Goal: Task Accomplishment & Management: Manage account settings

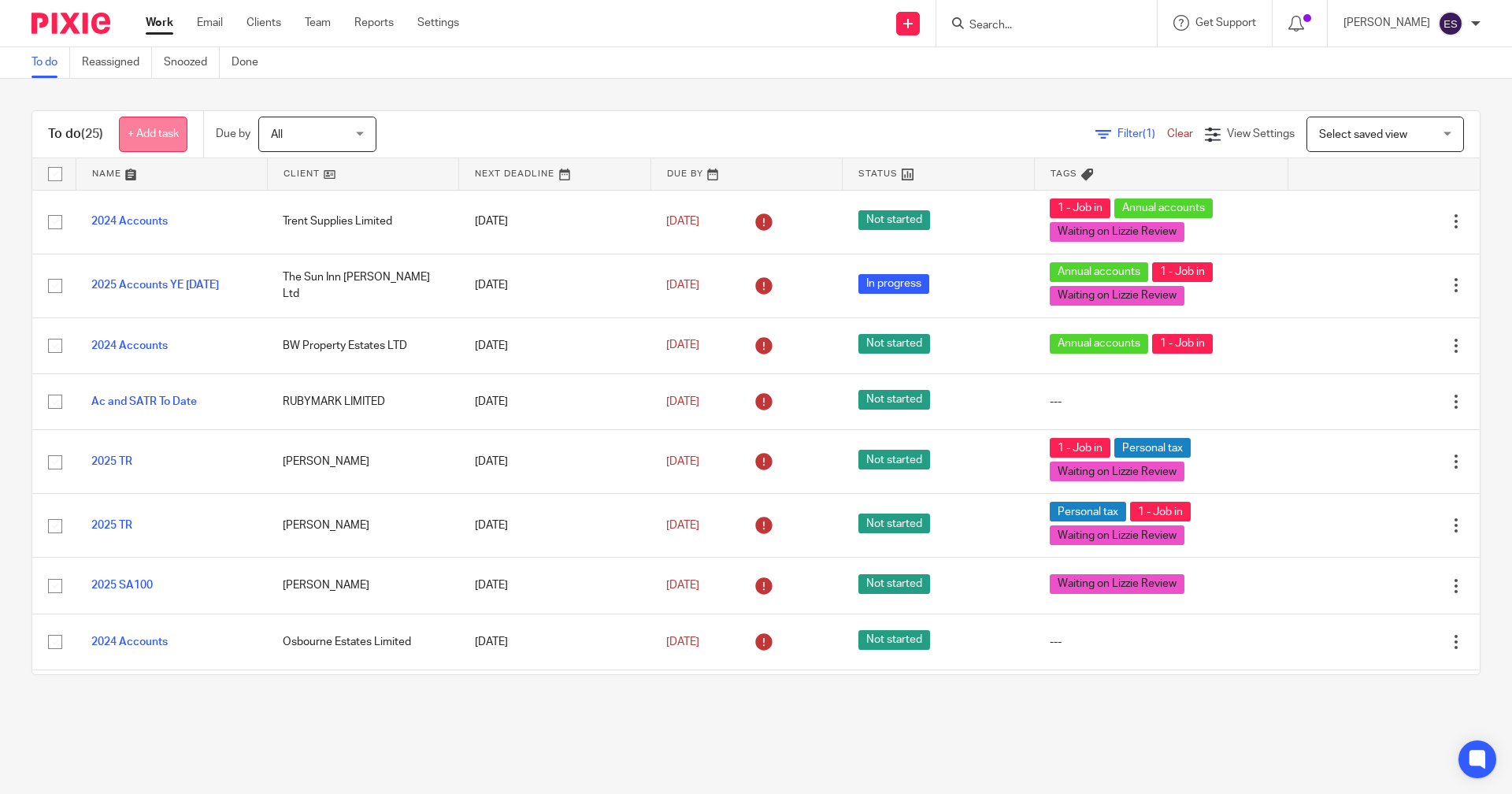
click at [169, 144] on link "+ Add task" at bounding box center [153, 134] width 68 height 35
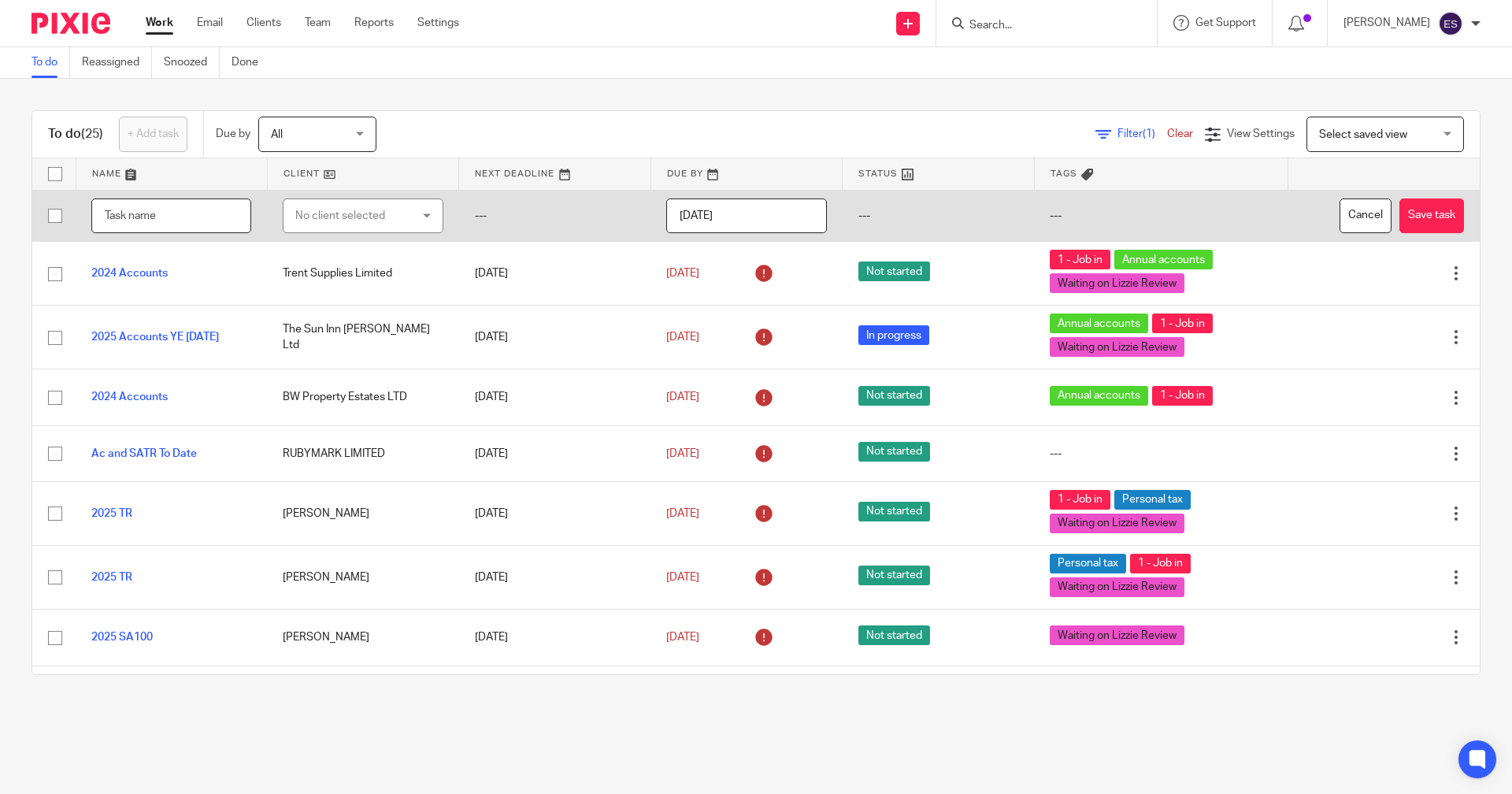
click at [160, 207] on input "text" at bounding box center [172, 216] width 160 height 35
type input "2025 SA100 -[PERSON_NAME]"
click at [327, 226] on div "No client selected" at bounding box center [354, 216] width 118 height 33
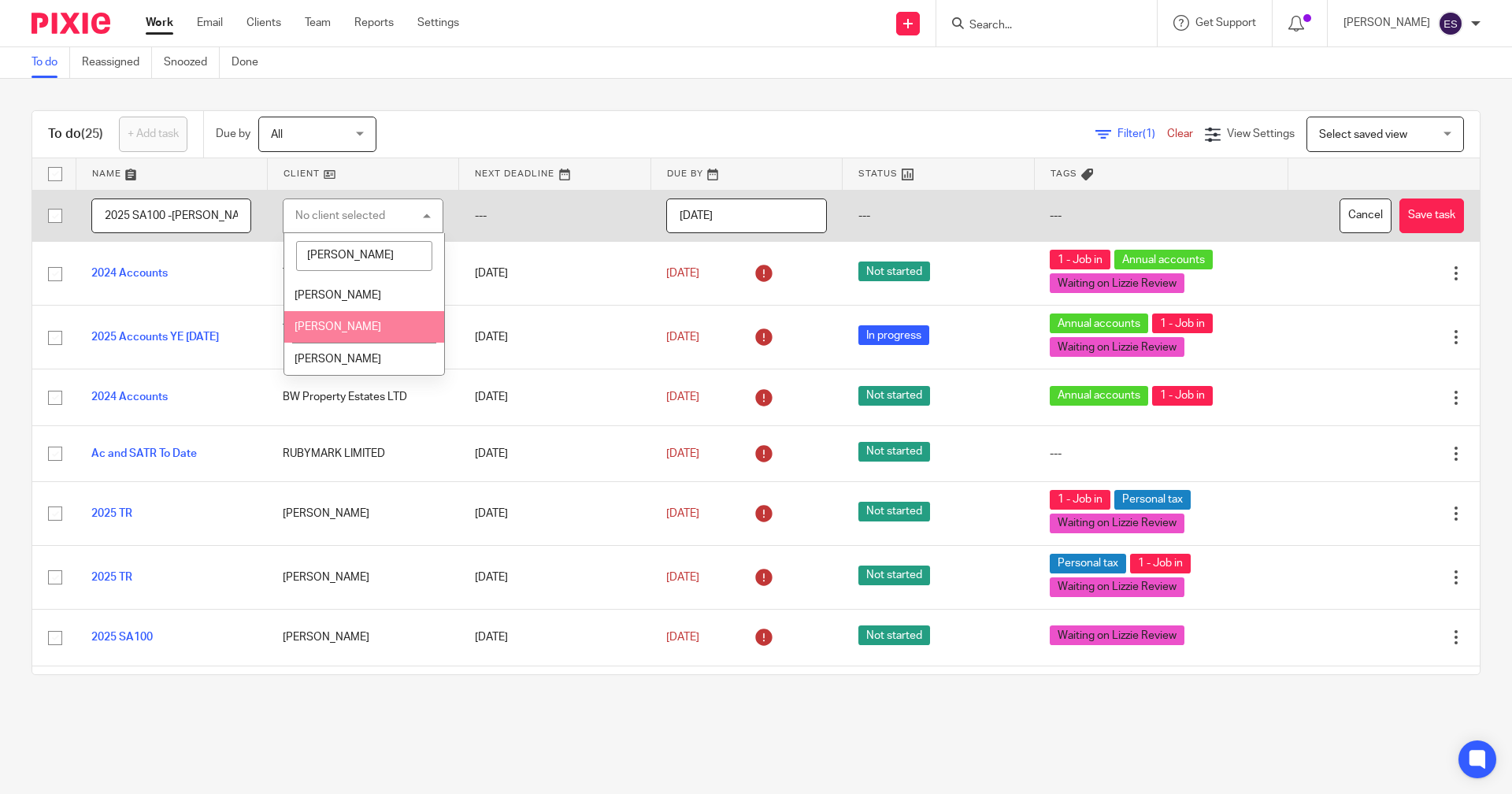
type input "barr"
click at [344, 334] on li "[PERSON_NAME]" at bounding box center [363, 327] width 159 height 32
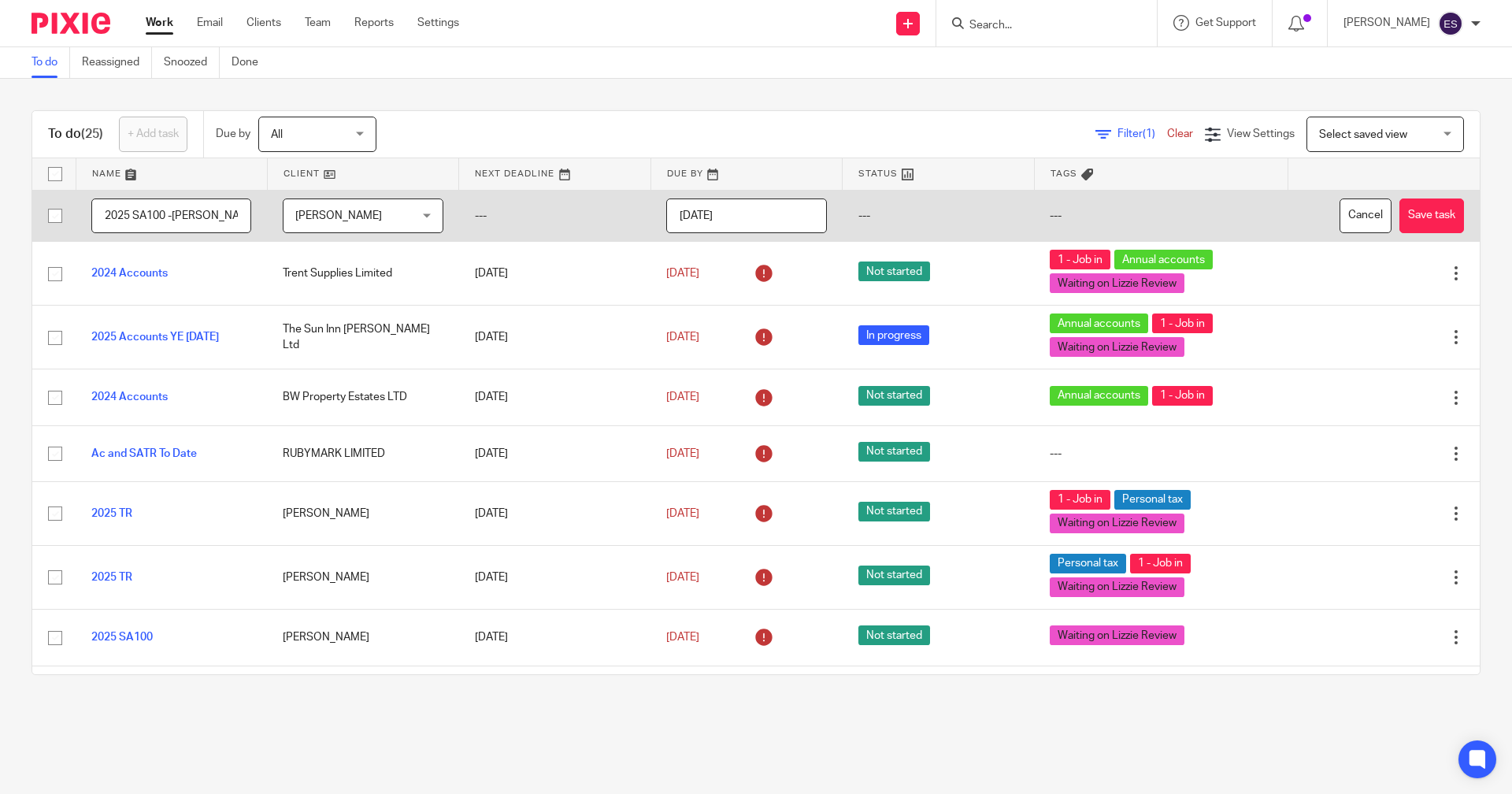
click at [709, 207] on input "2025-09-16" at bounding box center [746, 216] width 160 height 35
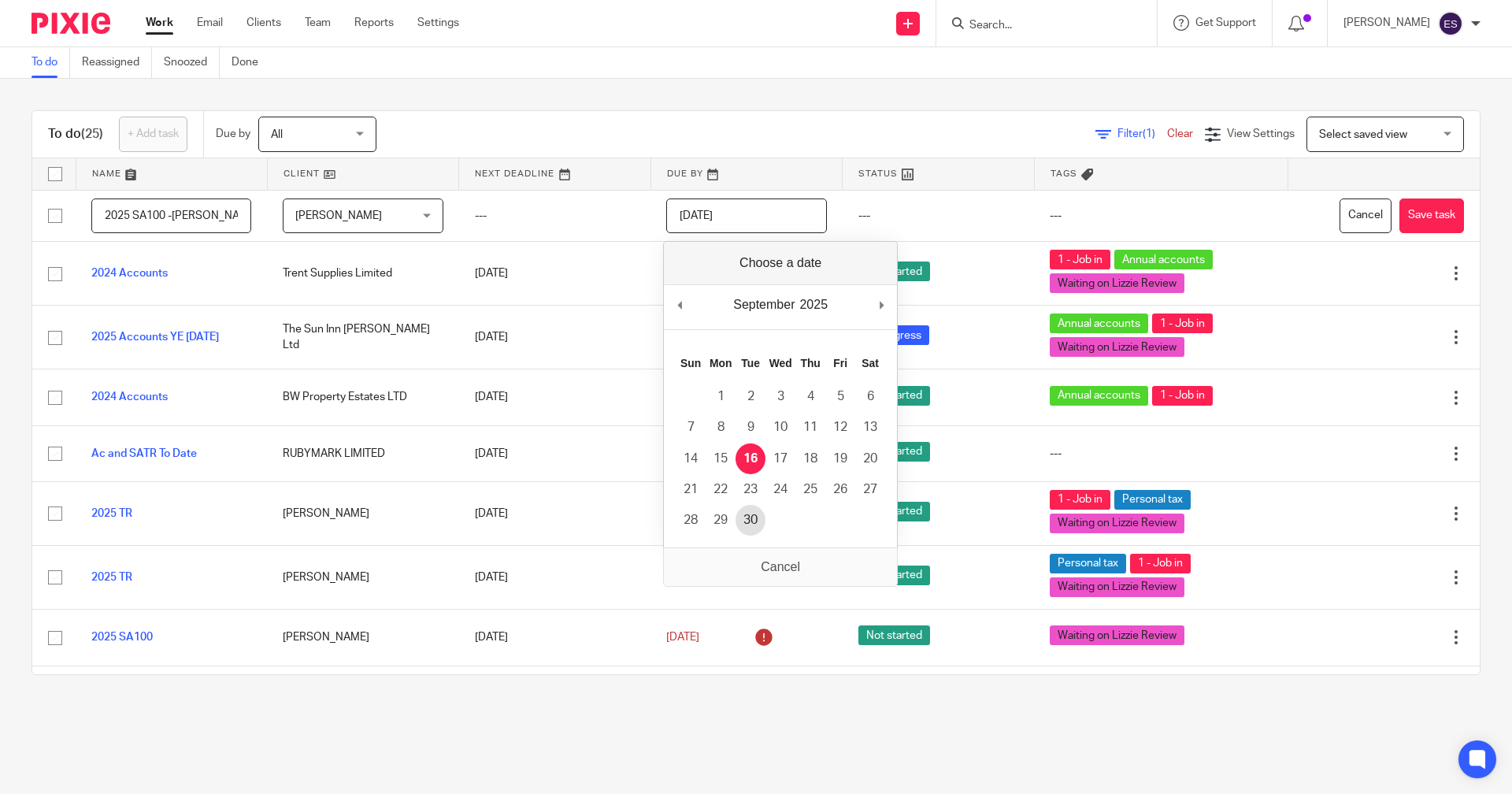
type input "2025-09-30"
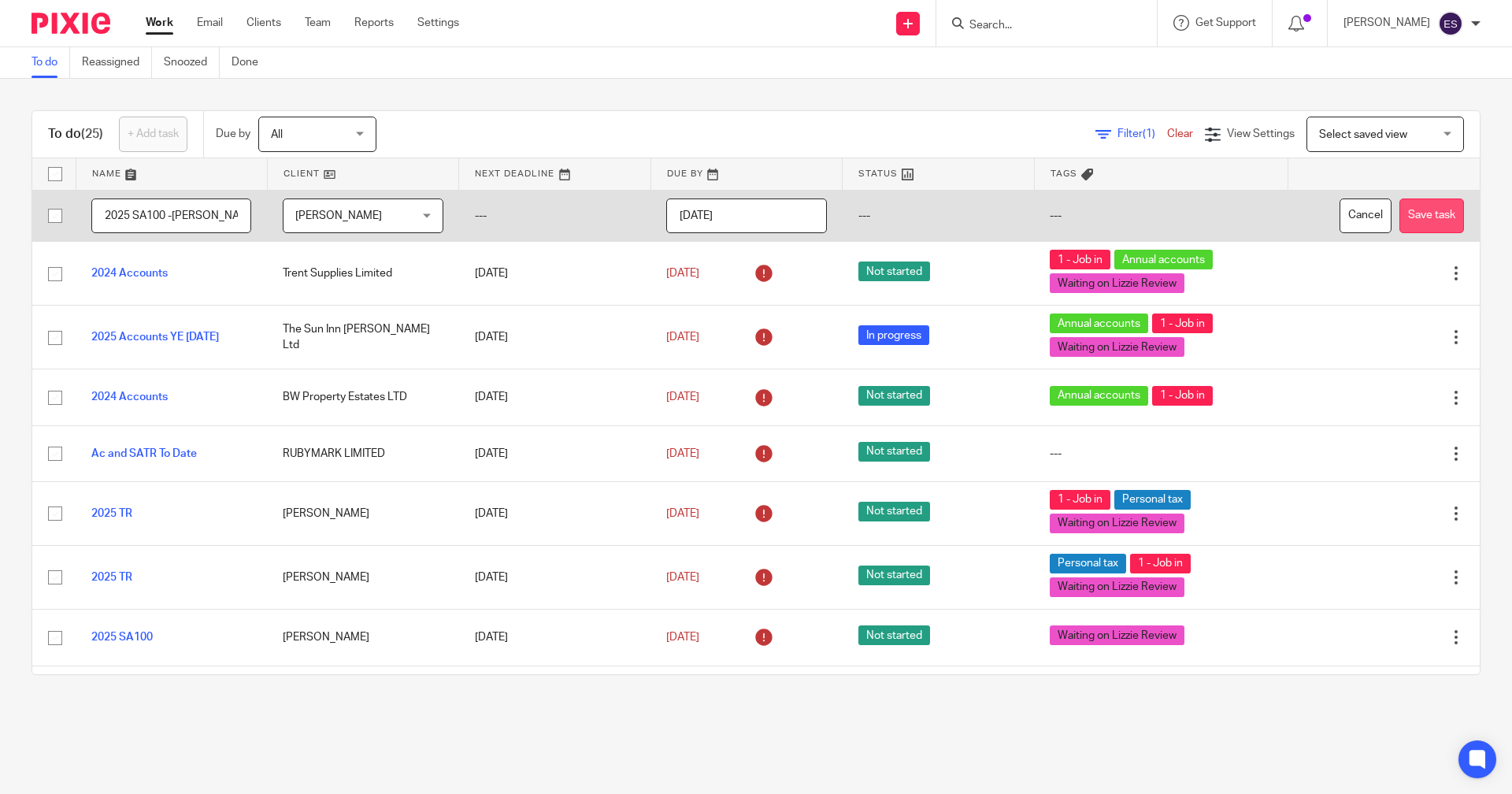
click at [1400, 210] on button "Save task" at bounding box center [1432, 216] width 65 height 35
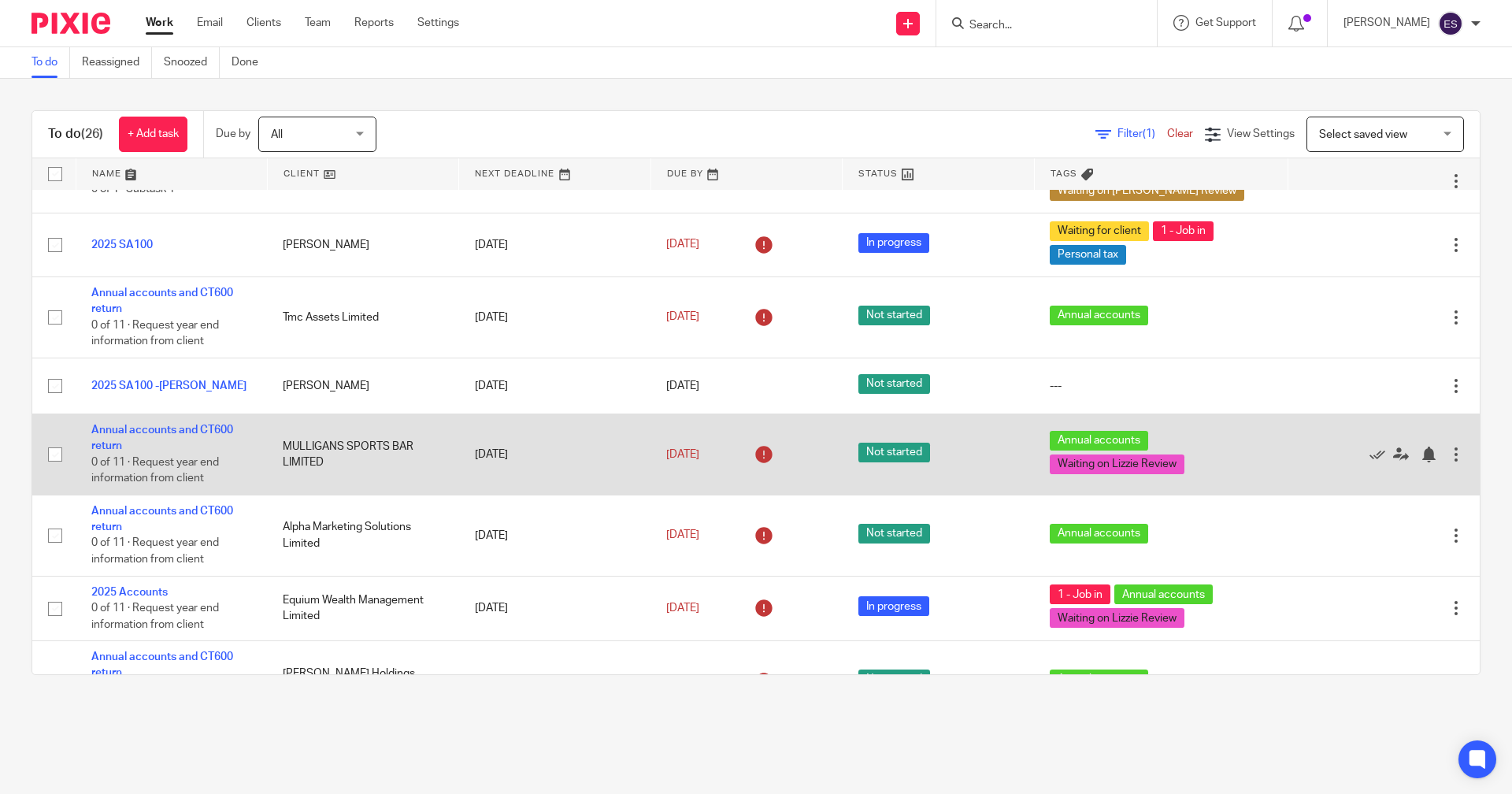
scroll to position [1182, 0]
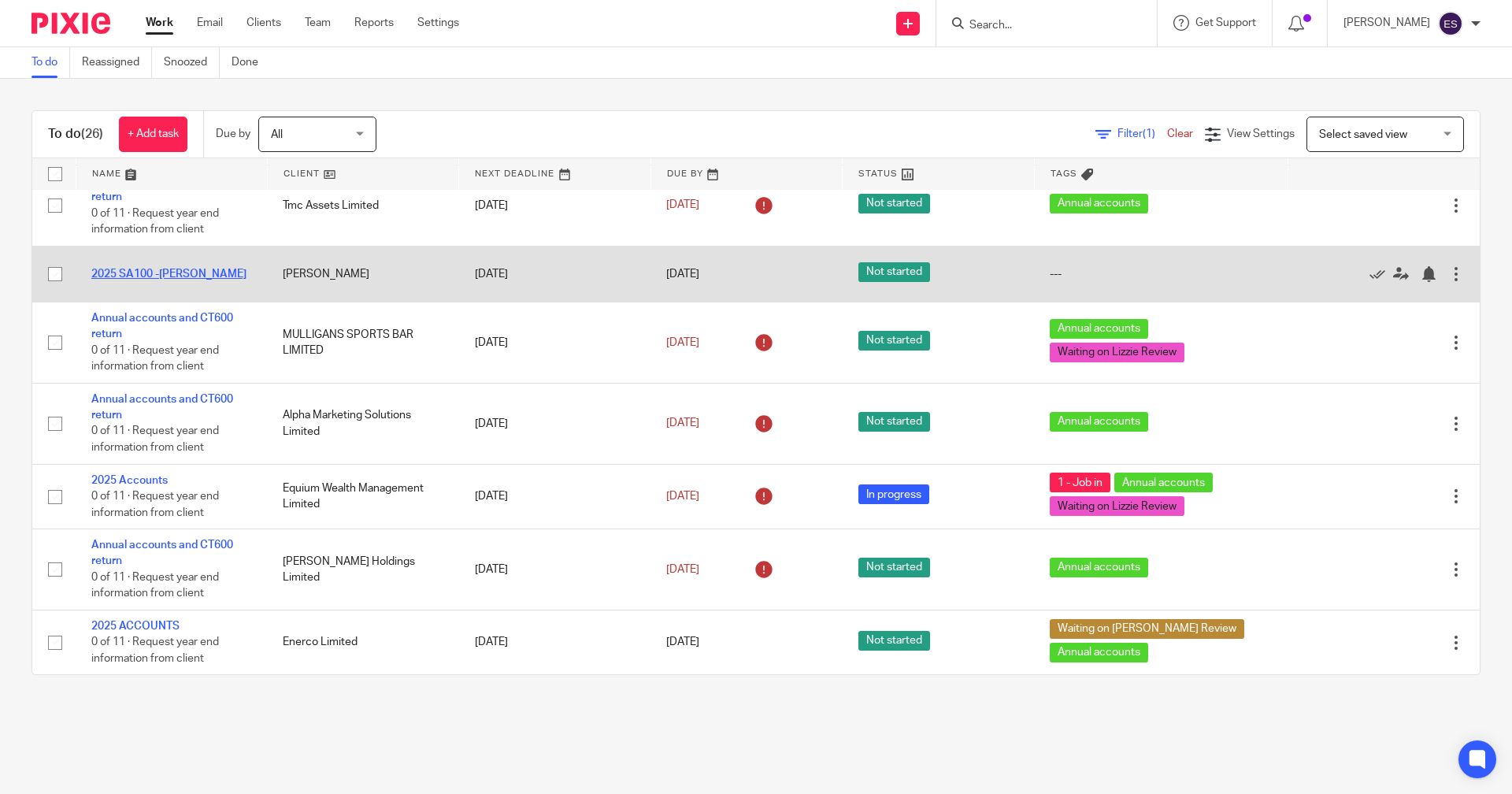
click at [200, 280] on link "2025 SA100 -[PERSON_NAME]" at bounding box center [169, 274] width 156 height 11
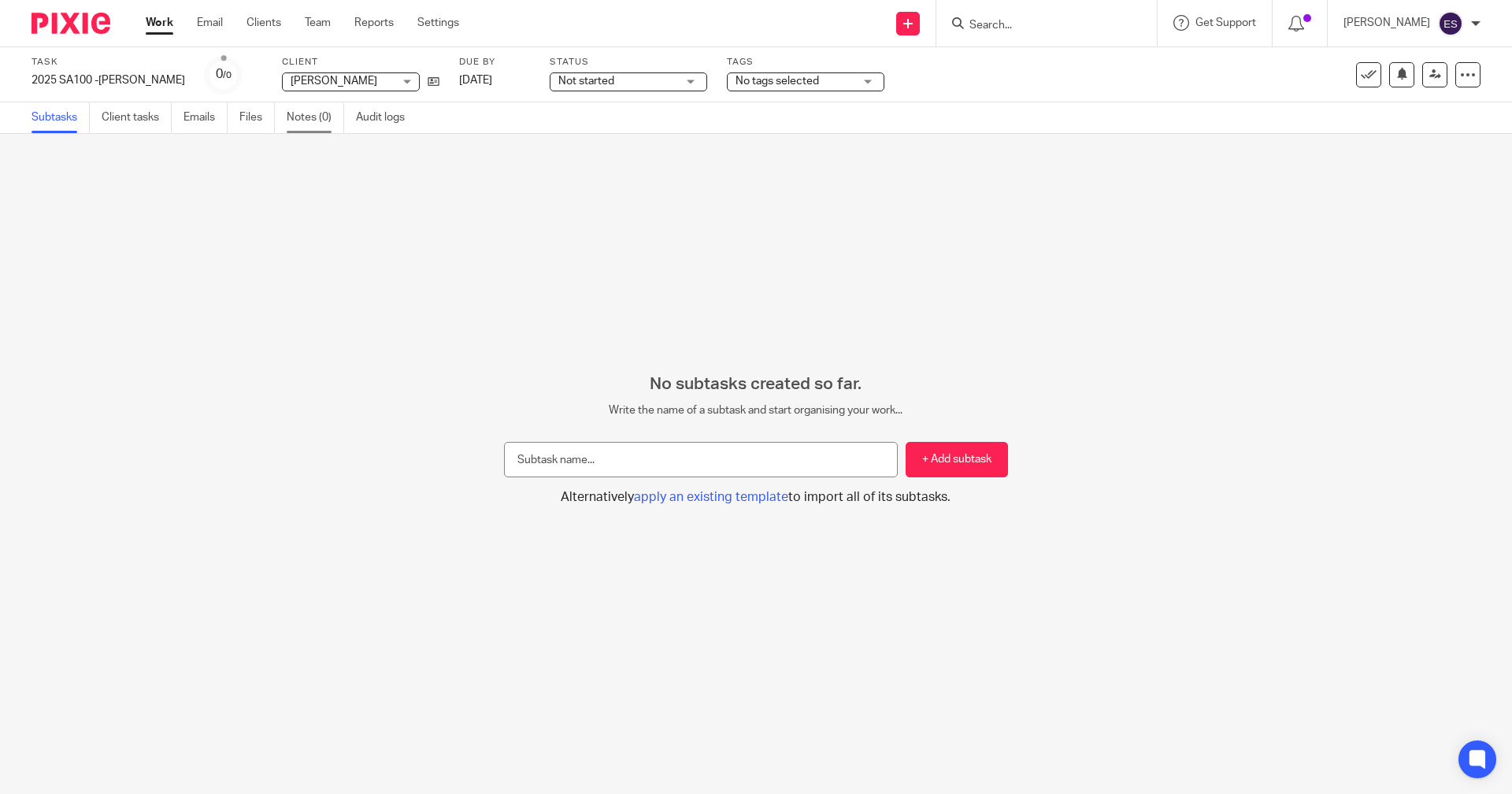
click at [327, 118] on link "Notes (0)" at bounding box center [316, 118] width 58 height 31
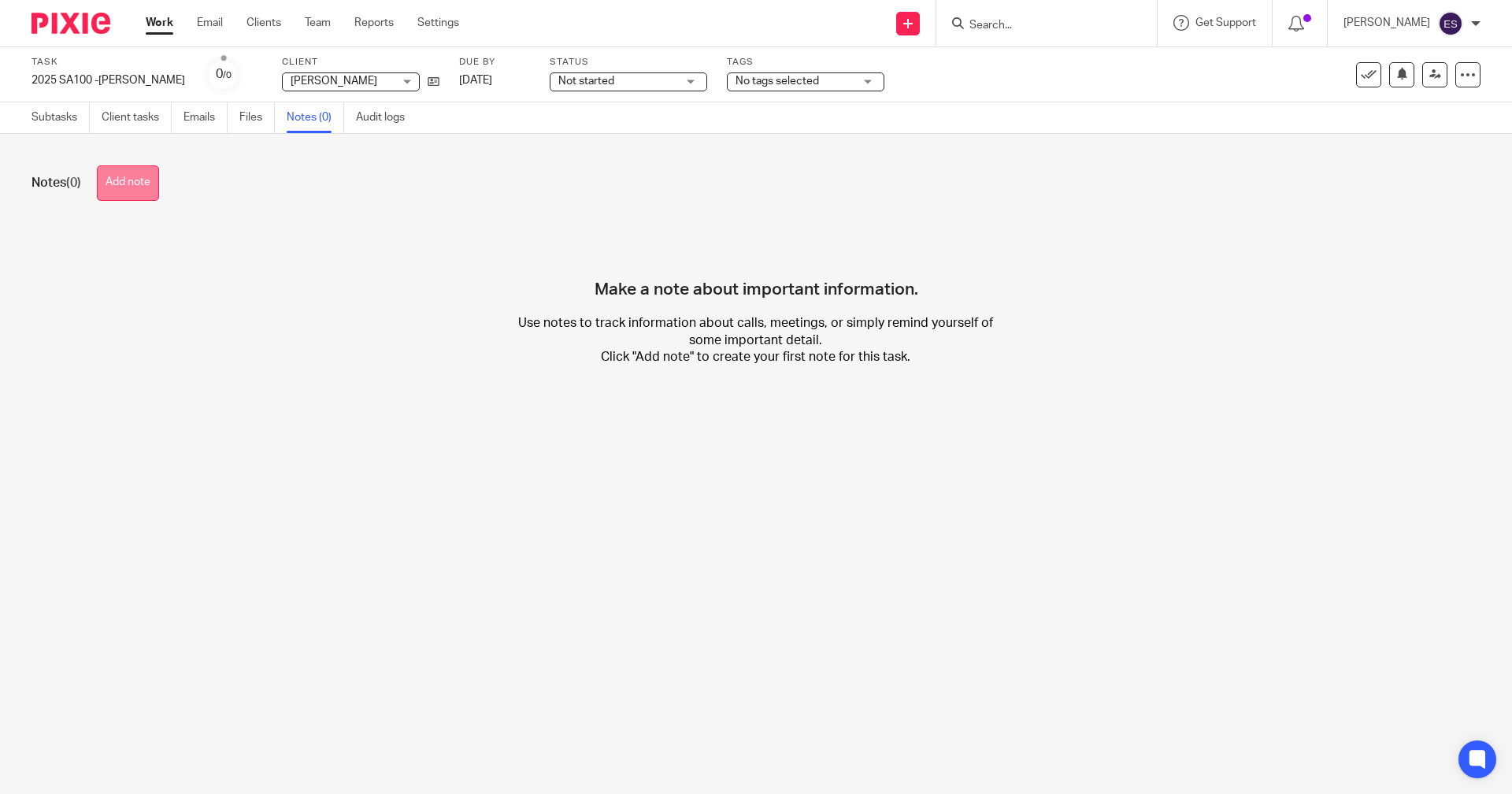
click at [132, 181] on button "Add note" at bounding box center [128, 183] width 62 height 35
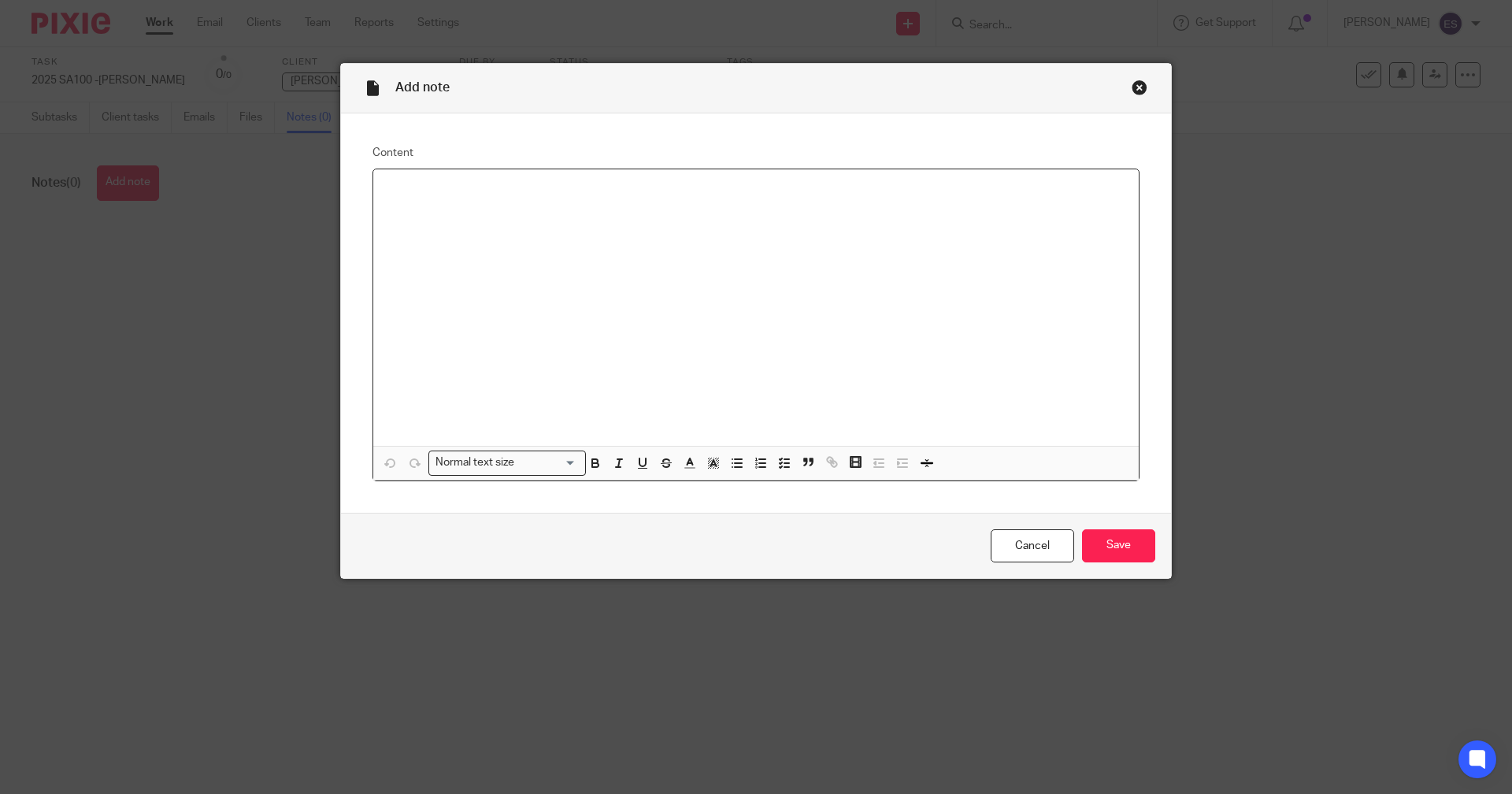
click at [538, 183] on p at bounding box center [756, 190] width 741 height 16
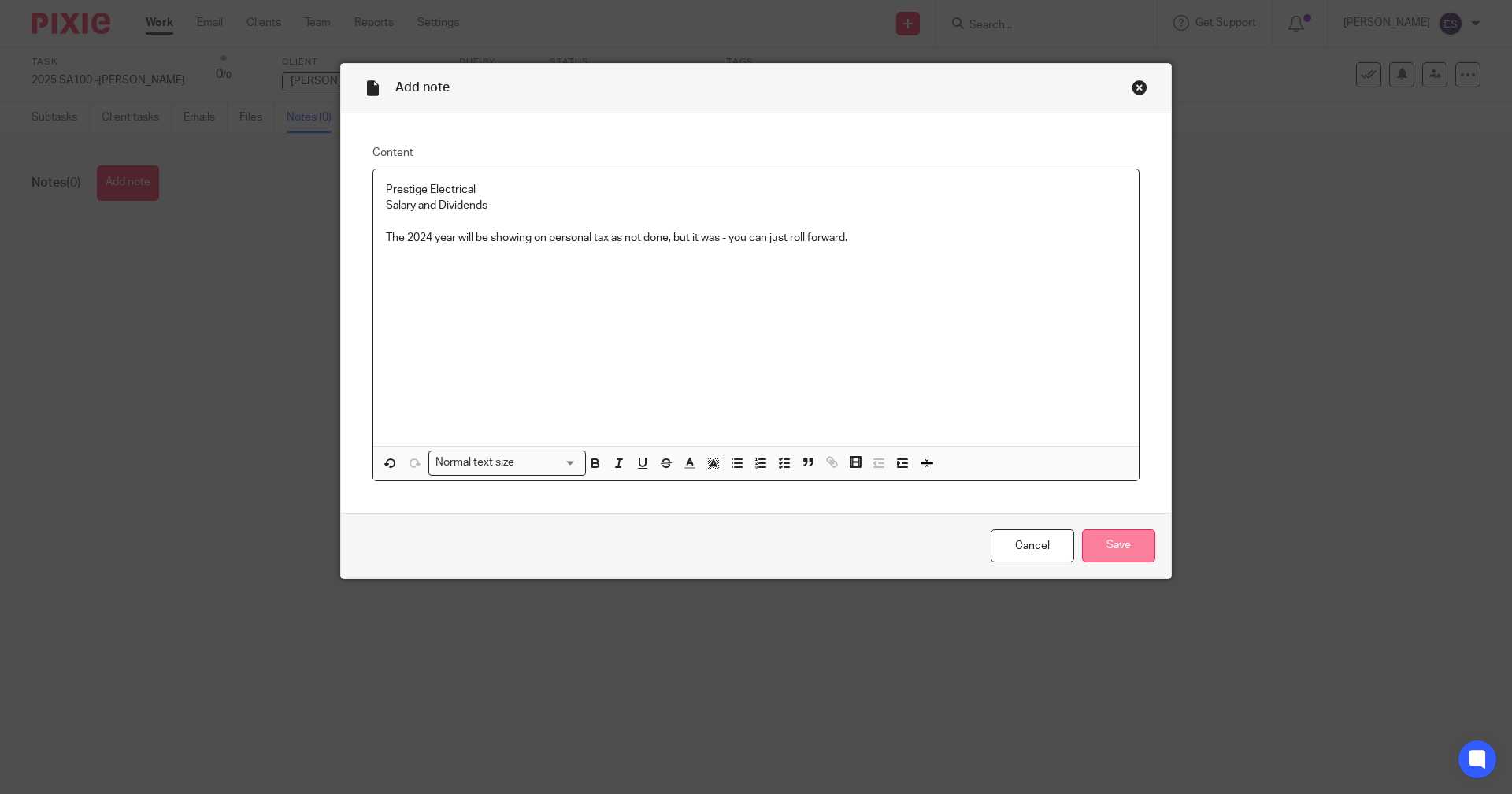
click at [1130, 538] on input "Save" at bounding box center [1118, 547] width 73 height 34
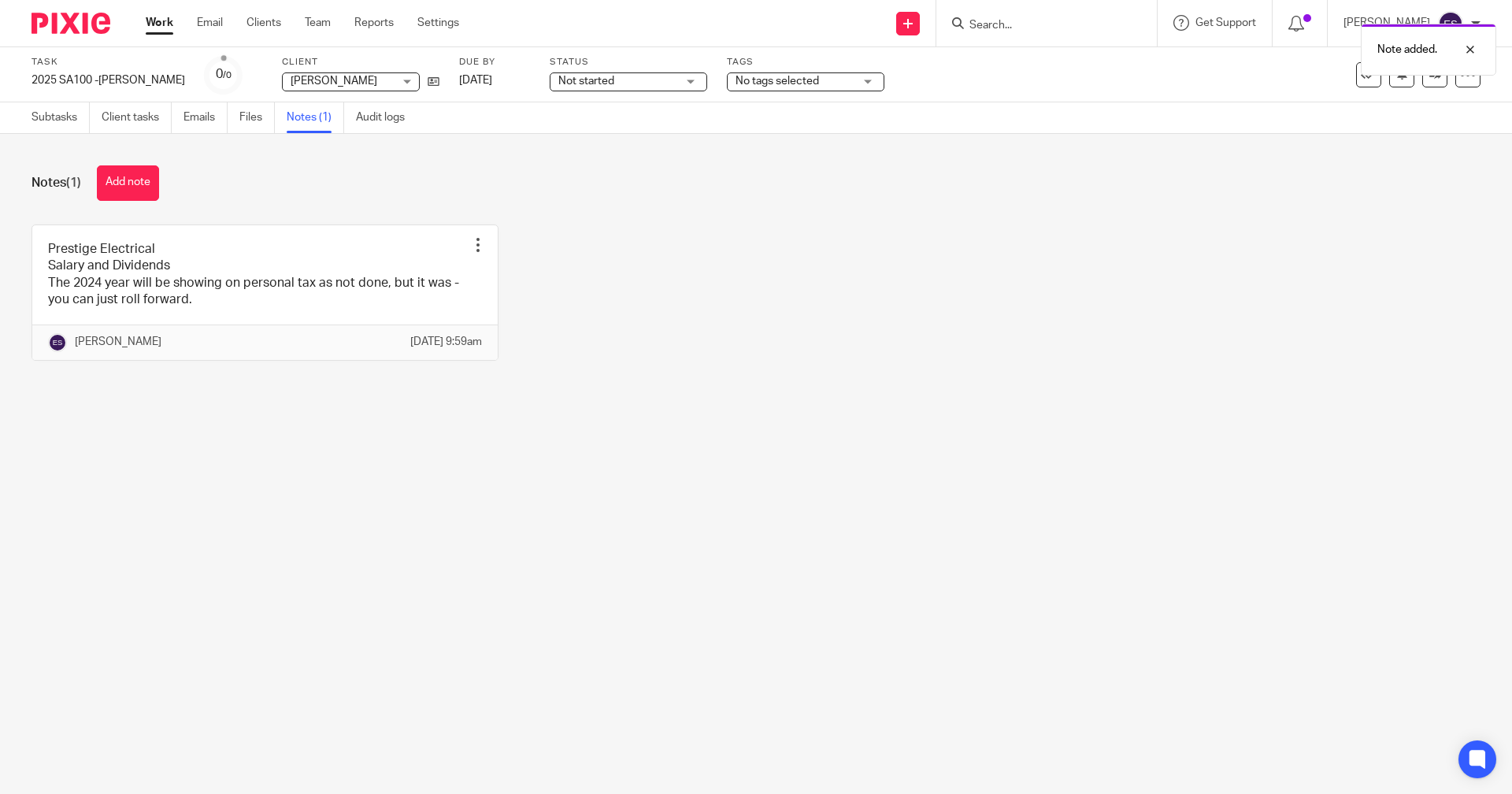
click at [613, 76] on span "Not started" at bounding box center [617, 81] width 118 height 16
click at [748, 77] on span "No tags selected" at bounding box center [777, 81] width 84 height 11
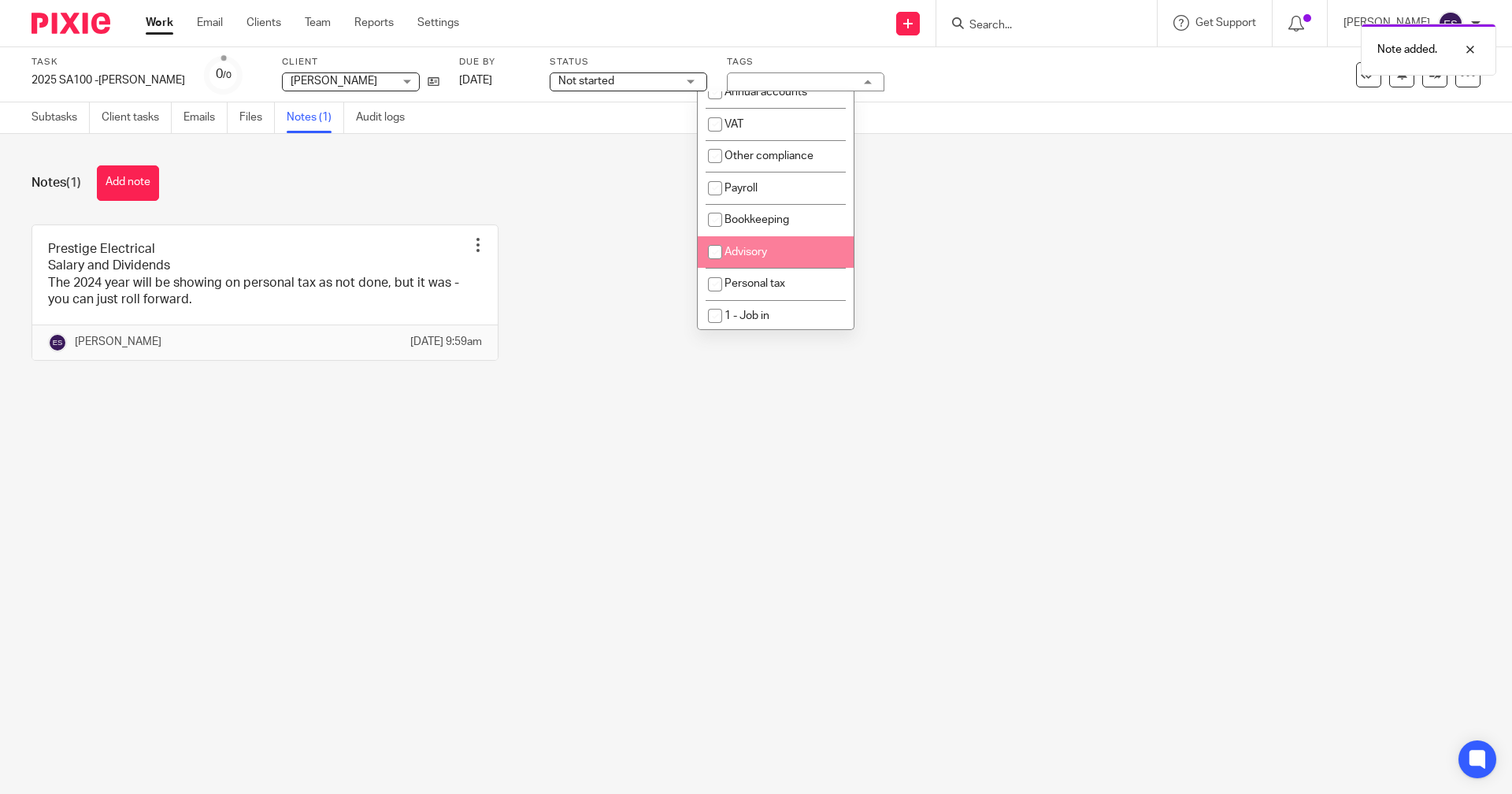
scroll to position [157, 0]
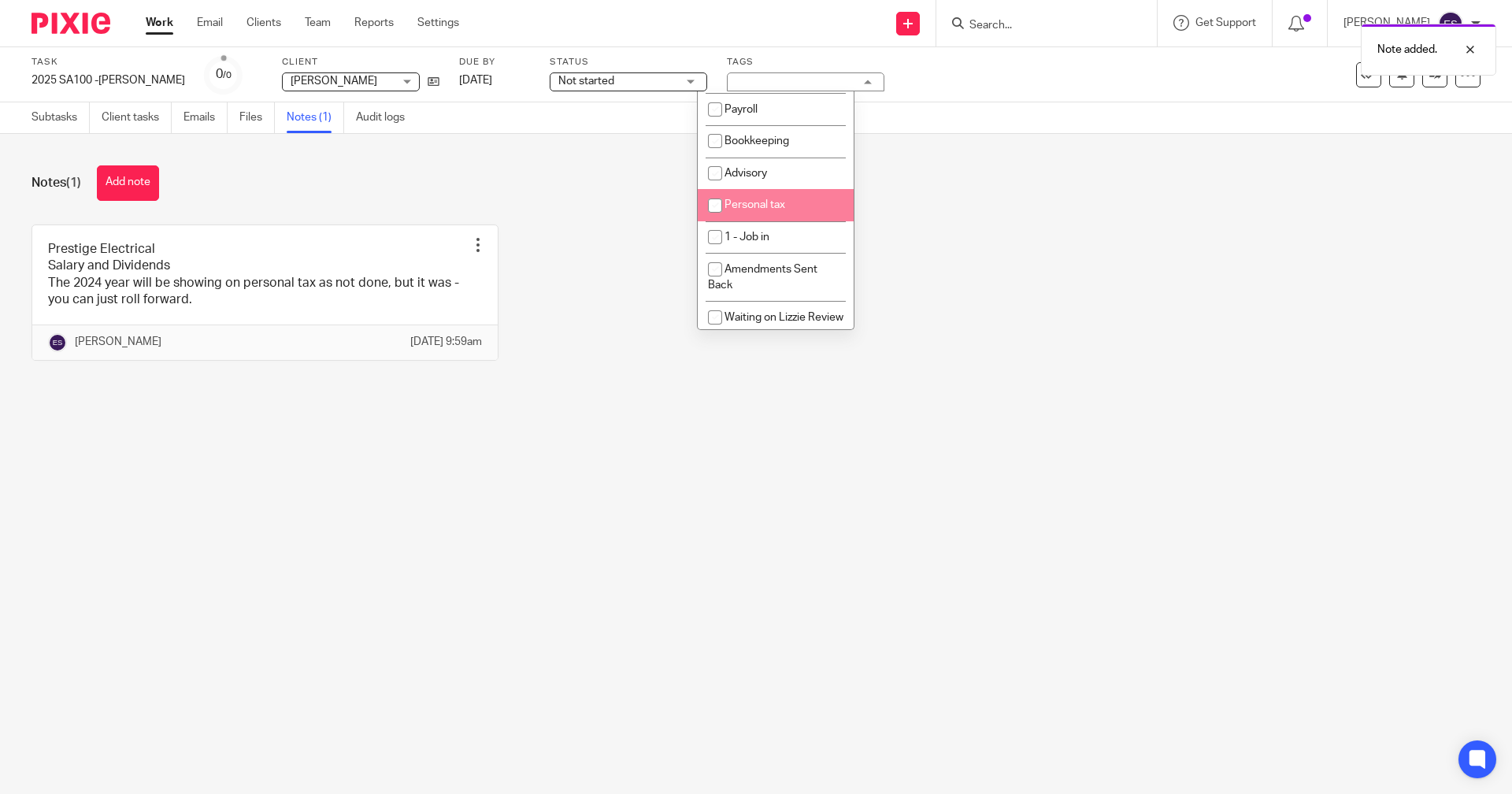
click at [765, 201] on span "Personal tax" at bounding box center [754, 205] width 60 height 11
checkbox input "true"
click at [758, 228] on li "1 - Job in" at bounding box center [775, 237] width 156 height 32
checkbox input "true"
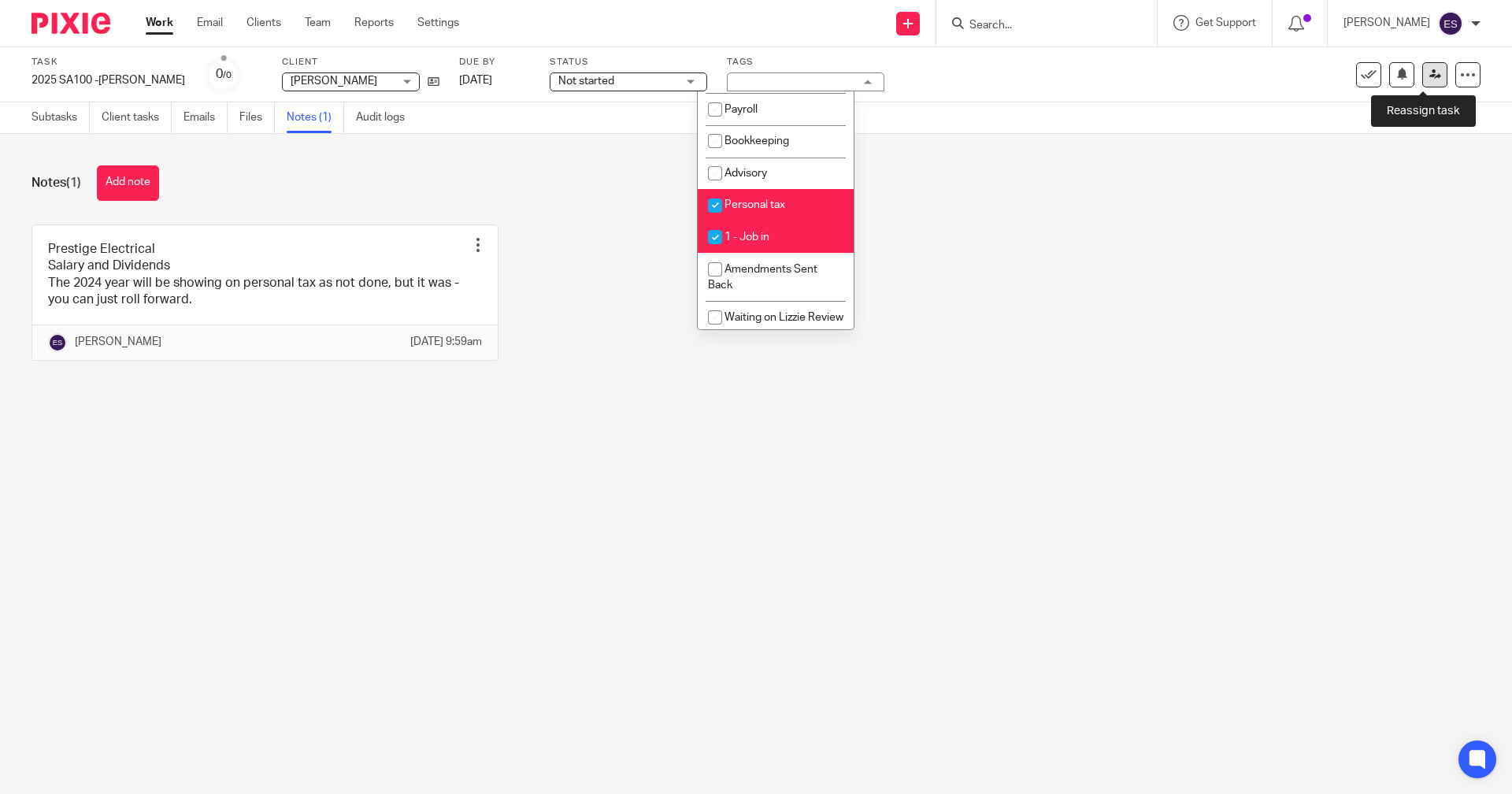
click at [1422, 79] on link at bounding box center [1435, 75] width 25 height 25
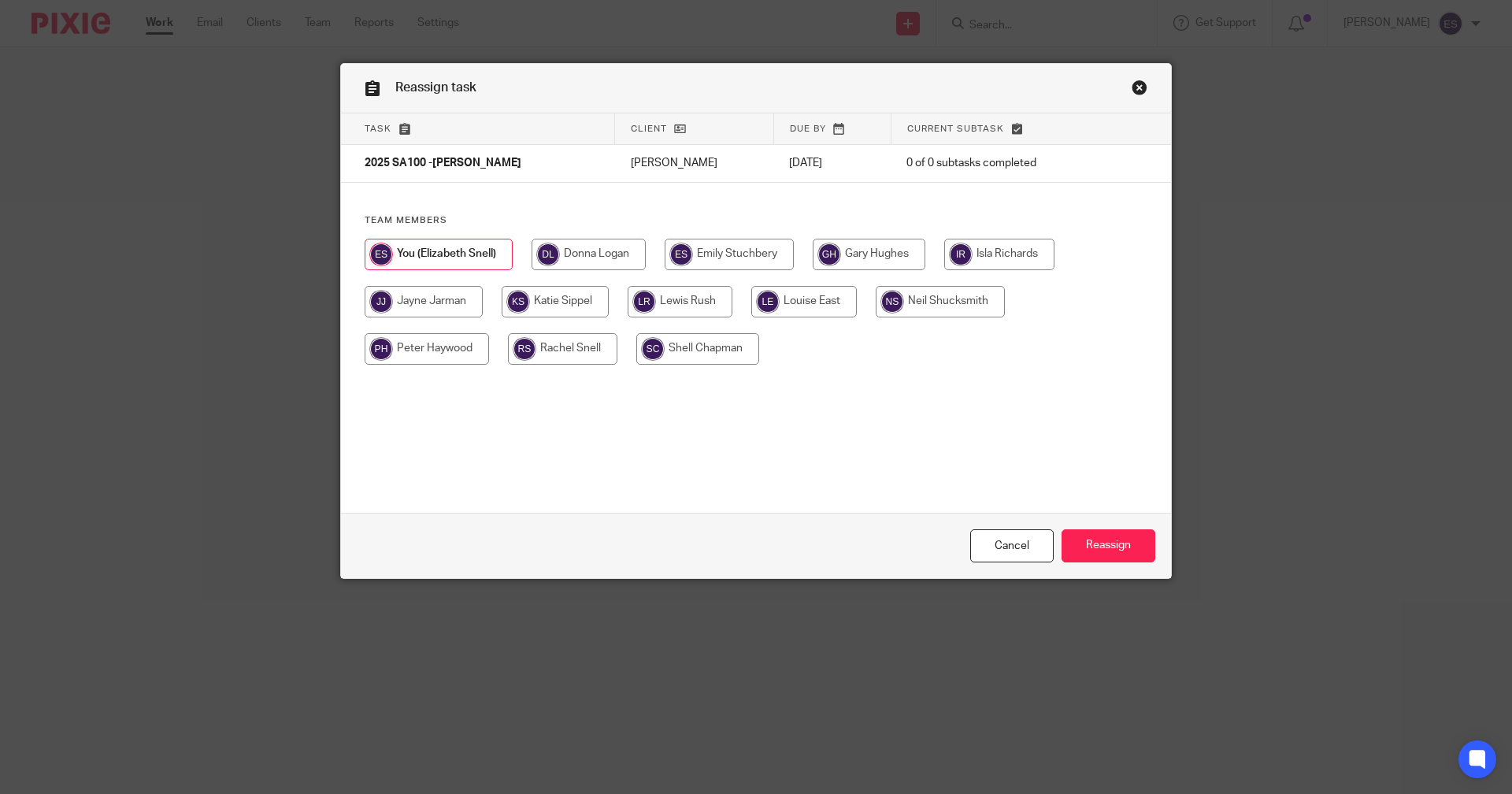
click at [697, 314] on input "radio" at bounding box center [680, 301] width 105 height 31
radio input "true"
click at [1073, 534] on input "Reassign" at bounding box center [1108, 547] width 93 height 34
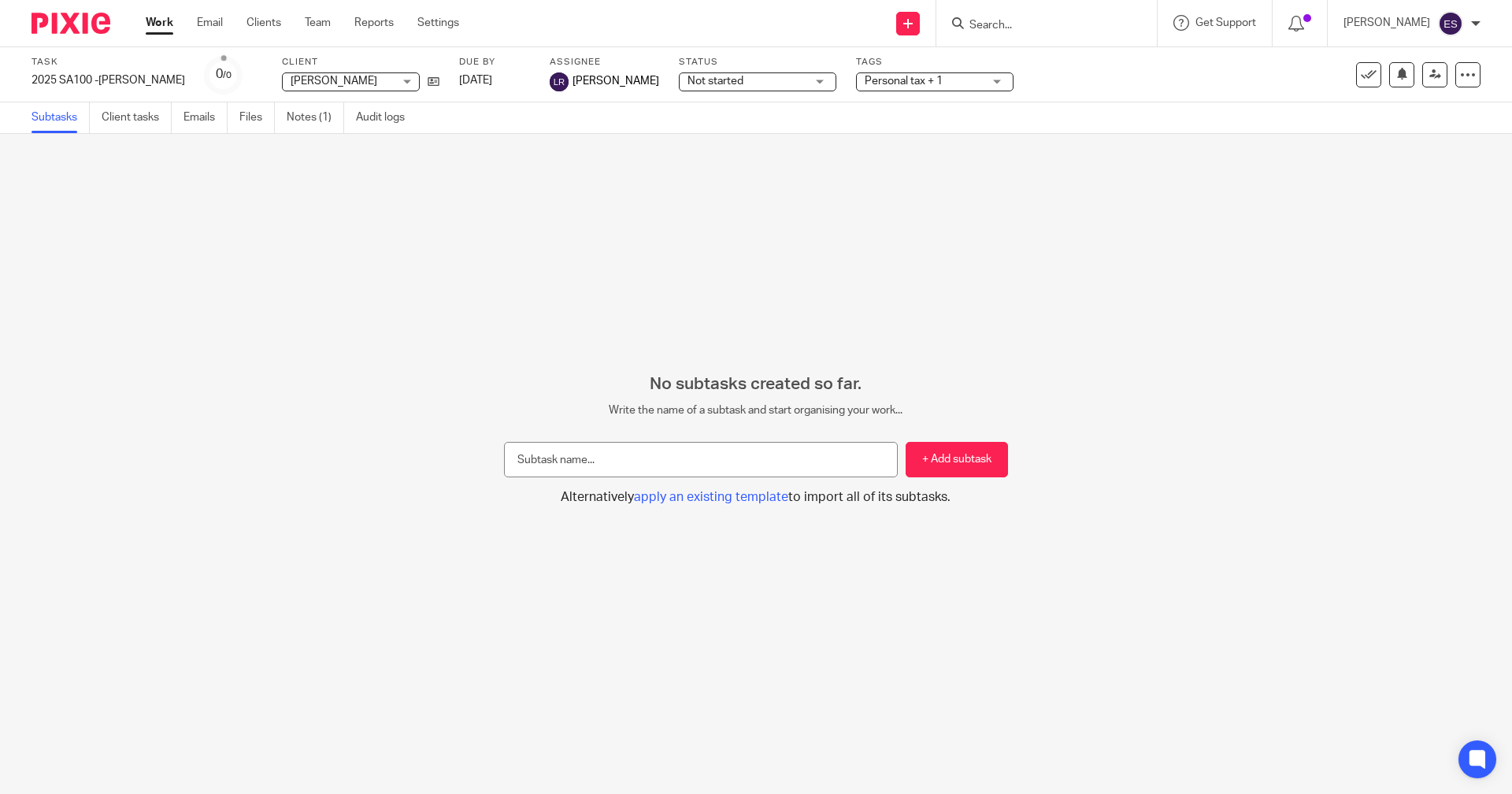
click at [166, 24] on link "Work" at bounding box center [159, 23] width 28 height 16
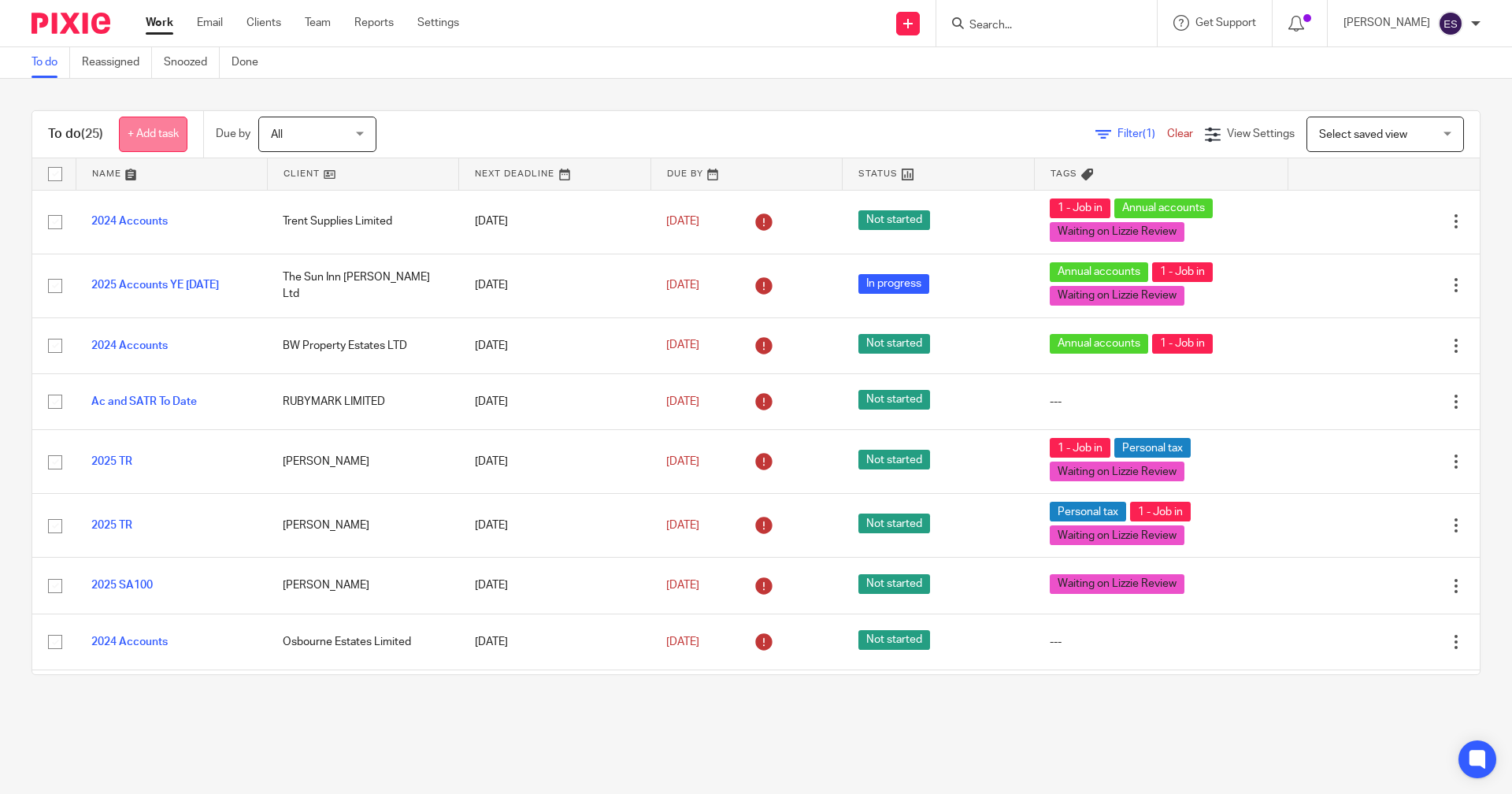
click at [167, 127] on link "+ Add task" at bounding box center [153, 134] width 68 height 35
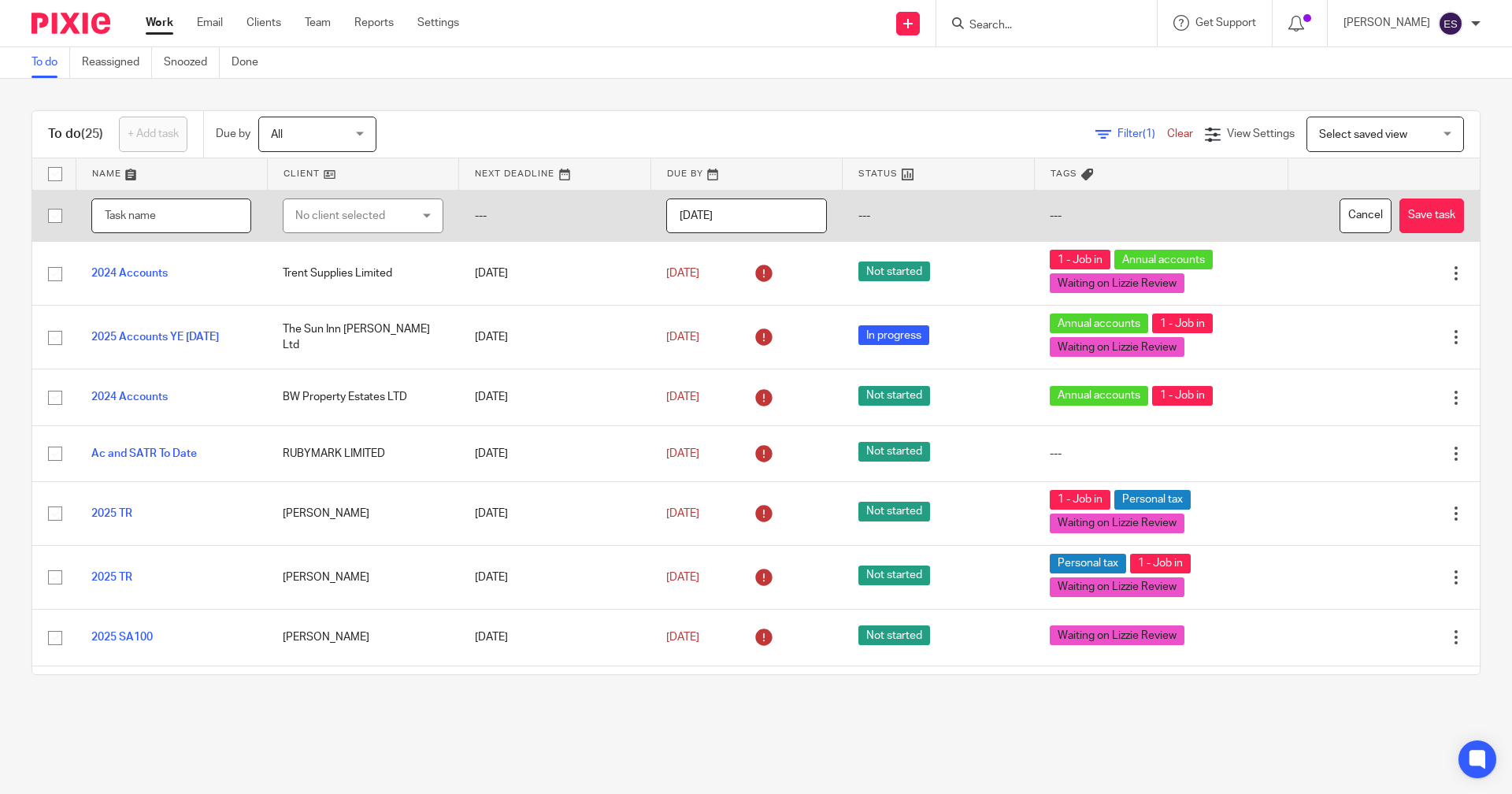
click at [169, 203] on input "text" at bounding box center [172, 216] width 160 height 35
type input "2025 SA100 - [PERSON_NAME]"
click at [305, 218] on div "No client selected" at bounding box center [354, 216] width 118 height 33
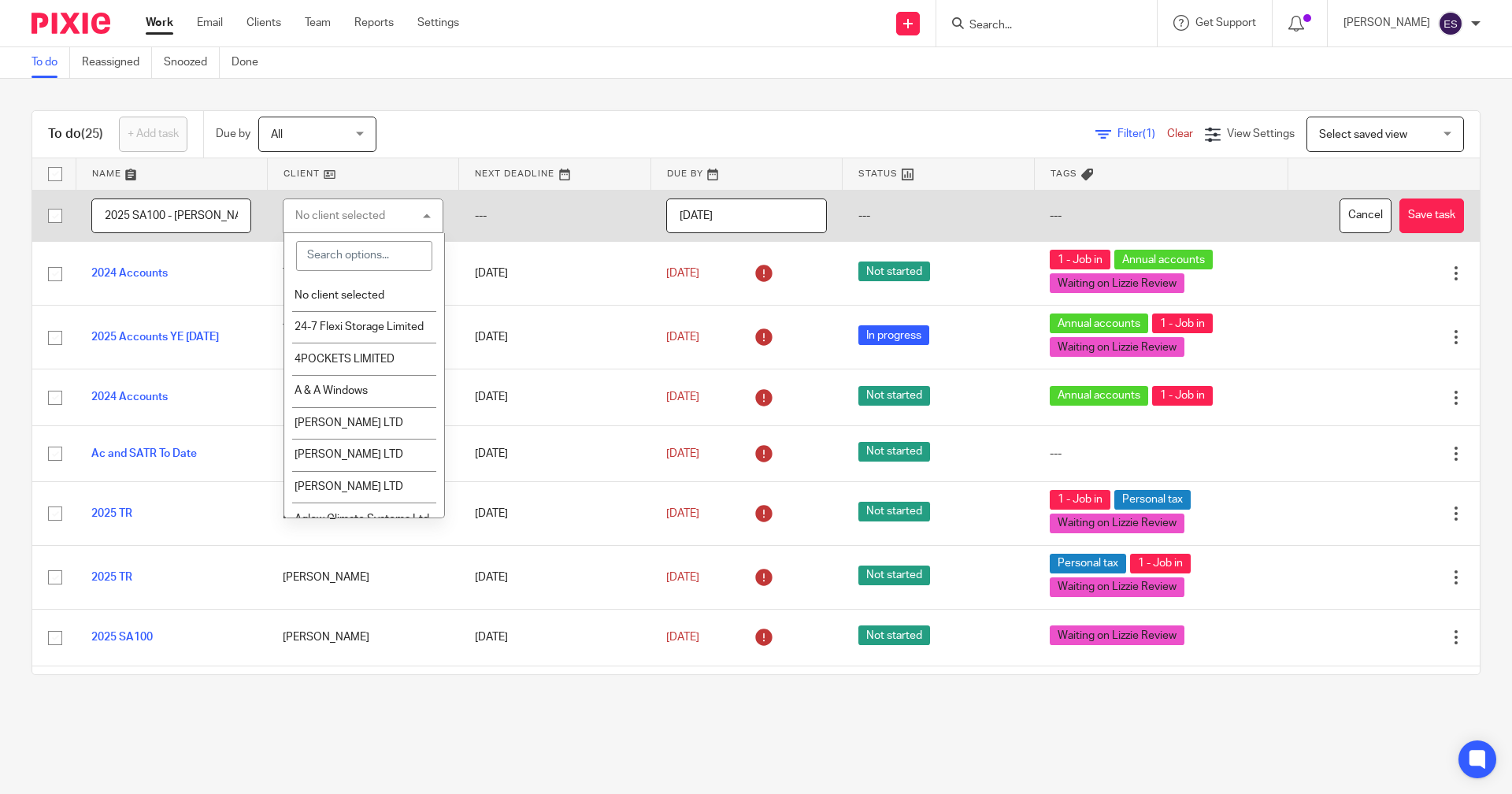
type input "v"
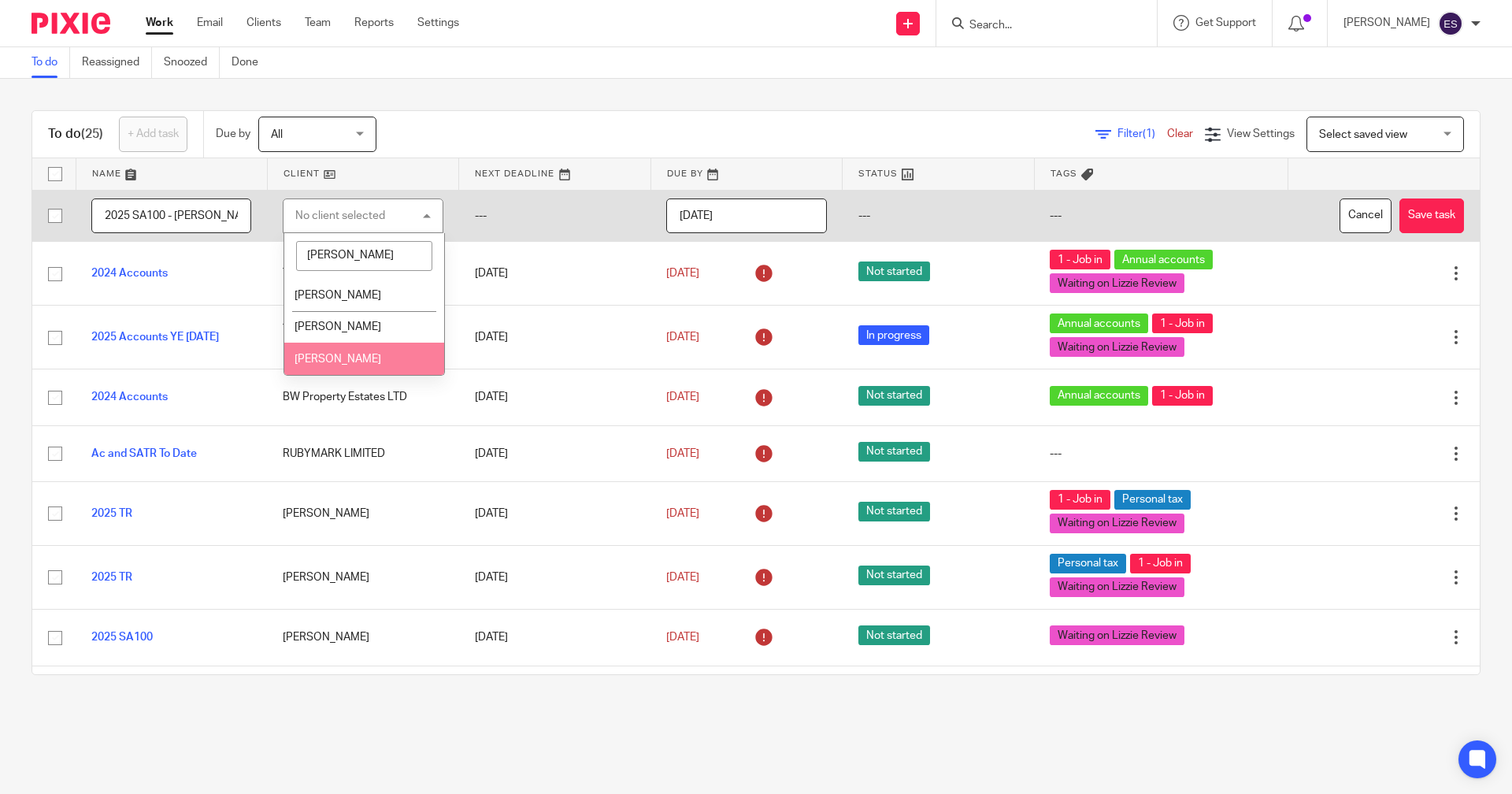
type input "[PERSON_NAME]"
click at [382, 353] on li "[PERSON_NAME]" at bounding box center [363, 359] width 159 height 32
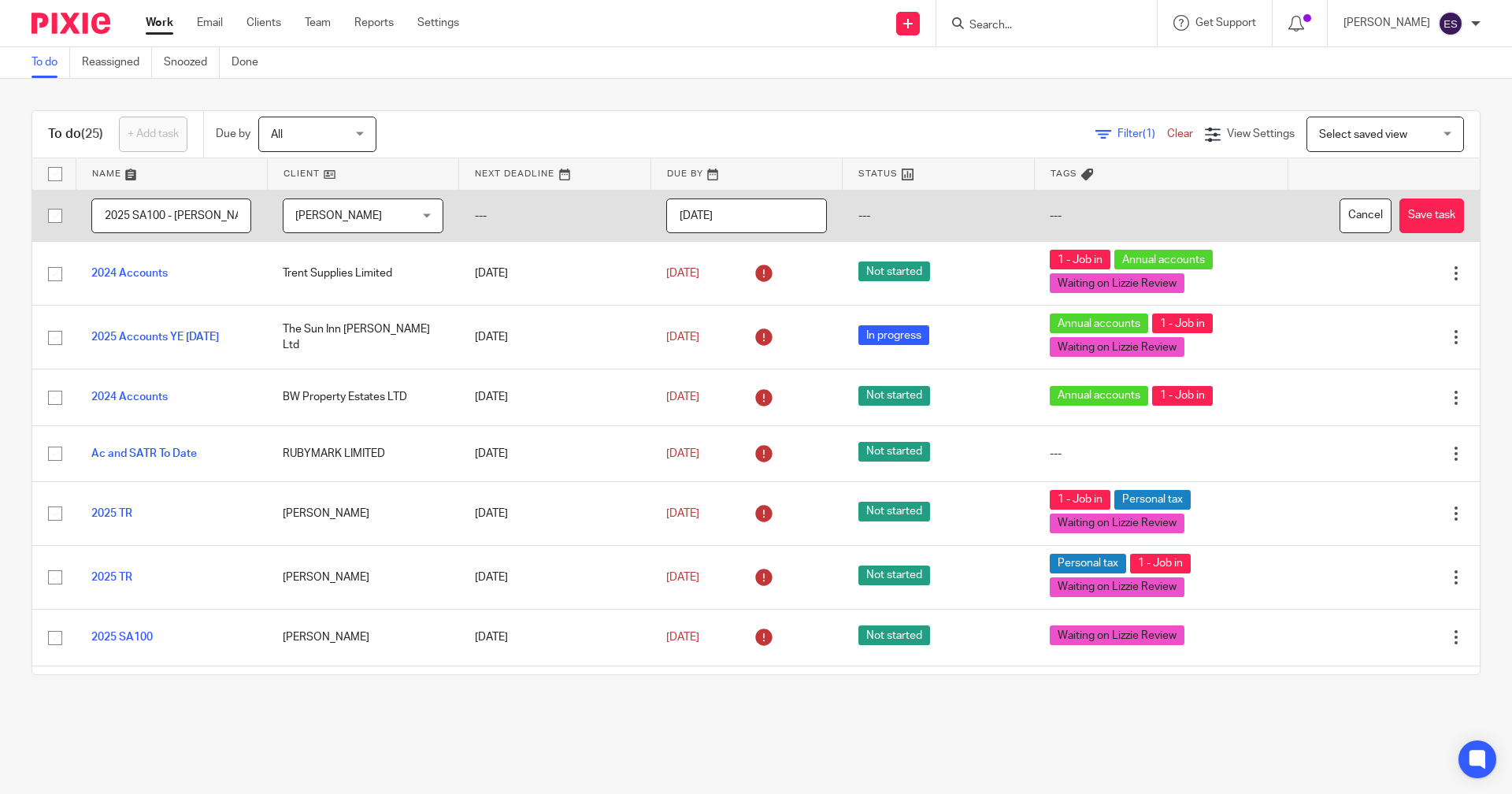
click at [767, 207] on input "[DATE]" at bounding box center [746, 216] width 160 height 35
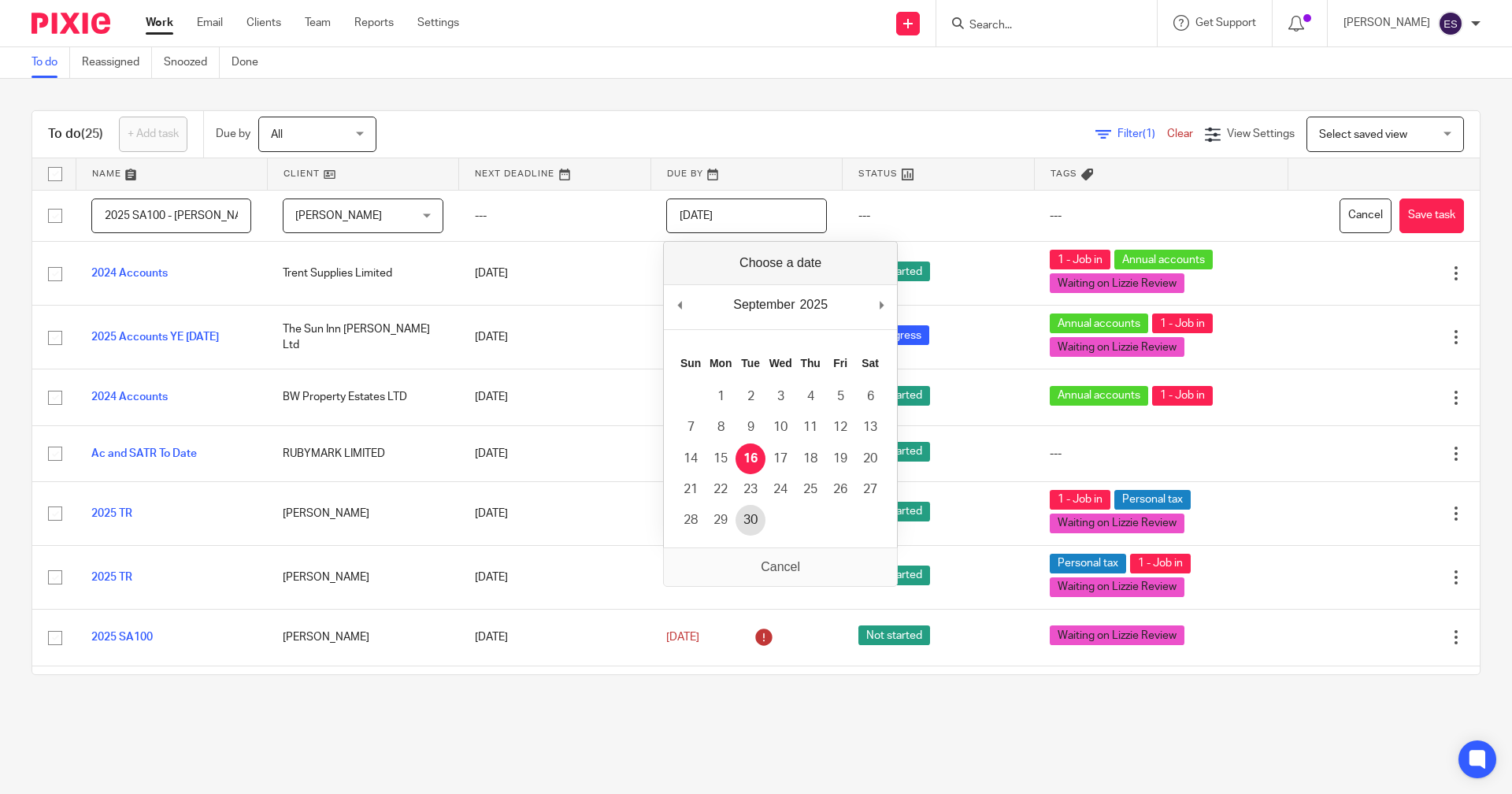
type input "2025-09-30"
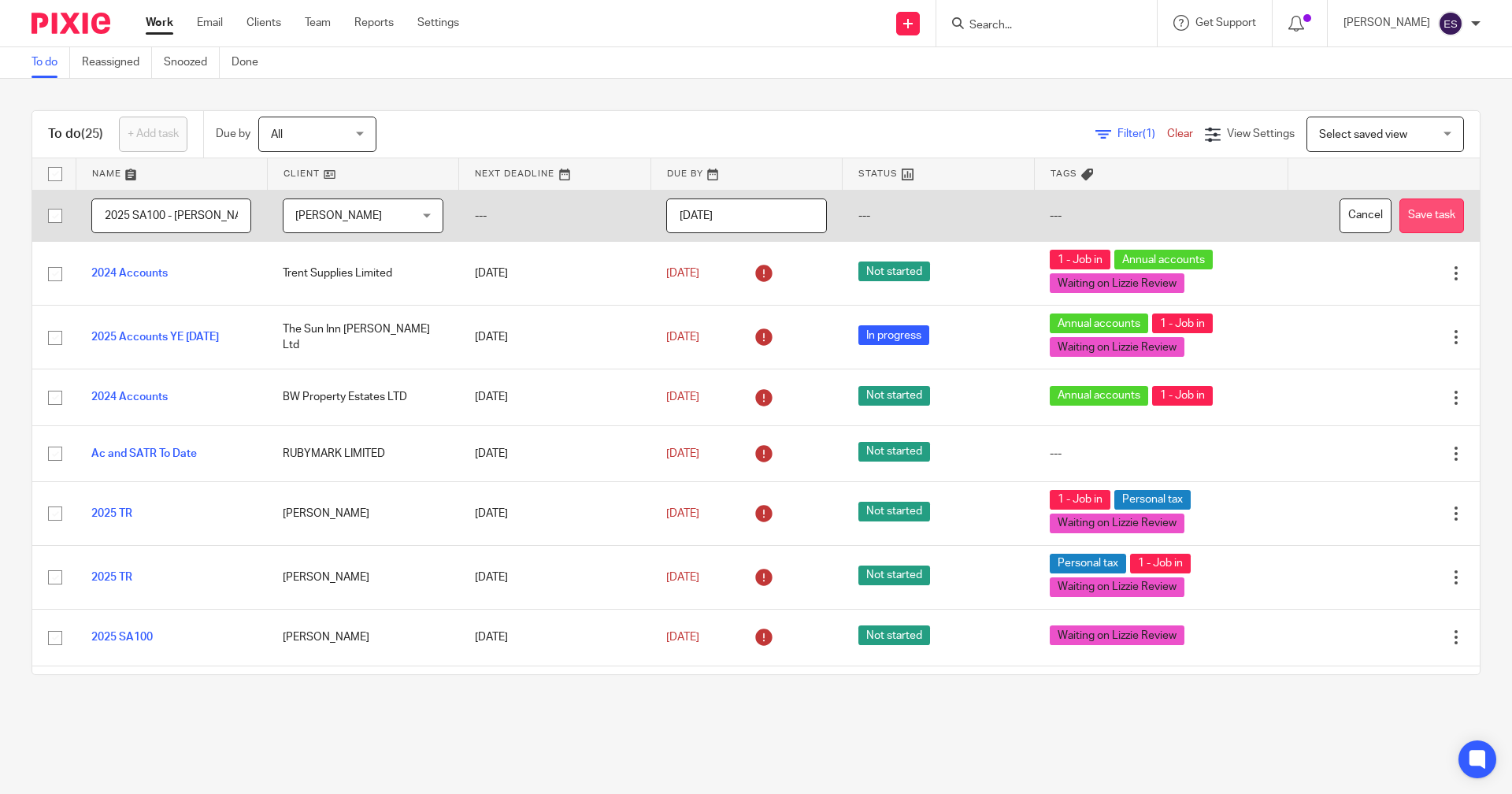
click at [1405, 209] on button "Save task" at bounding box center [1432, 216] width 65 height 35
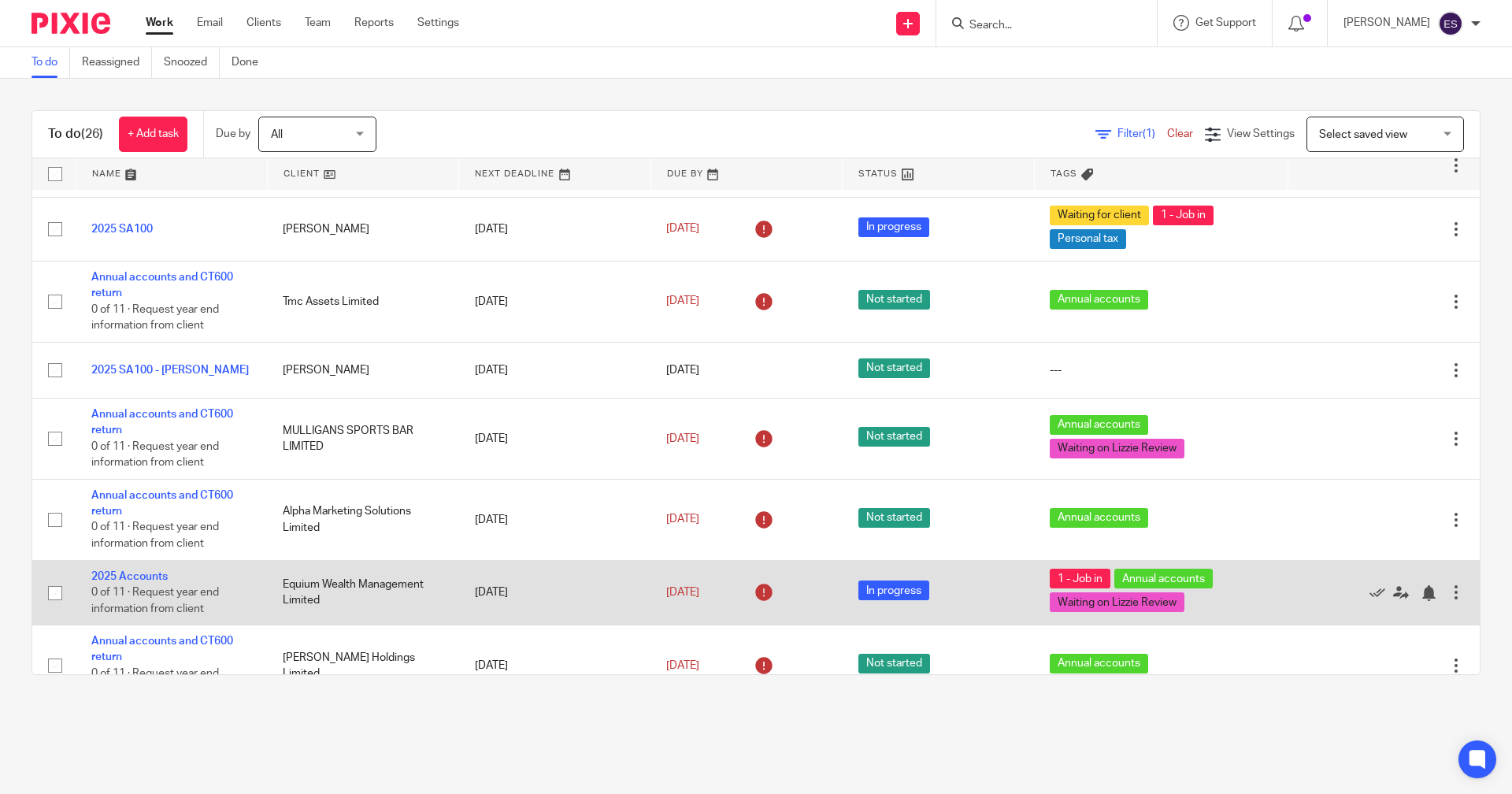
scroll to position [1193, 0]
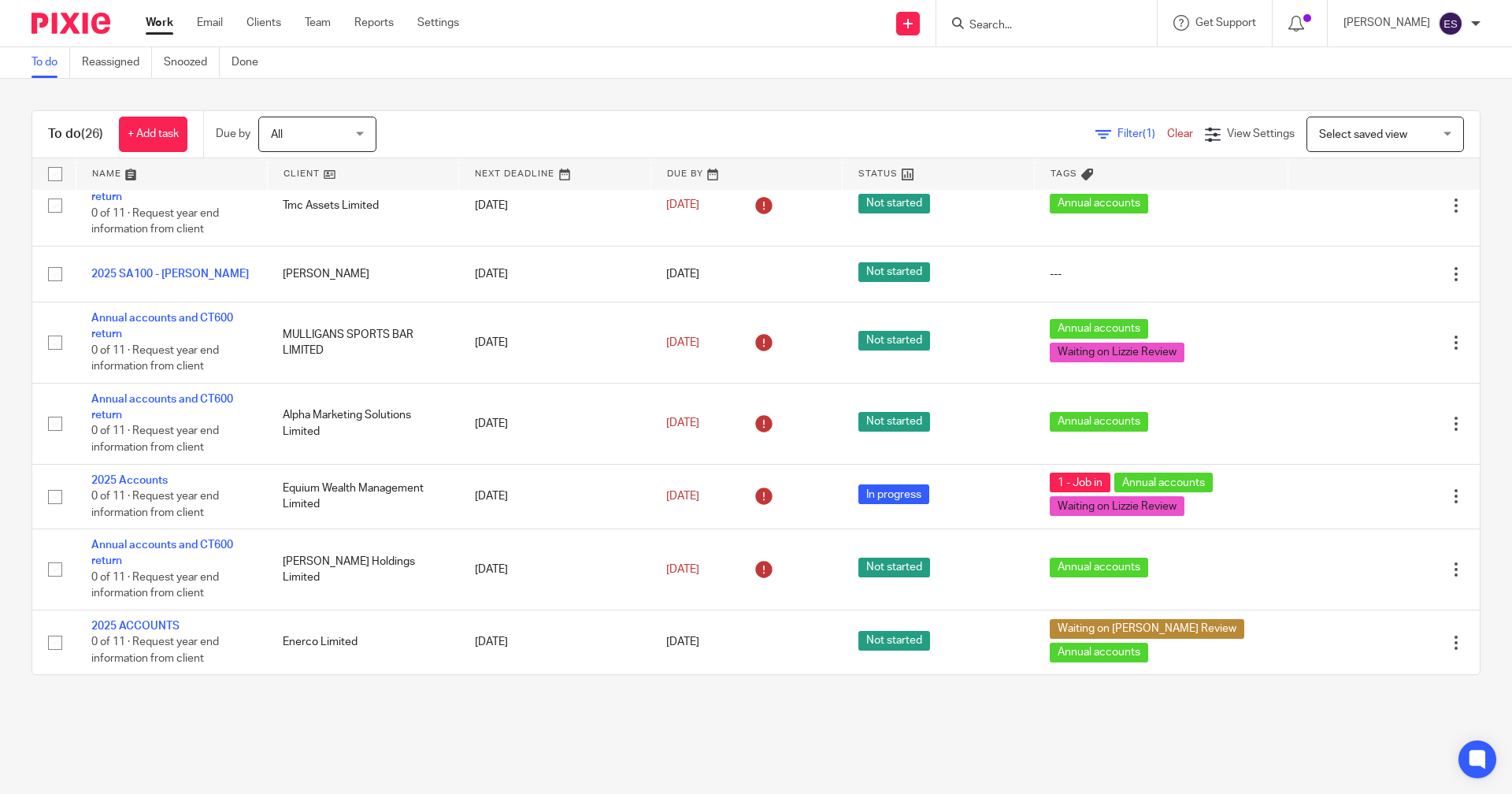
click at [991, 22] on input "Search" at bounding box center [1039, 26] width 142 height 14
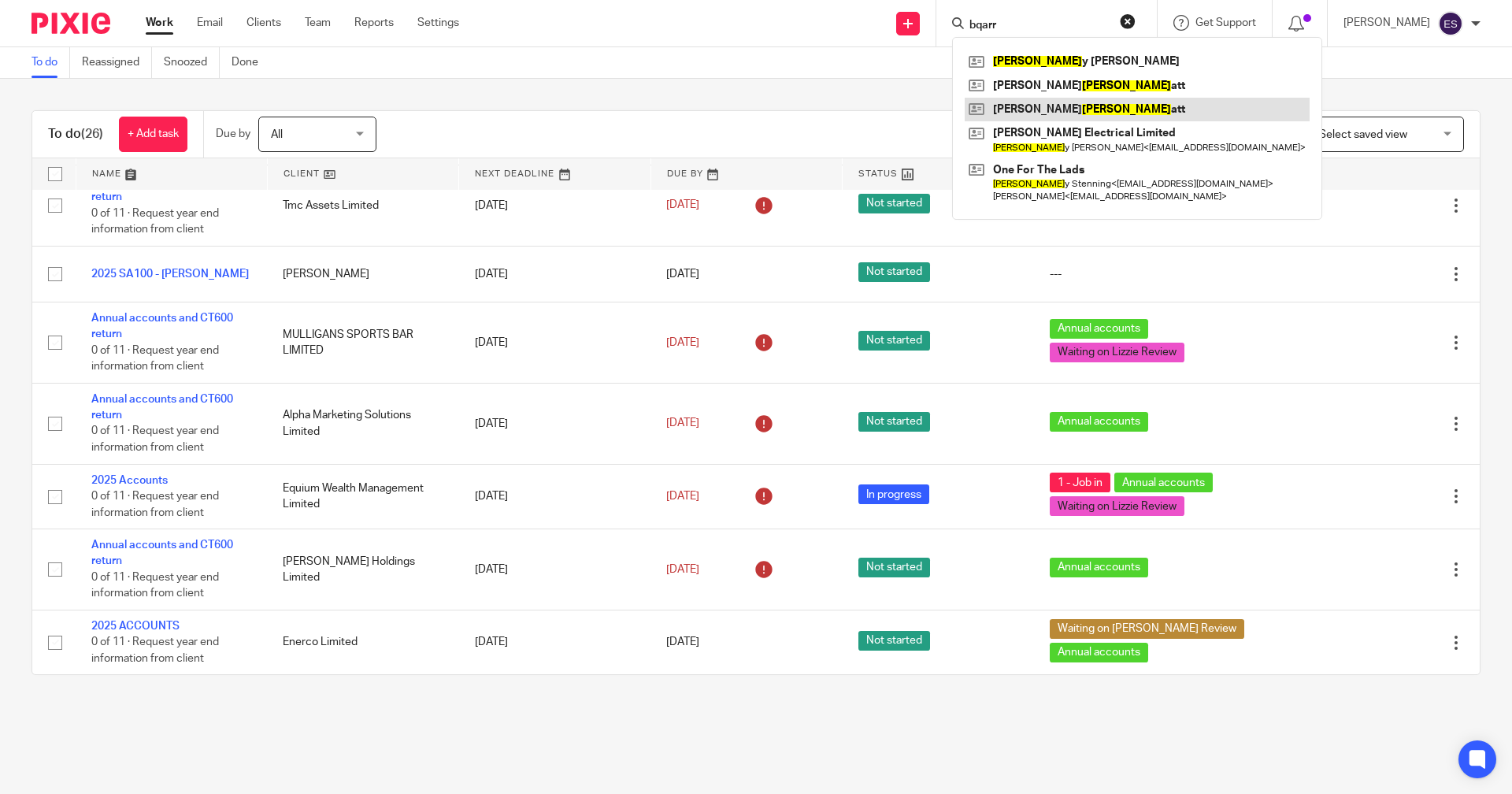
type input "bqarr"
click at [1045, 99] on link at bounding box center [1137, 110] width 345 height 23
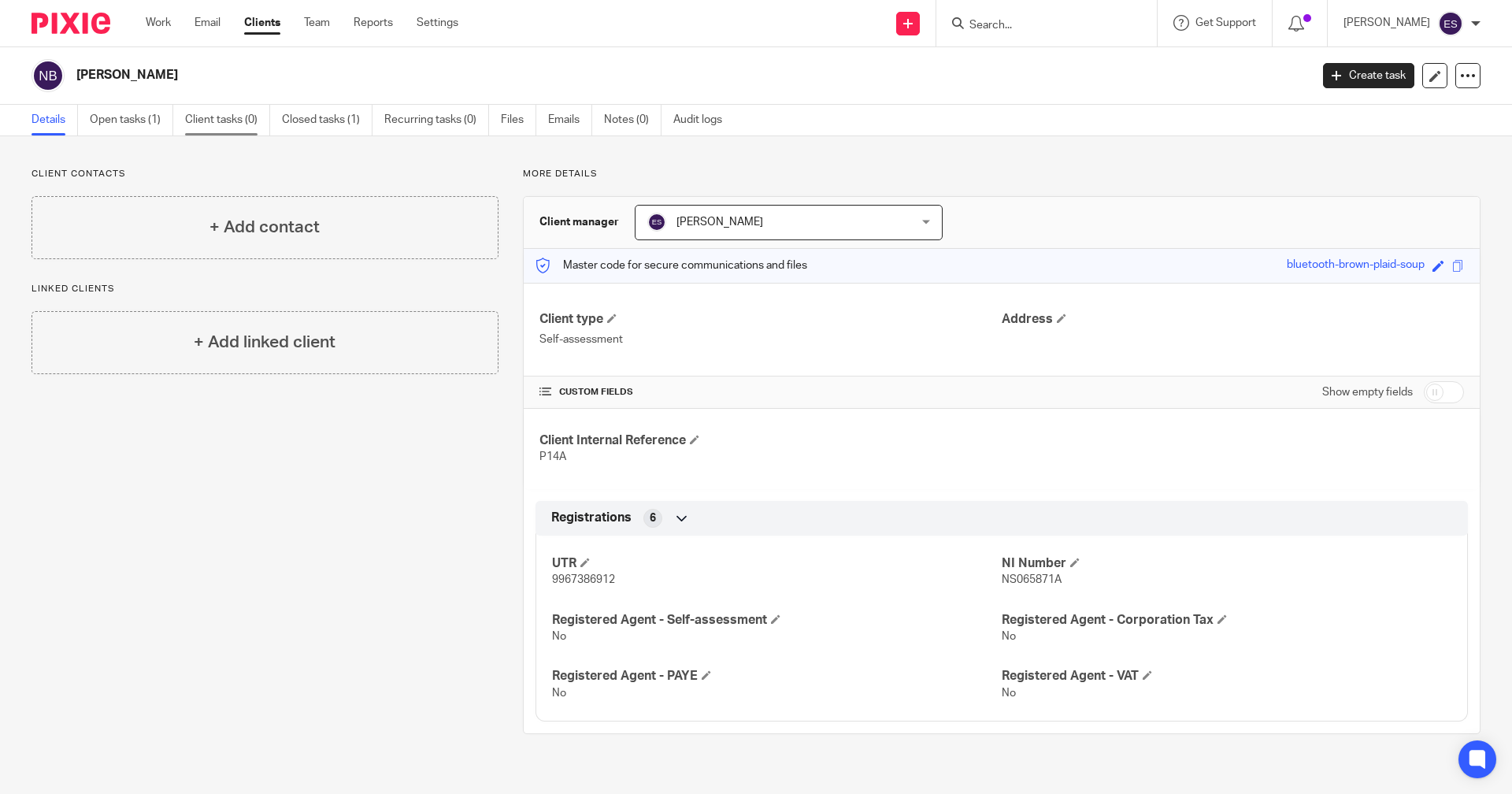
click at [191, 122] on link "Client tasks (0)" at bounding box center [227, 120] width 85 height 31
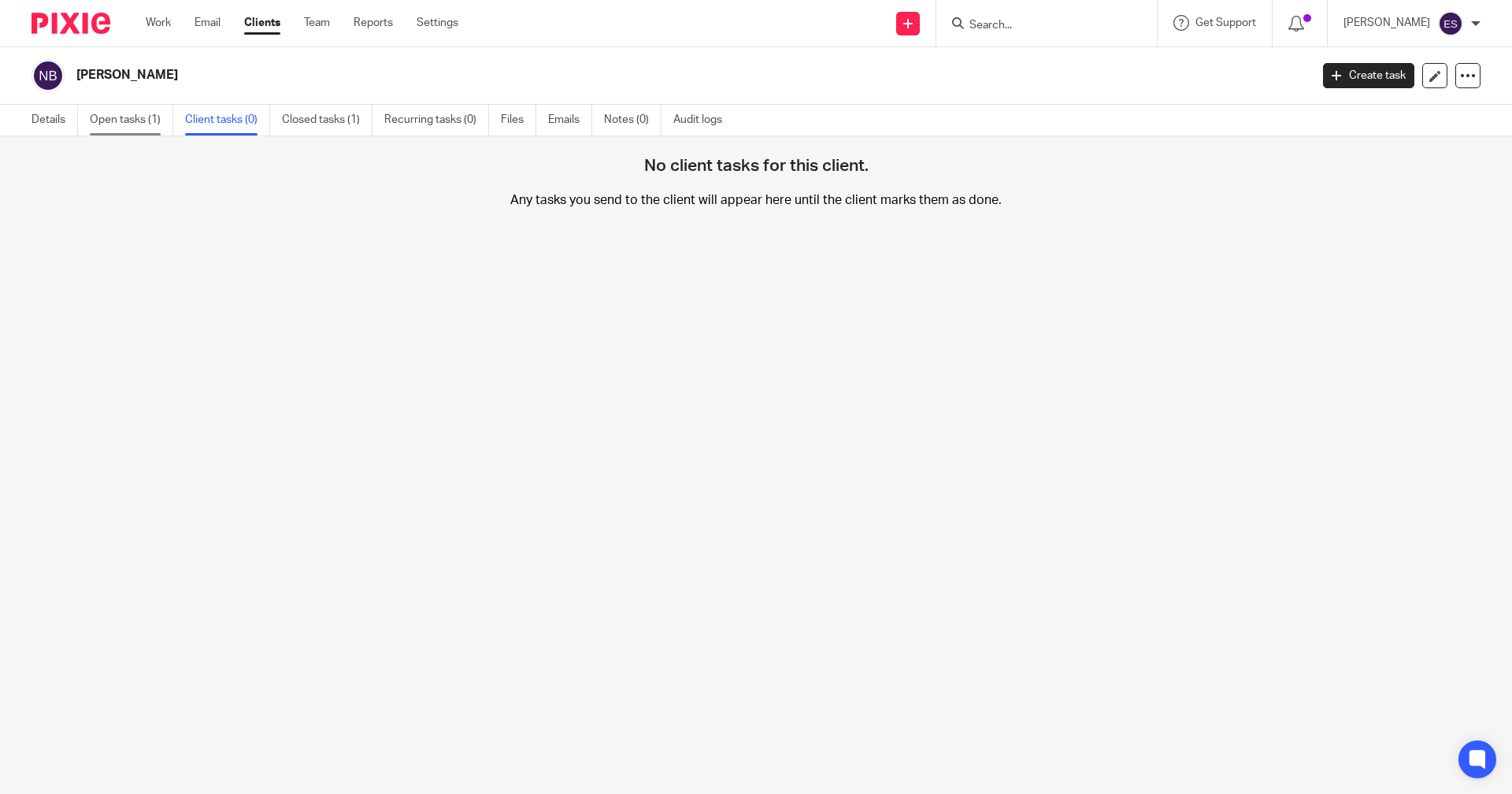
drag, startPoint x: 0, startPoint y: 0, endPoint x: 159, endPoint y: 122, distance: 200.4
click at [160, 121] on link "Open tasks (1)" at bounding box center [131, 120] width 84 height 31
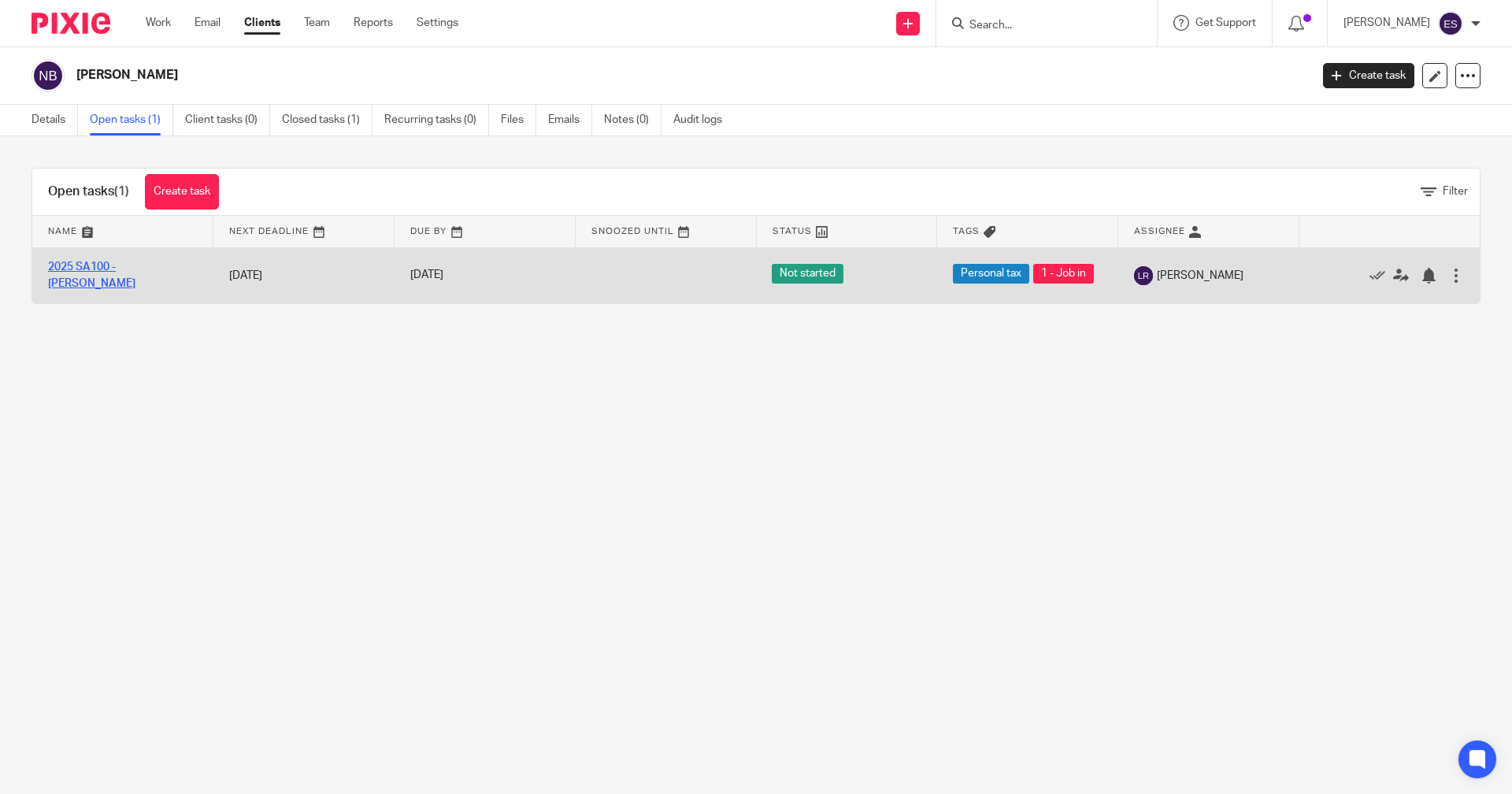
click at [109, 278] on link "2025 SA100 -[PERSON_NAME]" at bounding box center [91, 275] width 87 height 27
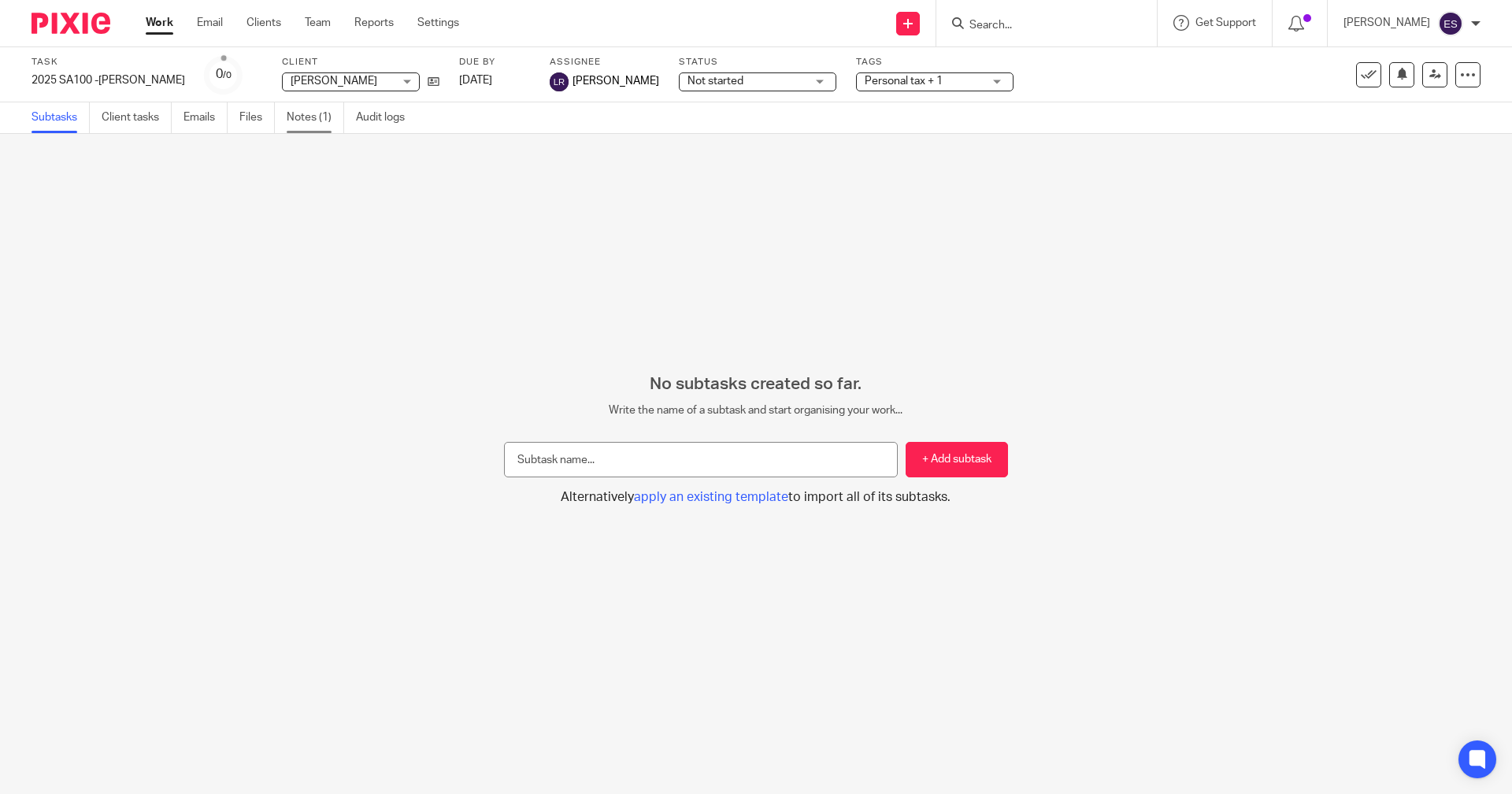
click at [312, 124] on link "Notes (1)" at bounding box center [316, 118] width 58 height 31
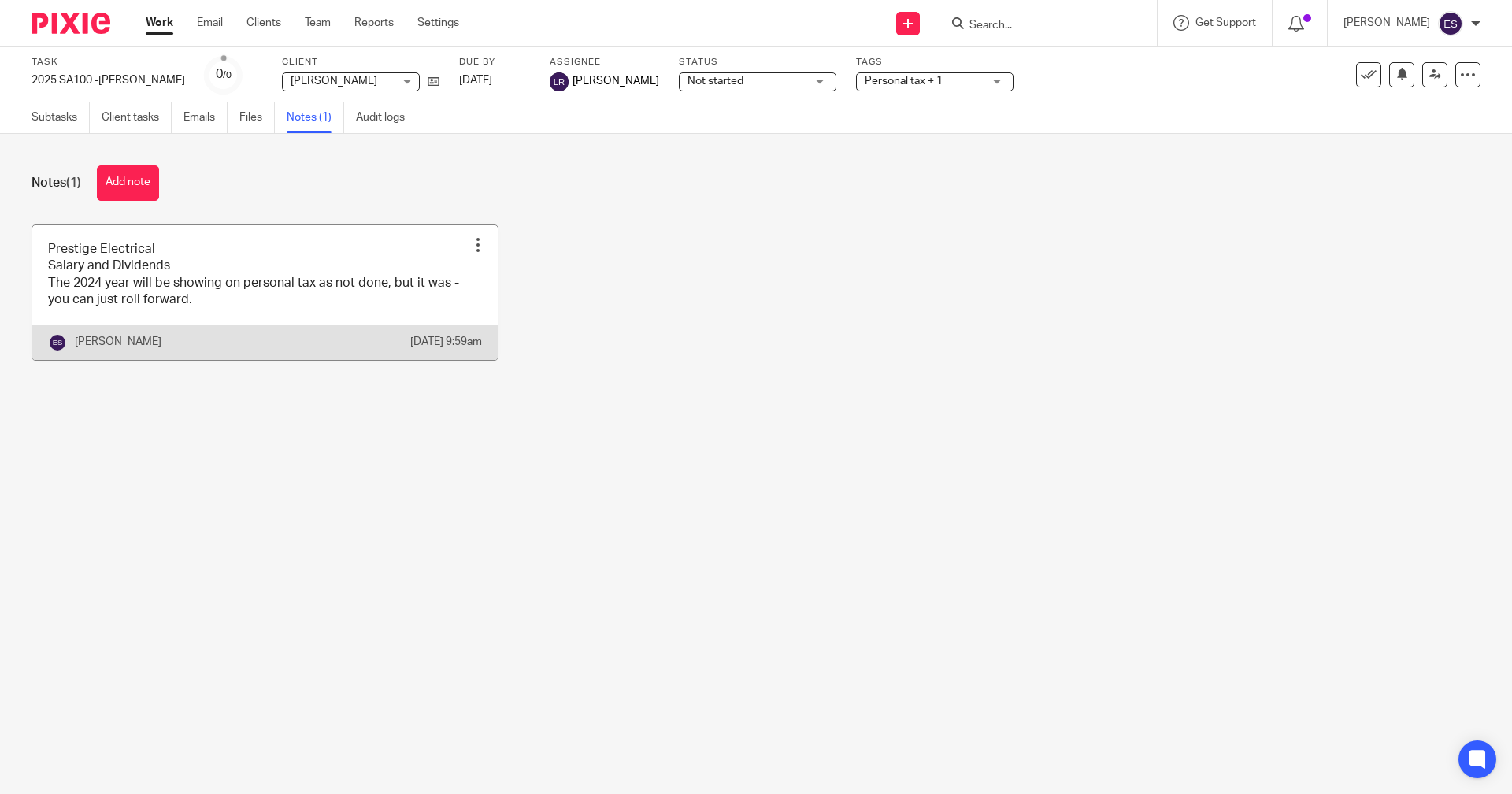
click at [476, 232] on link at bounding box center [265, 293] width 466 height 135
click at [476, 239] on div at bounding box center [478, 245] width 16 height 16
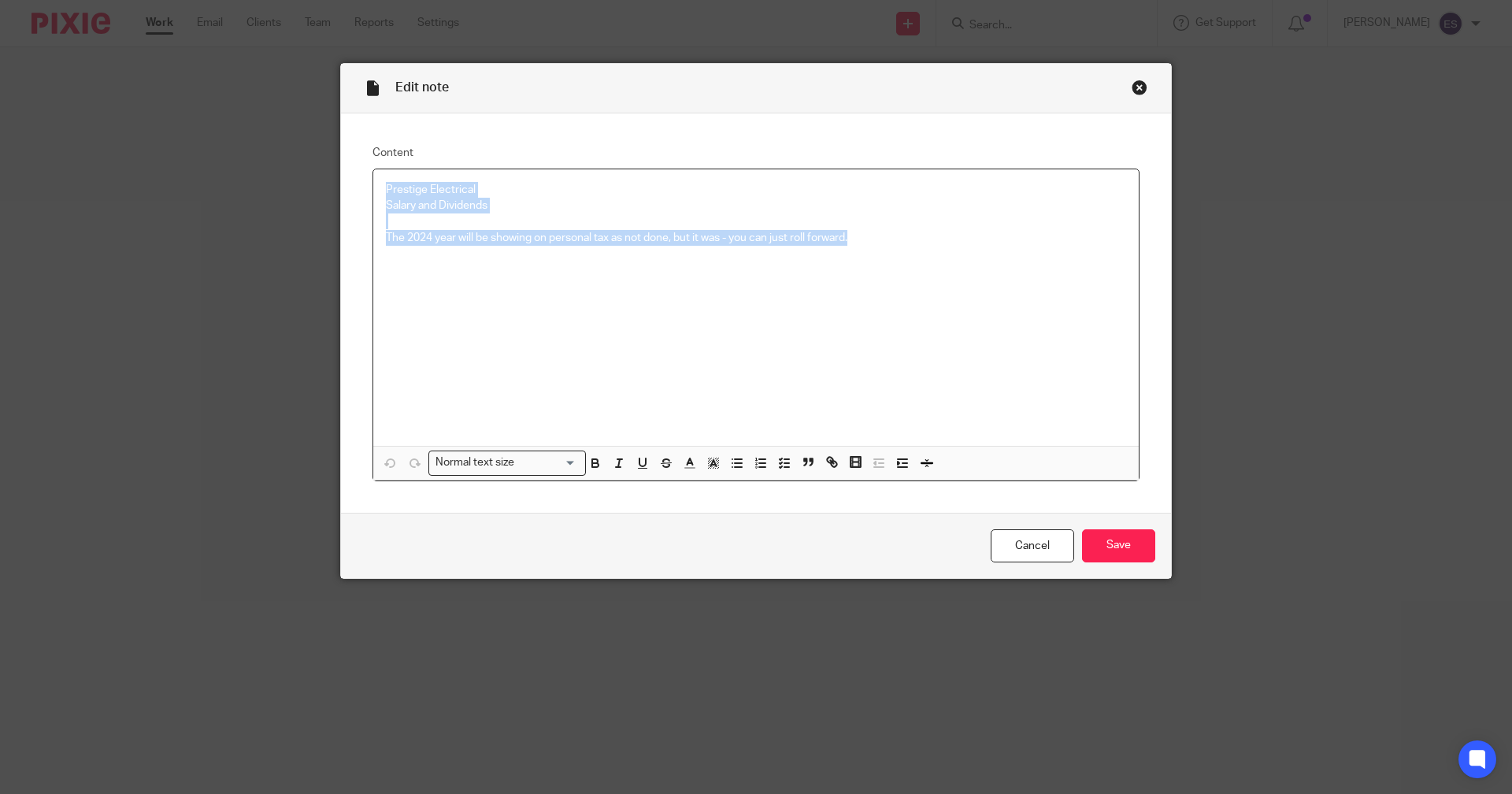
drag, startPoint x: 437, startPoint y: 211, endPoint x: 109, endPoint y: 165, distance: 331.2
click at [109, 165] on div "Edit note Content Prestige Electrical Salary and Dividends The 2024 year will b…" at bounding box center [756, 397] width 1512 height 794
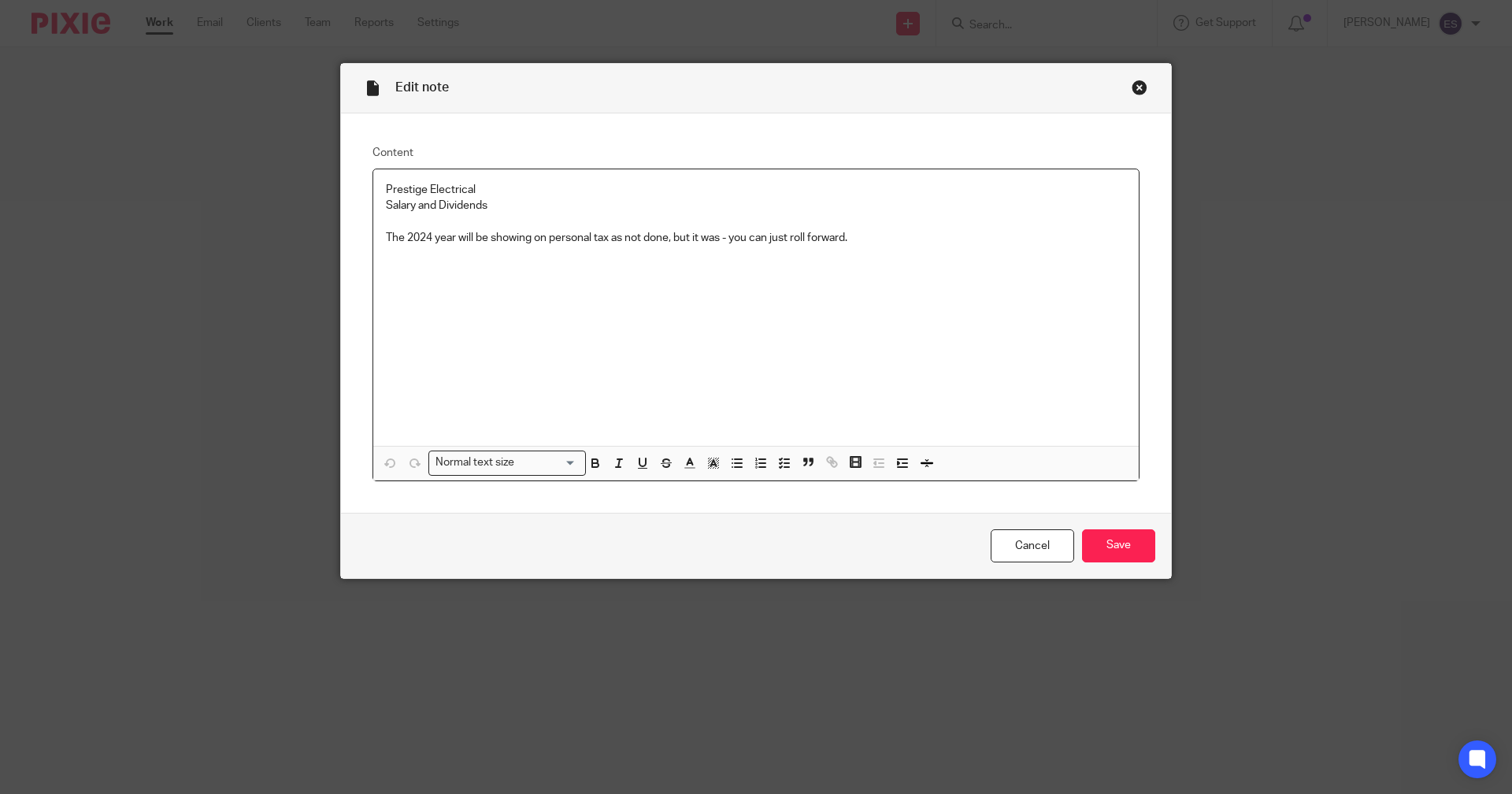
click at [883, 337] on div "Prestige Electrical Salary and Dividends The 2024 year will be showing on perso…" at bounding box center [756, 308] width 766 height 277
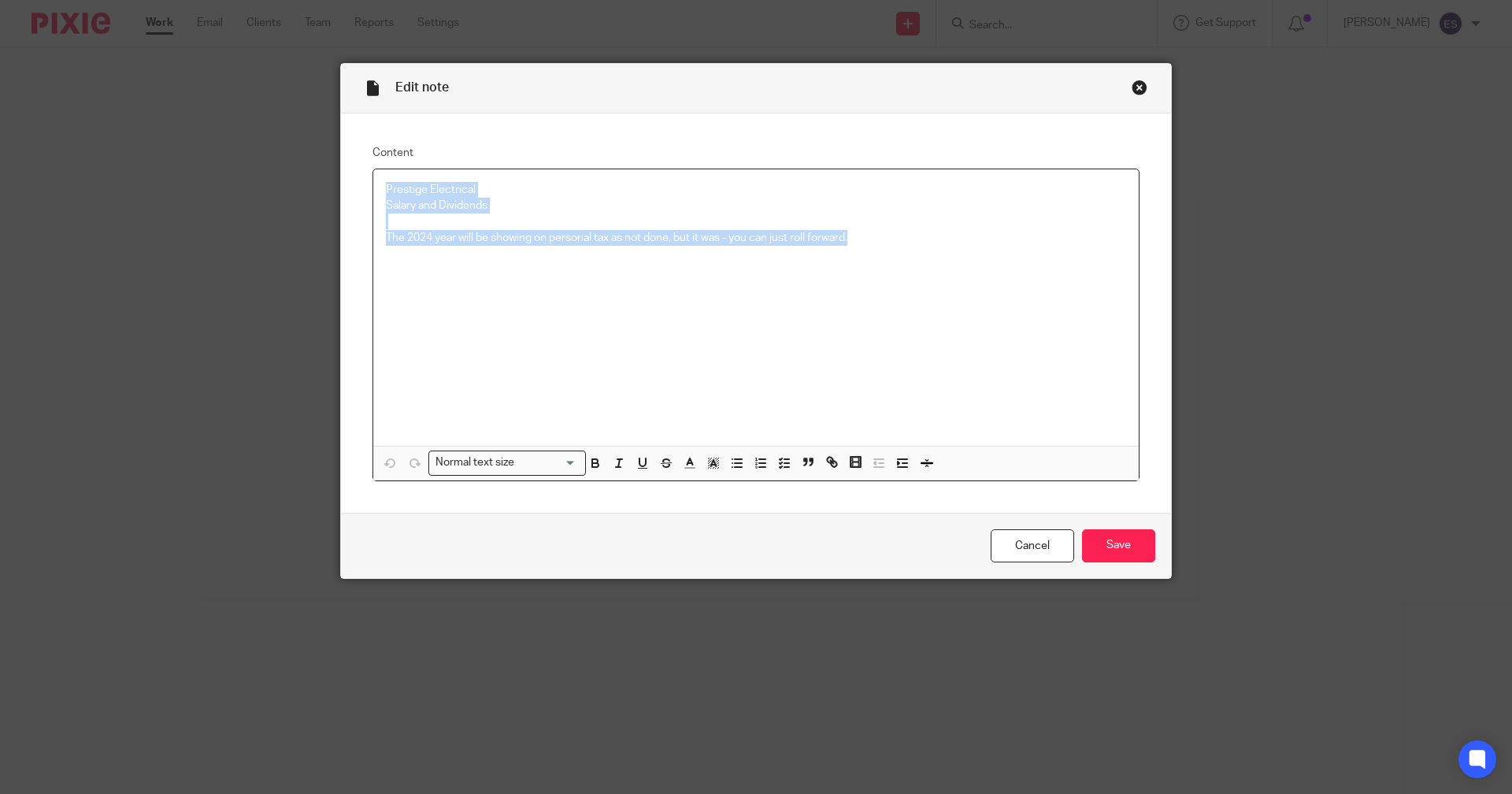
drag, startPoint x: 961, startPoint y: 307, endPoint x: 0, endPoint y: 123, distance: 978.5
click at [0, 123] on div "Edit note Content Prestige Electrical Salary and Dividends The 2024 year will b…" at bounding box center [756, 397] width 1512 height 794
copy div "Prestige Electrical Salary and Dividends The 2024 year will be showing on perso…"
click at [1013, 538] on link "Cancel" at bounding box center [1032, 547] width 84 height 34
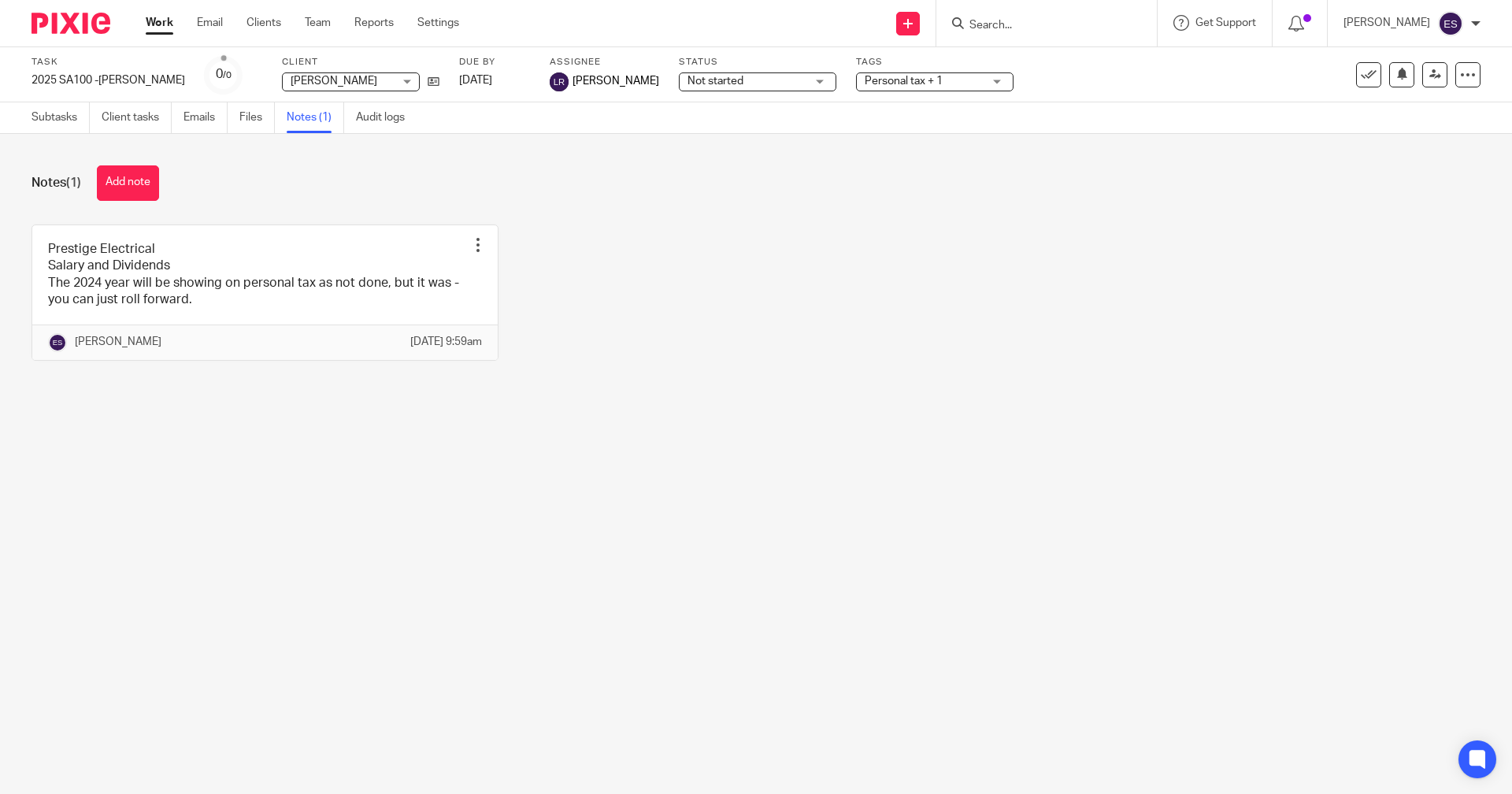
click at [992, 25] on input "Search" at bounding box center [1039, 26] width 142 height 14
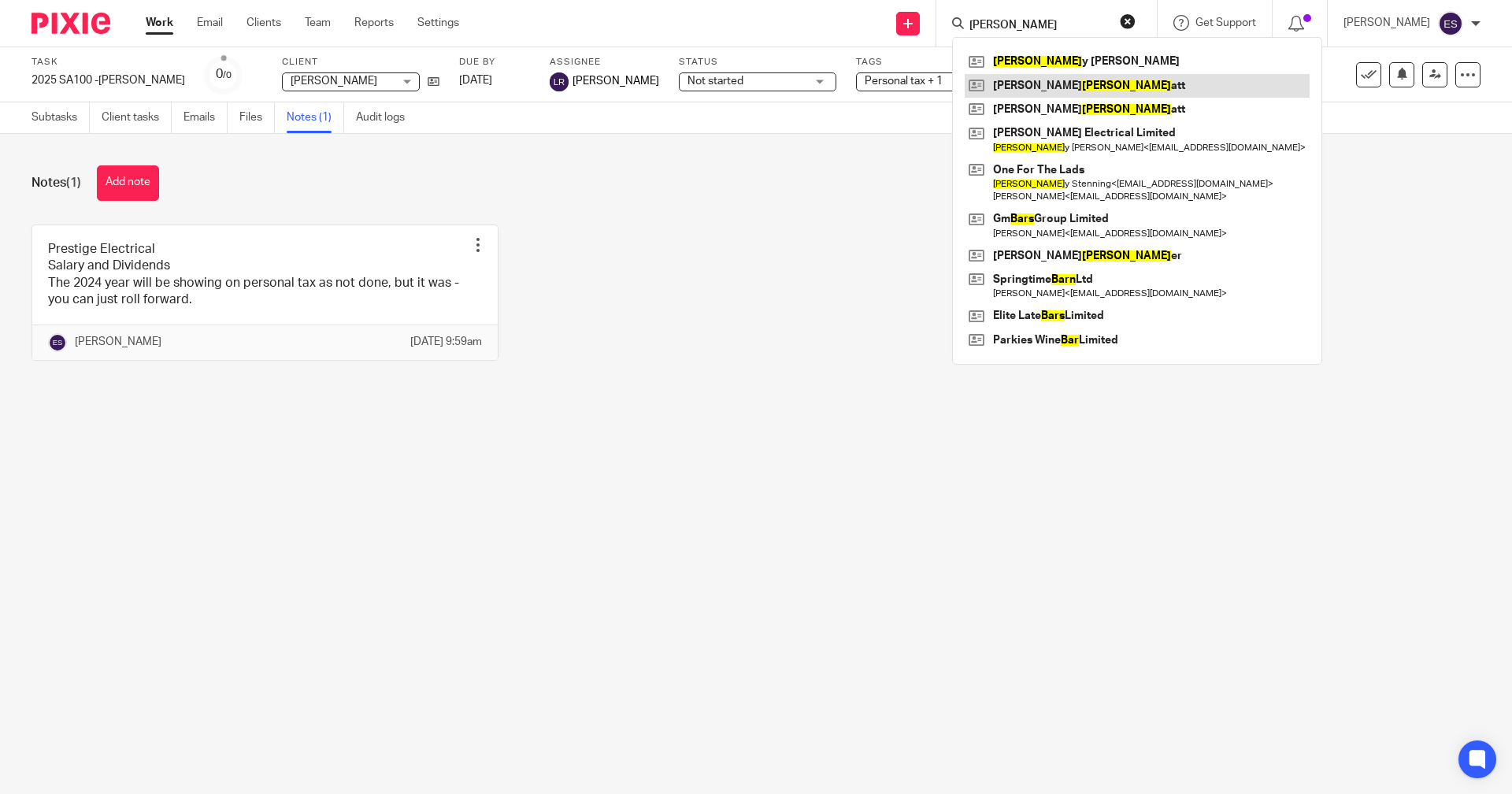
type input "barr"
click at [1026, 81] on link at bounding box center [1137, 85] width 345 height 23
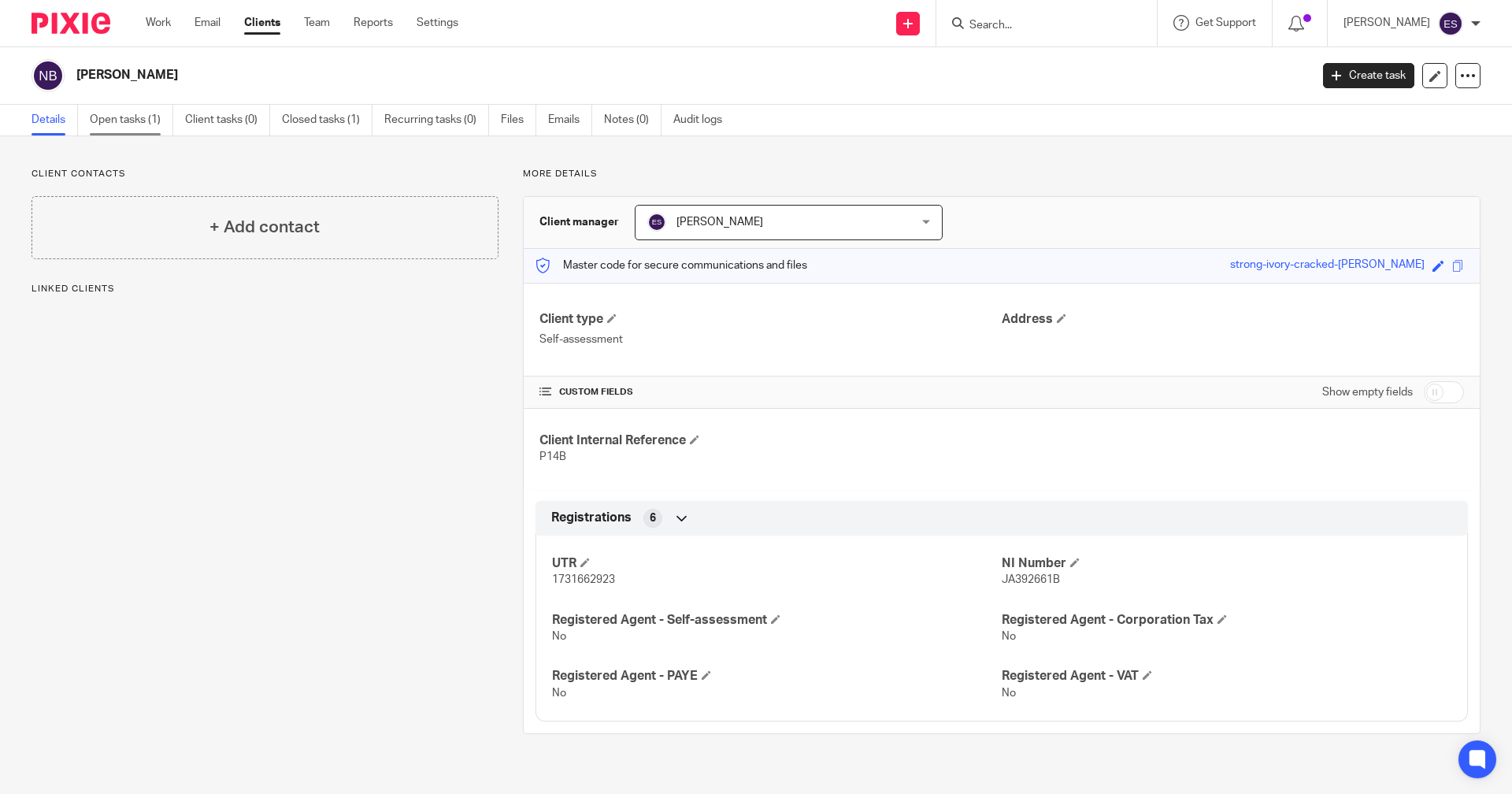
click at [101, 119] on link "Open tasks (1)" at bounding box center [131, 120] width 84 height 31
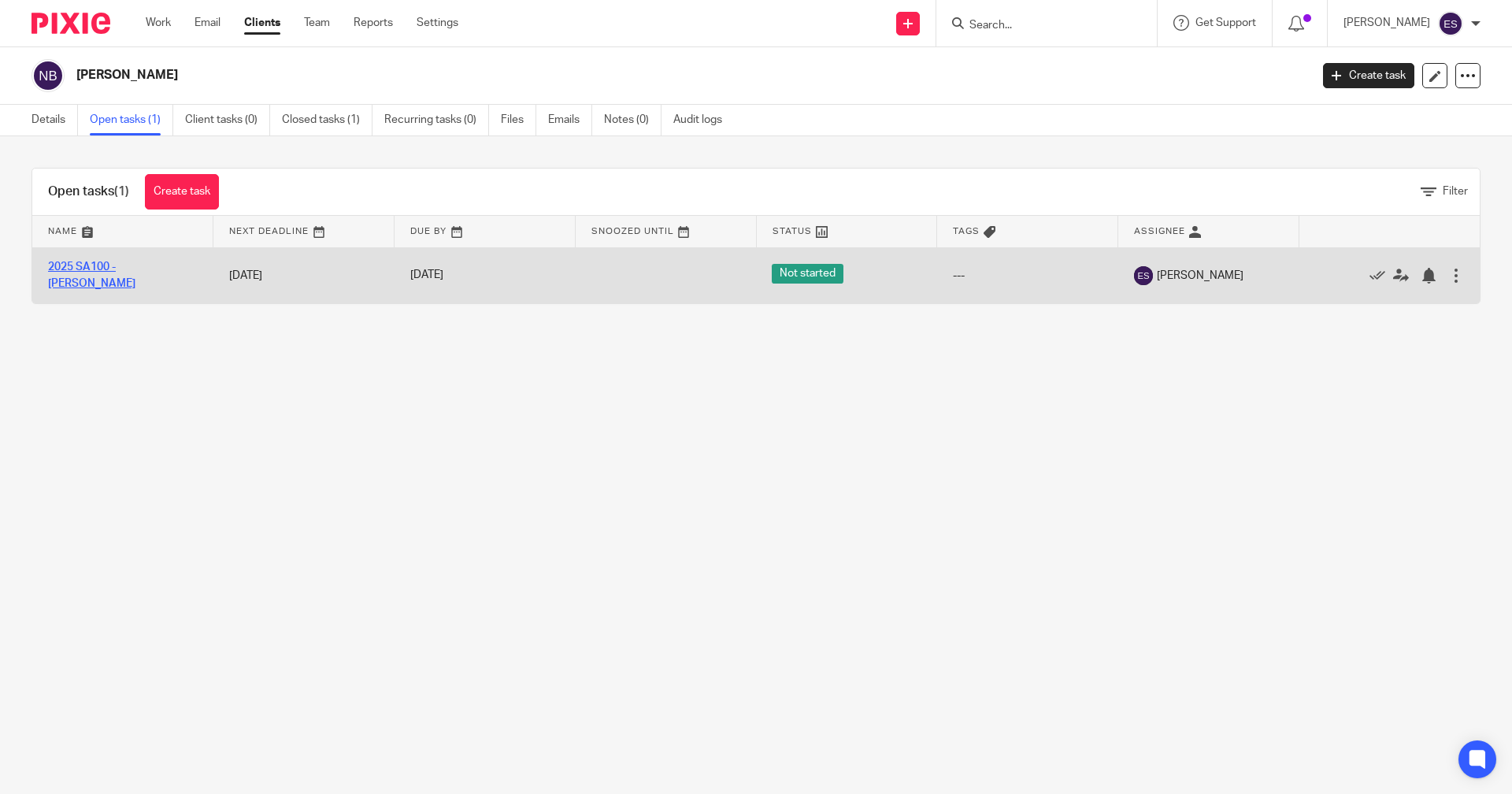
click at [102, 272] on link "2025 SA100 - [PERSON_NAME]" at bounding box center [91, 275] width 87 height 27
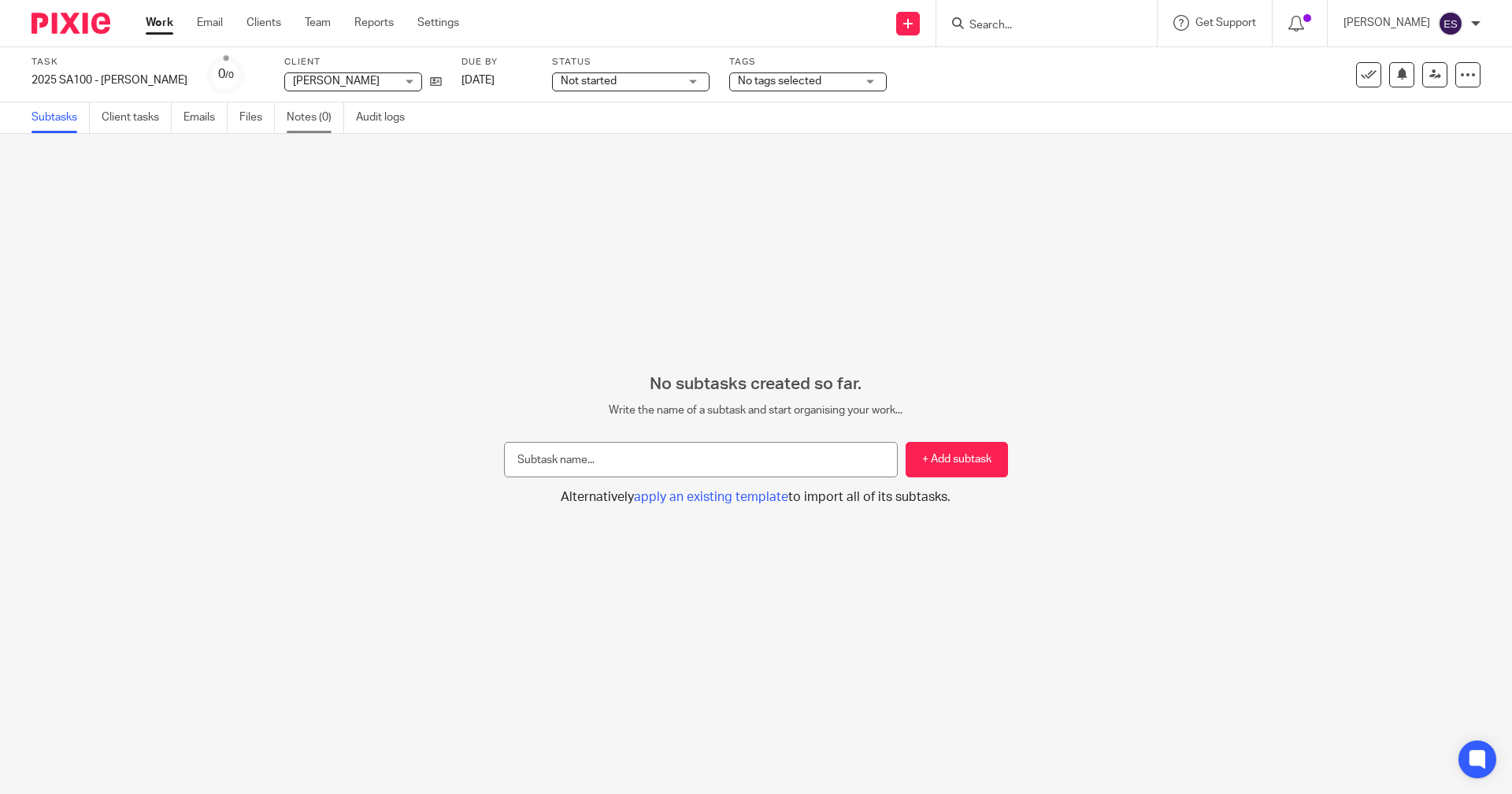
click at [334, 117] on link "Notes (0)" at bounding box center [316, 118] width 58 height 31
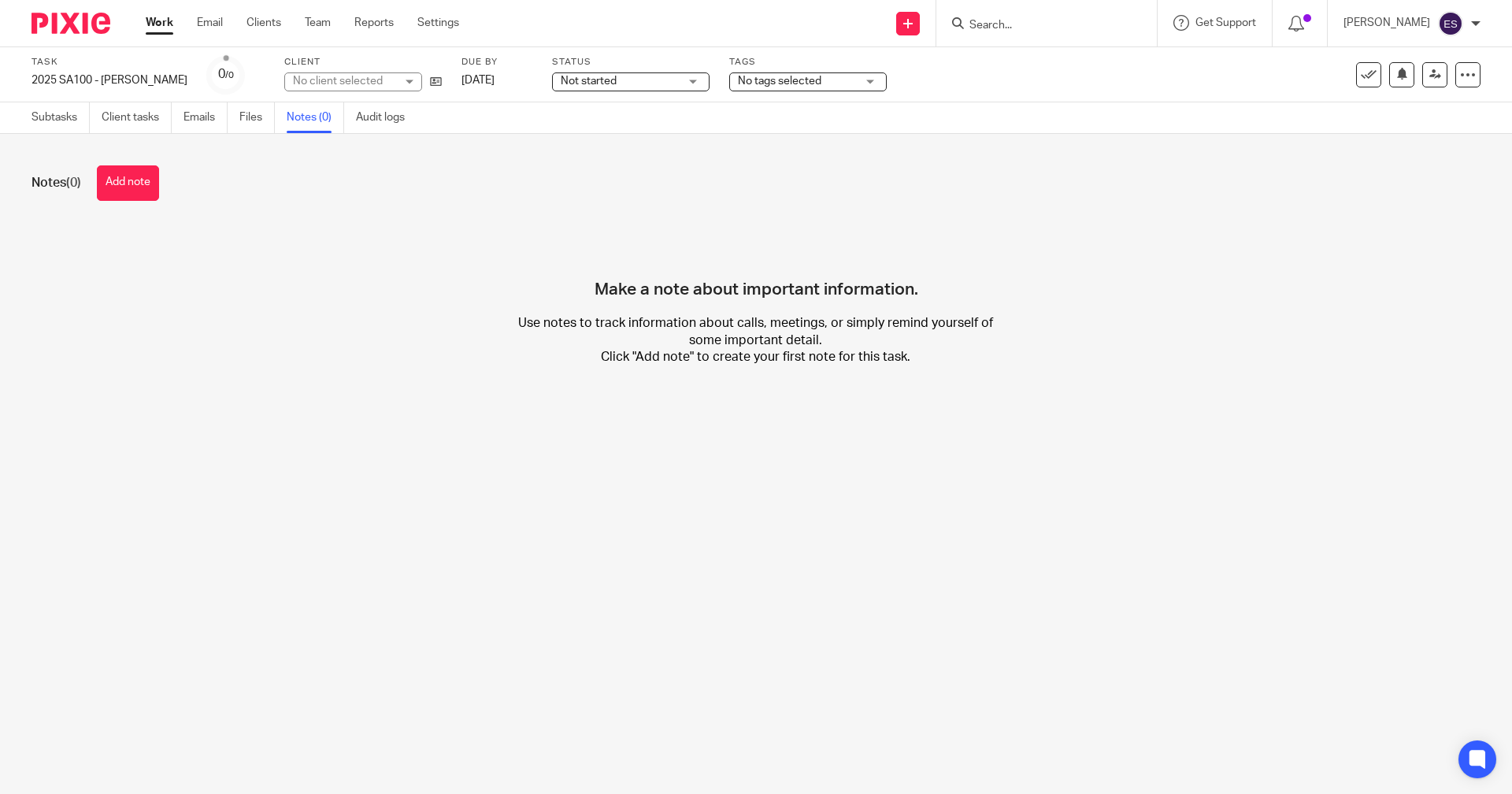
click at [111, 197] on button "Add note" at bounding box center [128, 183] width 62 height 35
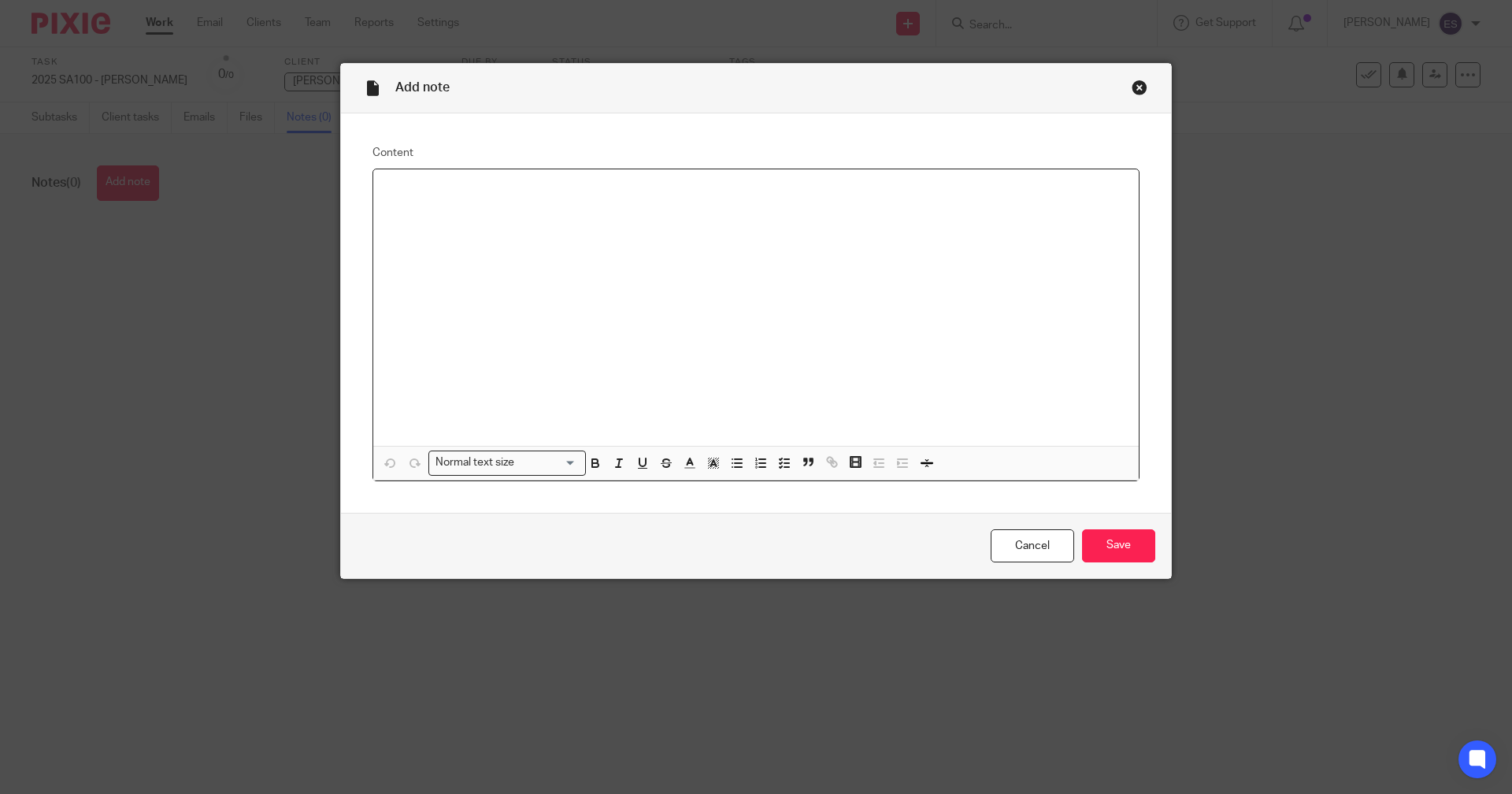
paste div
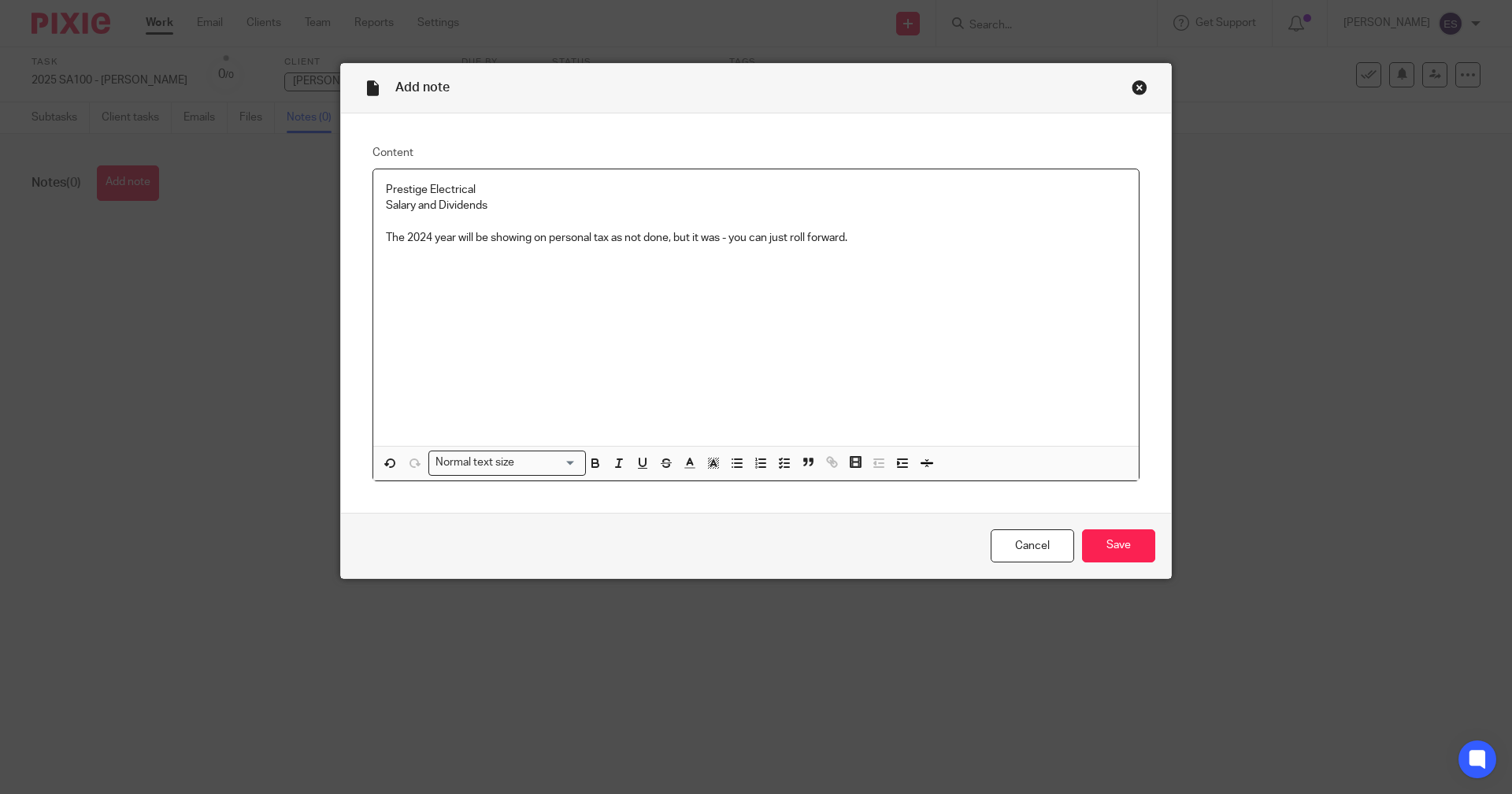
click at [658, 219] on p at bounding box center [756, 221] width 741 height 16
click at [733, 203] on p "Salary and Dividends" at bounding box center [756, 206] width 741 height 16
click at [1100, 565] on div "Cancel Save" at bounding box center [756, 546] width 831 height 67
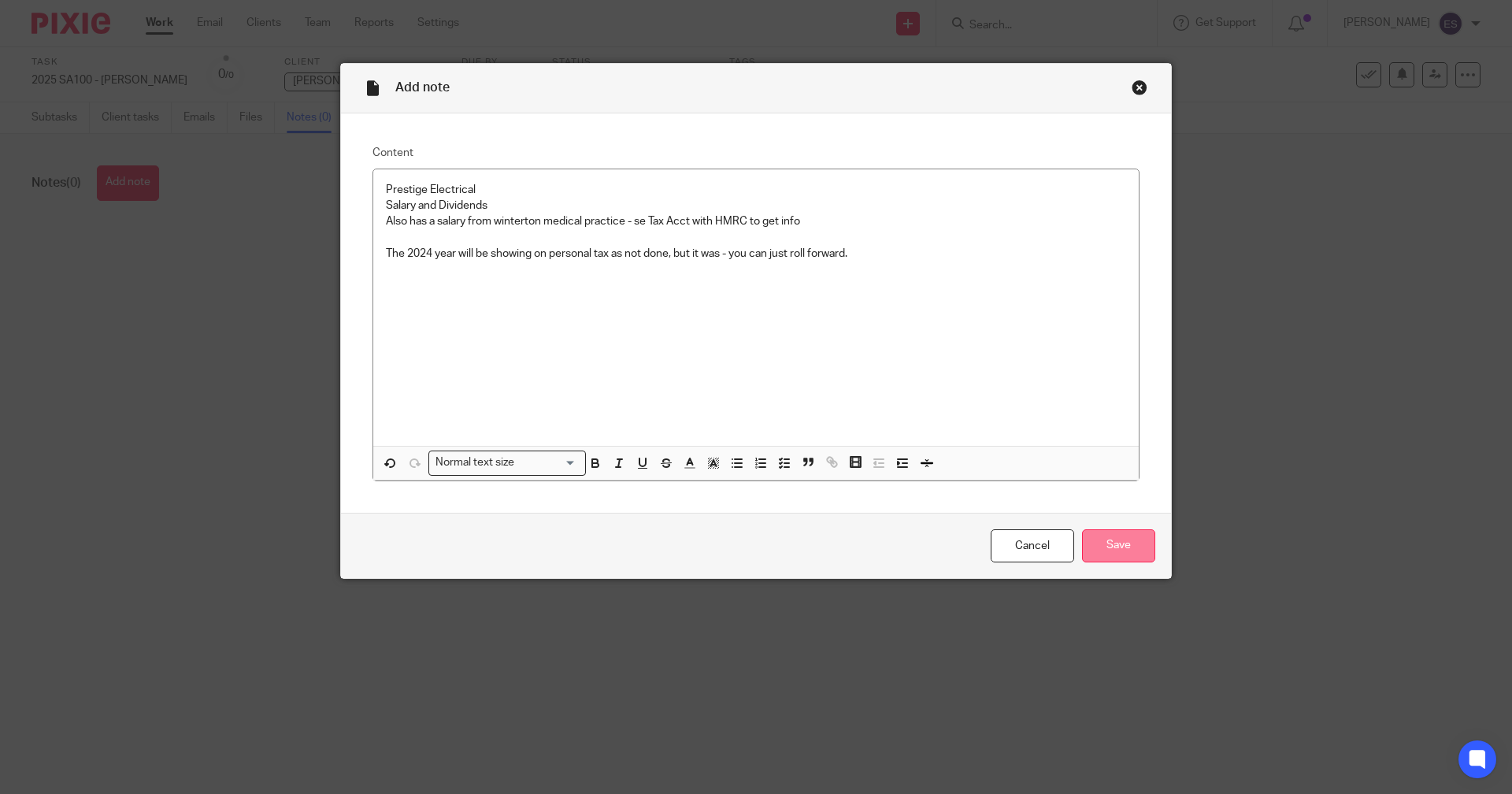
click at [1098, 557] on input "Save" at bounding box center [1118, 547] width 73 height 34
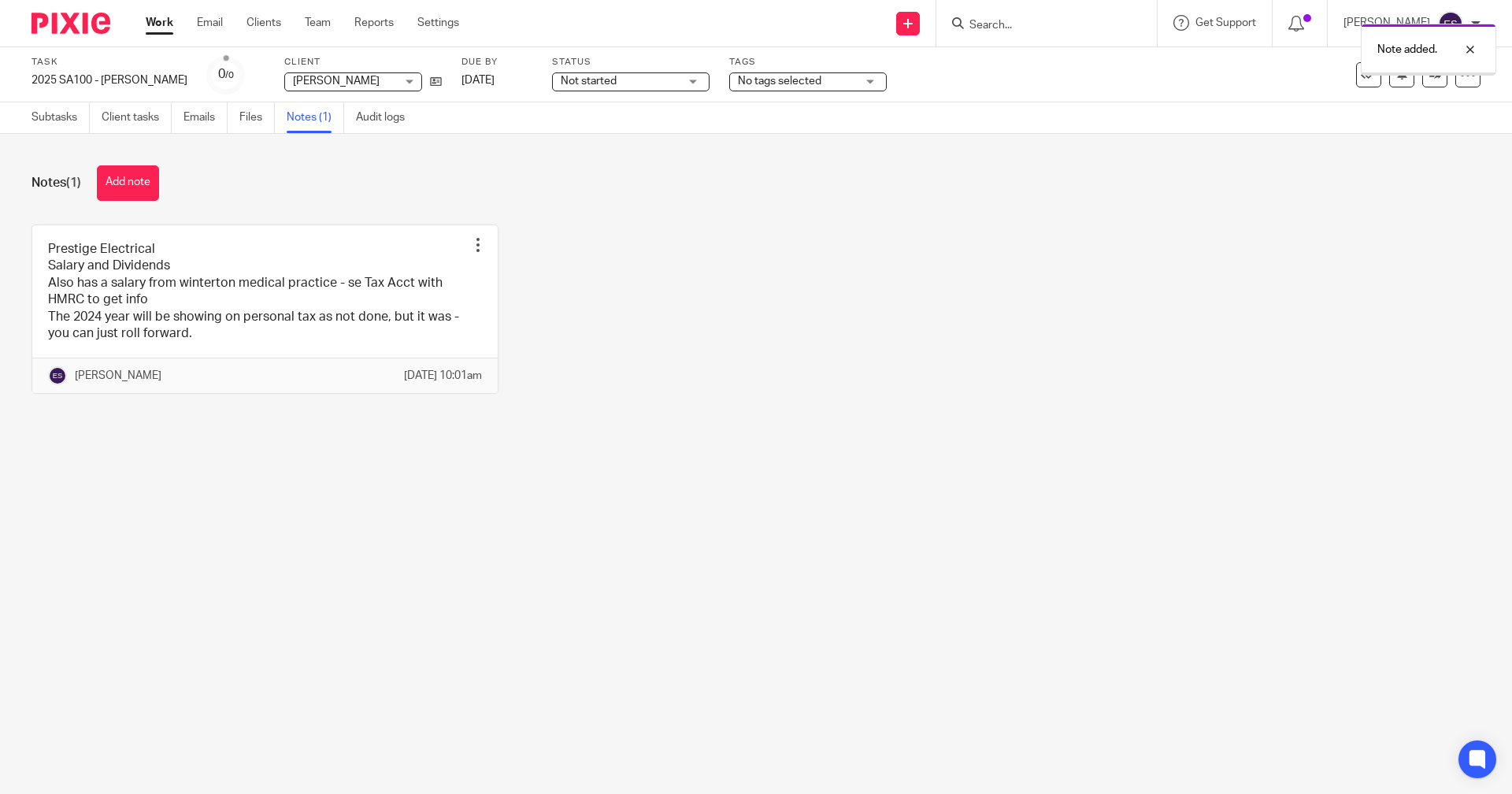
click at [830, 86] on span "No tags selected" at bounding box center [796, 81] width 118 height 16
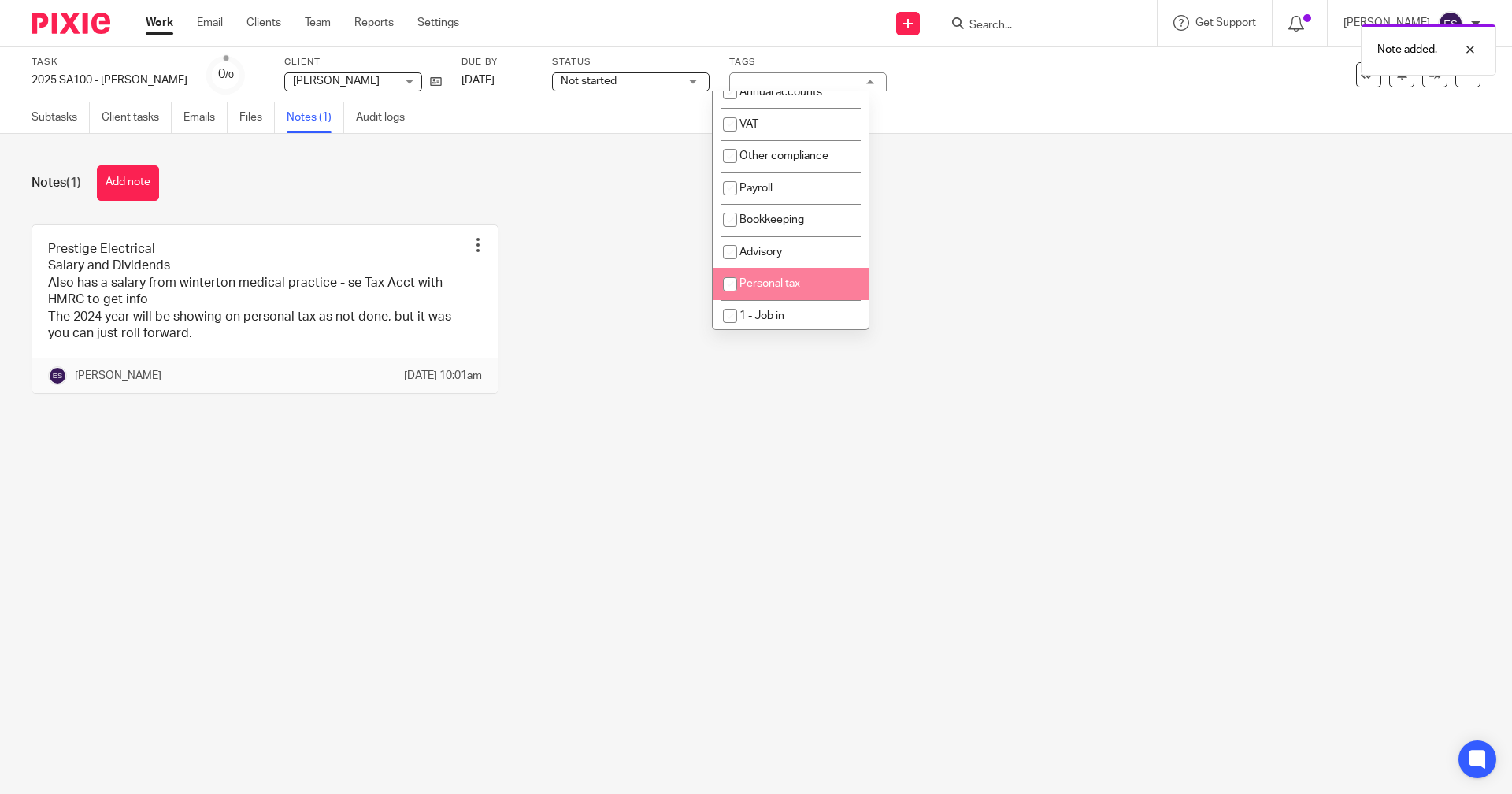
click at [787, 277] on li "Personal tax" at bounding box center [790, 284] width 156 height 32
checkbox input "true"
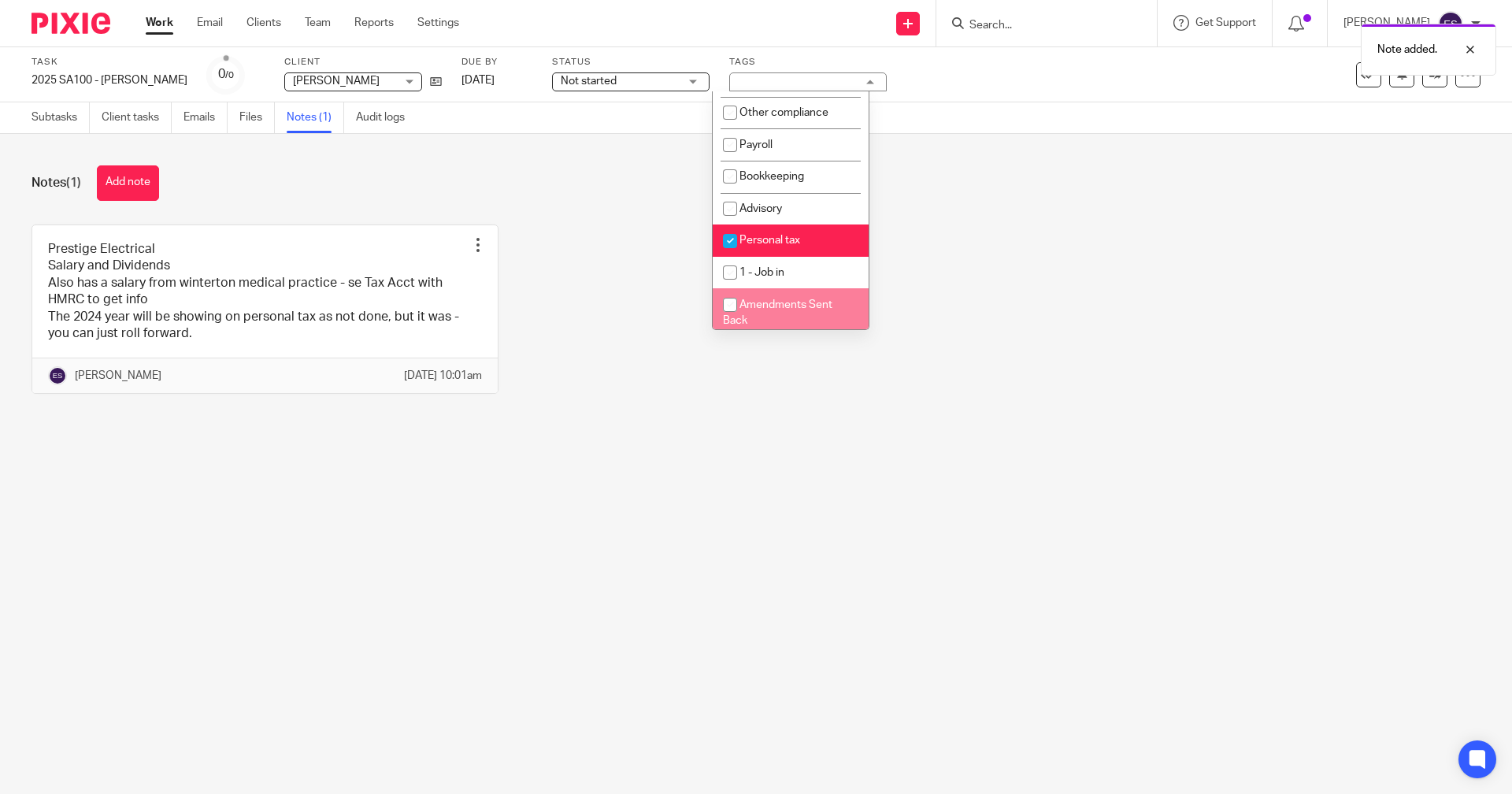
scroll to position [157, 0]
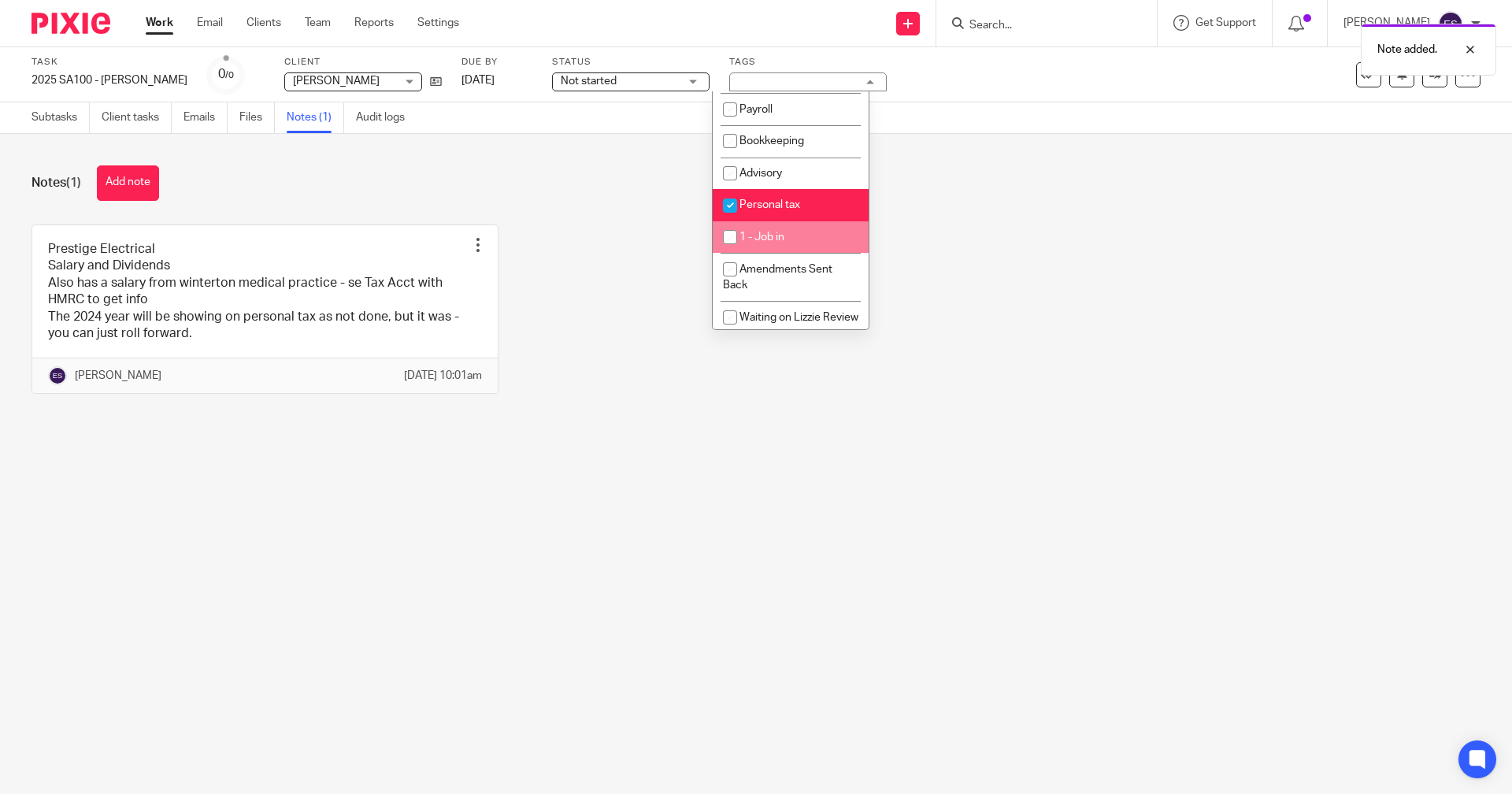
click at [821, 244] on li "1 - Job in" at bounding box center [790, 237] width 156 height 32
checkbox input "true"
click at [1427, 84] on link at bounding box center [1435, 75] width 25 height 25
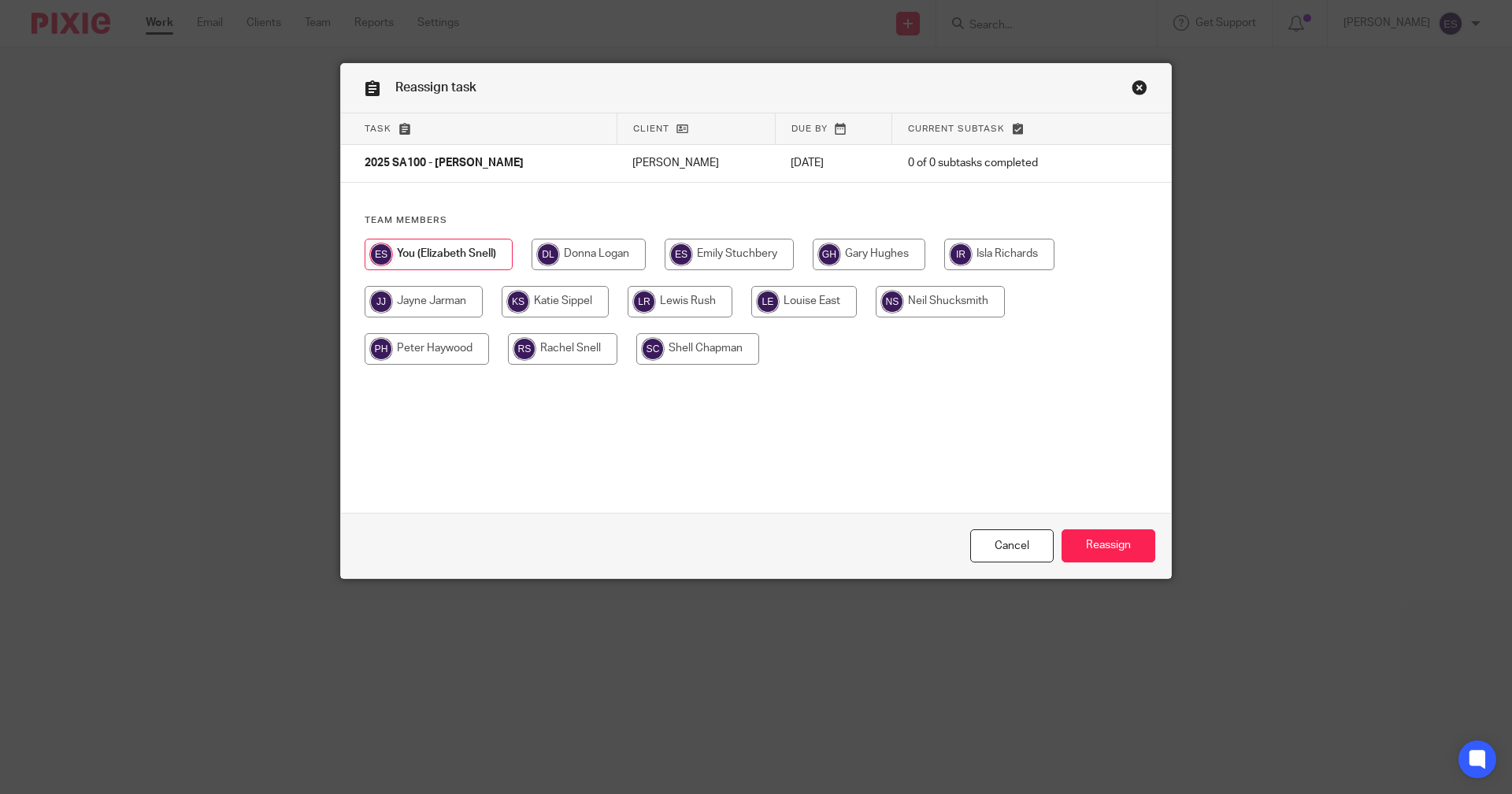
click at [653, 284] on div at bounding box center [756, 309] width 783 height 142
click at [658, 298] on input "radio" at bounding box center [680, 301] width 105 height 31
radio input "true"
click at [1082, 544] on input "Reassign" at bounding box center [1108, 547] width 93 height 34
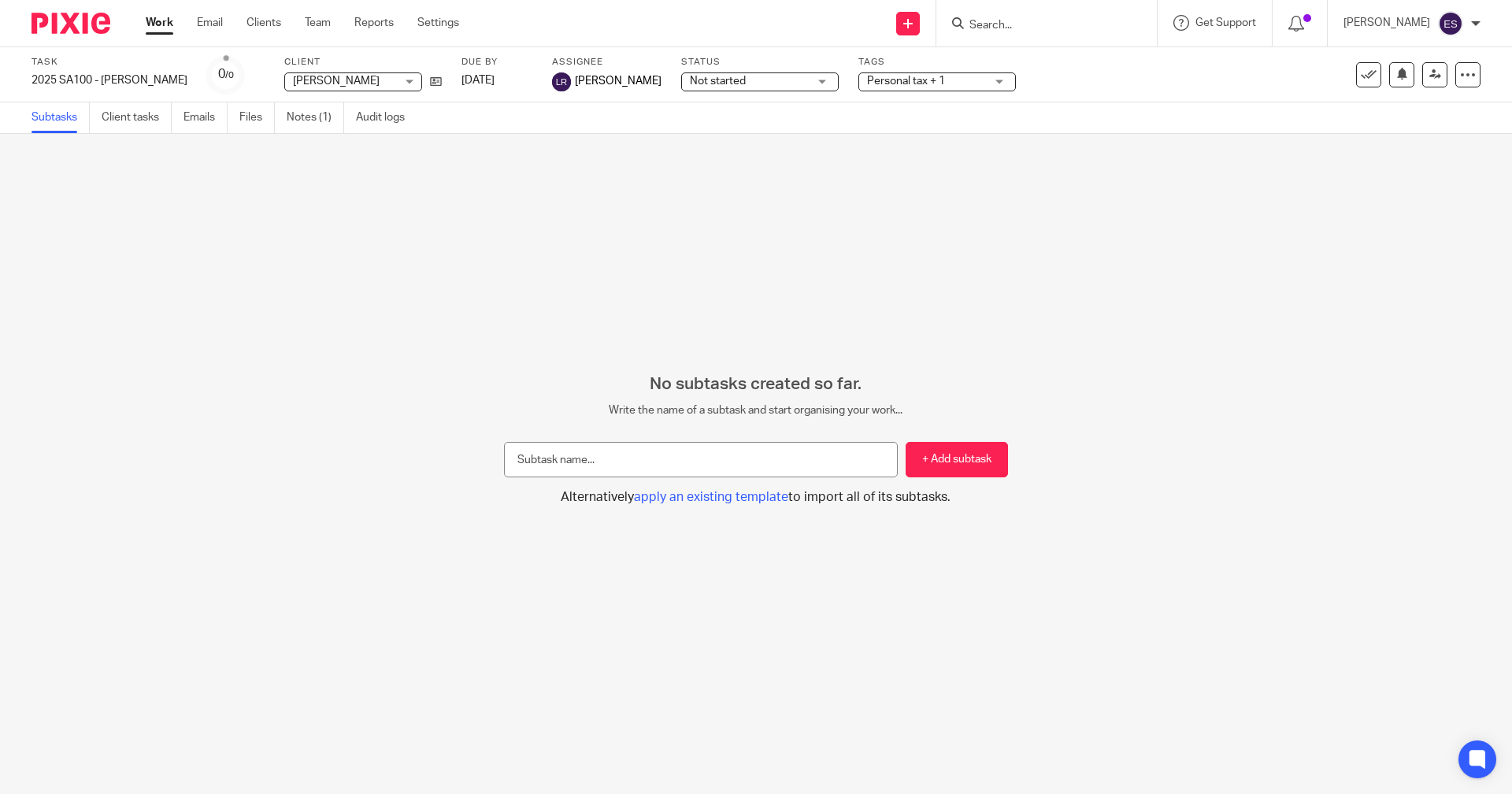
drag, startPoint x: 168, startPoint y: 16, endPoint x: 180, endPoint y: 16, distance: 12.0
click at [168, 16] on link "Work" at bounding box center [159, 23] width 28 height 16
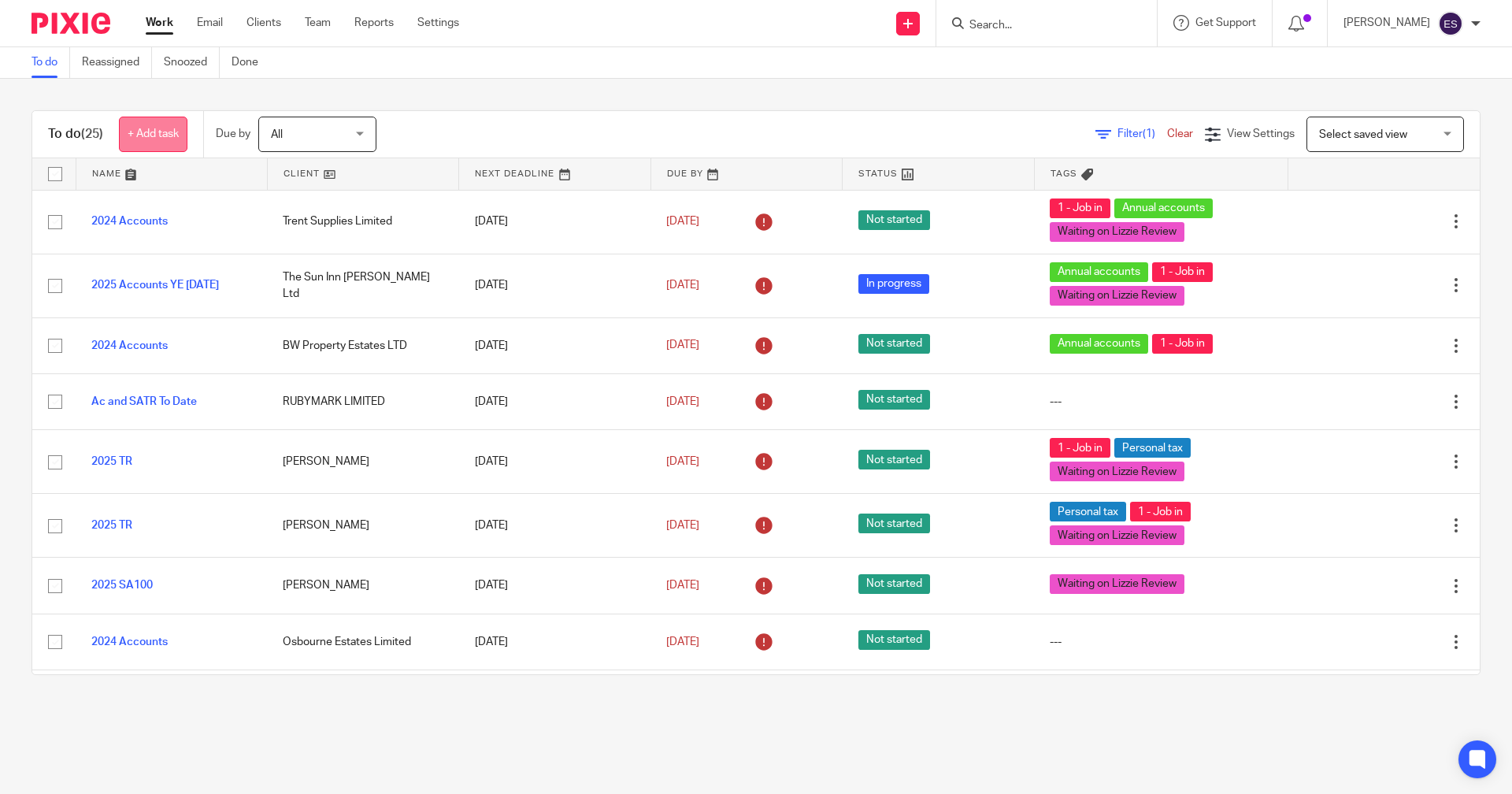
click at [188, 130] on link "+ Add task" at bounding box center [153, 134] width 68 height 35
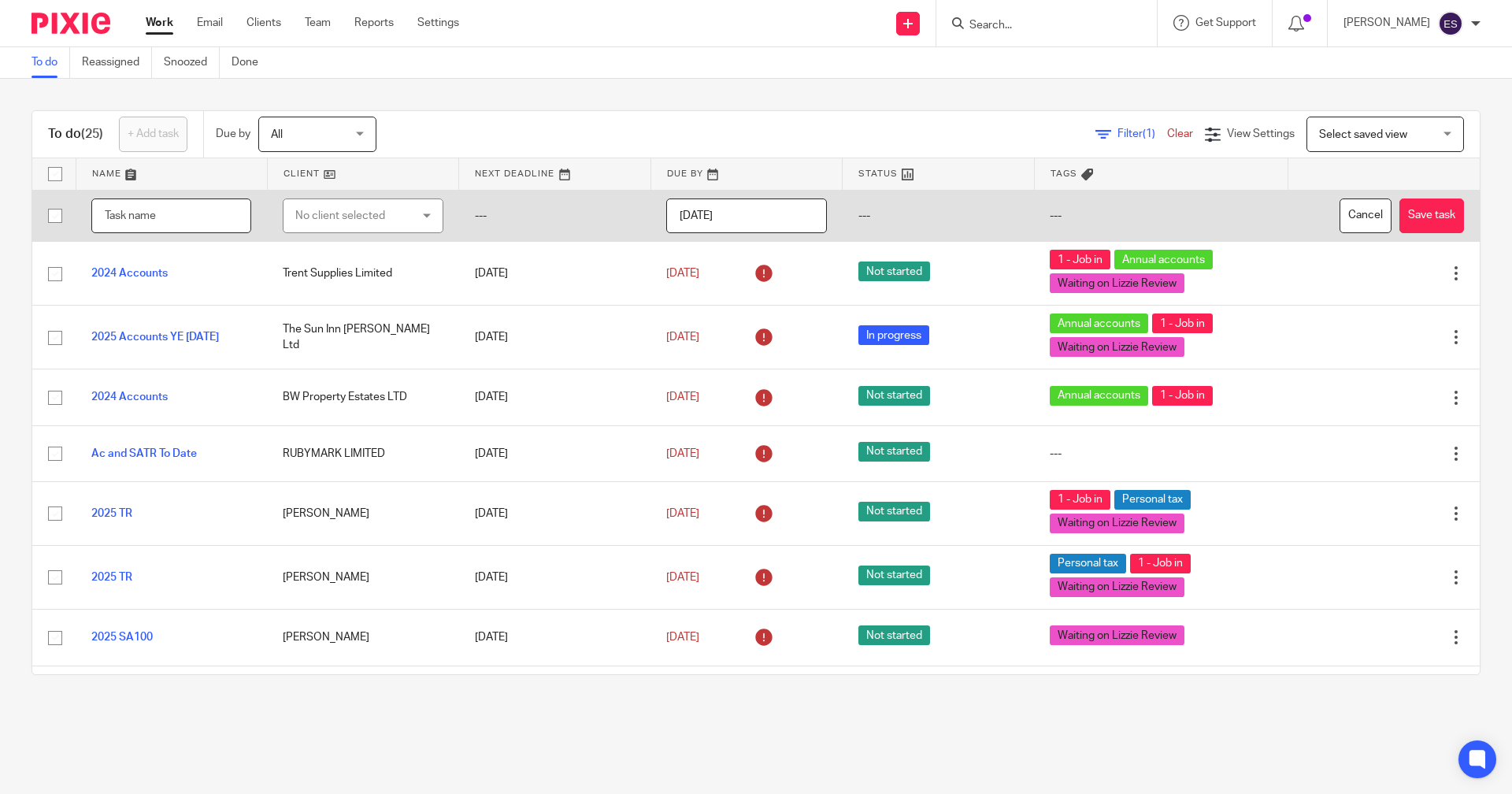
click at [191, 207] on input "text" at bounding box center [172, 216] width 160 height 35
click at [346, 238] on td "No client selected No client selected 24-7 Flexi Storage Limited 4POCKETS LIMIT…" at bounding box center [362, 216] width 191 height 52
click at [219, 226] on input "2025 SA100" at bounding box center [172, 216] width 160 height 35
type input "2025 SA100 - [PERSON_NAME]"
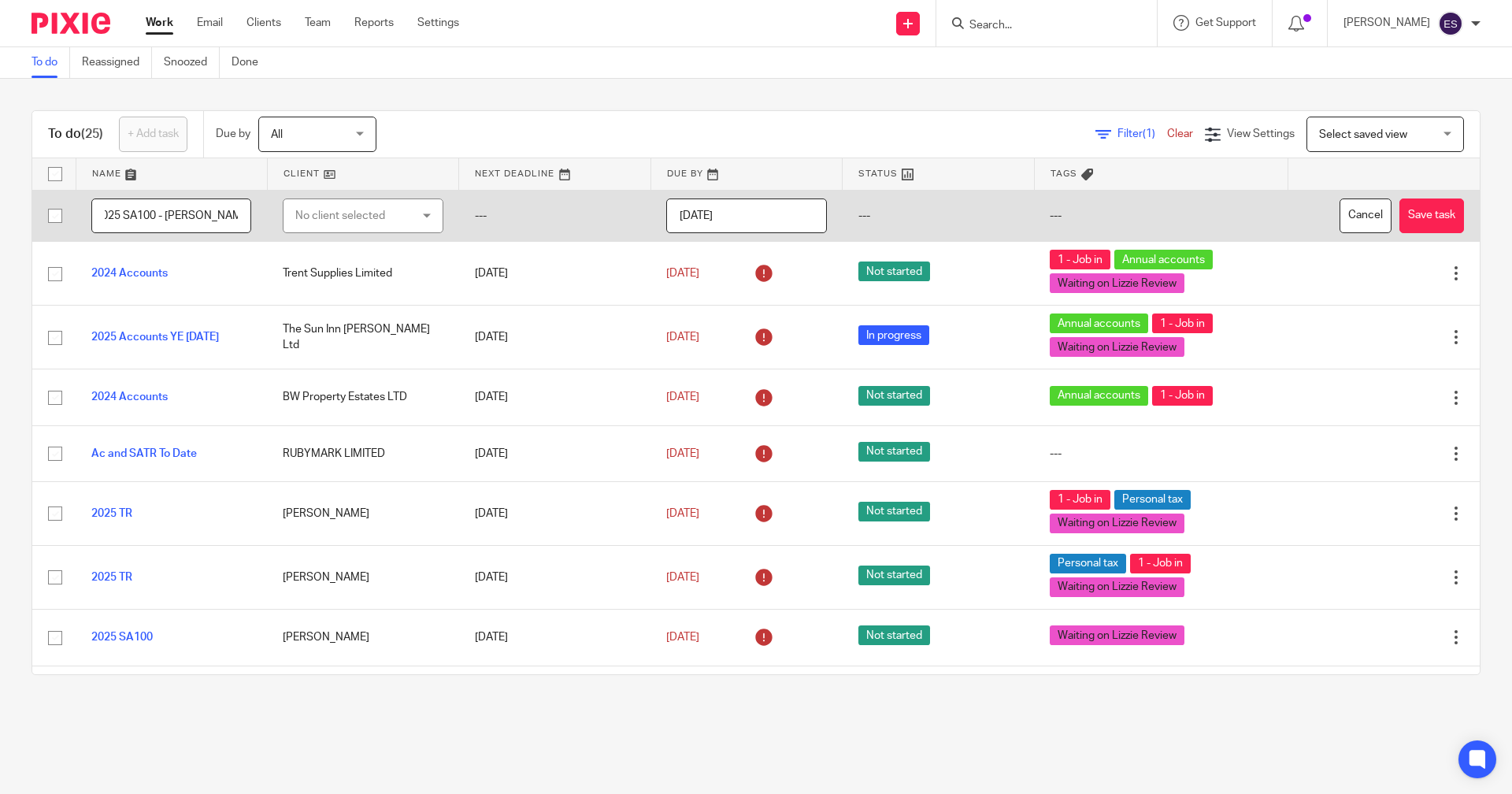
click at [390, 220] on div "No client selected" at bounding box center [354, 216] width 118 height 33
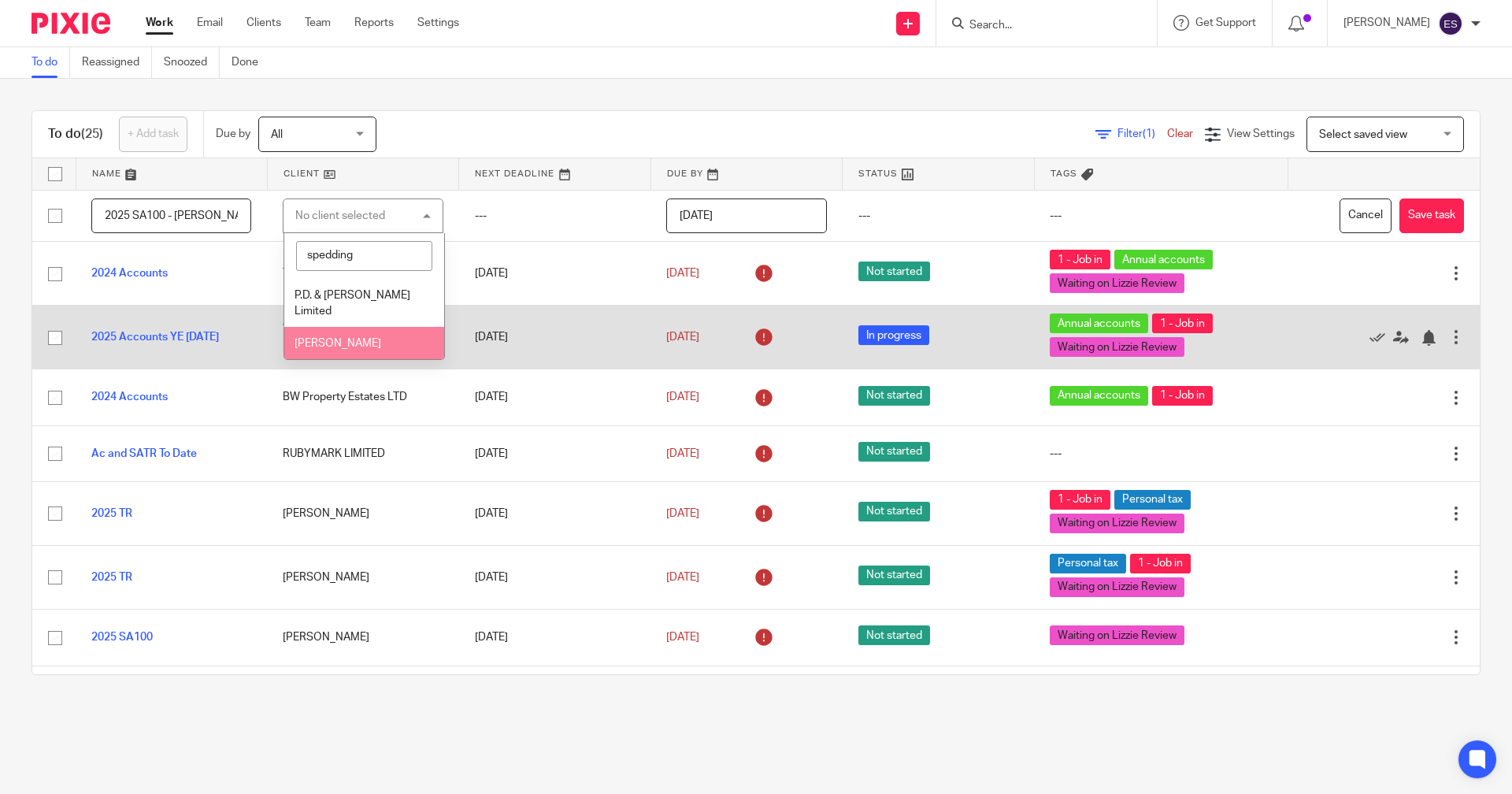
type input "spedding"
click at [369, 339] on span "[PERSON_NAME]" at bounding box center [338, 343] width 86 height 11
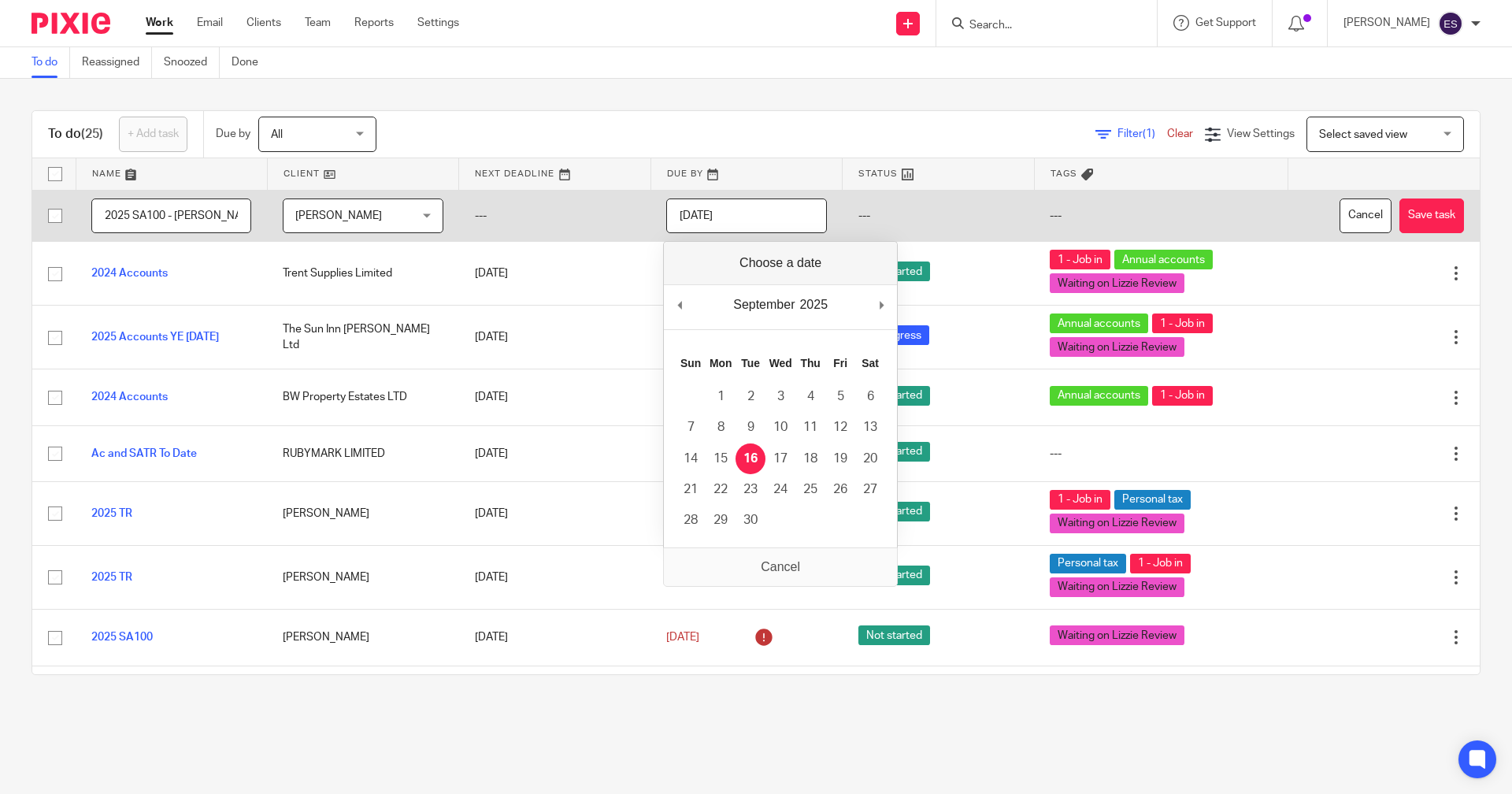
click at [787, 201] on input "2025-09-16" at bounding box center [746, 216] width 160 height 35
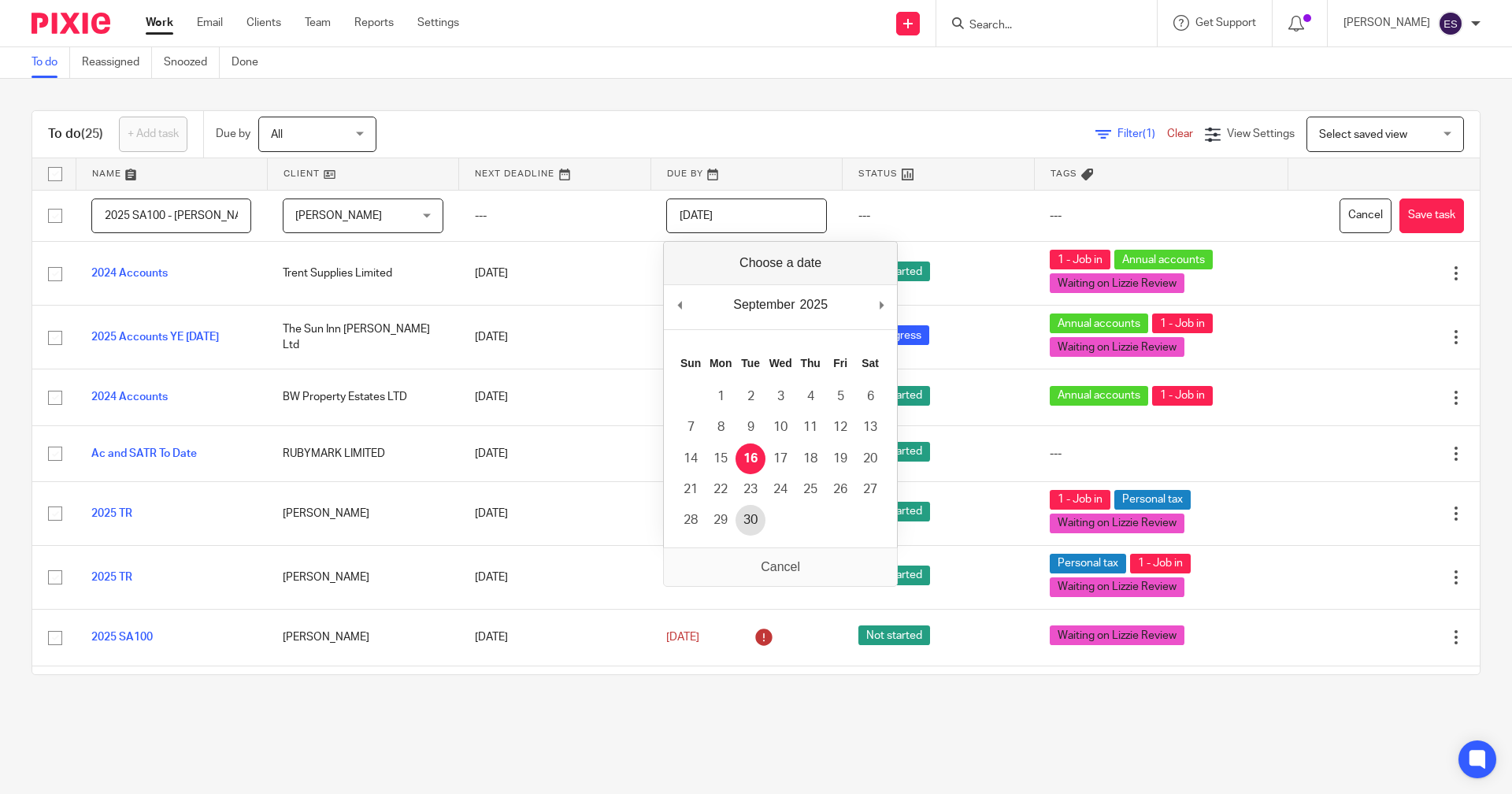
type input "2025-09-30"
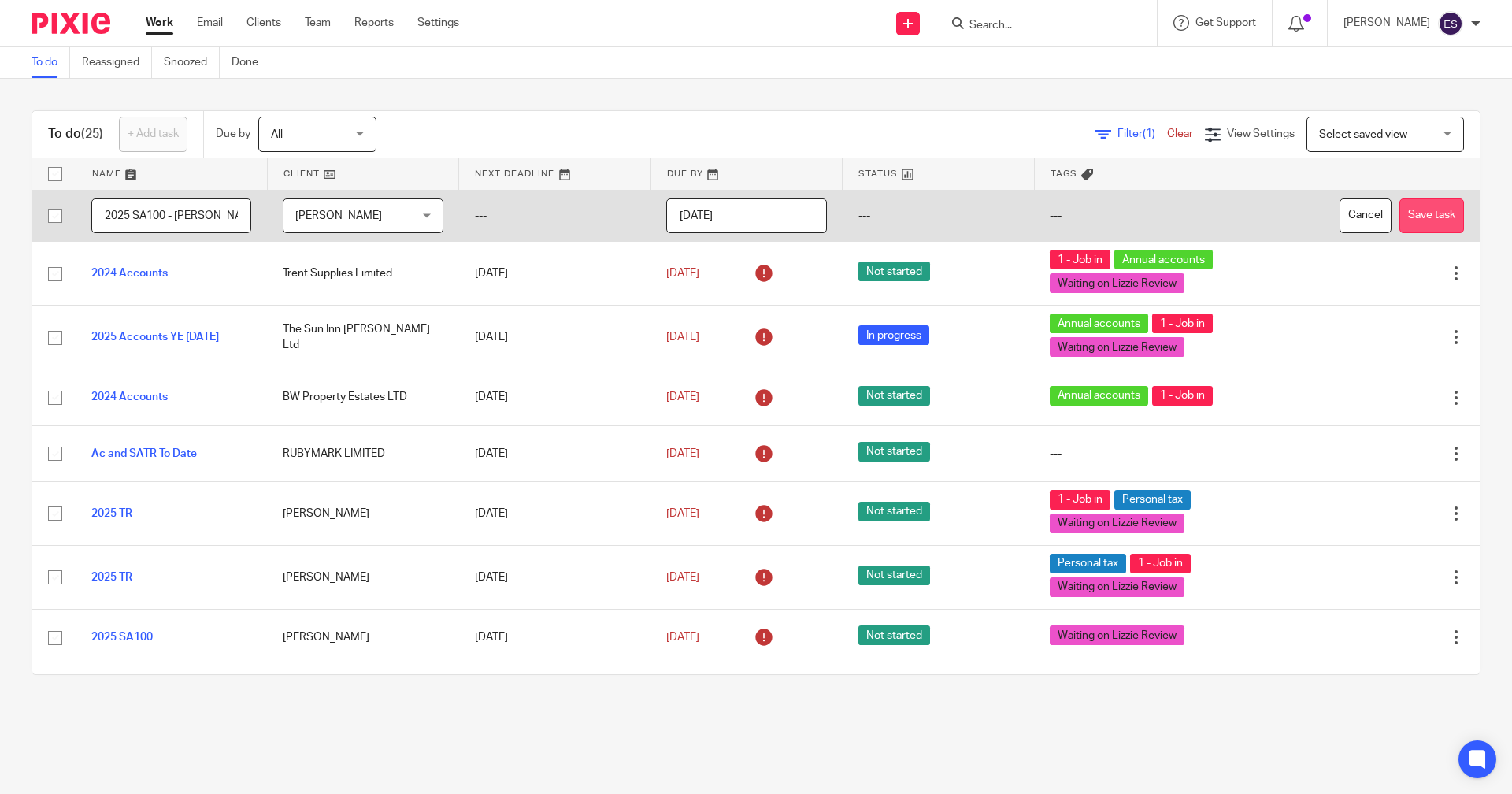
click at [1400, 217] on button "Save task" at bounding box center [1432, 216] width 65 height 35
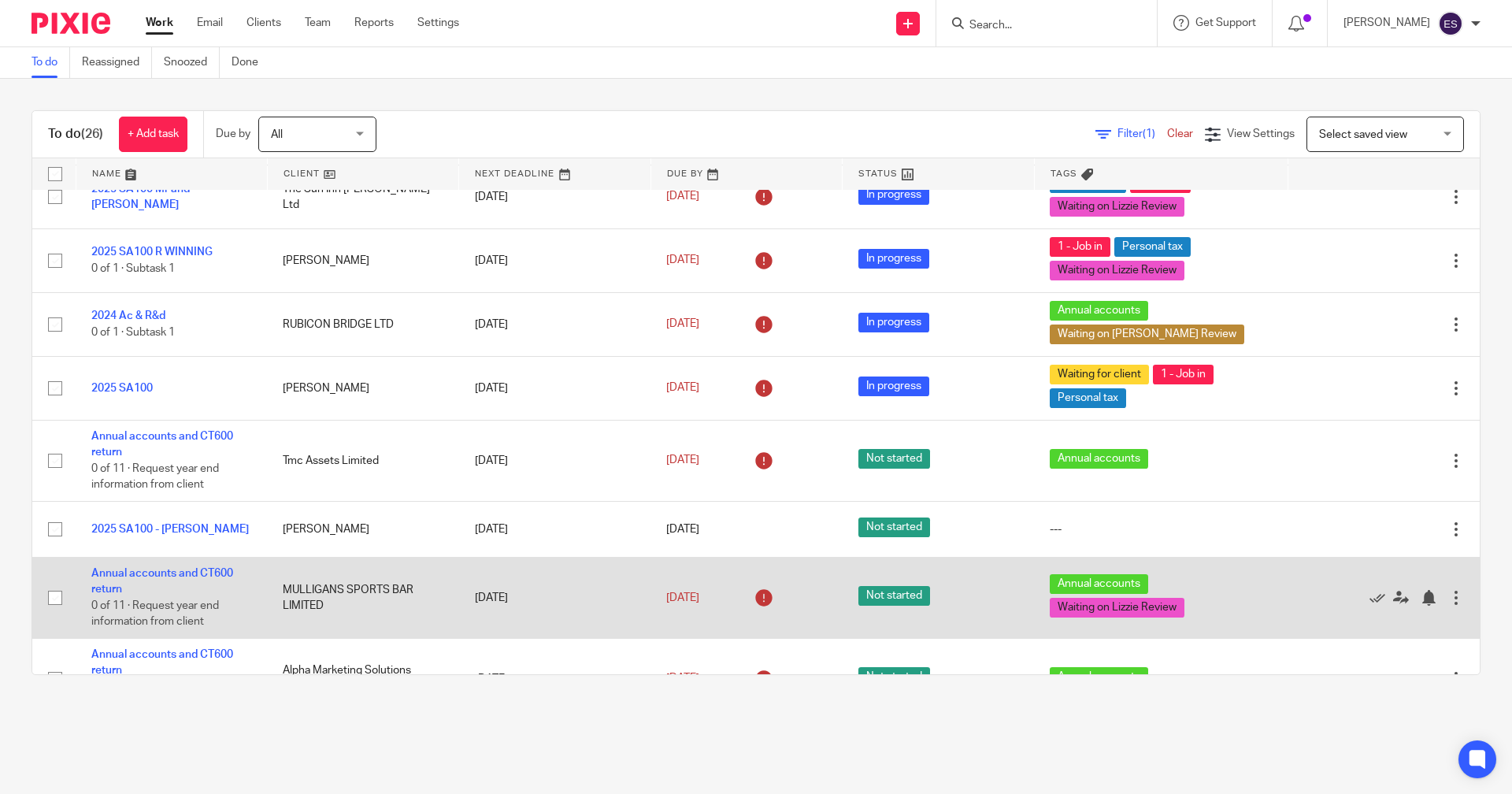
scroll to position [1193, 0]
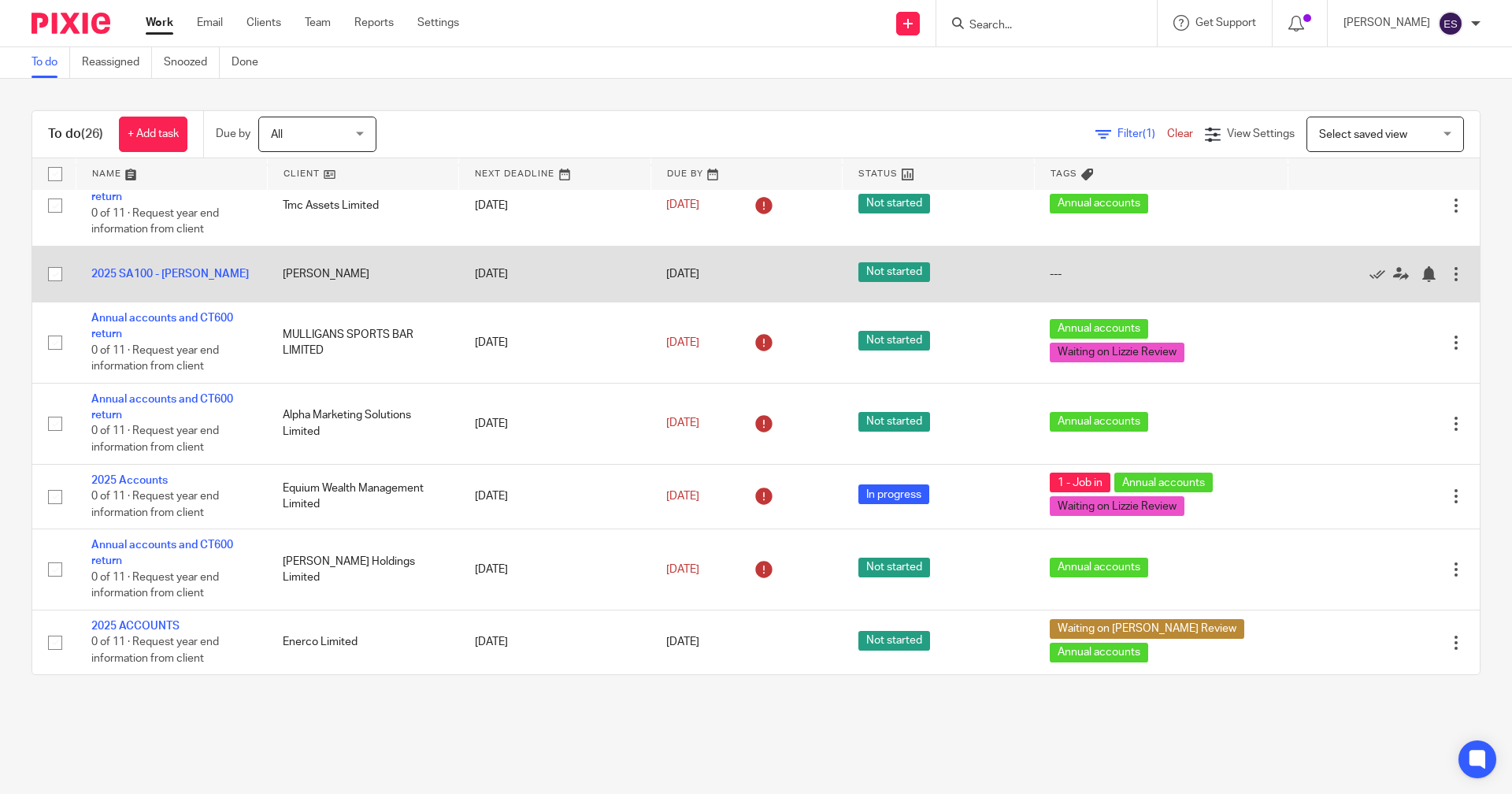
click at [166, 263] on td "2025 SA100 - [PERSON_NAME]" at bounding box center [171, 273] width 191 height 56
click at [163, 272] on link "2025 SA100 - [PERSON_NAME]" at bounding box center [170, 274] width 157 height 11
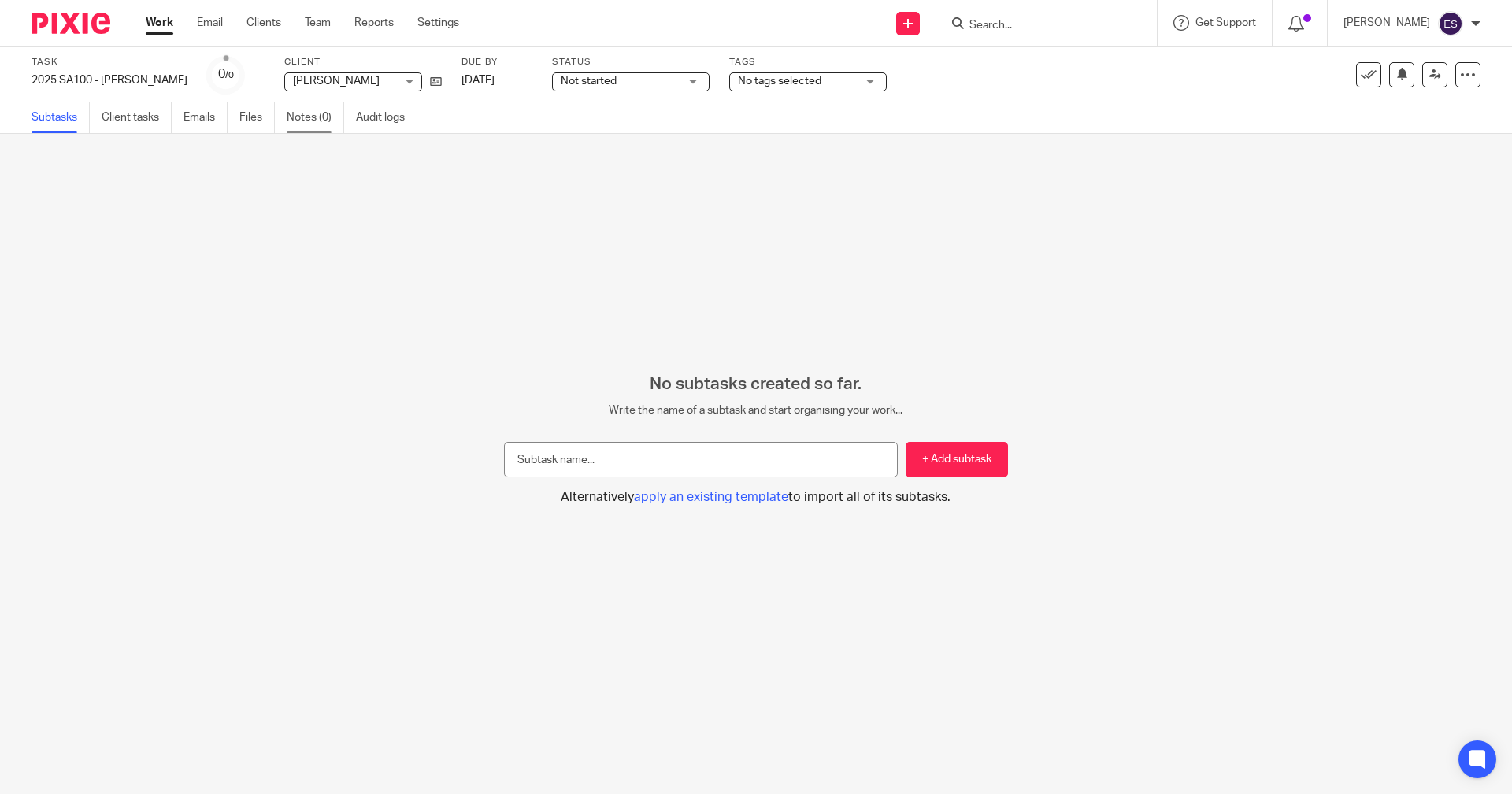
click at [307, 116] on link "Notes (0)" at bounding box center [316, 118] width 58 height 31
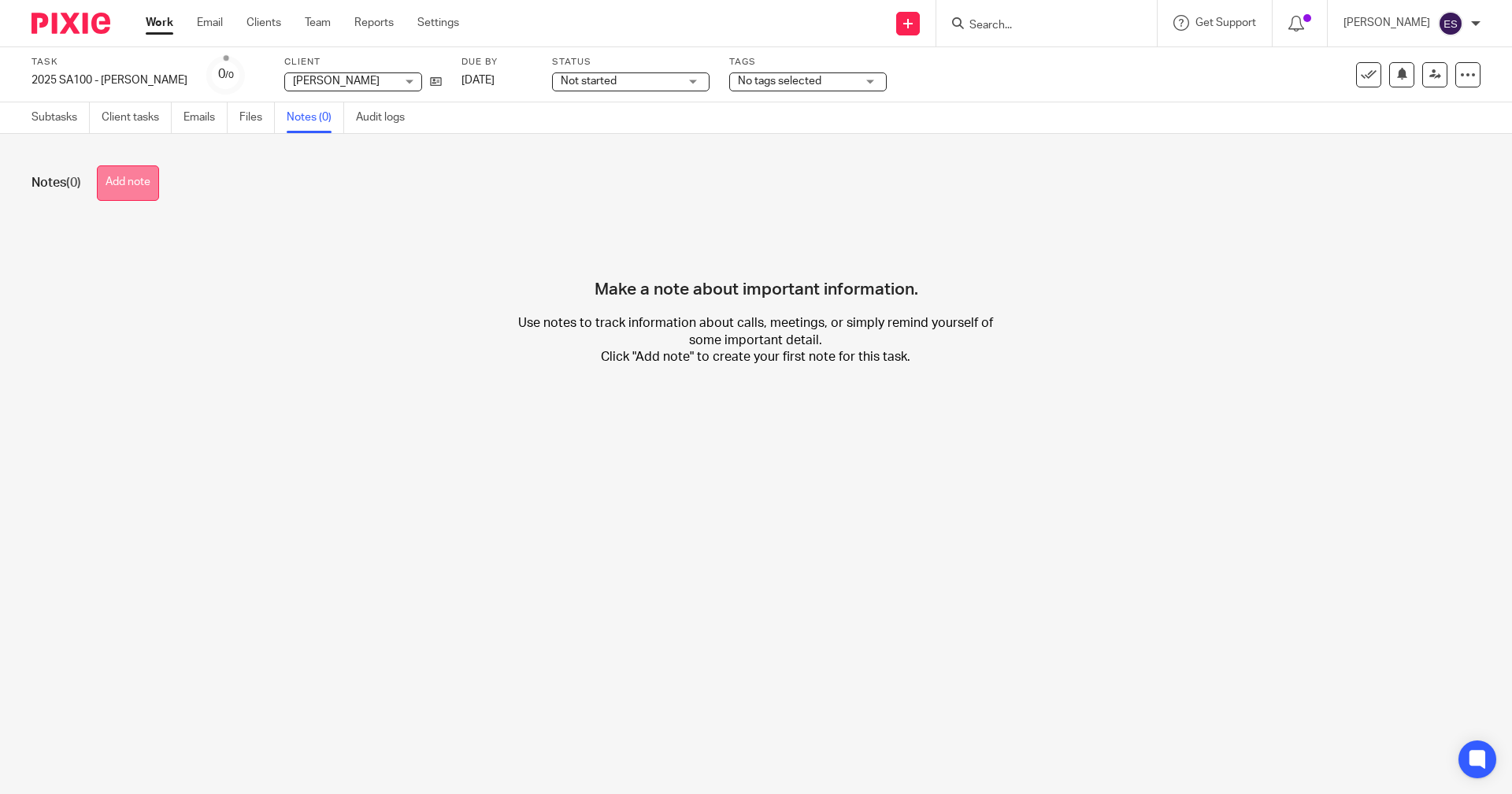
click at [136, 174] on button "Add note" at bounding box center [128, 183] width 62 height 35
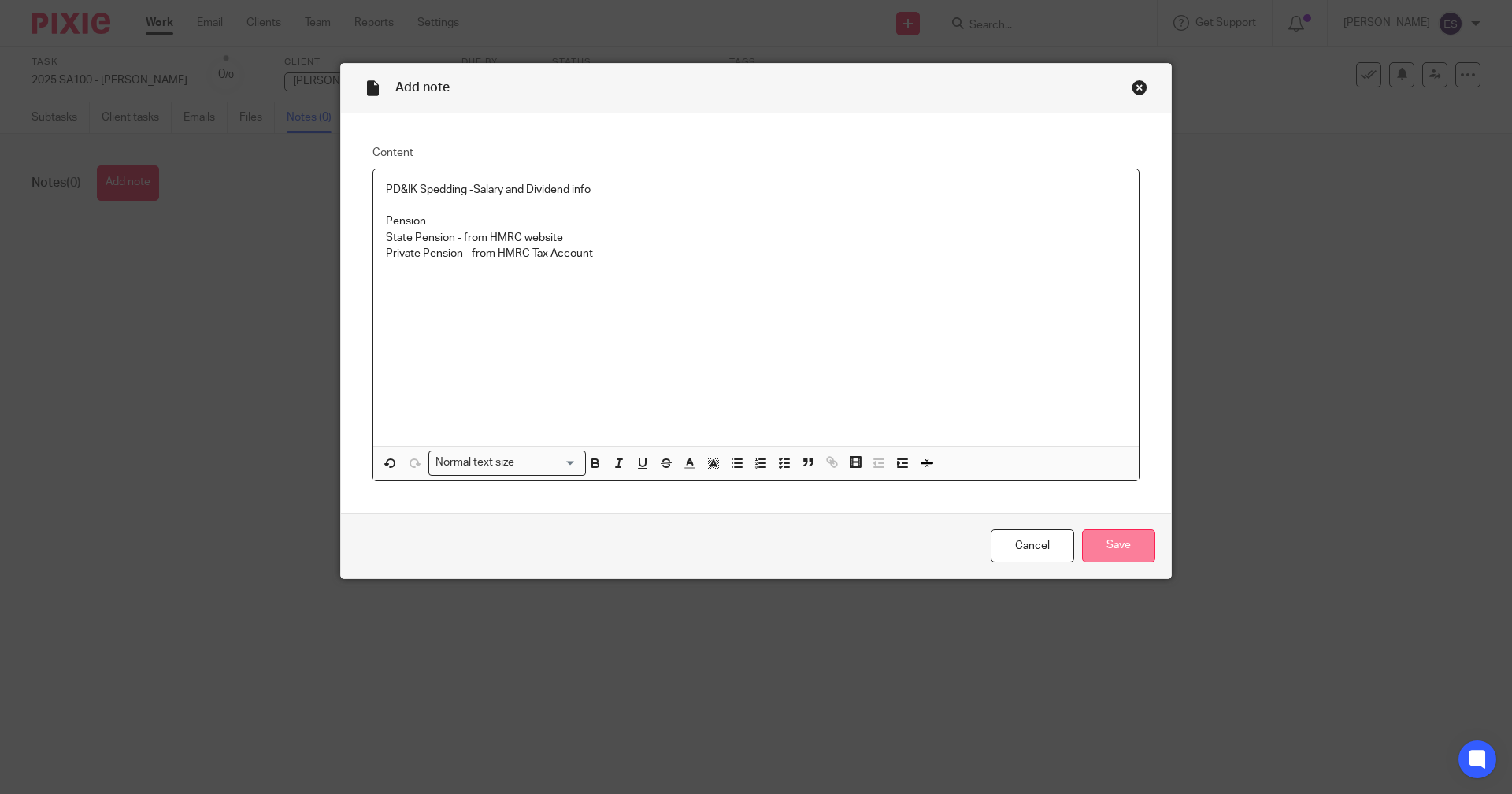
click at [1126, 543] on input "Save" at bounding box center [1118, 547] width 73 height 34
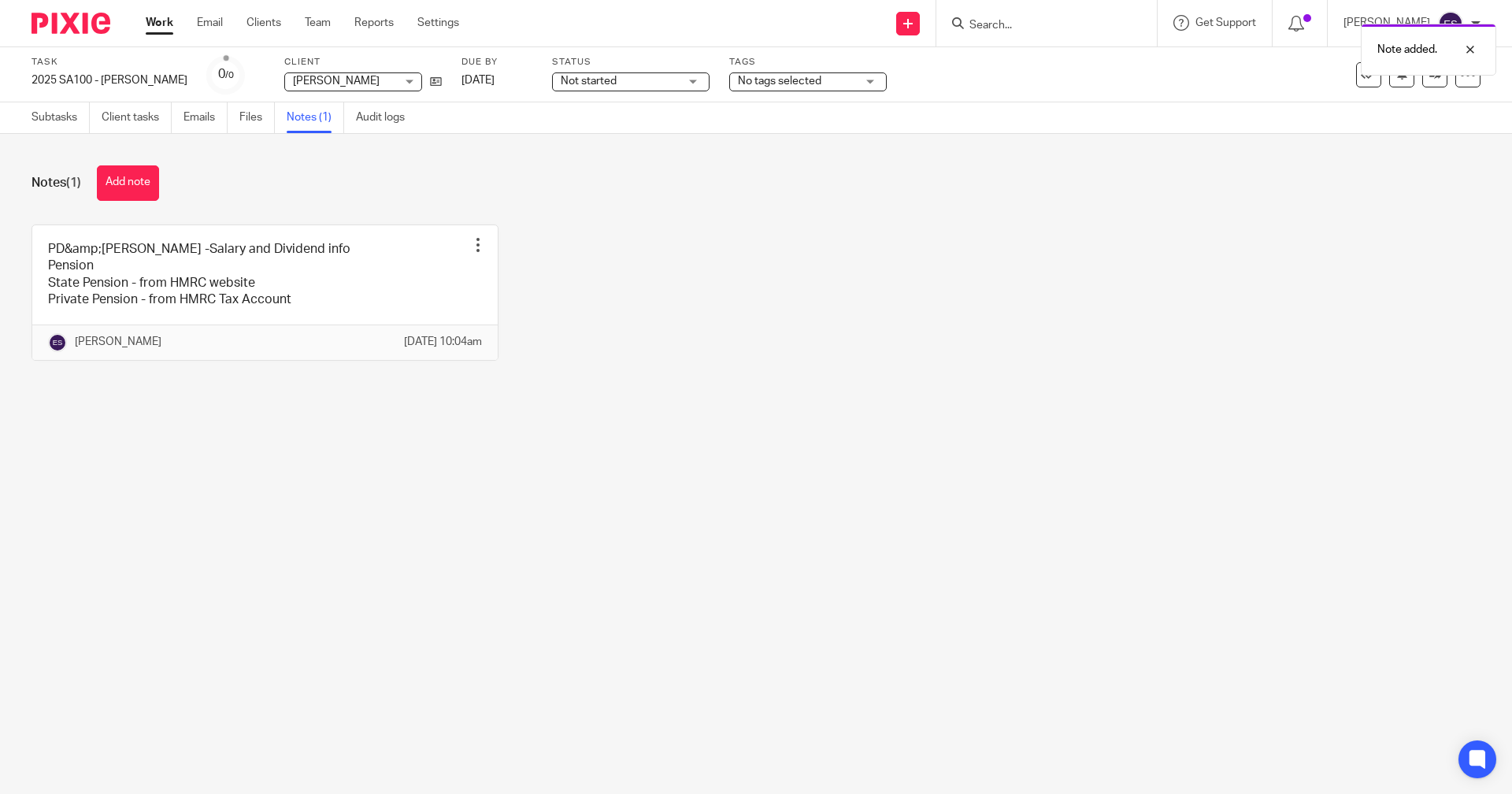
click at [787, 75] on div "Note added." at bounding box center [1126, 46] width 741 height 60
click at [787, 75] on div "Note added." at bounding box center [1126, 46] width 741 height 60
drag, startPoint x: 787, startPoint y: 75, endPoint x: 792, endPoint y: 84, distance: 10.3
click at [792, 80] on span "No tags selected" at bounding box center [779, 81] width 84 height 11
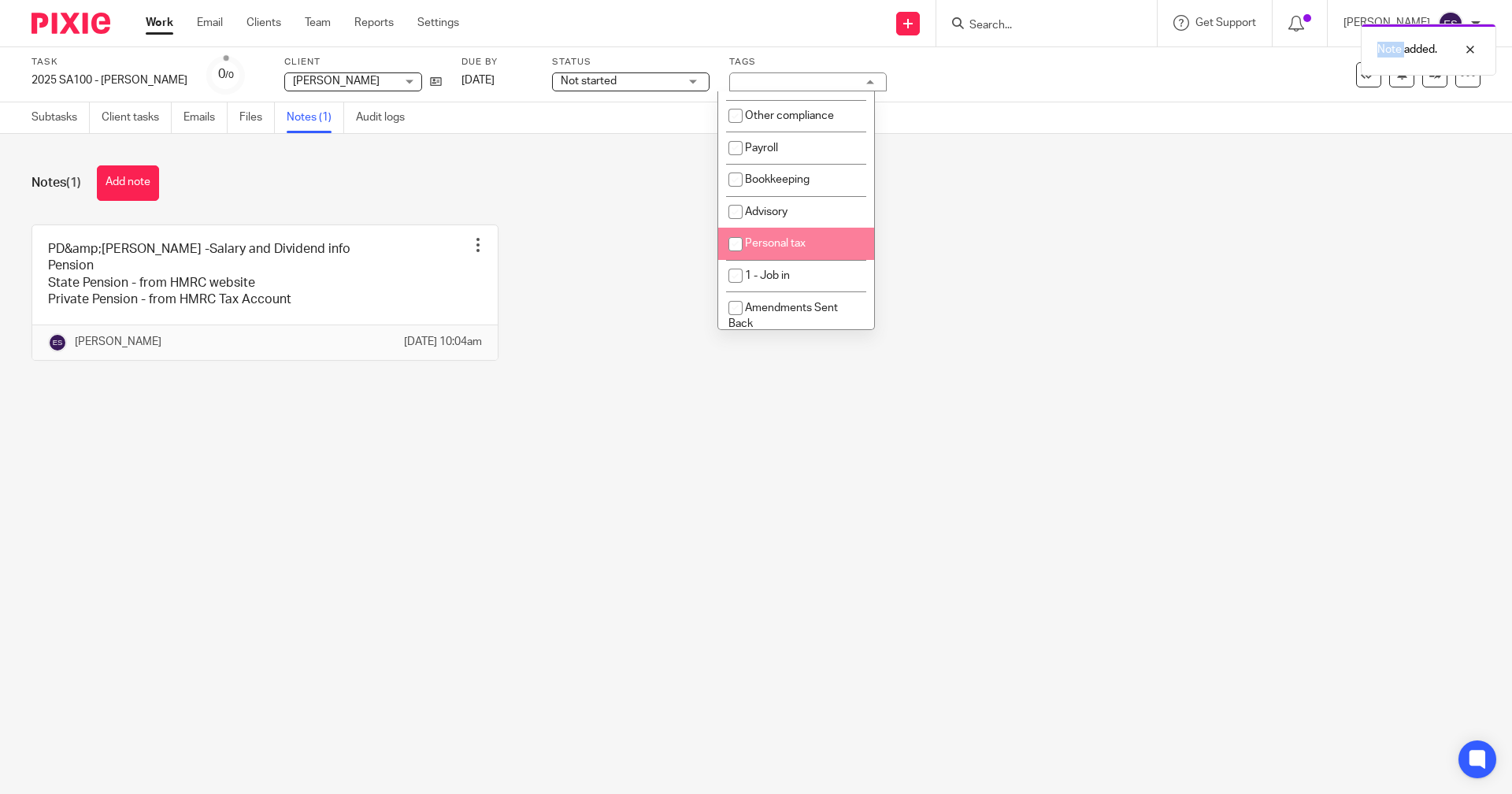
scroll to position [157, 0]
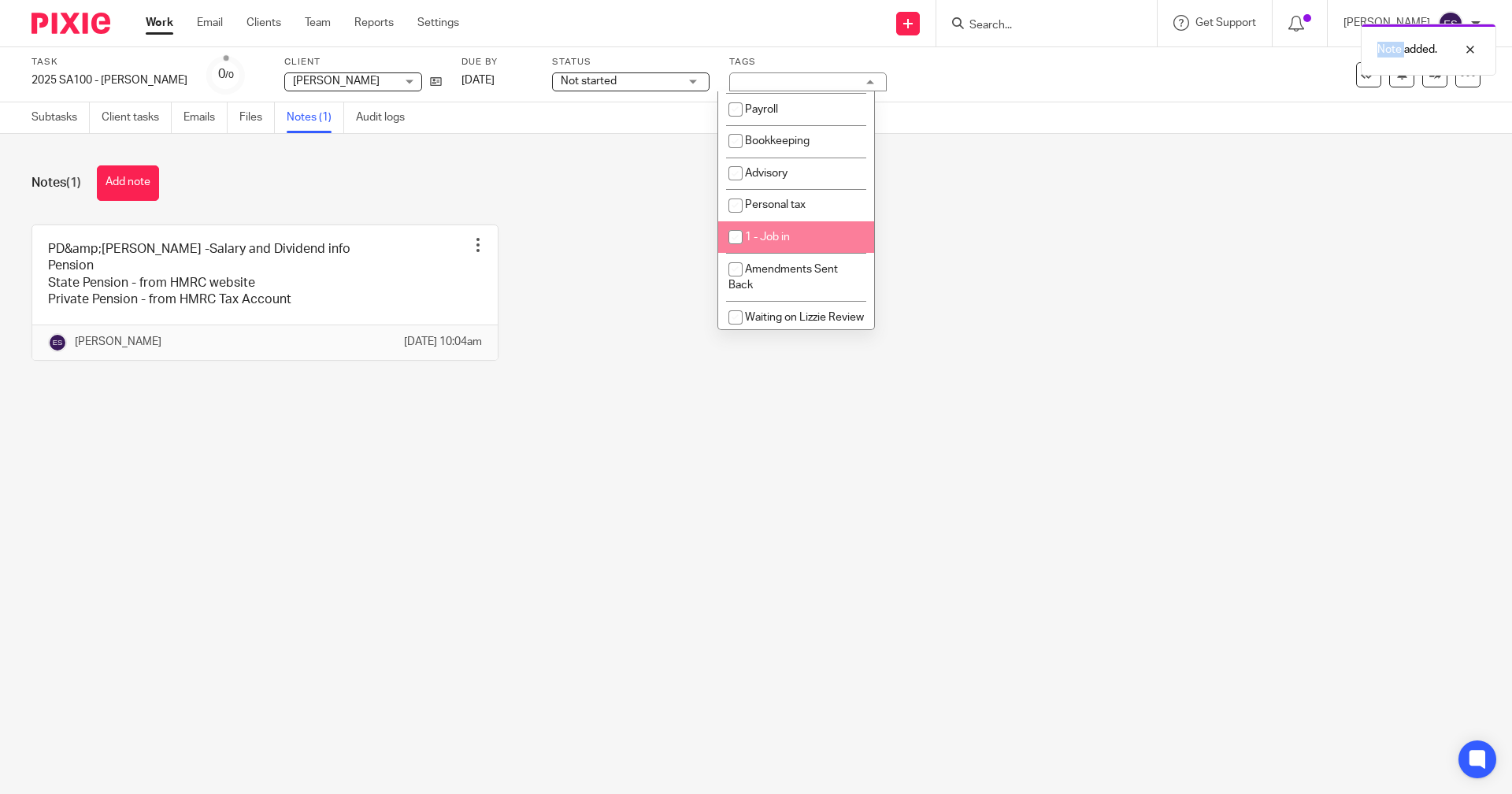
click at [805, 226] on li "1 - Job in" at bounding box center [796, 237] width 156 height 32
checkbox input "true"
click at [805, 204] on span "Personal tax" at bounding box center [775, 205] width 60 height 11
checkbox input "true"
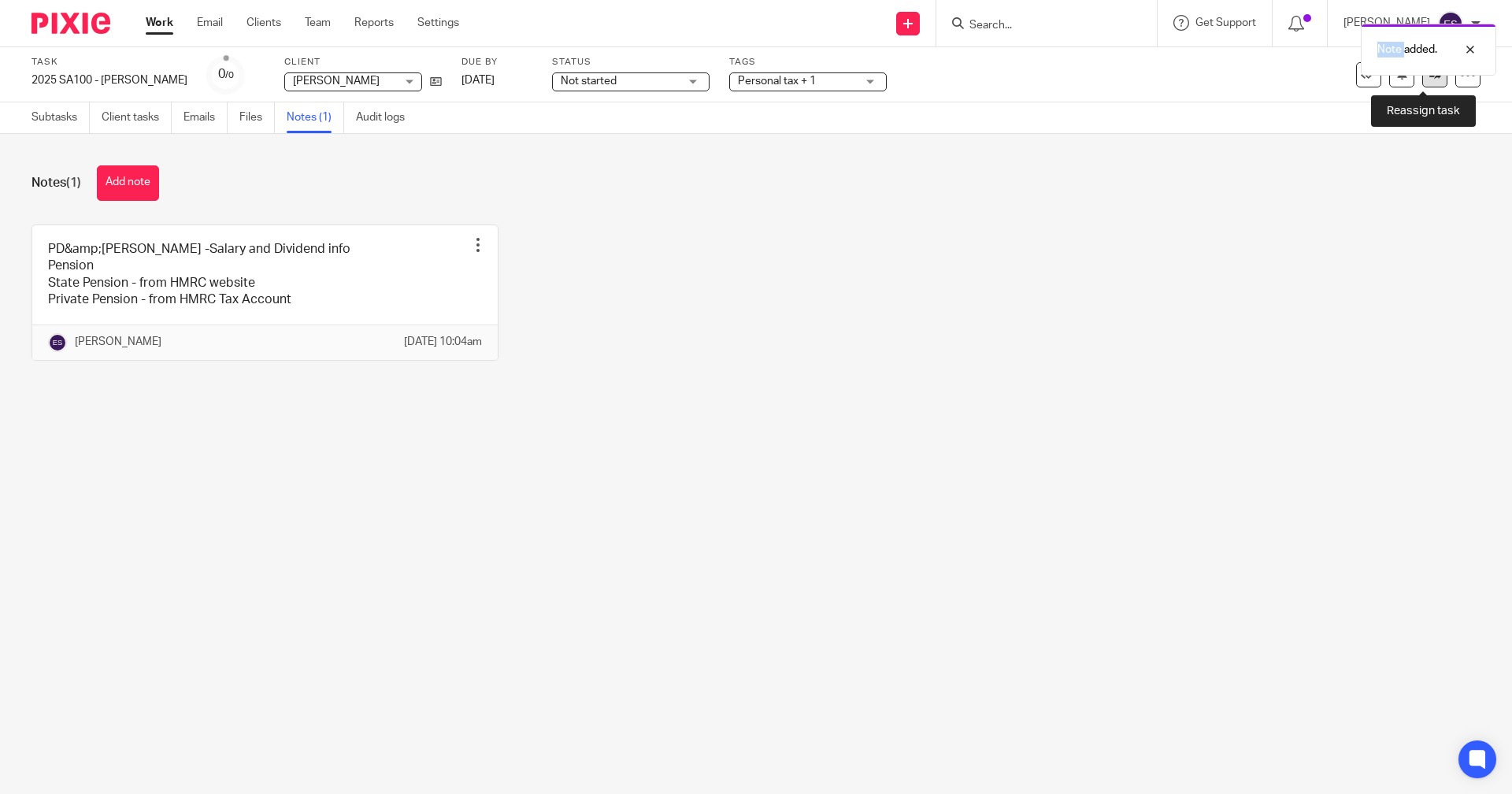
click at [1429, 76] on icon at bounding box center [1435, 74] width 12 height 12
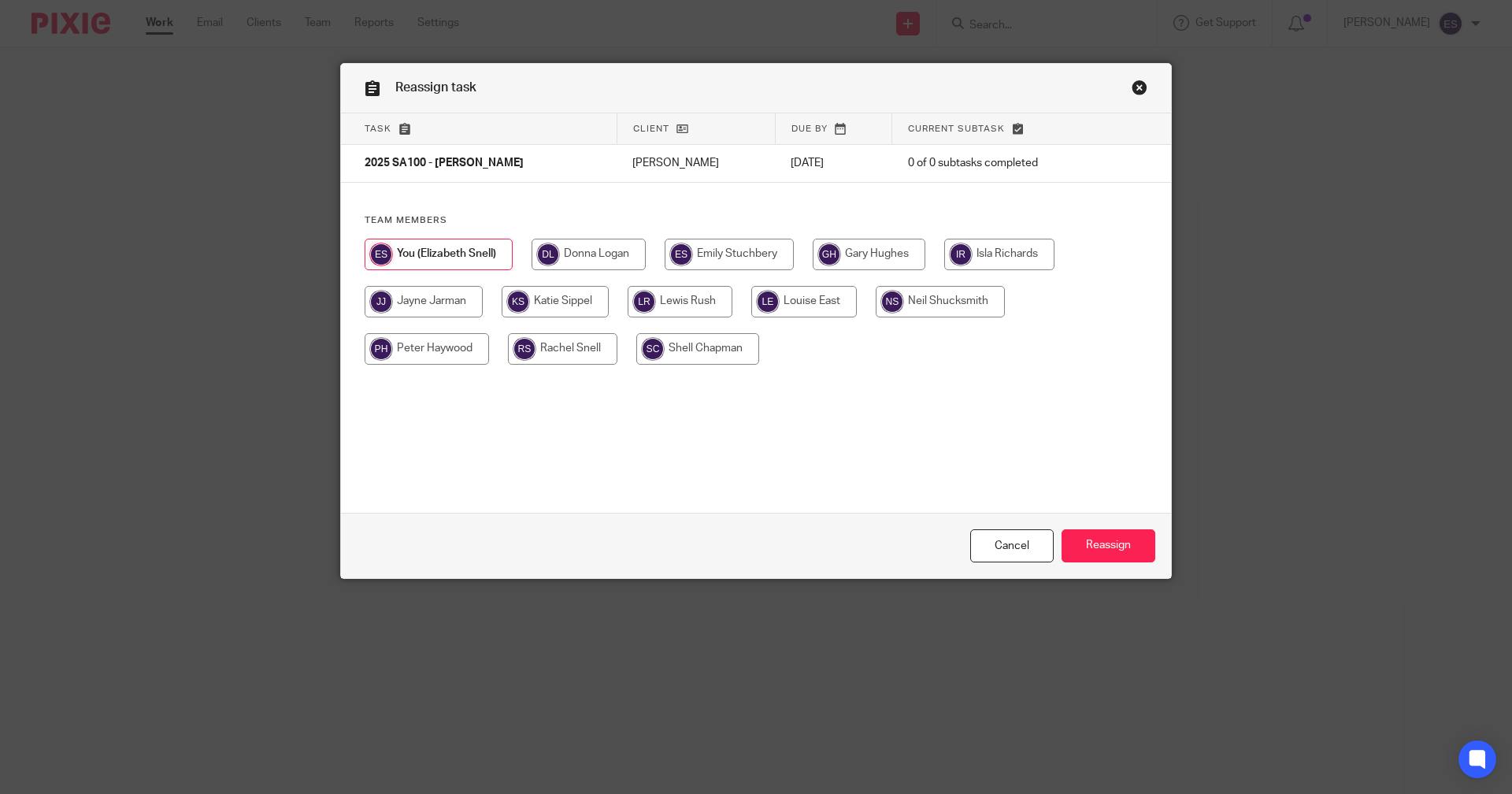
click at [710, 304] on input "radio" at bounding box center [680, 301] width 105 height 31
radio input "true"
click at [1091, 557] on input "Reassign" at bounding box center [1108, 547] width 93 height 34
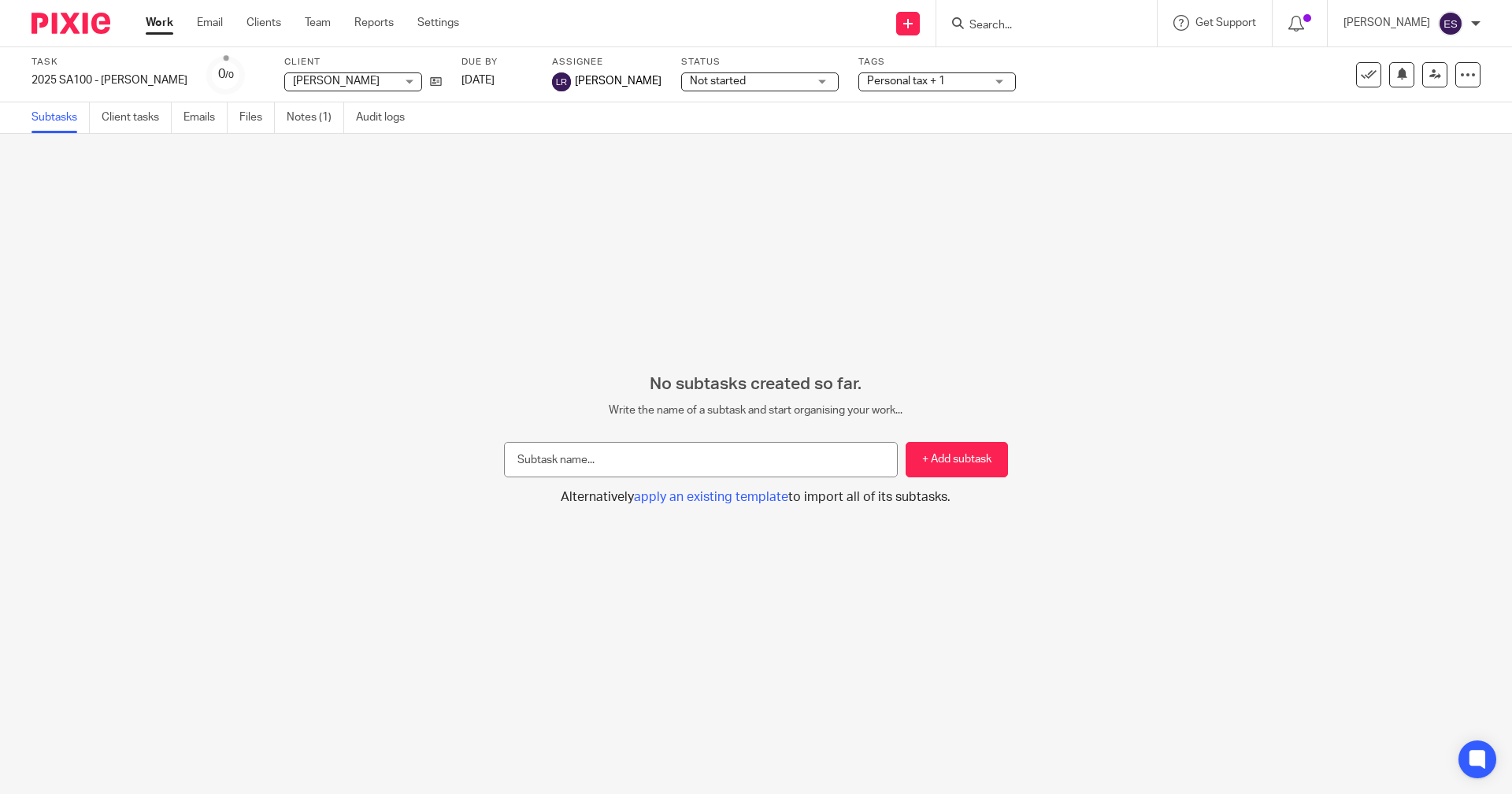
click at [155, 22] on link "Work" at bounding box center [159, 23] width 28 height 16
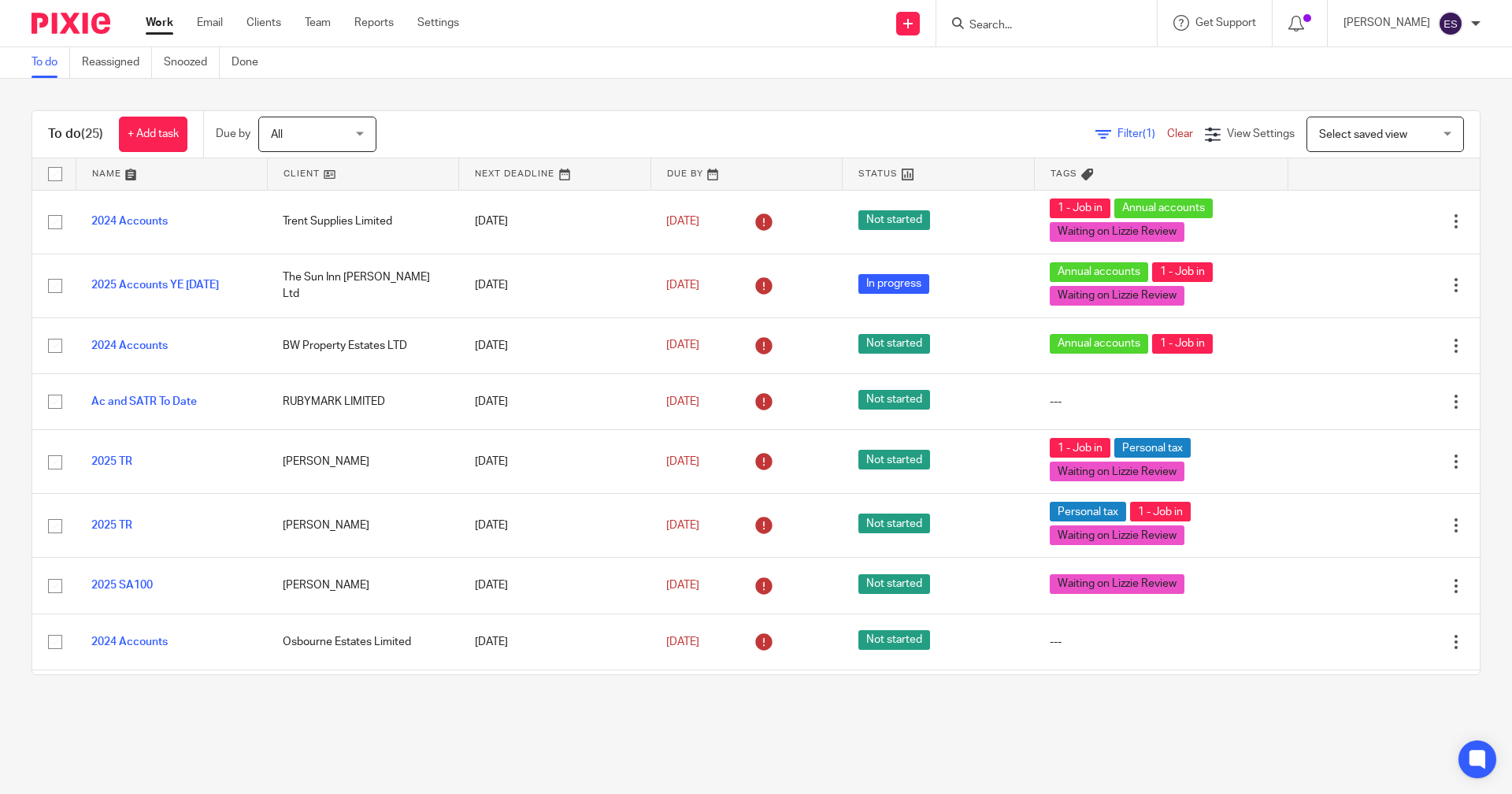
click at [155, 157] on div "To do (25) + Add task Due by All All Today Tomorrow This week Next week This mo…" at bounding box center [756, 135] width 1447 height 48
click at [153, 136] on link "+ Add task" at bounding box center [153, 134] width 68 height 35
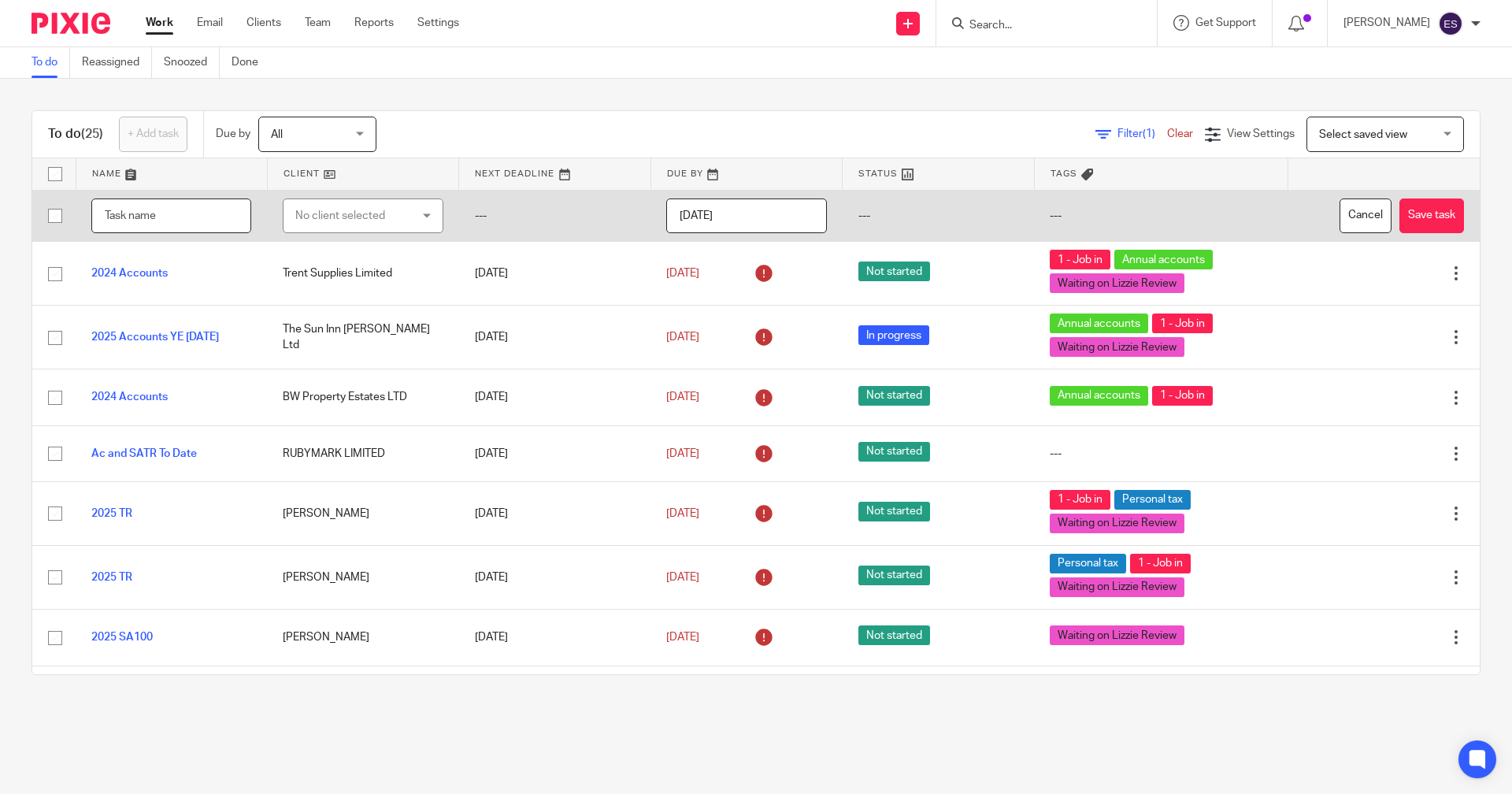
click at [145, 219] on input "text" at bounding box center [172, 216] width 160 height 35
type input "2025 SA100 - [PERSON_NAME]"
click at [322, 213] on div "No client selected" at bounding box center [354, 216] width 118 height 33
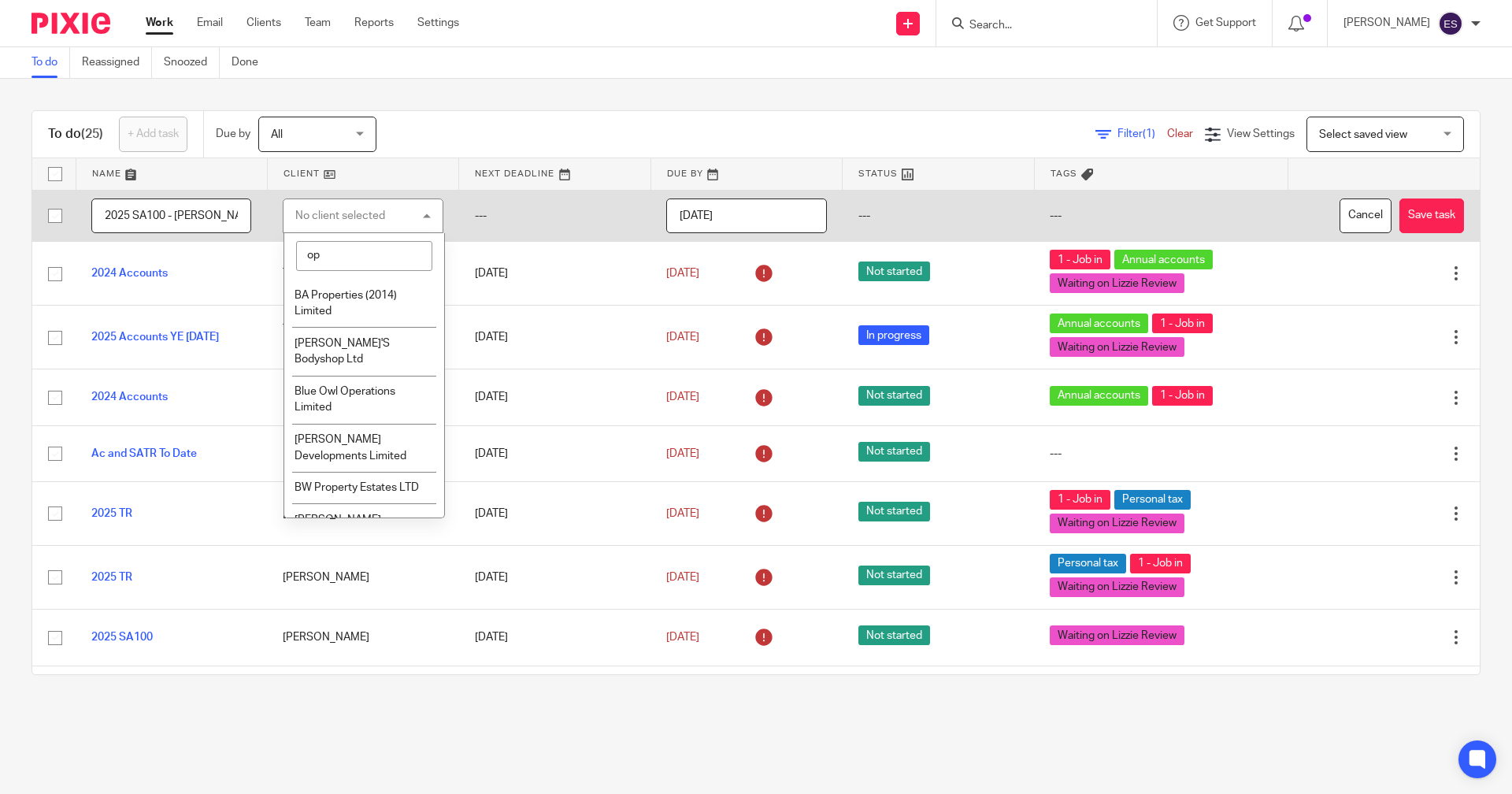
type input "o"
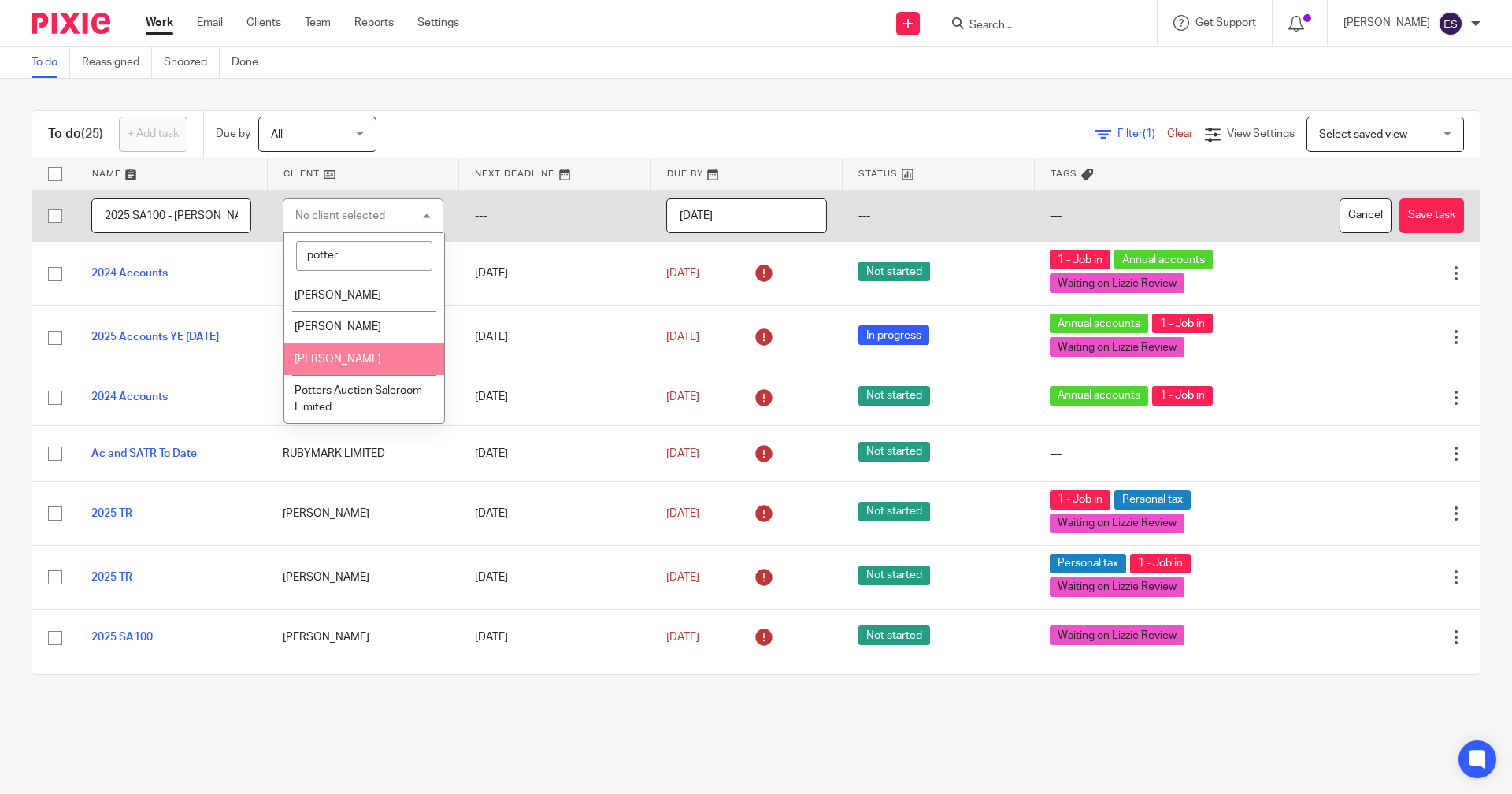
type input "potter"
click at [368, 372] on li "[PERSON_NAME]" at bounding box center [363, 359] width 159 height 32
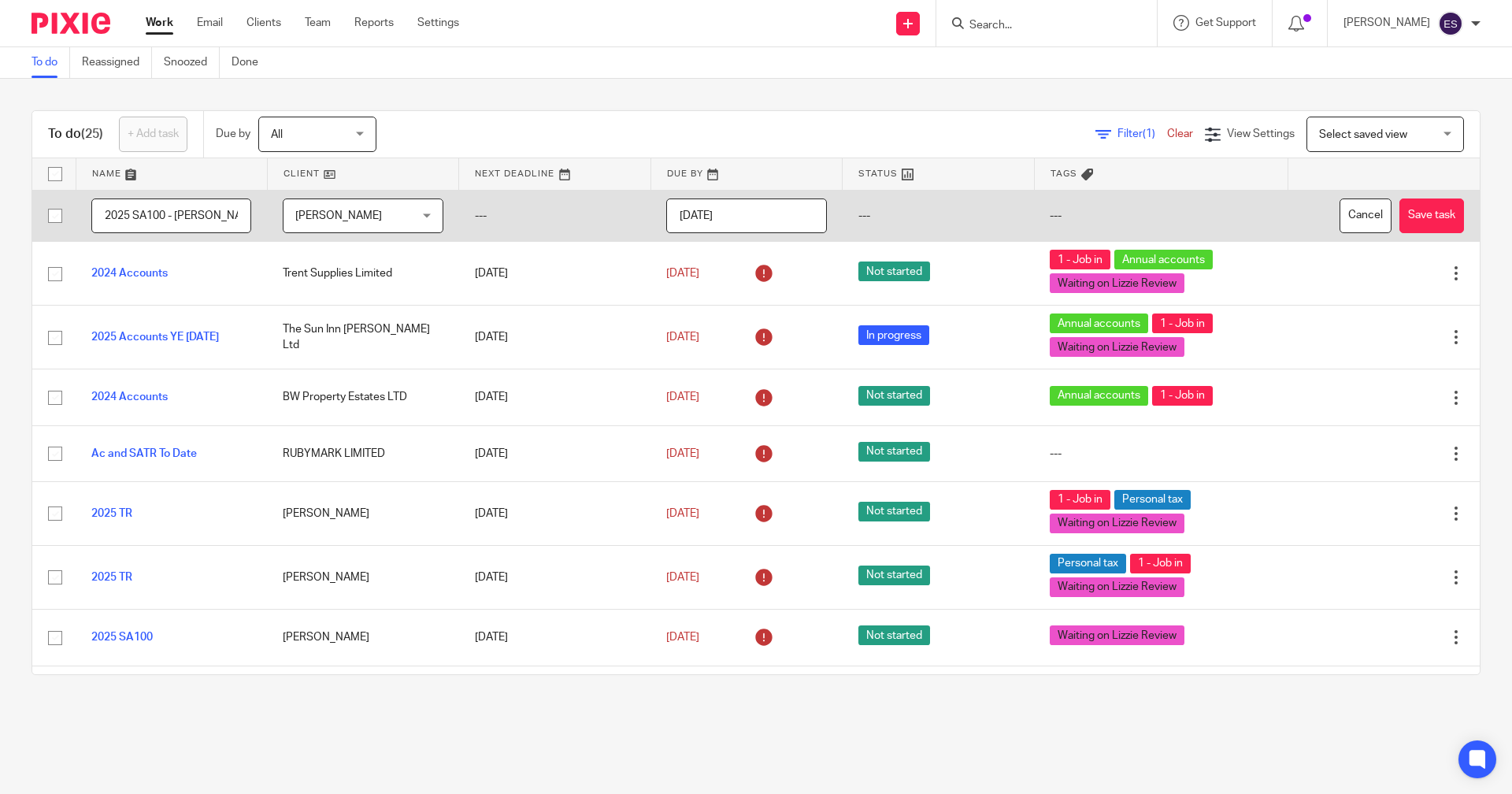
click at [736, 225] on input "2025-09-16" at bounding box center [746, 216] width 160 height 35
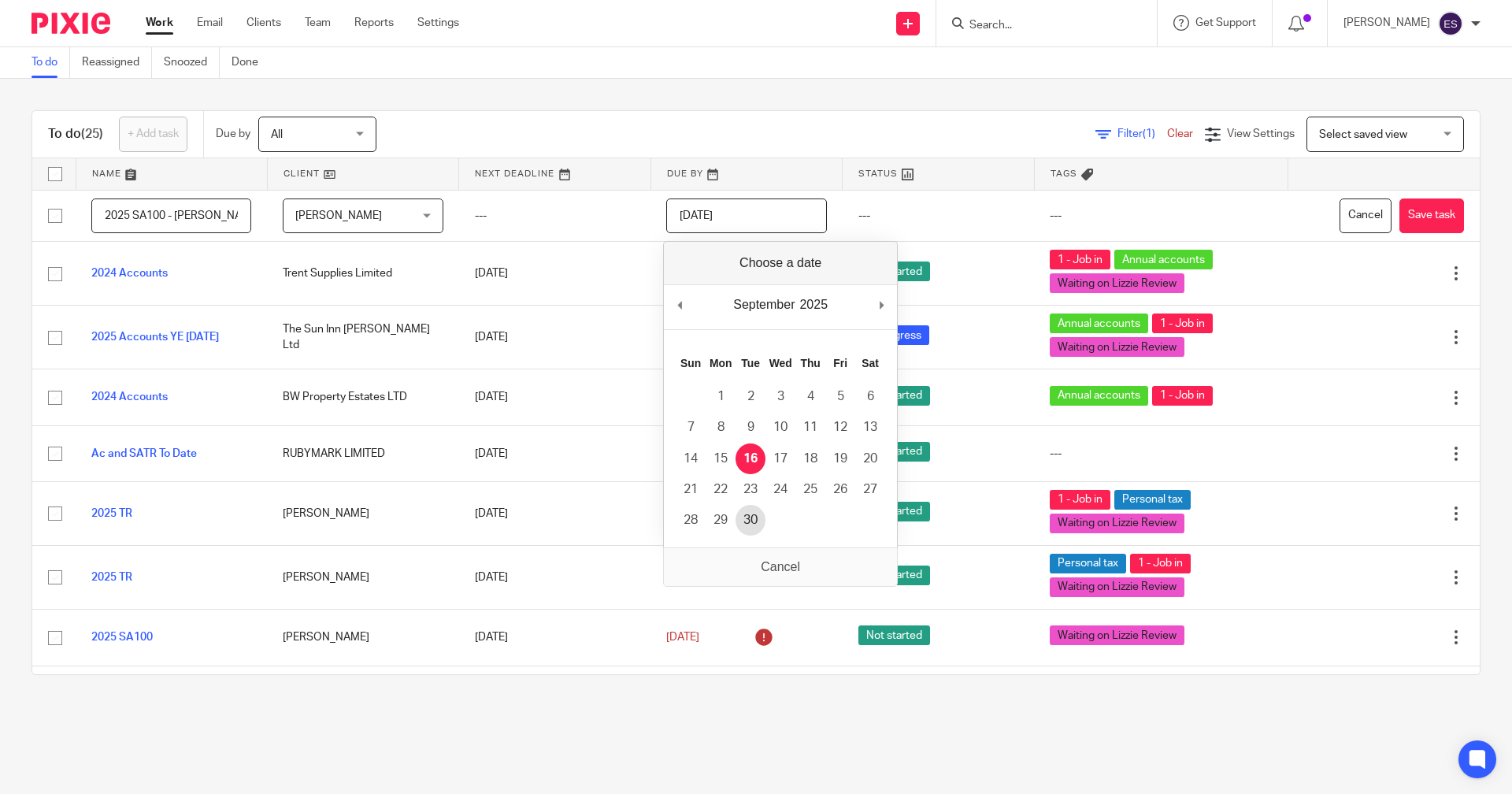
type input "2025-09-30"
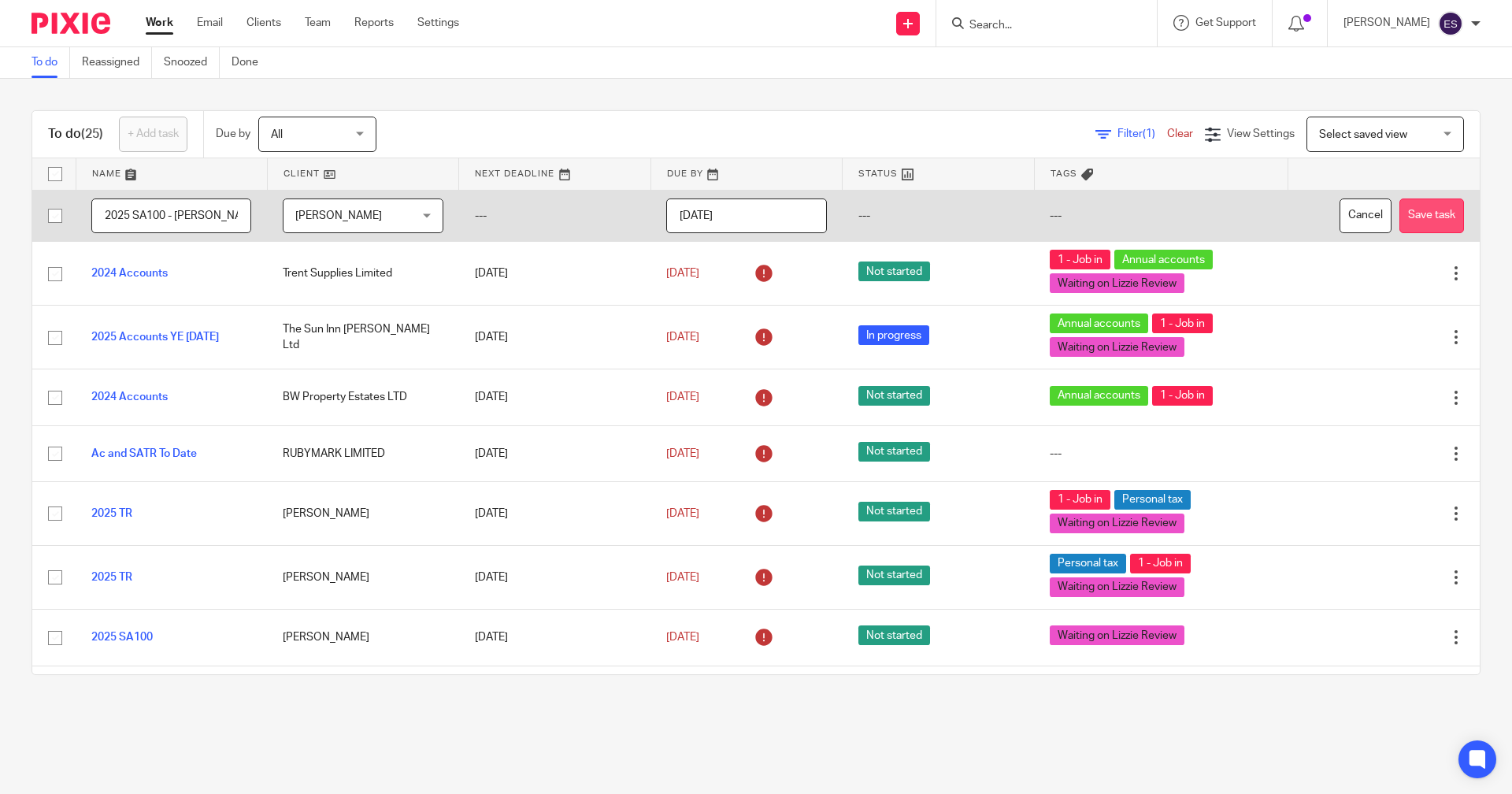
click at [1400, 216] on button "Save task" at bounding box center [1432, 216] width 65 height 35
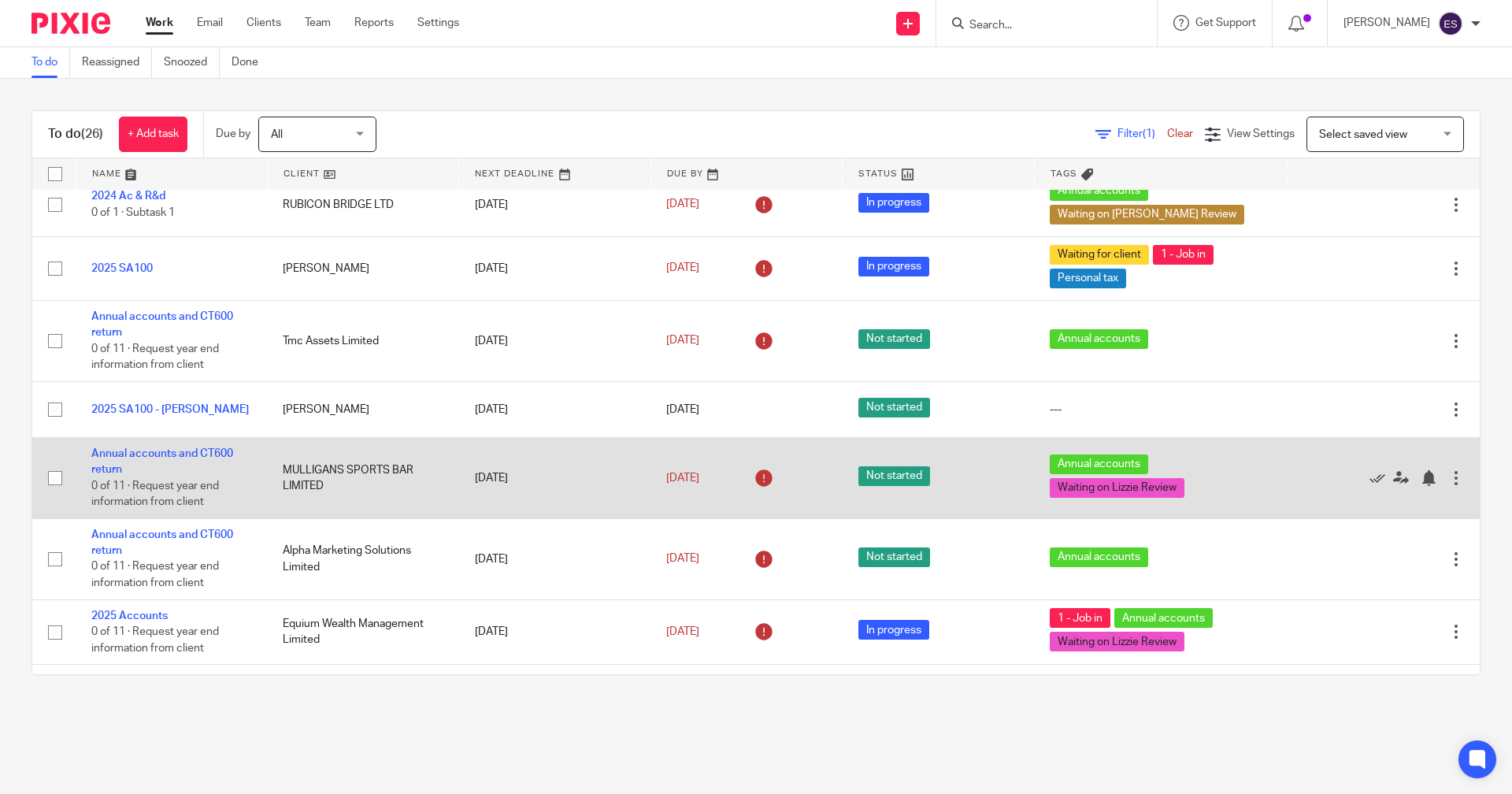
scroll to position [1035, 0]
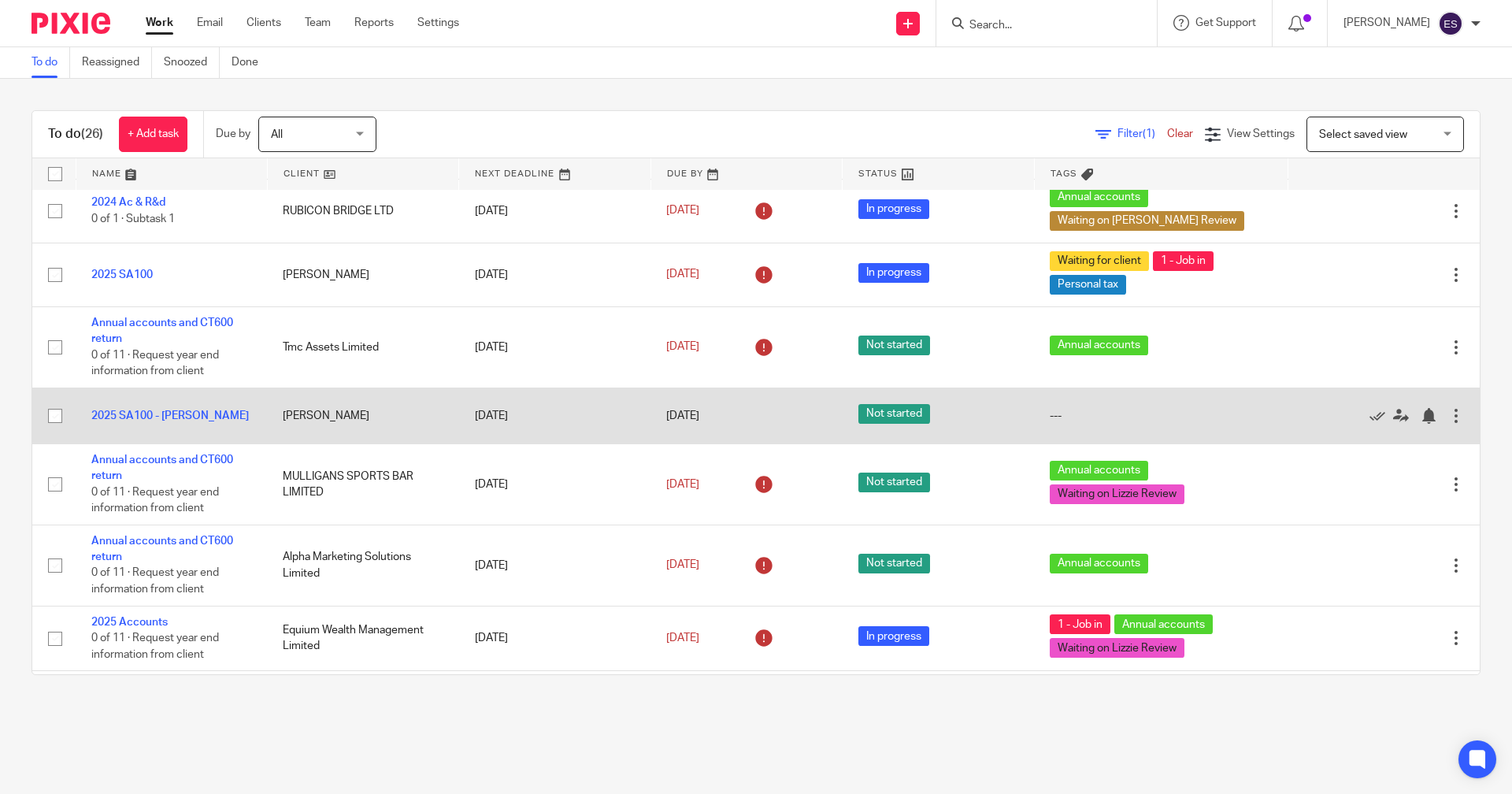
drag, startPoint x: 182, startPoint y: 433, endPoint x: 283, endPoint y: 440, distance: 101.2
click at [182, 422] on link "2025 SA100 - [PERSON_NAME]" at bounding box center [170, 416] width 157 height 11
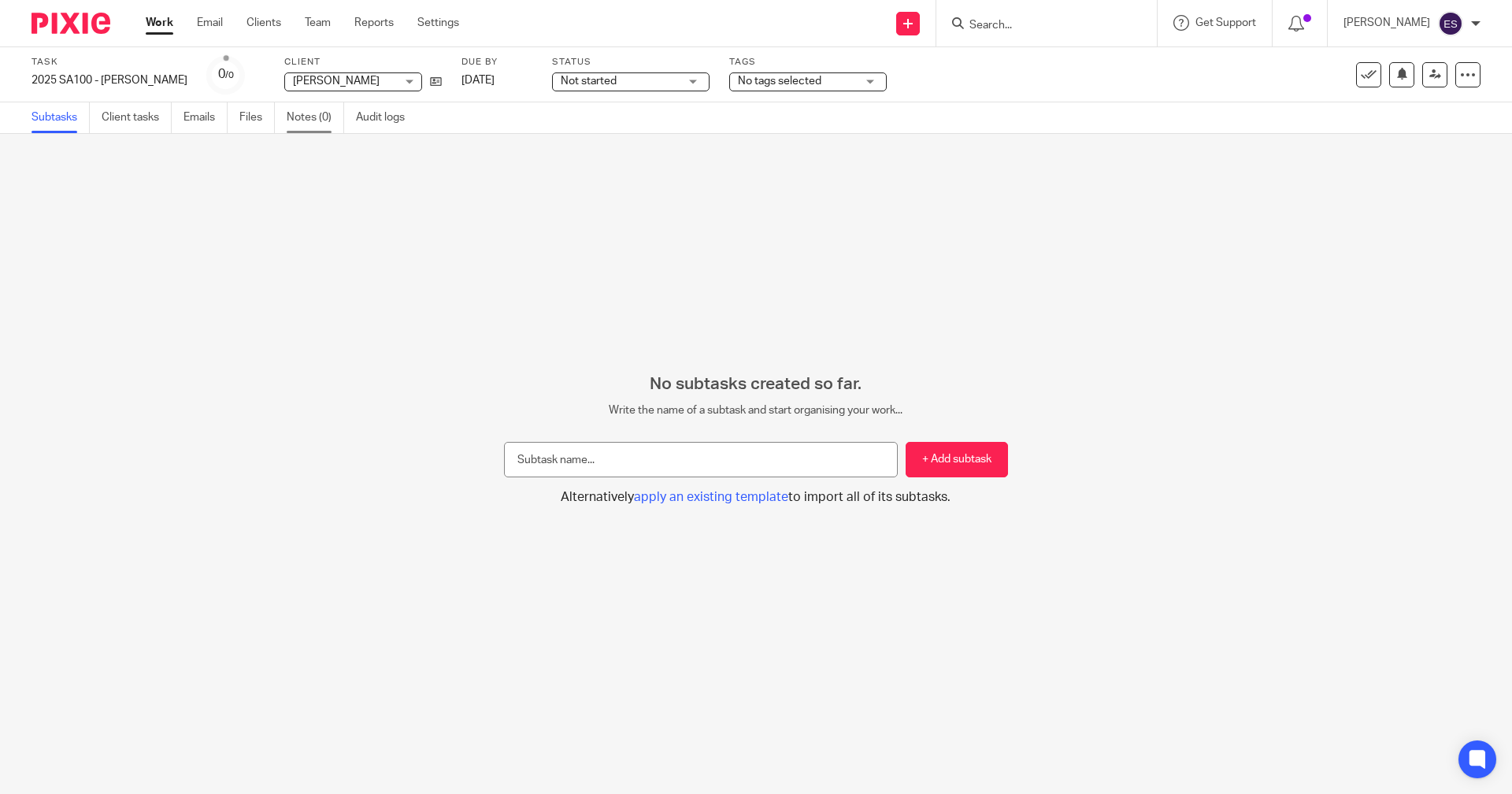
click at [336, 120] on link "Notes (0)" at bounding box center [316, 118] width 58 height 31
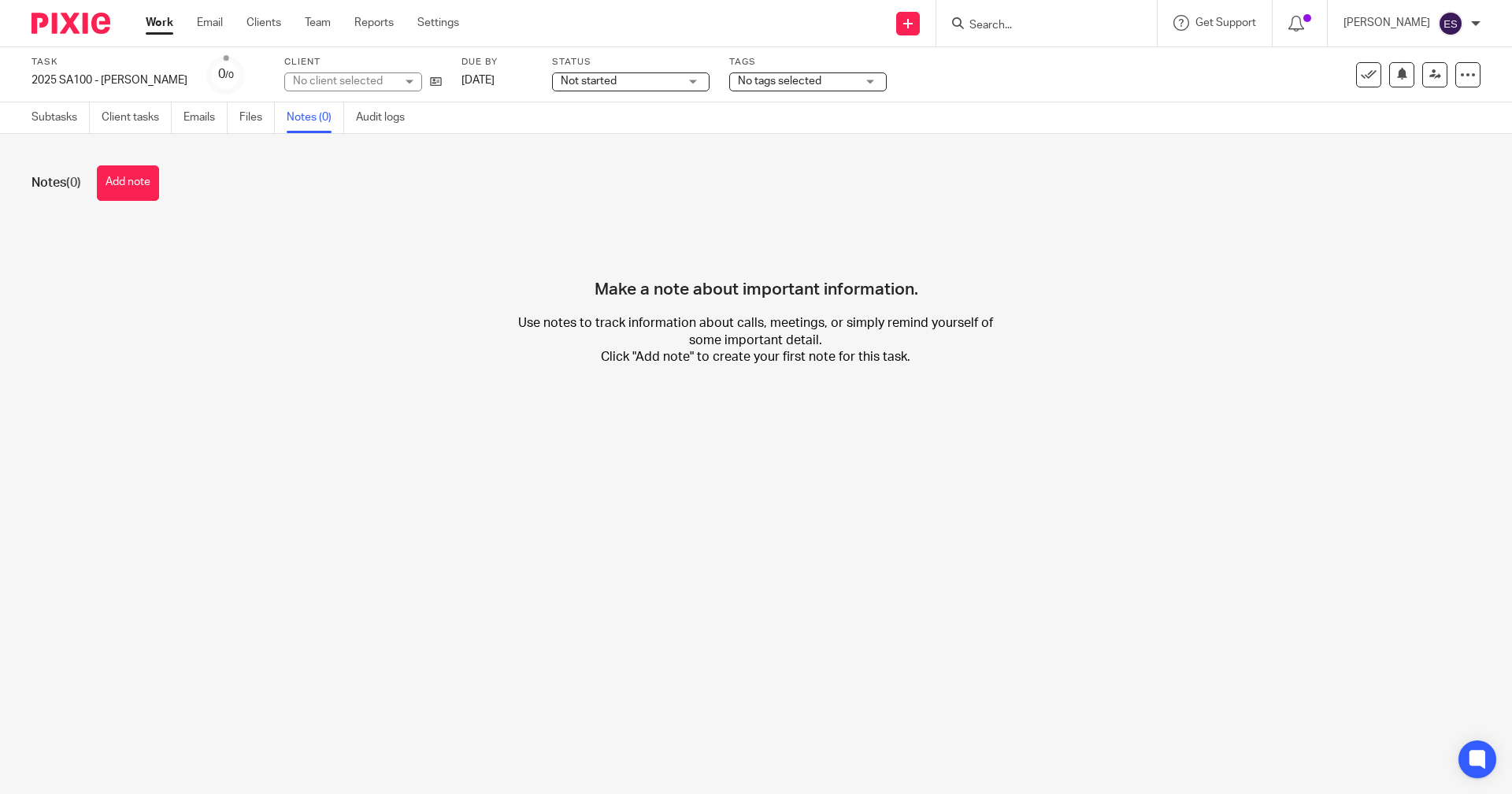
click at [128, 165] on div "Notes (0) Add note Make a note about important information. Use notes to track …" at bounding box center [756, 278] width 1512 height 288
click at [133, 178] on button "Add note" at bounding box center [128, 183] width 62 height 35
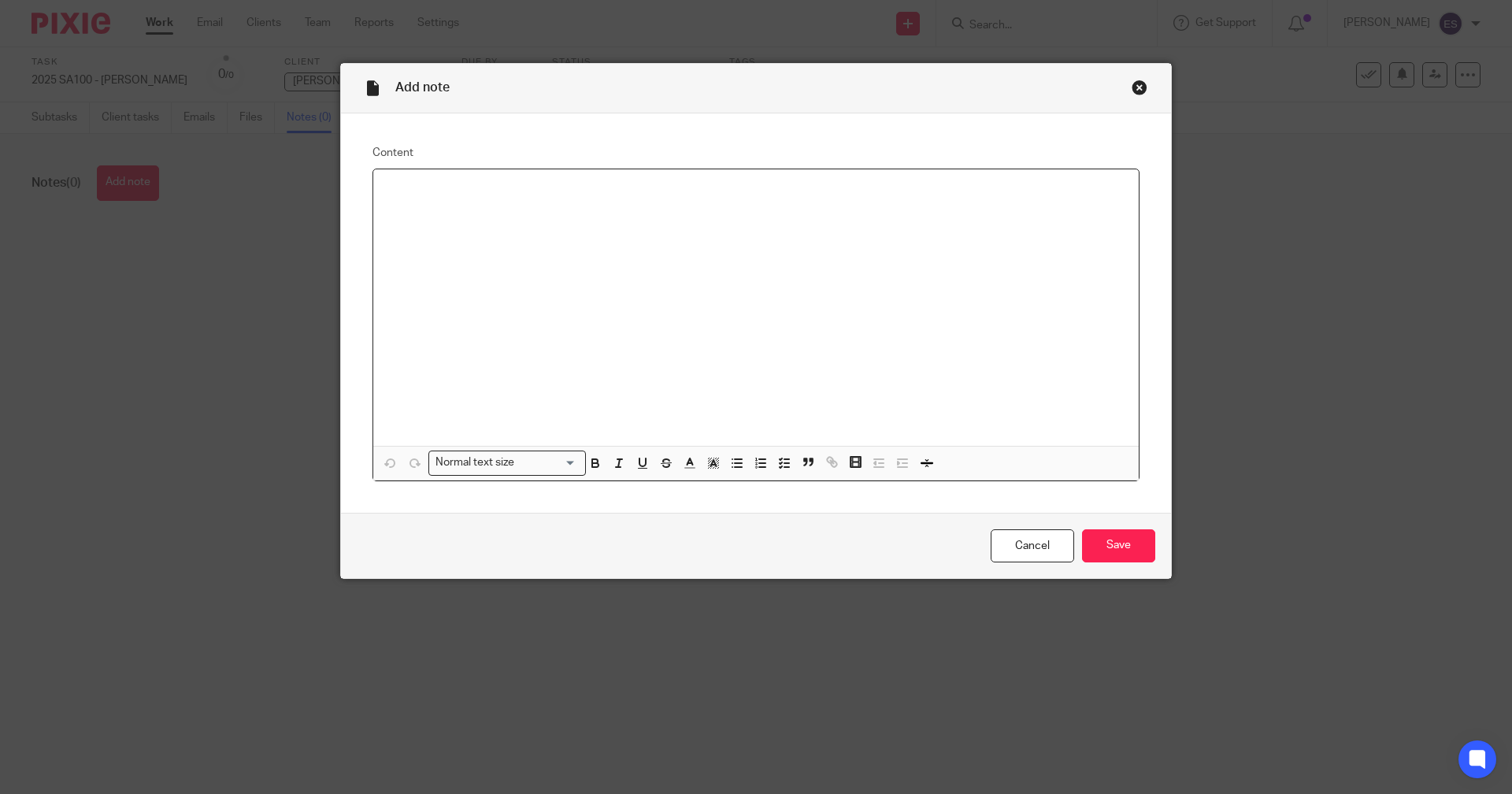
click at [543, 232] on div at bounding box center [756, 308] width 766 height 277
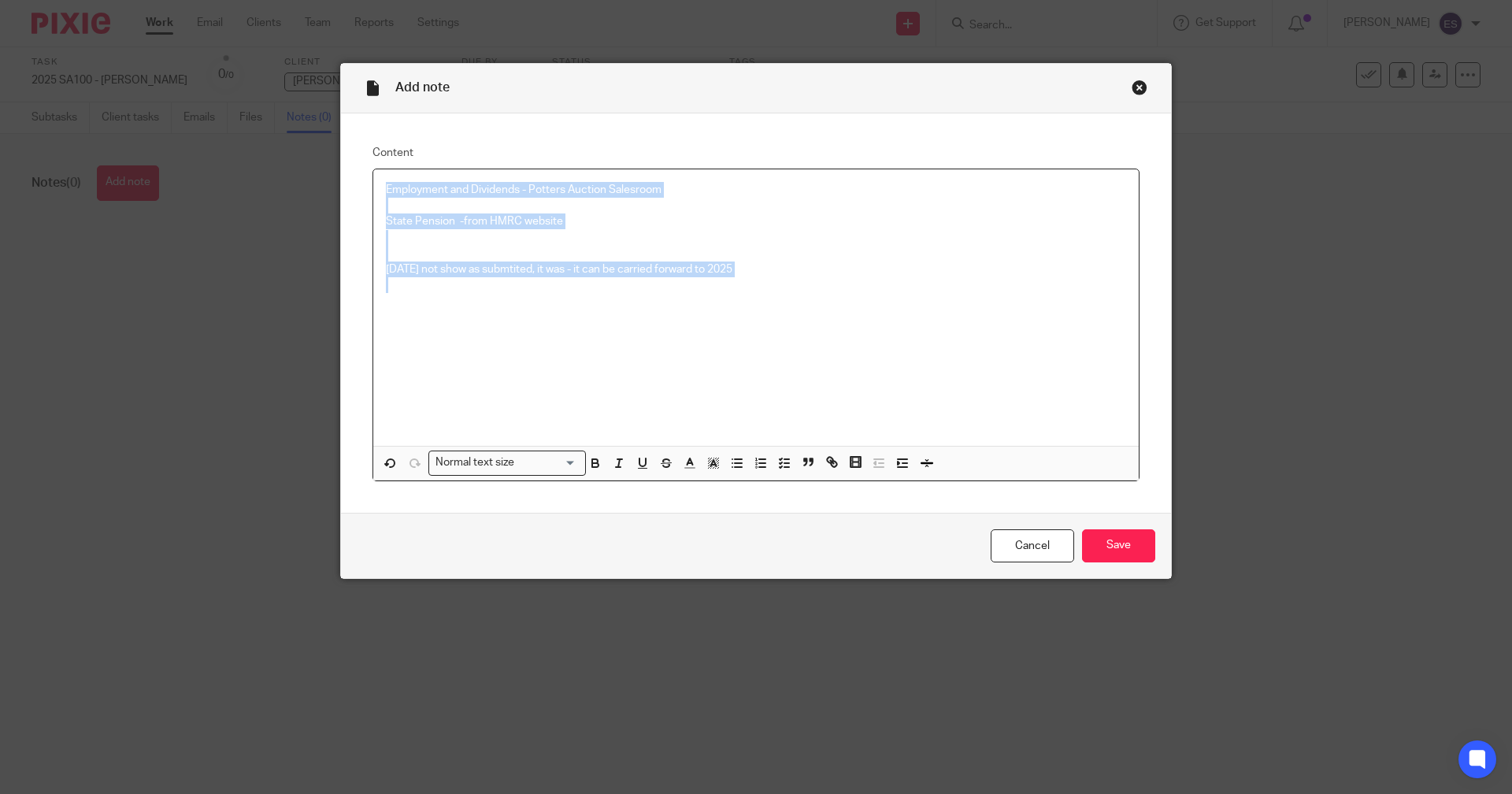
drag, startPoint x: 444, startPoint y: 194, endPoint x: 17, endPoint y: -25, distance: 479.9
click at [17, 0] on html "Work Email Clients Team Reports Settings Work Email Clients Team Reports Settin…" at bounding box center [756, 397] width 1512 height 794
copy div "Employment and Dividends - Potters Auction Salesroom State Pension -from HMRC w…"
click at [1149, 542] on input "Save" at bounding box center [1118, 547] width 73 height 34
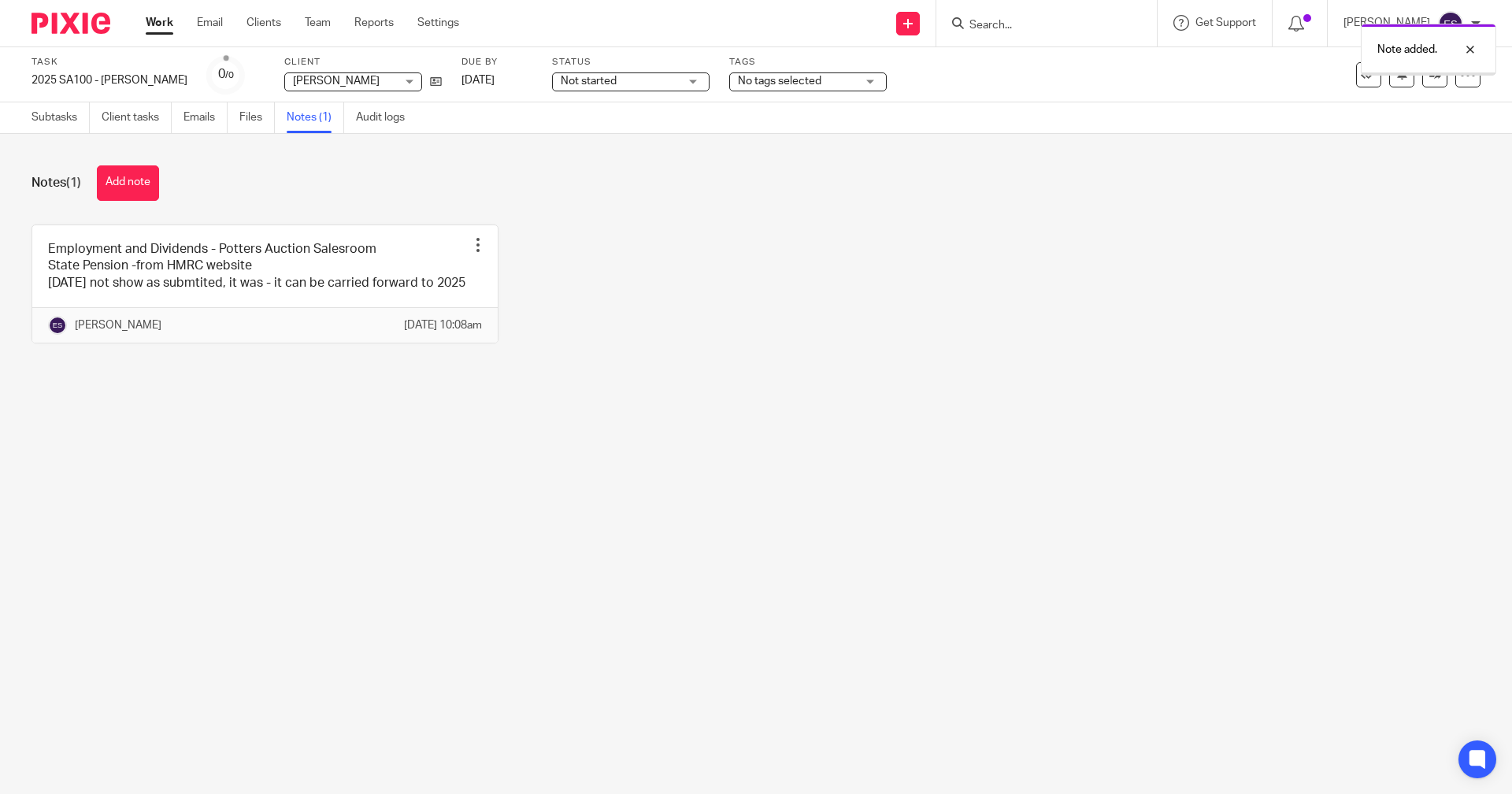
click at [818, 88] on span "No tags selected" at bounding box center [796, 81] width 118 height 16
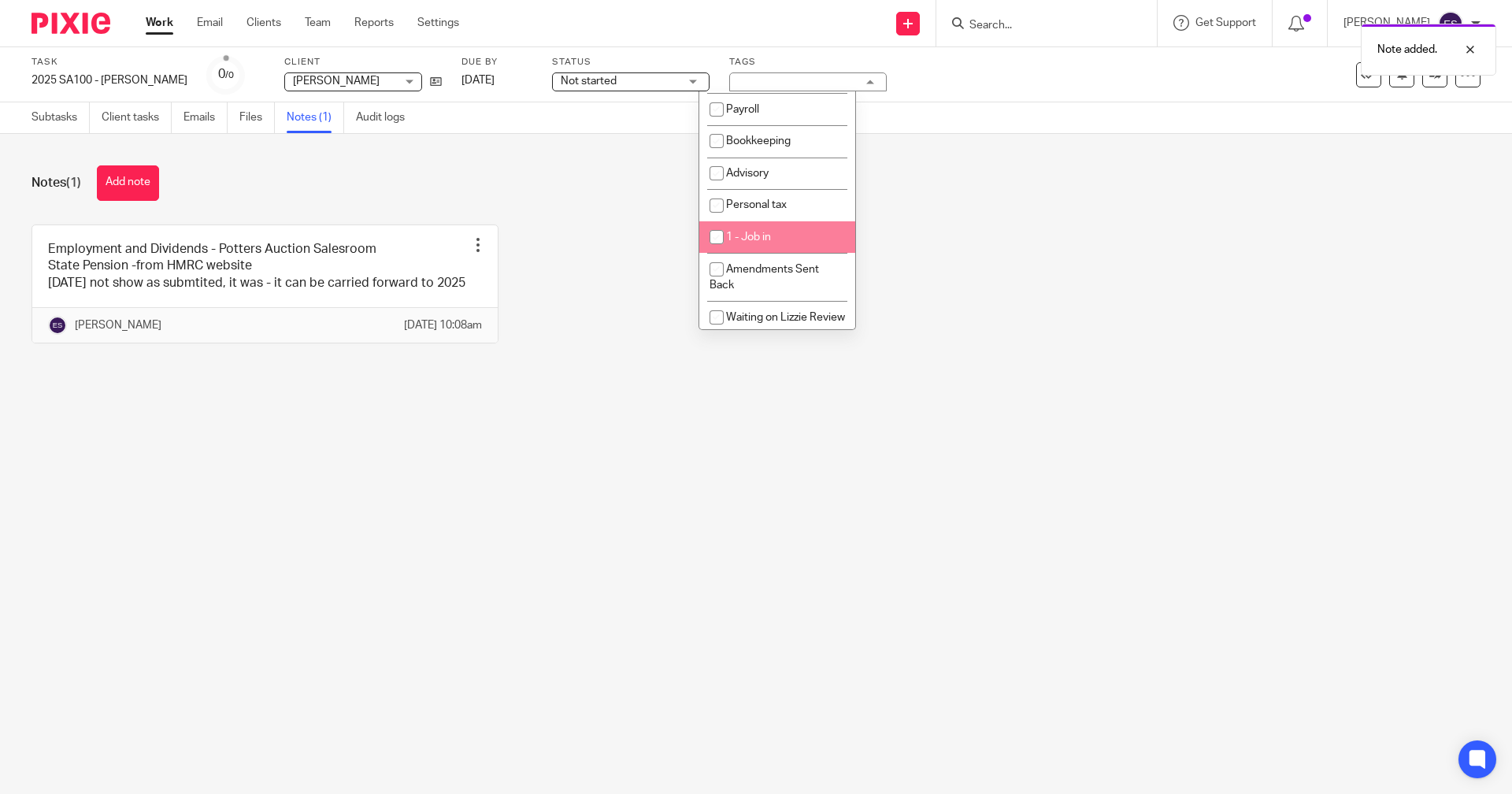
click at [786, 245] on li "1 - Job in" at bounding box center [777, 237] width 156 height 32
checkbox input "true"
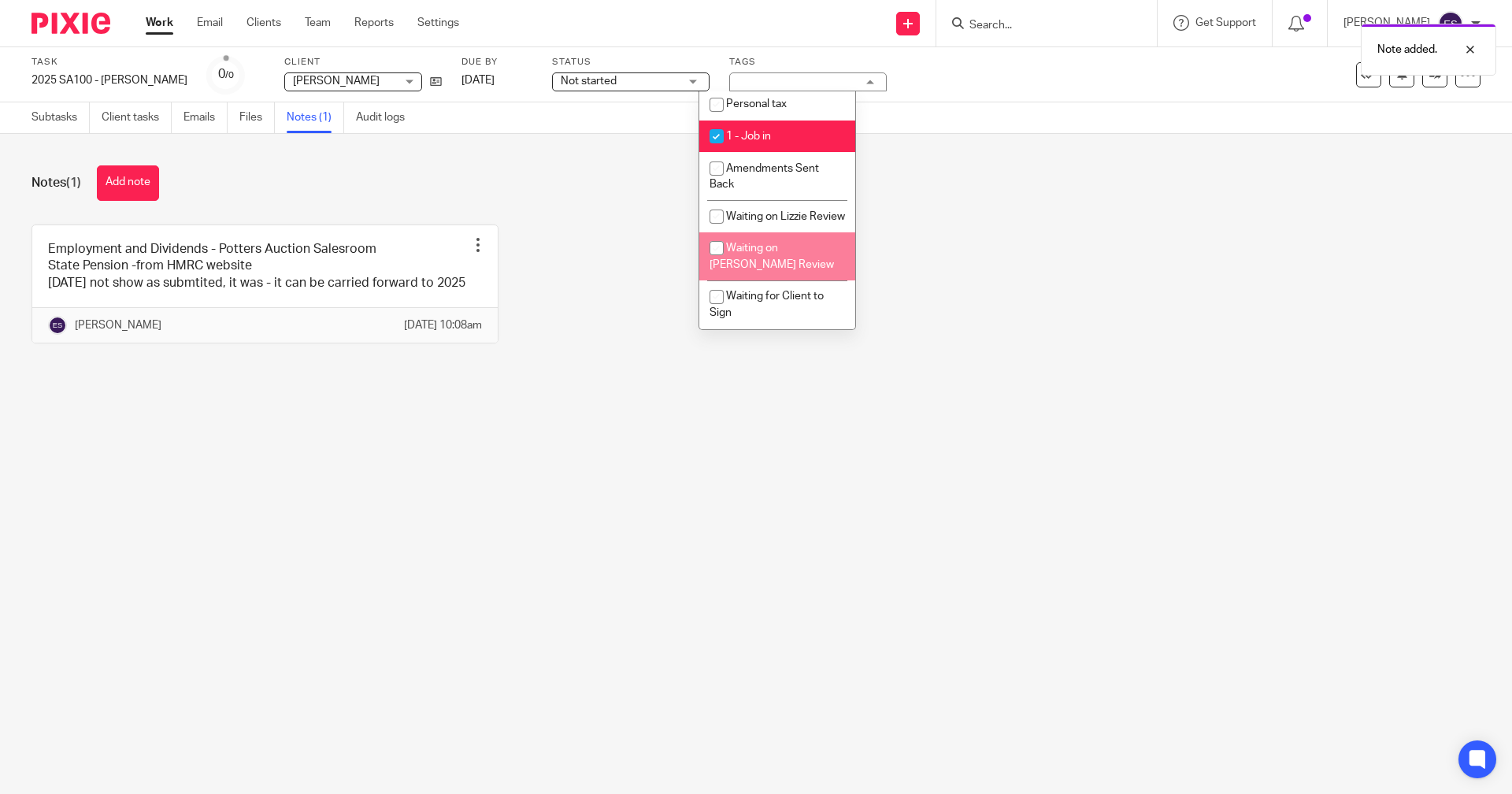
scroll to position [274, 0]
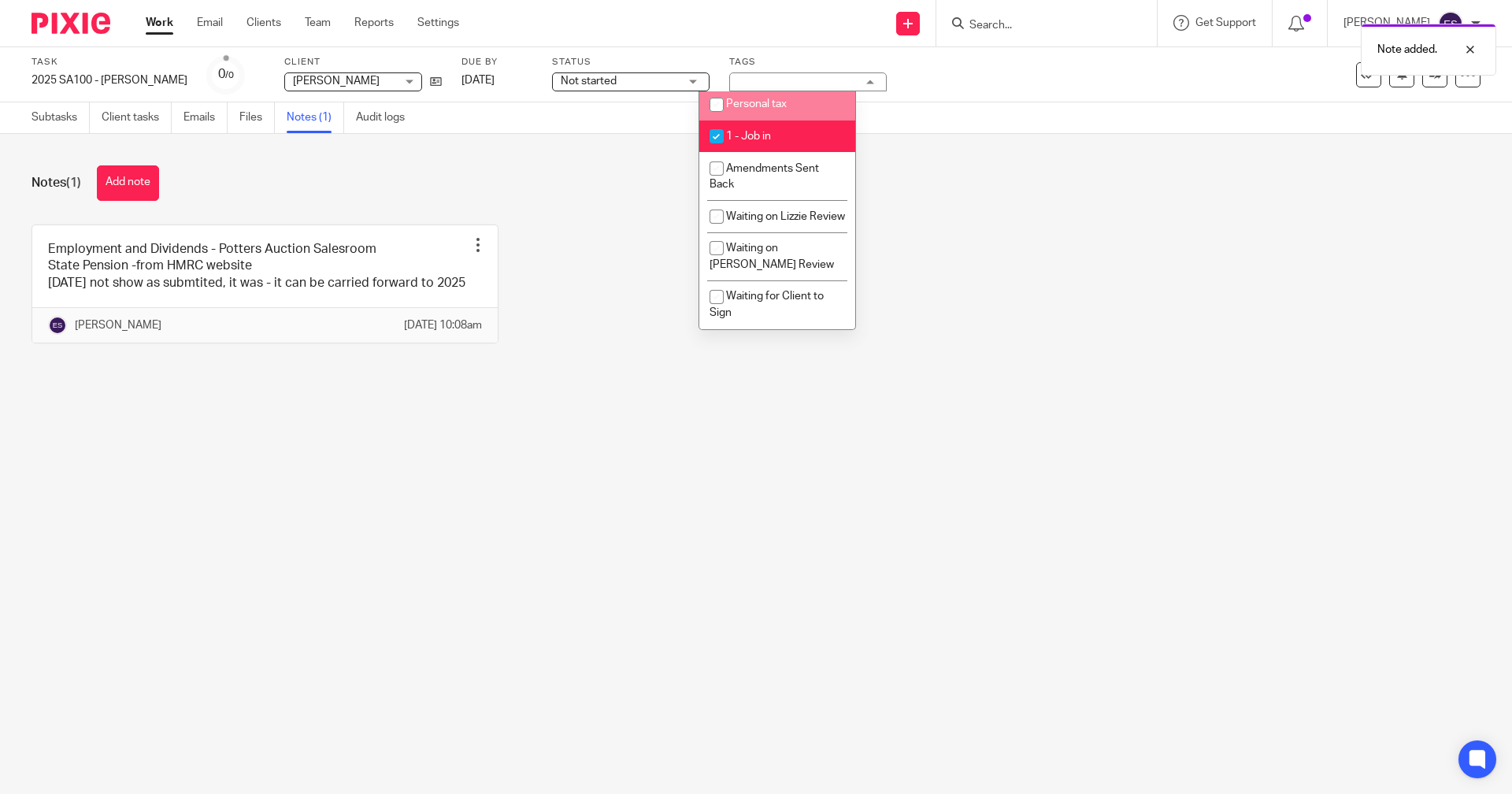
click at [777, 100] on li "Personal tax" at bounding box center [777, 104] width 156 height 32
checkbox input "true"
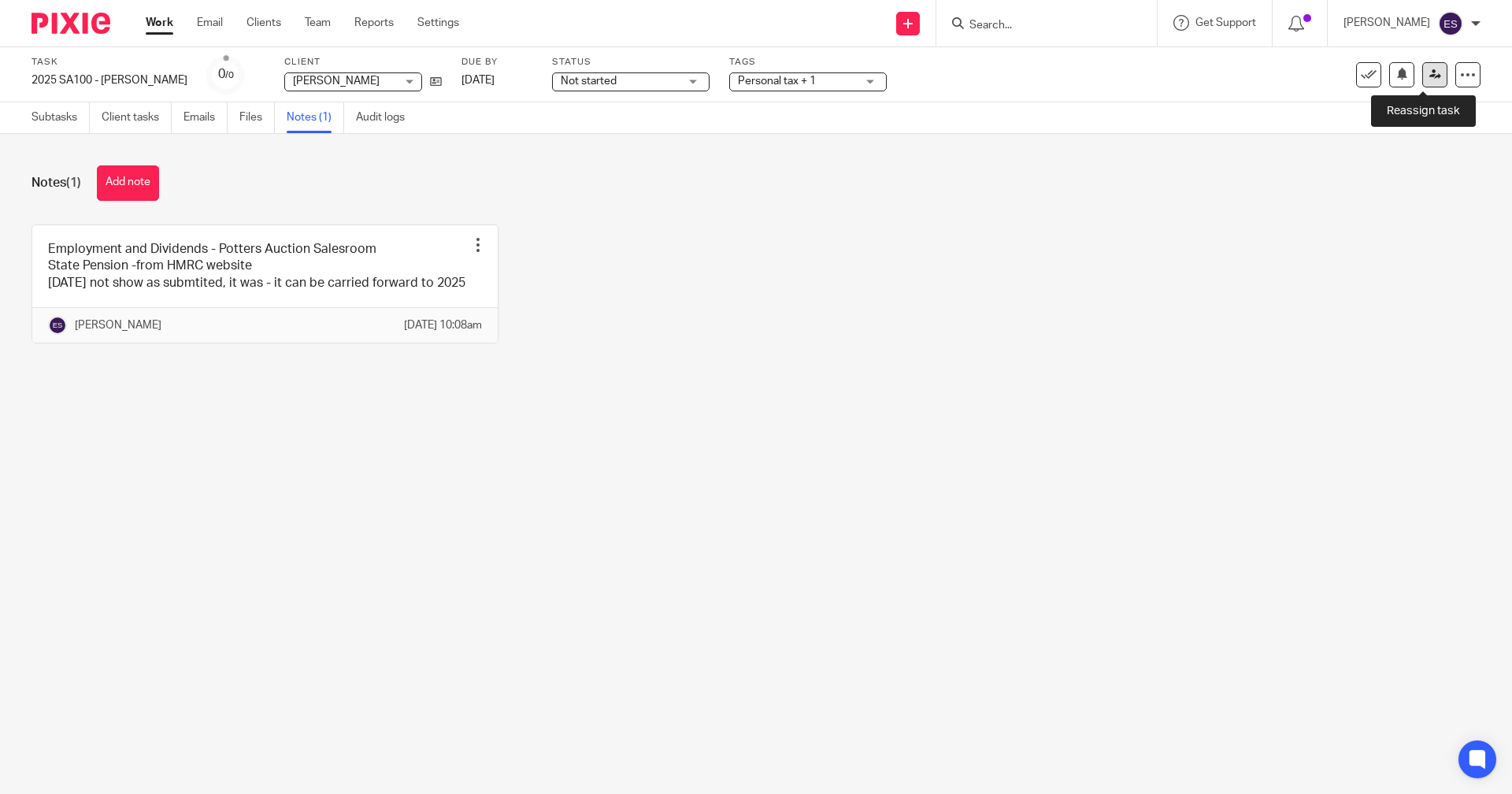
click at [1429, 75] on link at bounding box center [1435, 75] width 25 height 25
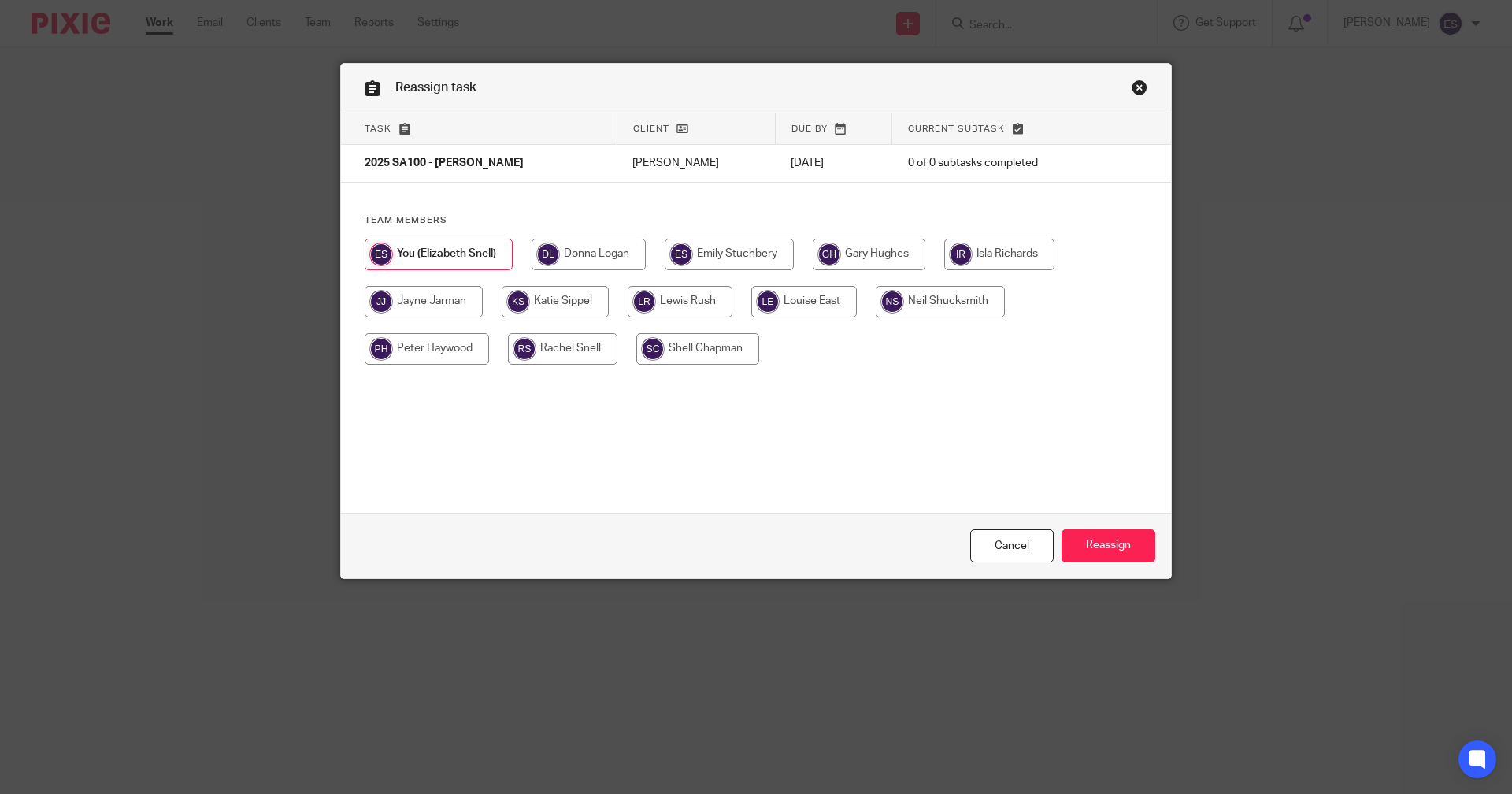
click at [689, 301] on input "radio" at bounding box center [680, 301] width 105 height 31
radio input "true"
click at [1110, 550] on input "Reassign" at bounding box center [1108, 547] width 93 height 34
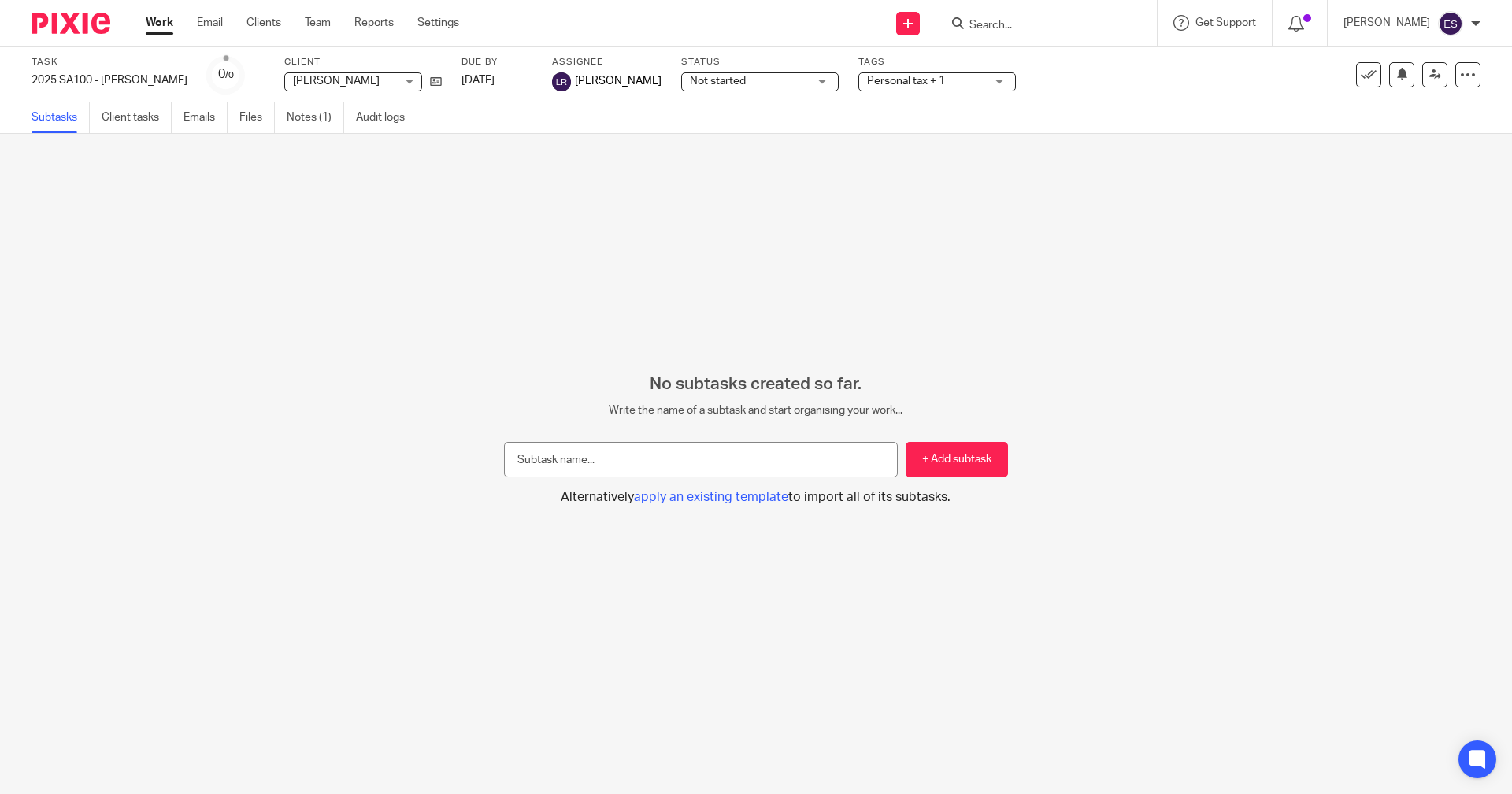
click at [170, 25] on link "Work" at bounding box center [159, 23] width 28 height 16
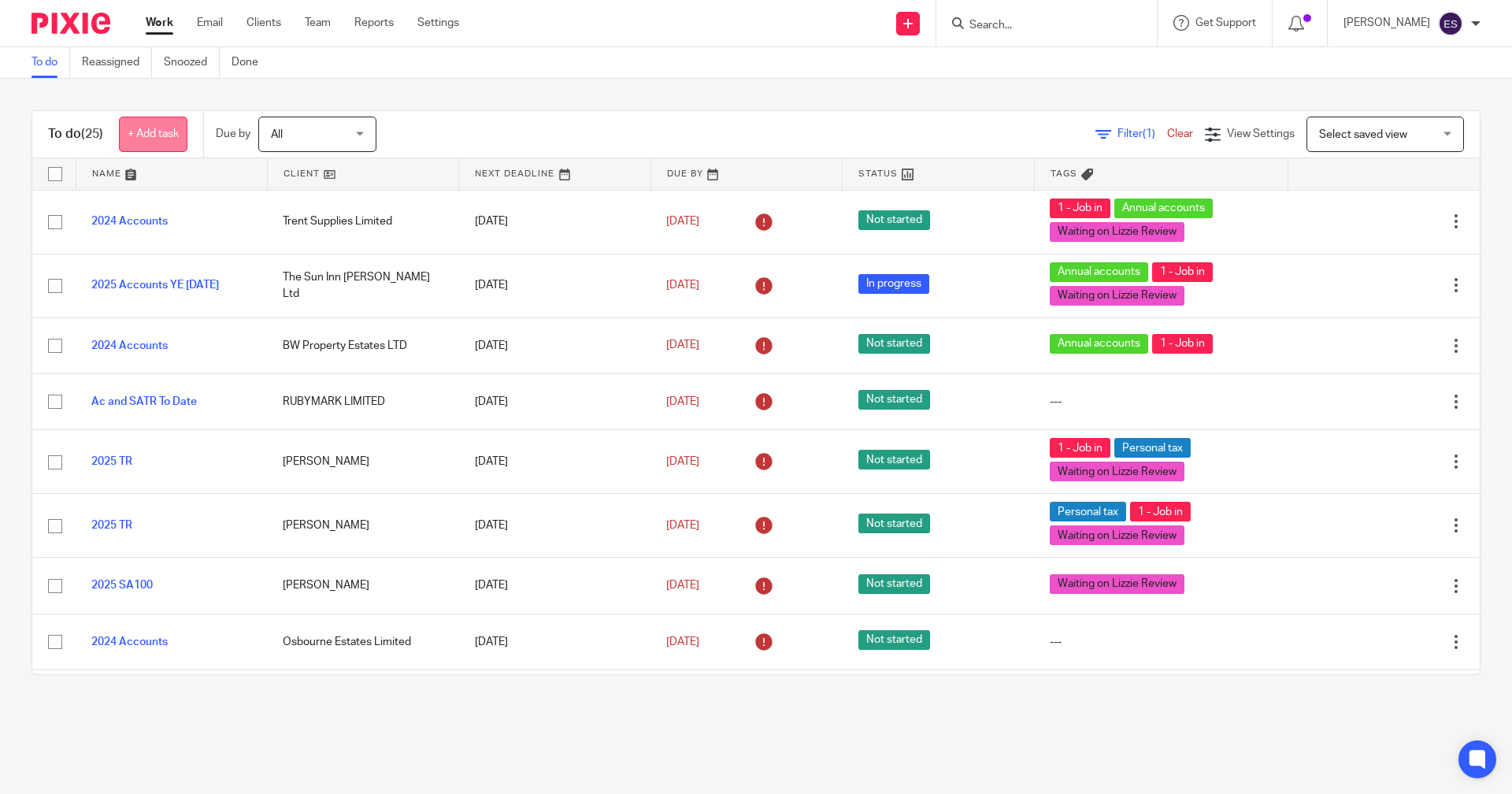
click at [134, 146] on link "+ Add task" at bounding box center [153, 134] width 68 height 35
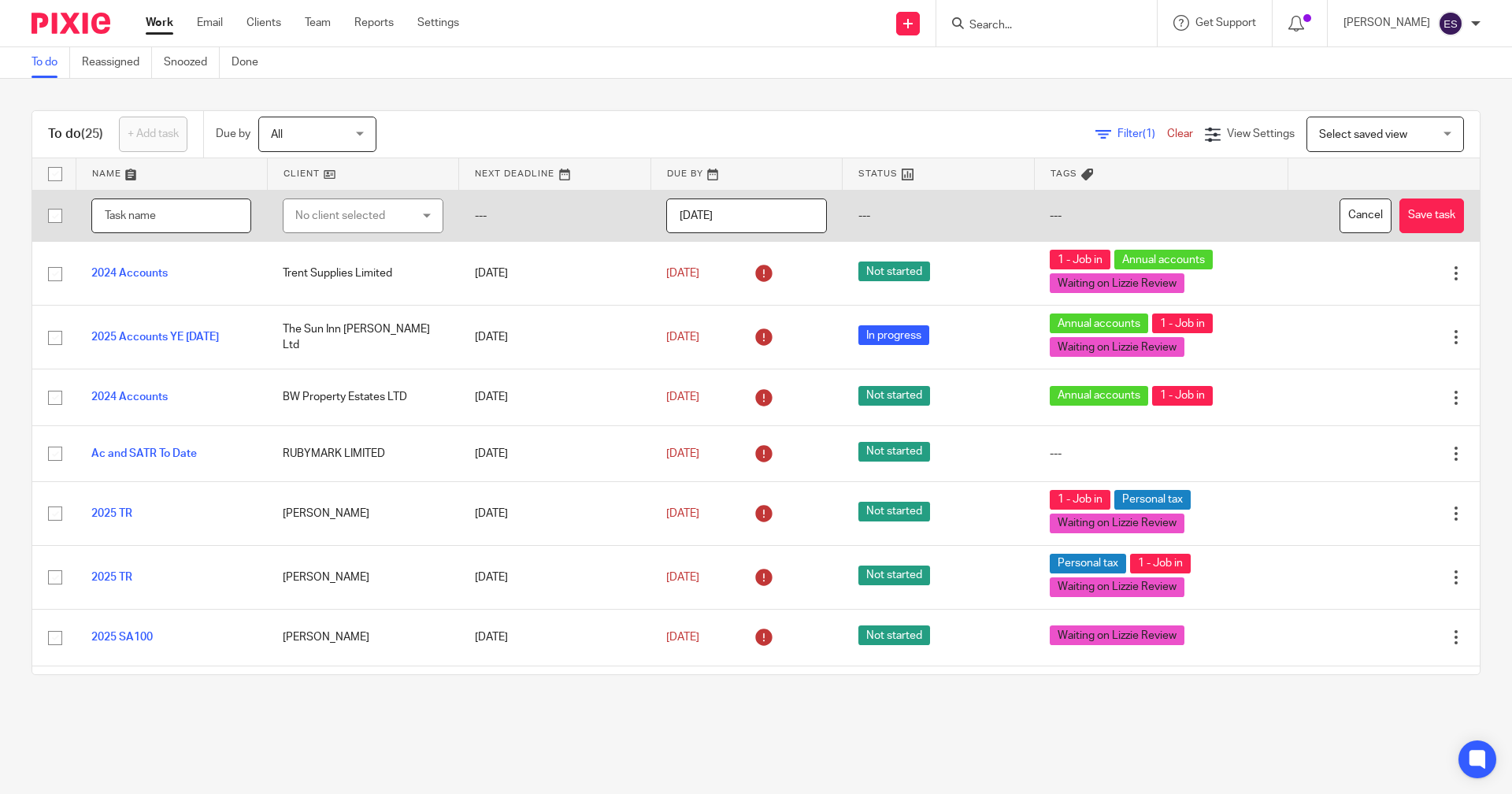
click at [123, 221] on input "text" at bounding box center [172, 216] width 160 height 35
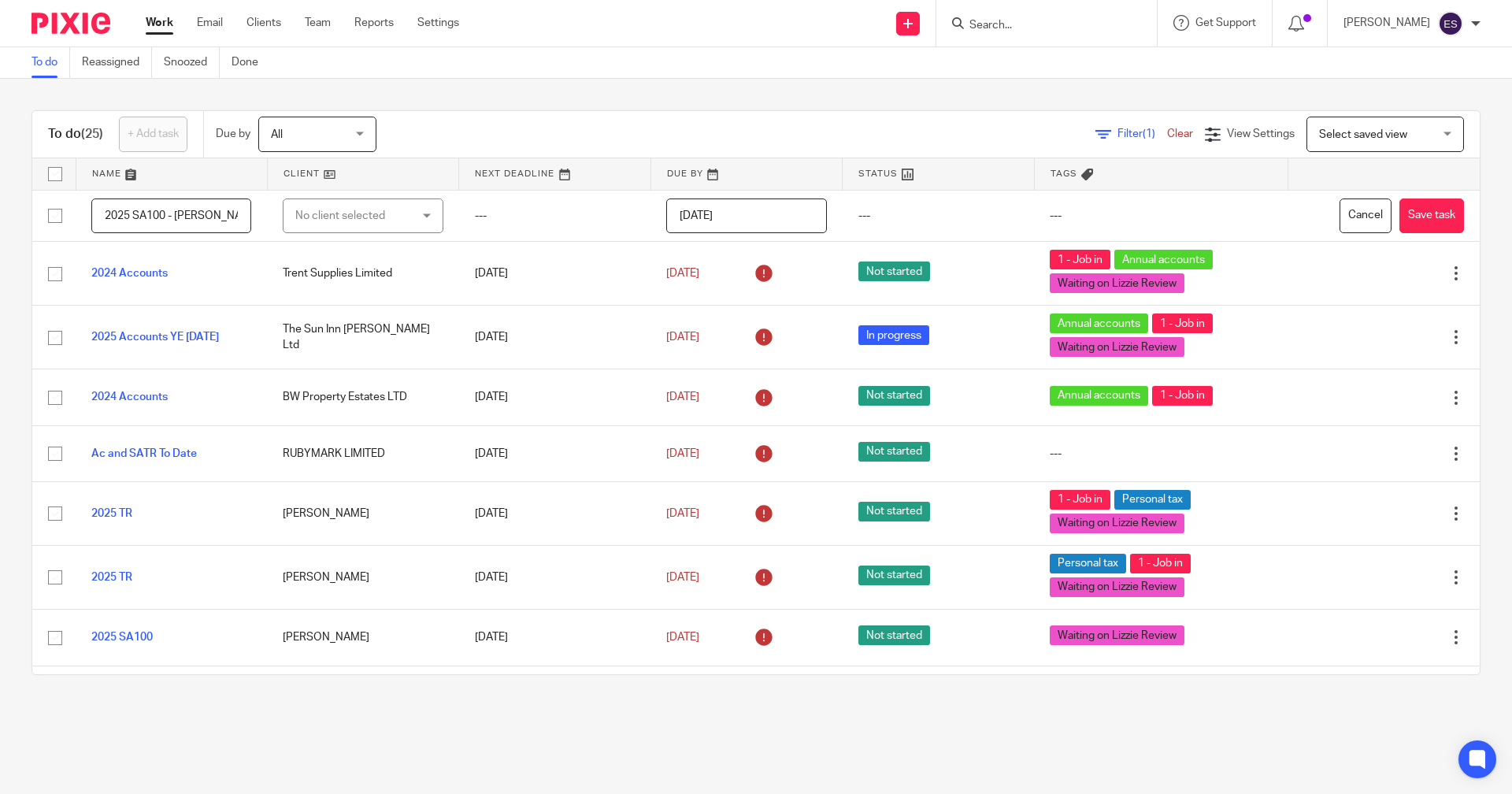
scroll to position [0, 7]
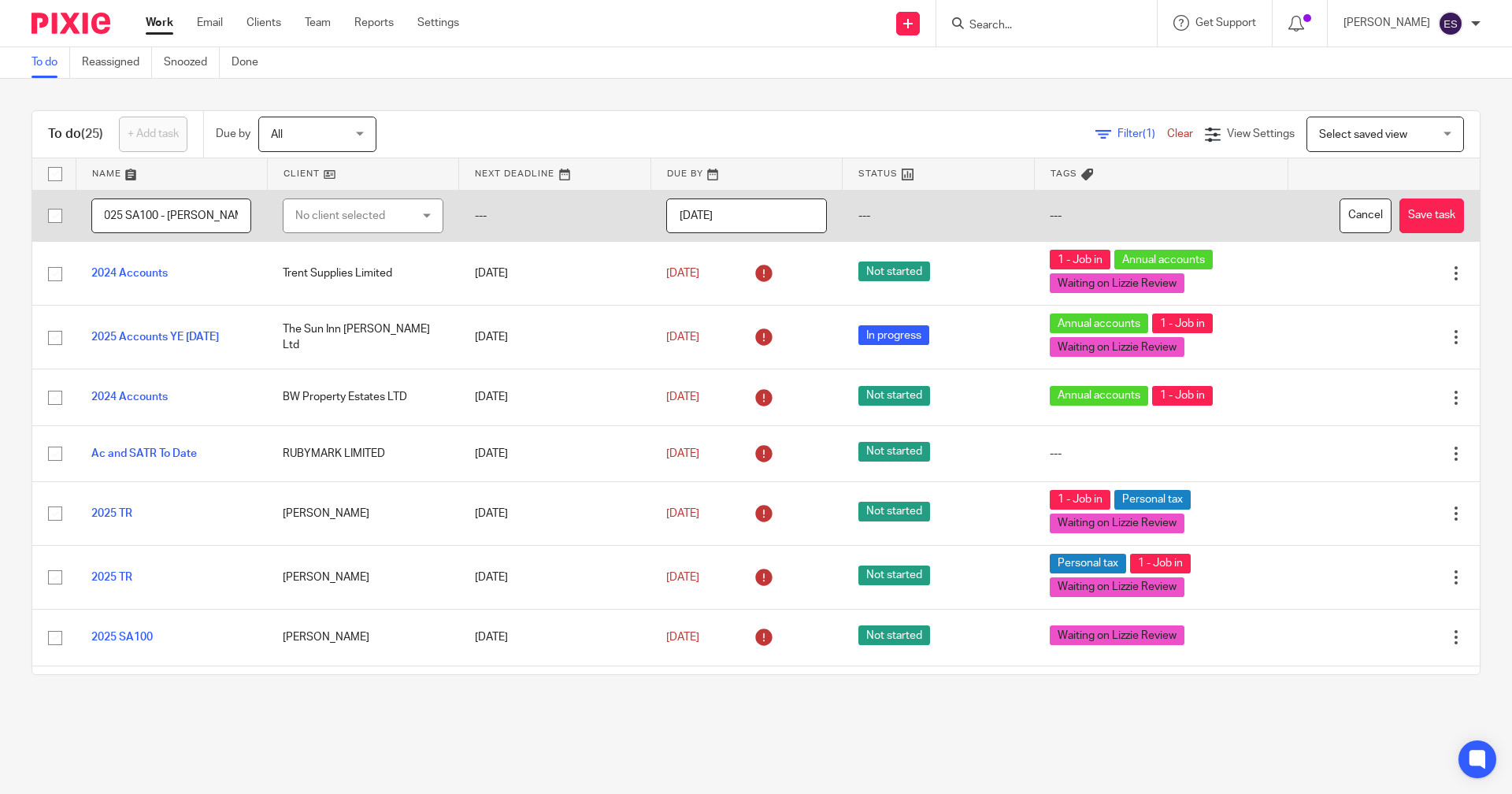
type input "2025 SA100 - [PERSON_NAME]"
click at [352, 225] on div "No client selected" at bounding box center [354, 216] width 118 height 33
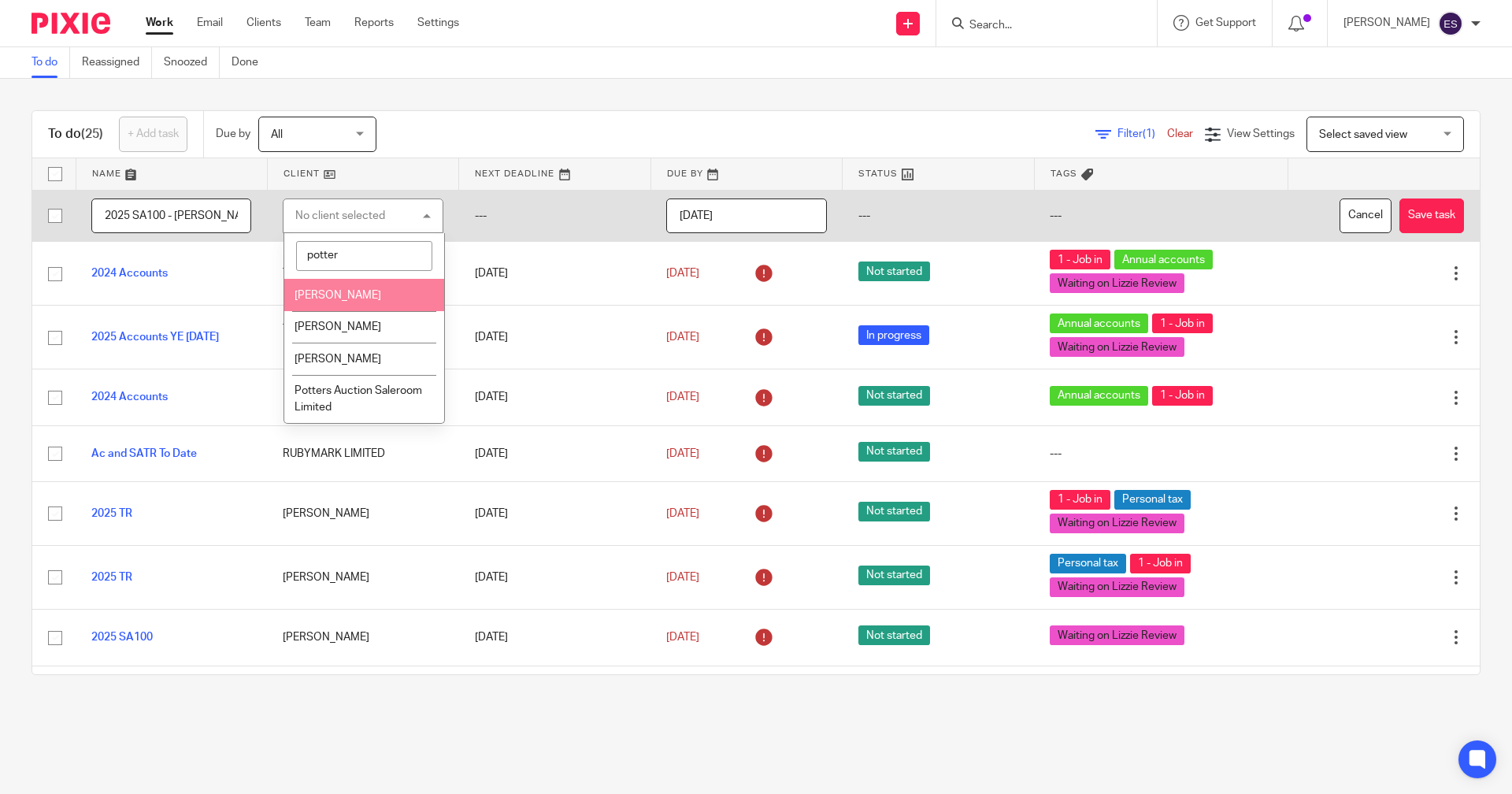
type input "potter"
drag, startPoint x: 345, startPoint y: 295, endPoint x: 589, endPoint y: 238, distance: 250.6
click at [347, 296] on span "[PERSON_NAME]" at bounding box center [338, 295] width 86 height 11
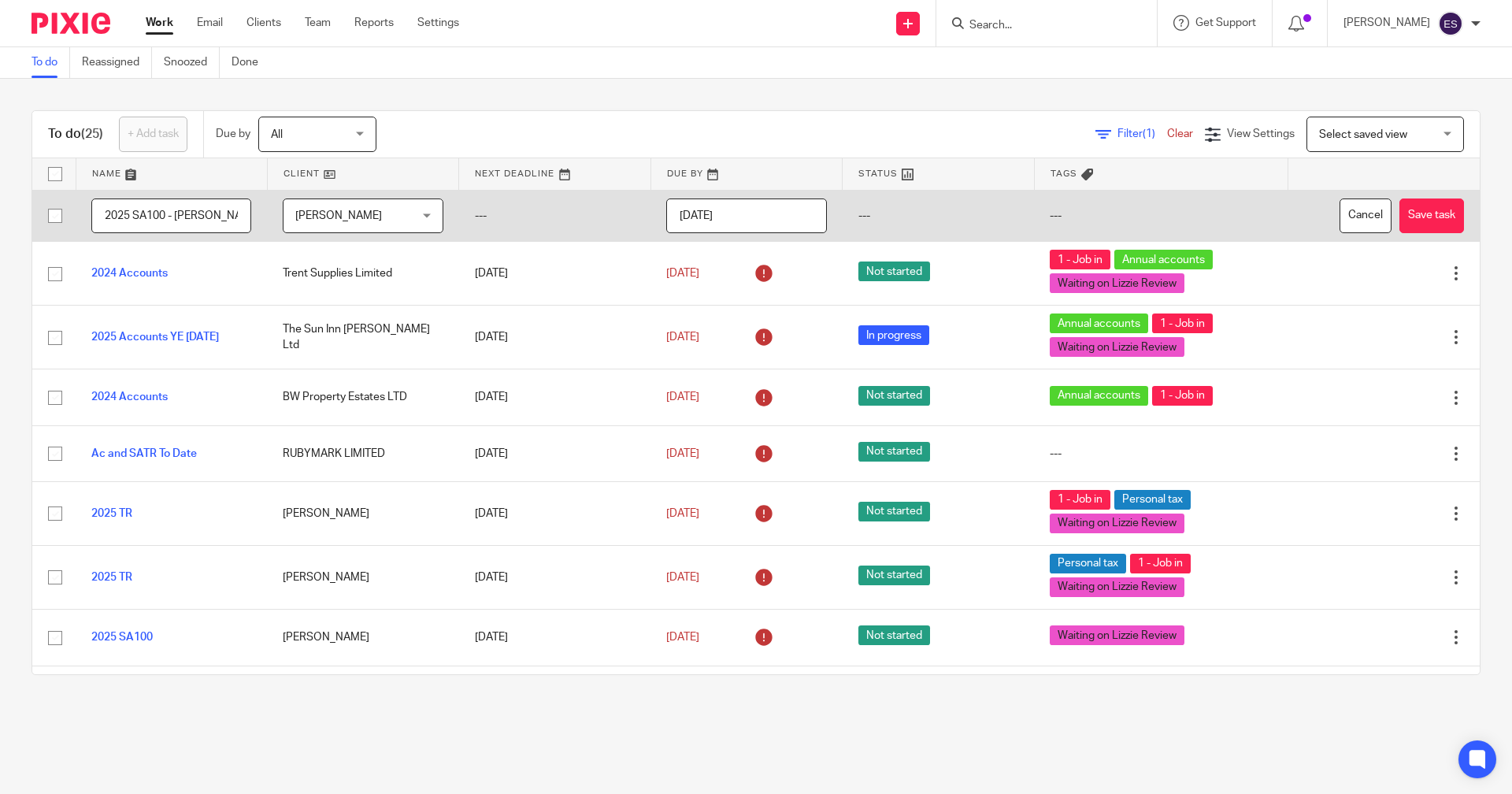
click at [763, 207] on input "2025-09-16" at bounding box center [746, 216] width 160 height 35
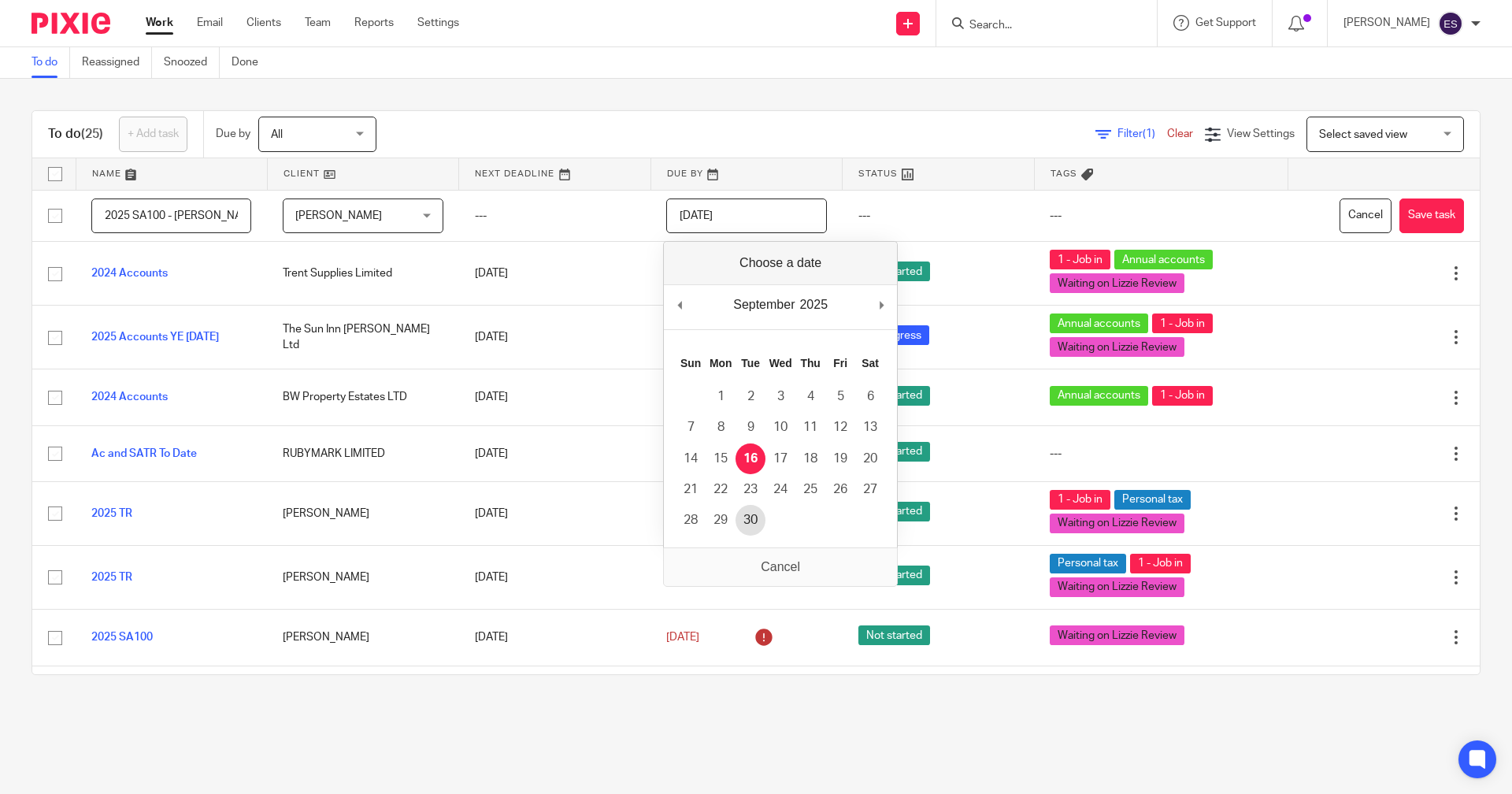
type input "2025-09-30"
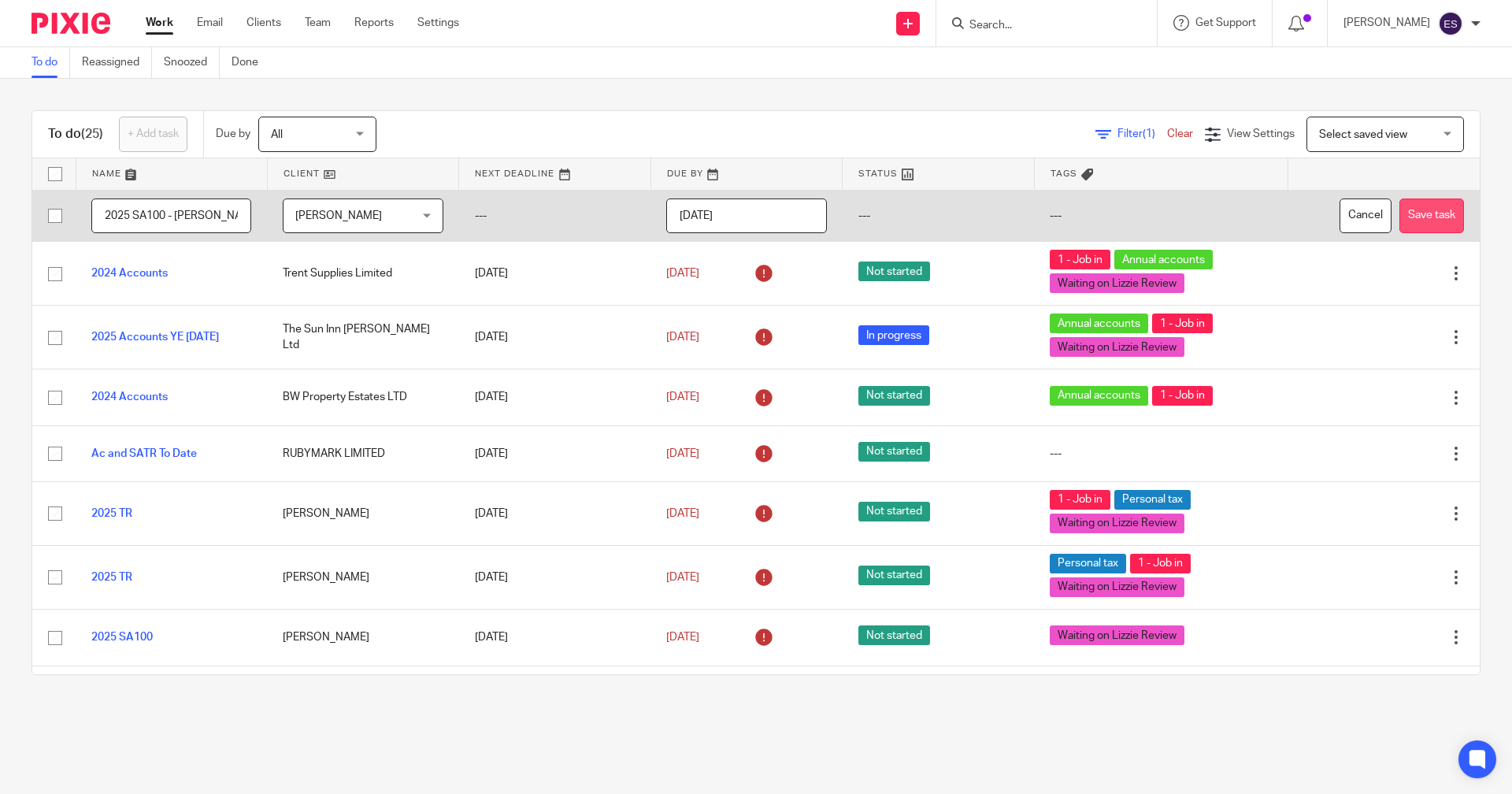
click at [1400, 207] on button "Save task" at bounding box center [1432, 216] width 65 height 35
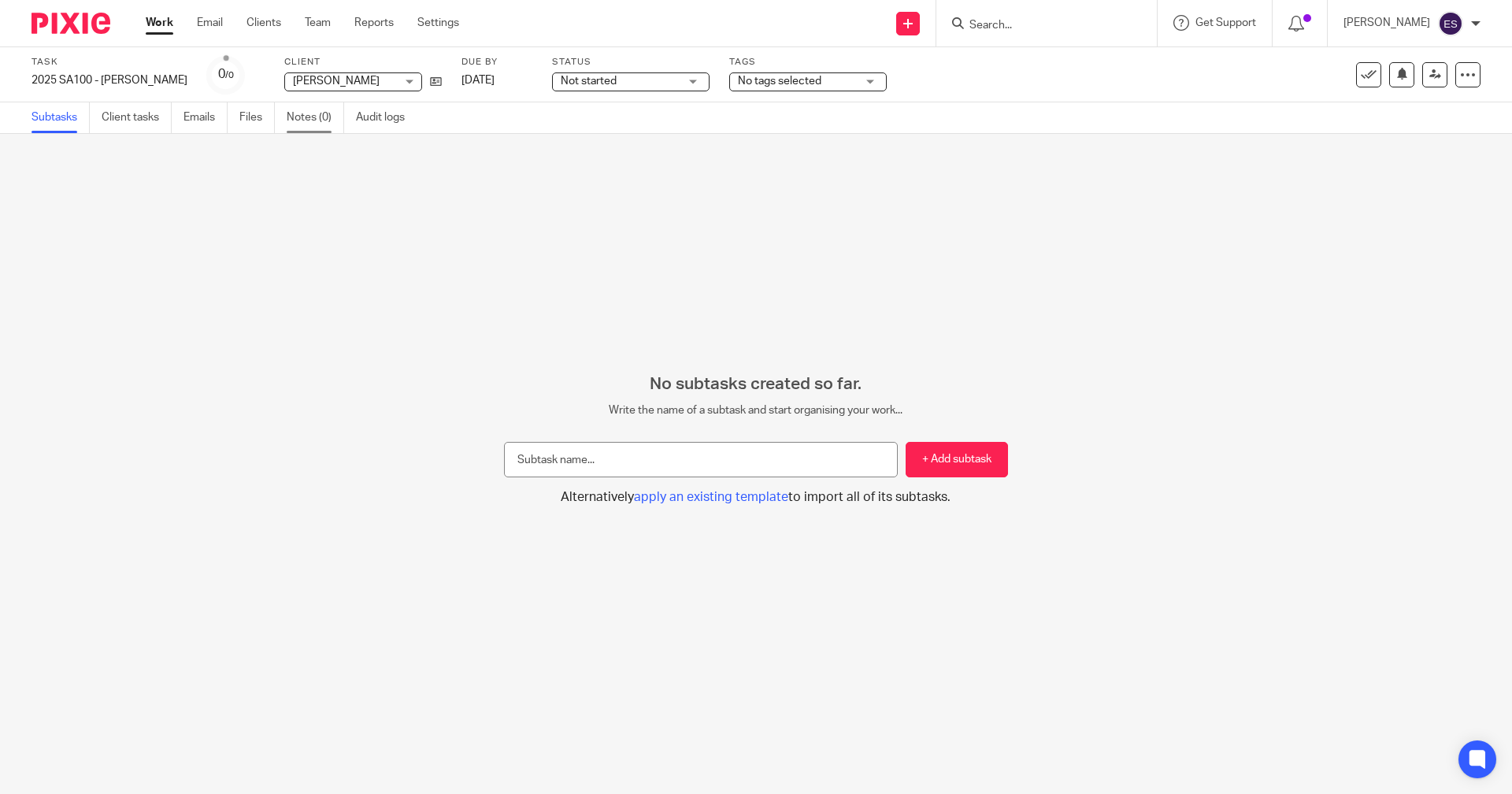
click at [318, 118] on link "Notes (0)" at bounding box center [316, 118] width 58 height 31
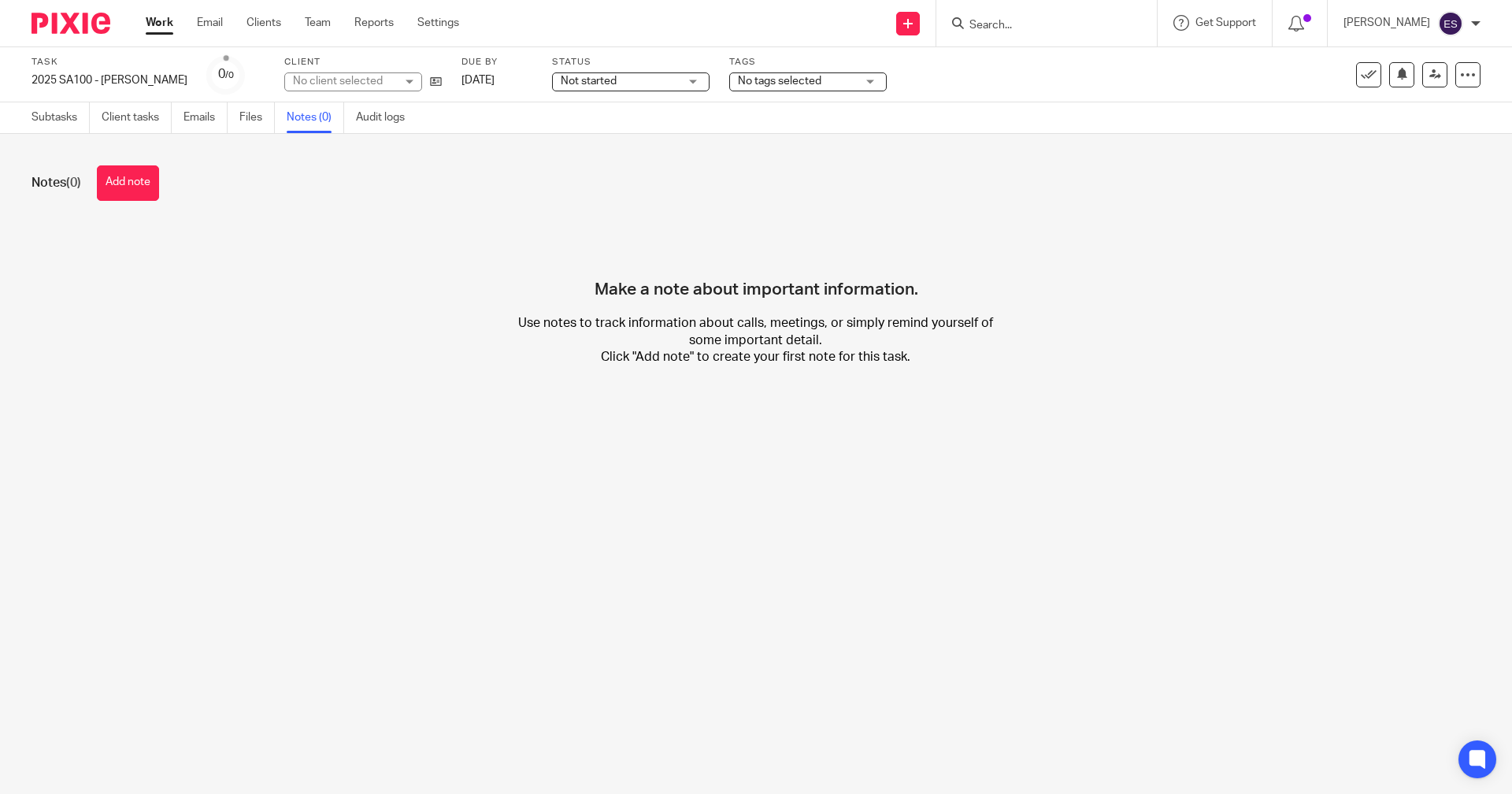
click at [133, 168] on button "Add note" at bounding box center [128, 183] width 62 height 35
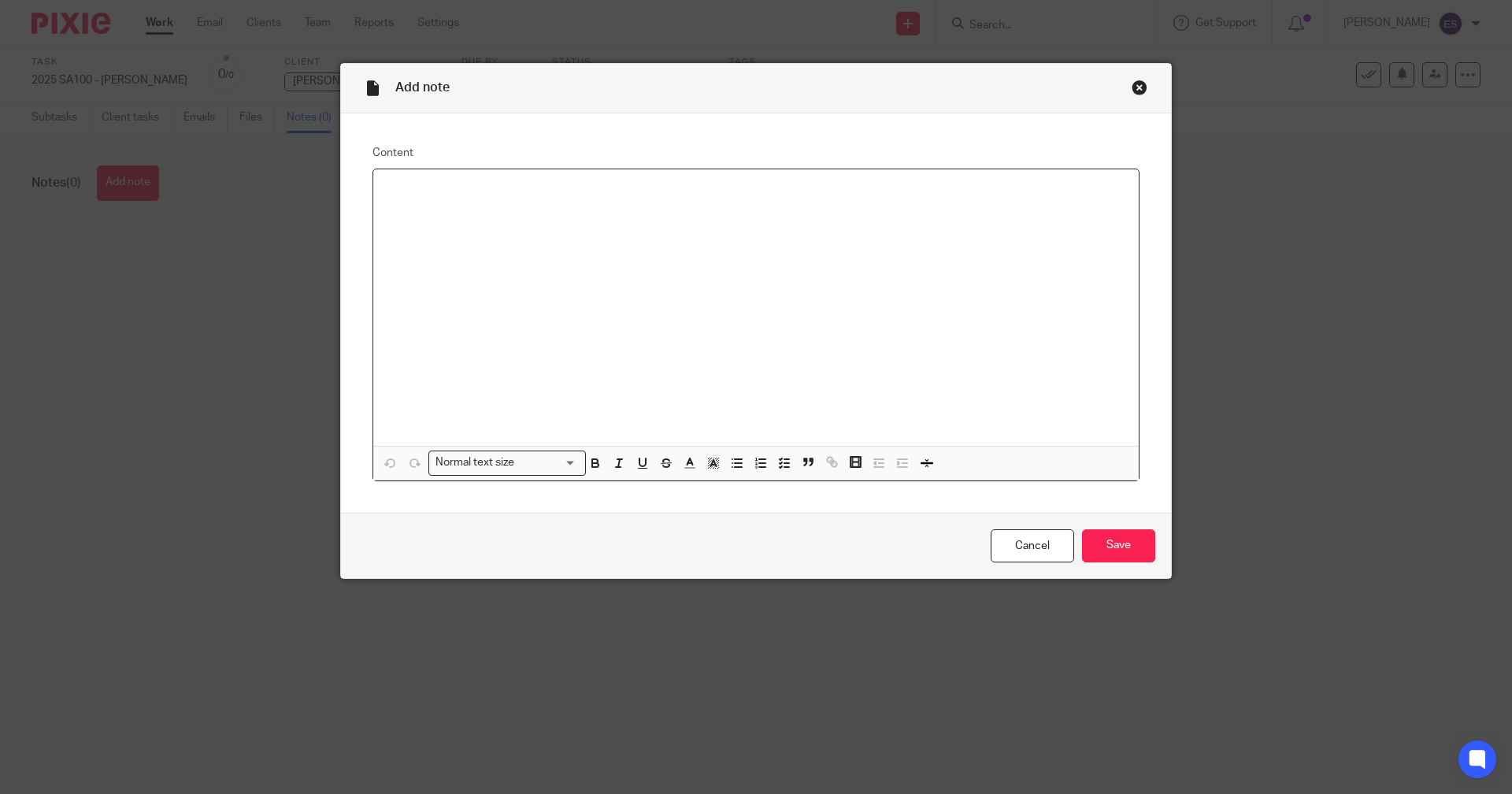
click at [608, 210] on div at bounding box center [756, 308] width 766 height 277
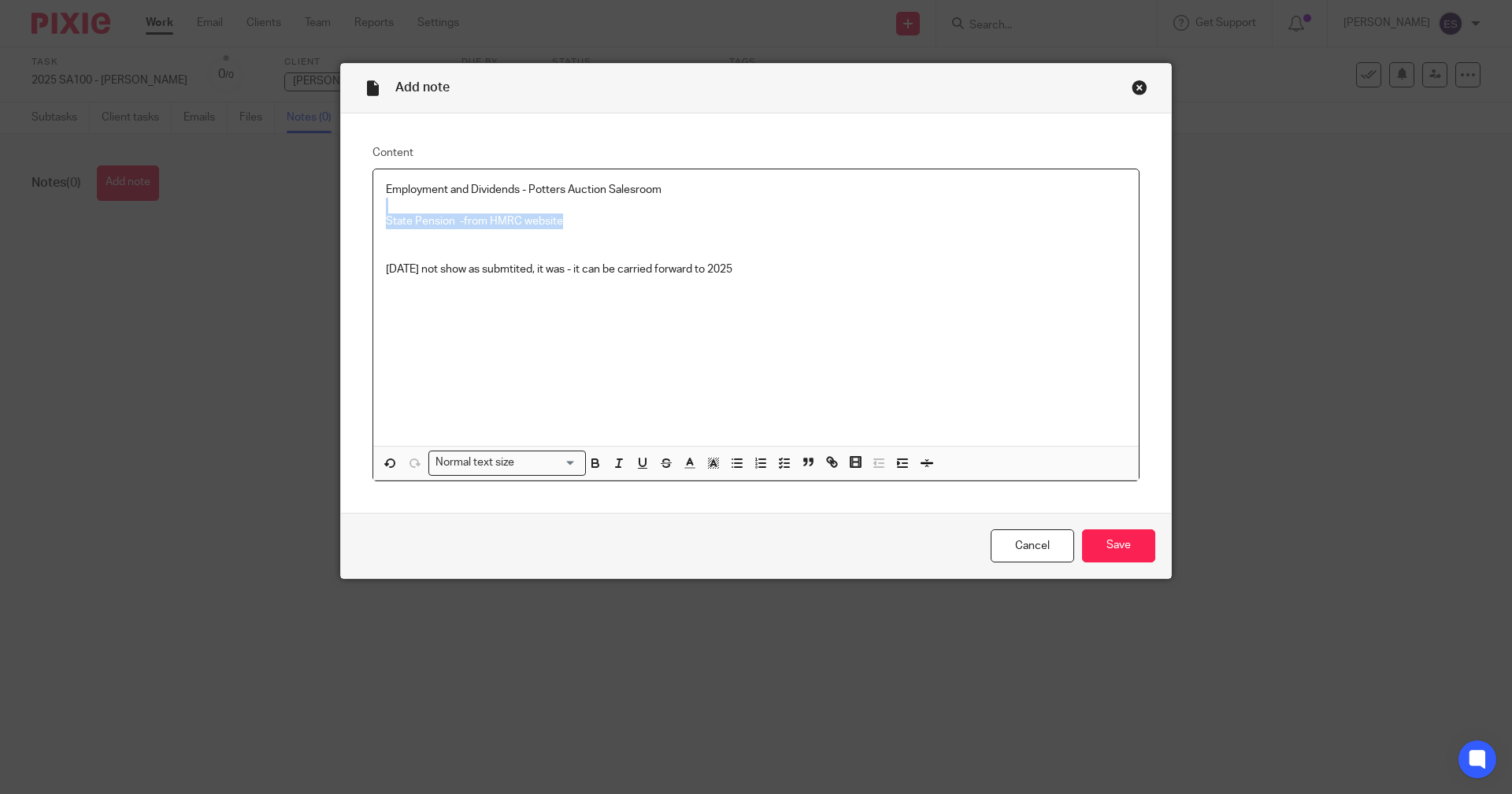
drag, startPoint x: 469, startPoint y: 235, endPoint x: 334, endPoint y: 210, distance: 137.3
click at [334, 210] on div "Add note Content Employment and Dividends - Potters Auction Salesroom State Pen…" at bounding box center [756, 397] width 1512 height 794
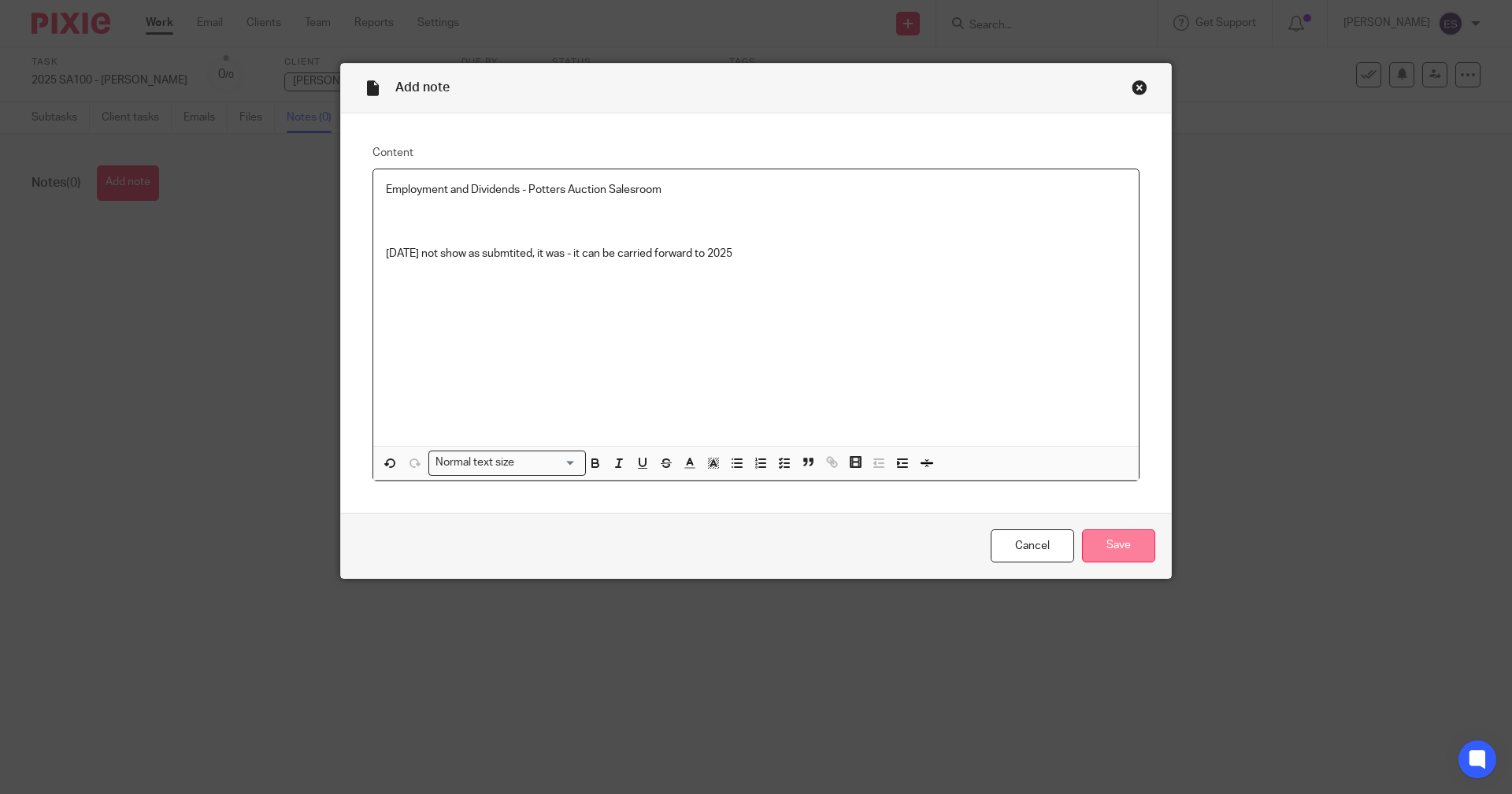
click at [1110, 542] on input "Save" at bounding box center [1118, 547] width 73 height 34
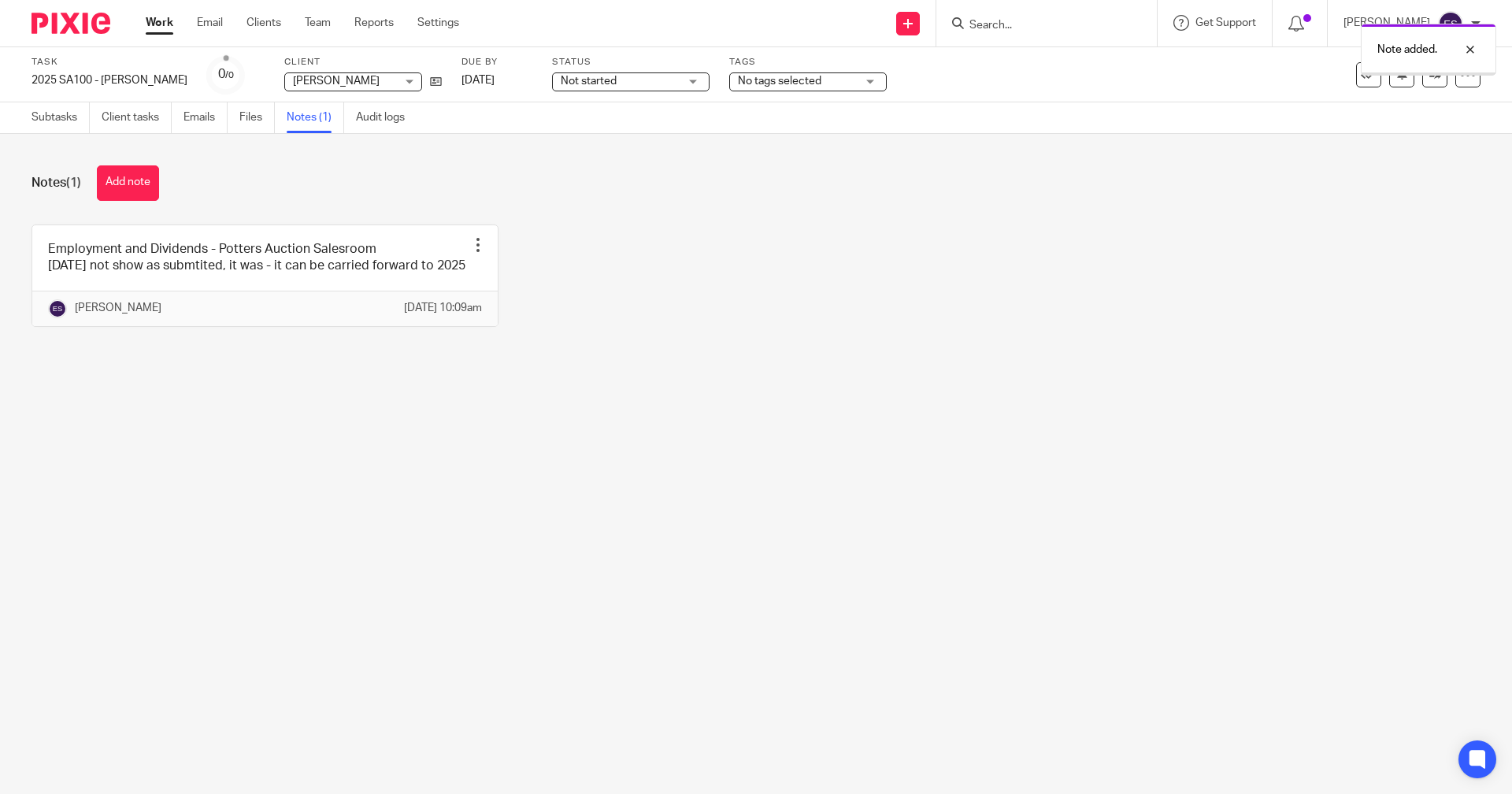
click at [764, 94] on div "Task 2025 SA100 - [PERSON_NAME] Save 2025 SA100 - [PERSON_NAME] 0 /0 Client [PE…" at bounding box center [756, 75] width 1512 height 55
click at [781, 86] on span "No tags selected" at bounding box center [779, 81] width 84 height 11
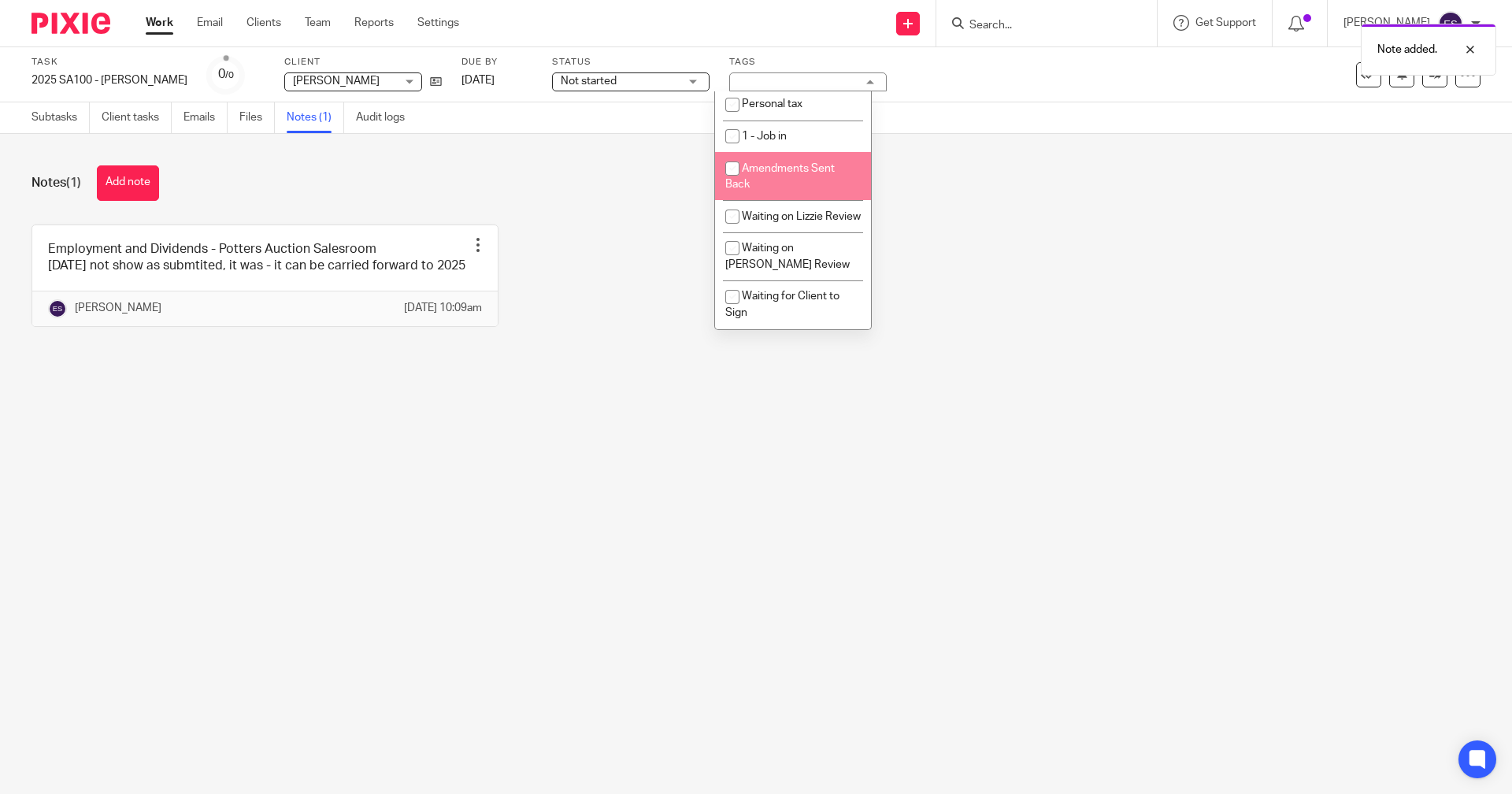
scroll to position [274, 0]
click at [804, 123] on li "1 - Job in" at bounding box center [793, 137] width 156 height 32
checkbox input "true"
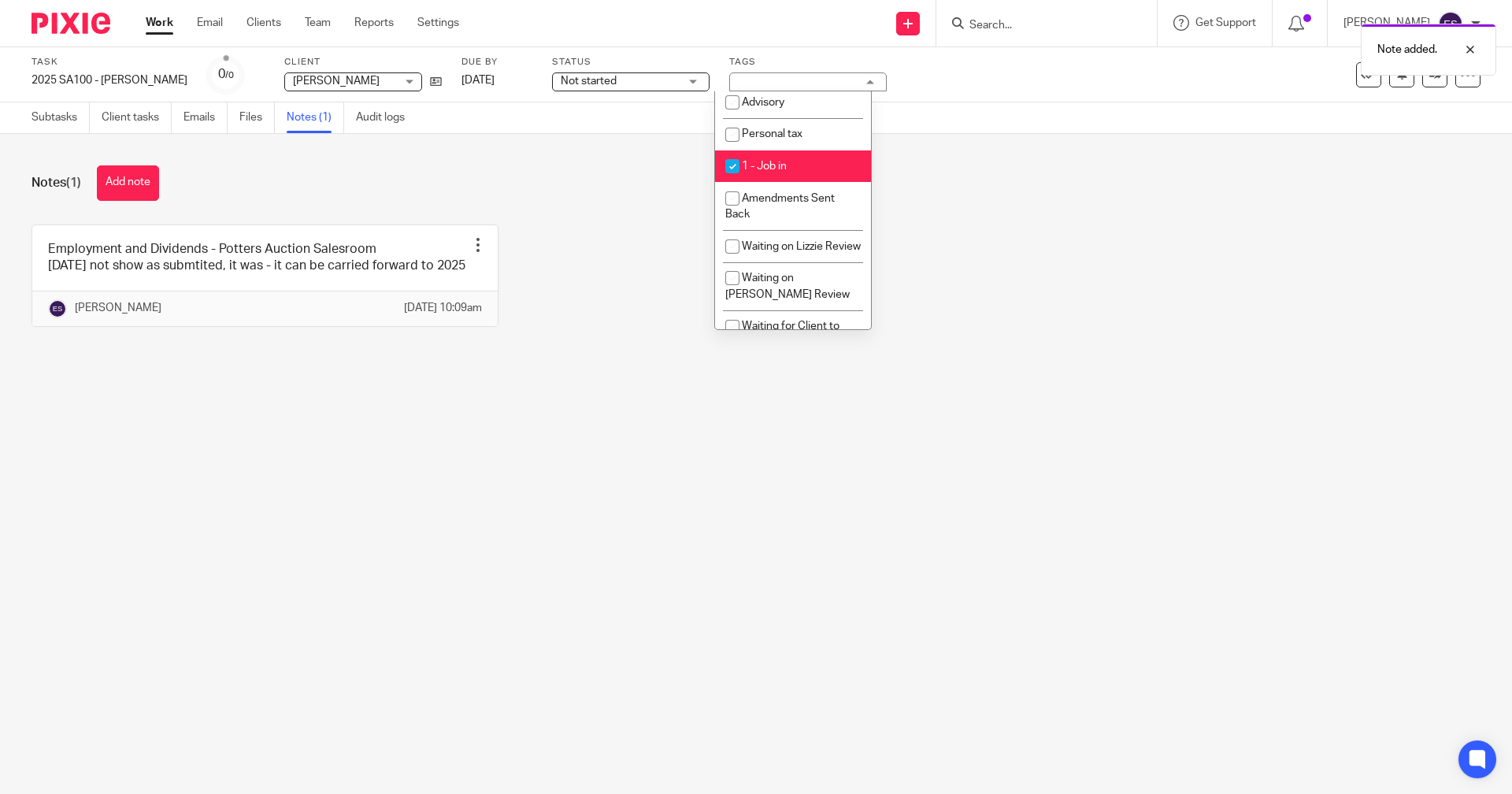
scroll to position [195, 0]
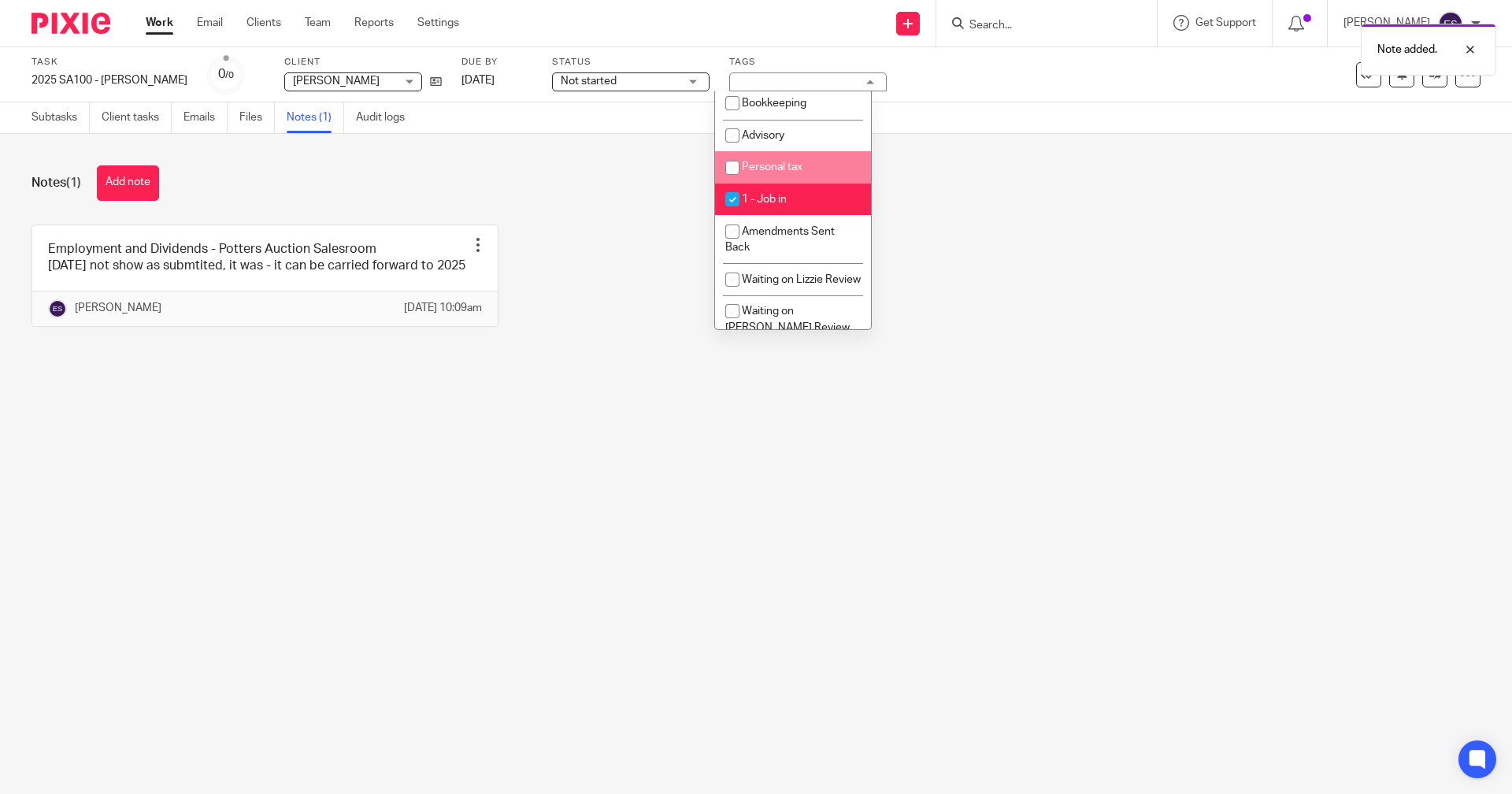
click at [788, 165] on span "Personal tax" at bounding box center [771, 167] width 60 height 11
checkbox input "true"
click at [1422, 81] on link at bounding box center [1435, 75] width 25 height 25
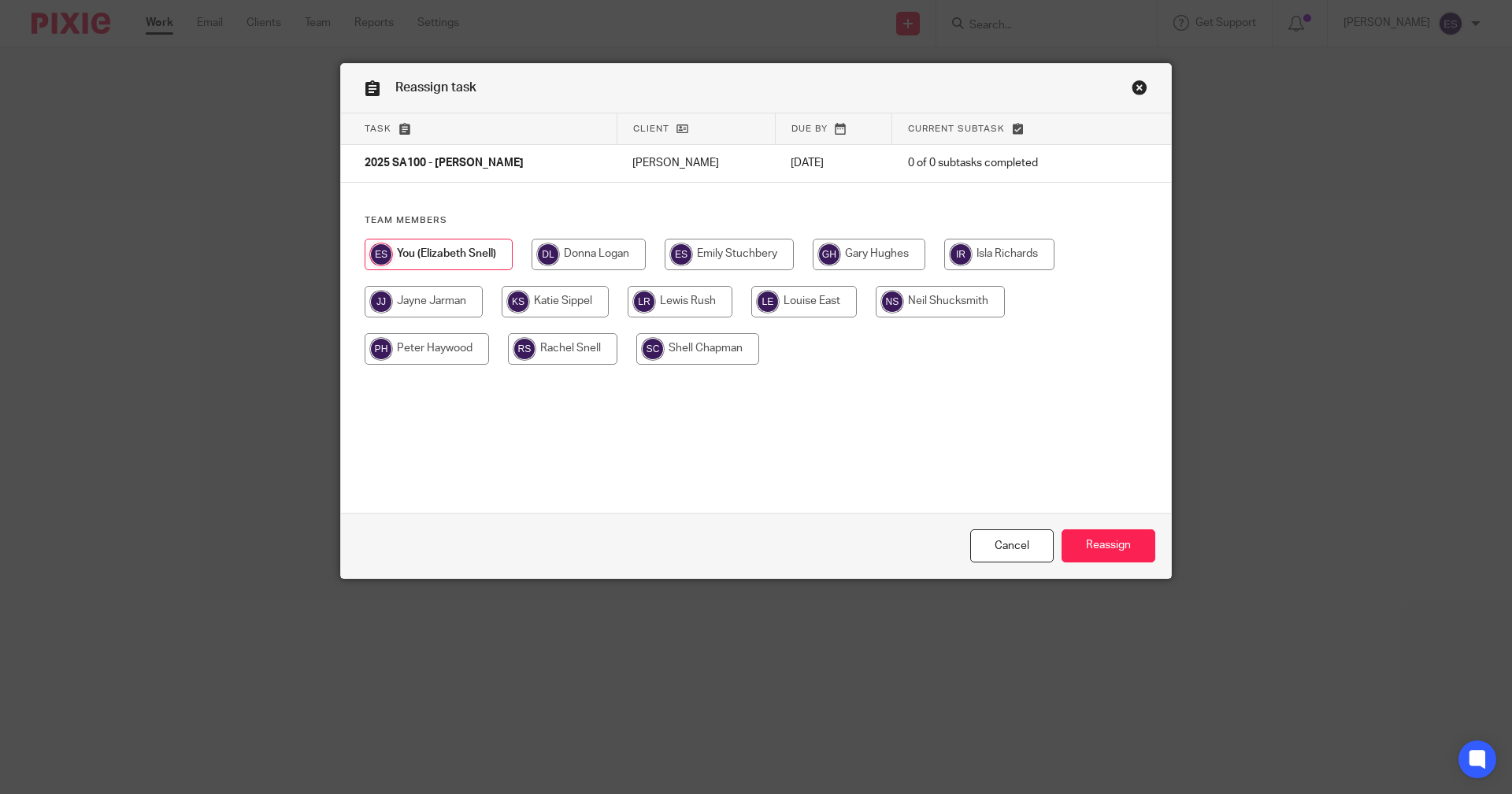
click at [692, 302] on input "radio" at bounding box center [680, 301] width 105 height 31
radio input "true"
click at [1088, 546] on input "Reassign" at bounding box center [1108, 547] width 93 height 34
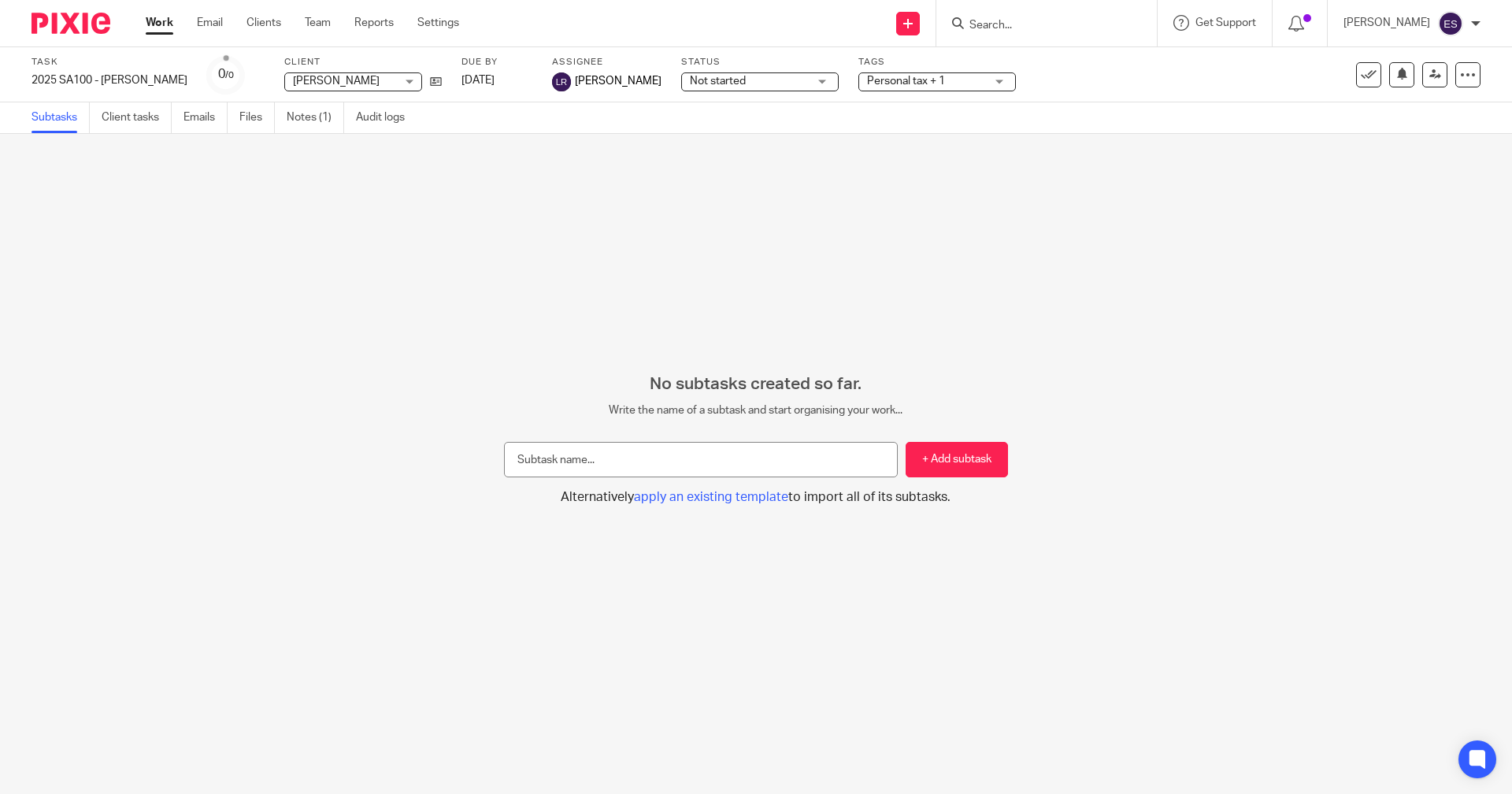
click at [161, 20] on link "Work" at bounding box center [159, 23] width 28 height 16
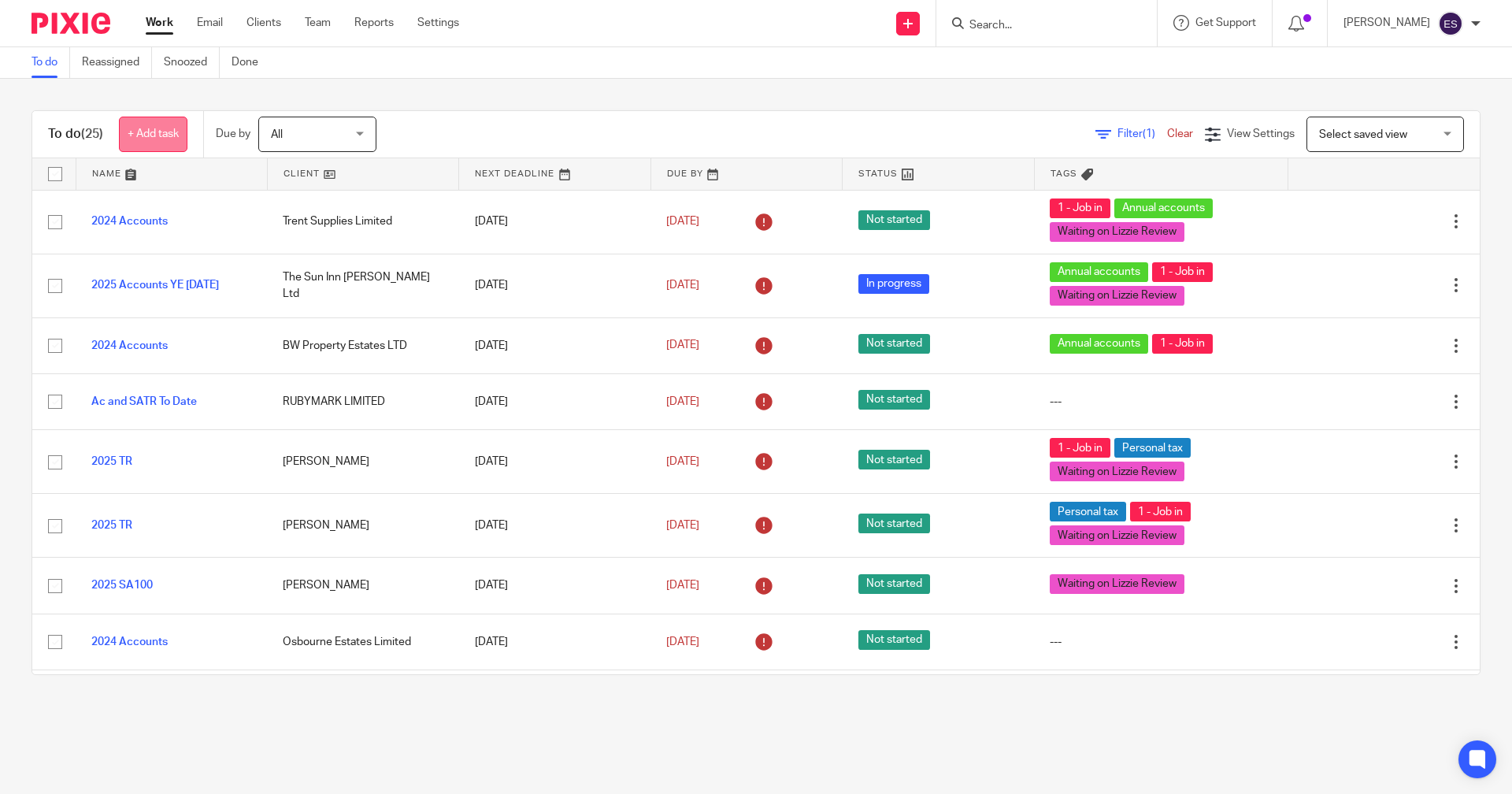
click at [172, 120] on link "+ Add task" at bounding box center [153, 134] width 68 height 35
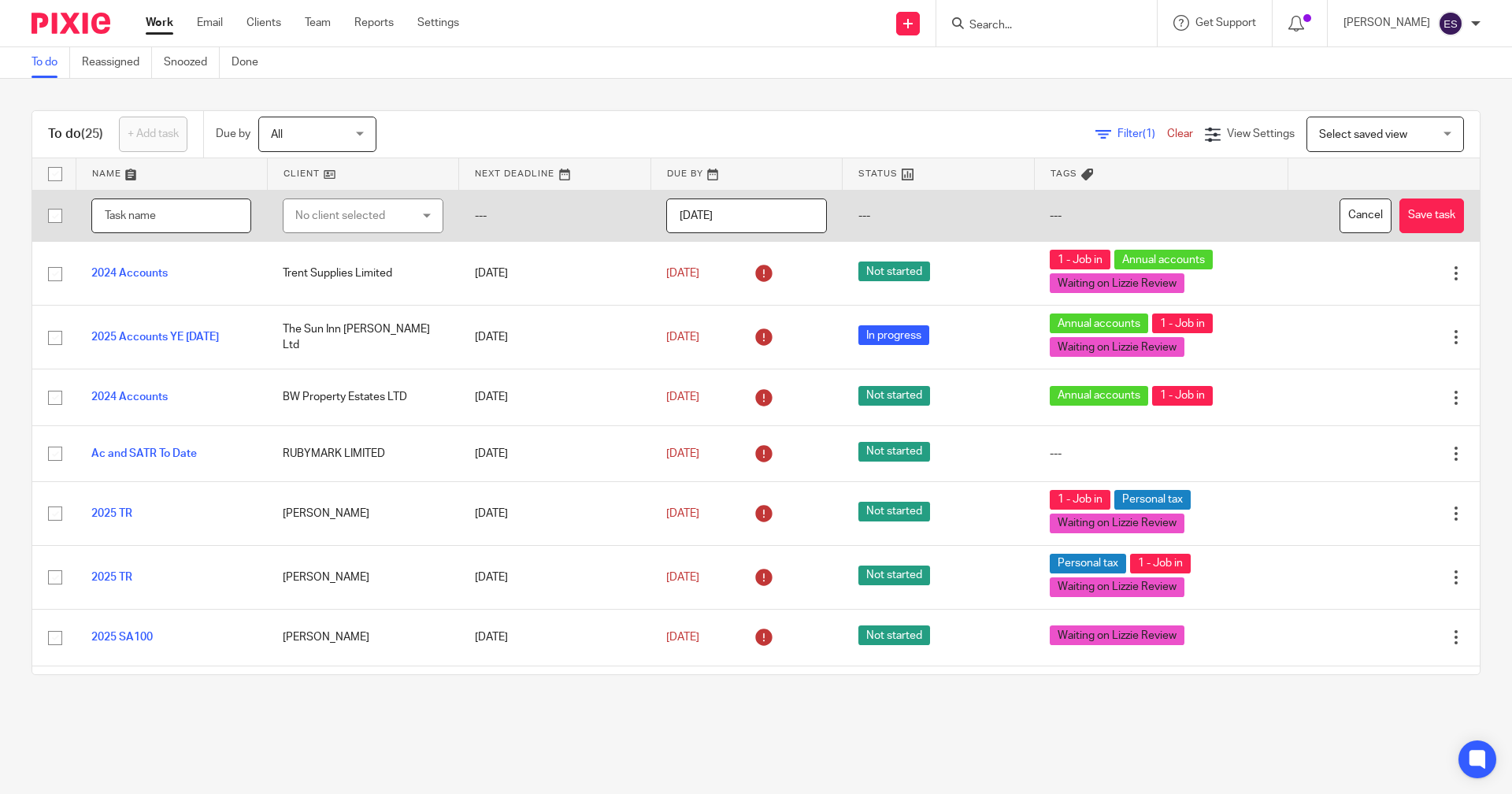
click at [148, 208] on input "text" at bounding box center [172, 216] width 160 height 35
type input "2025 SA100 - [PERSON_NAME]"
click at [360, 196] on td "No client selected No client selected 24-7 Flexi Storage Limited 4POCKETS LIMIT…" at bounding box center [362, 216] width 191 height 52
click at [353, 214] on div "No client selected" at bounding box center [354, 216] width 118 height 33
type input "v"
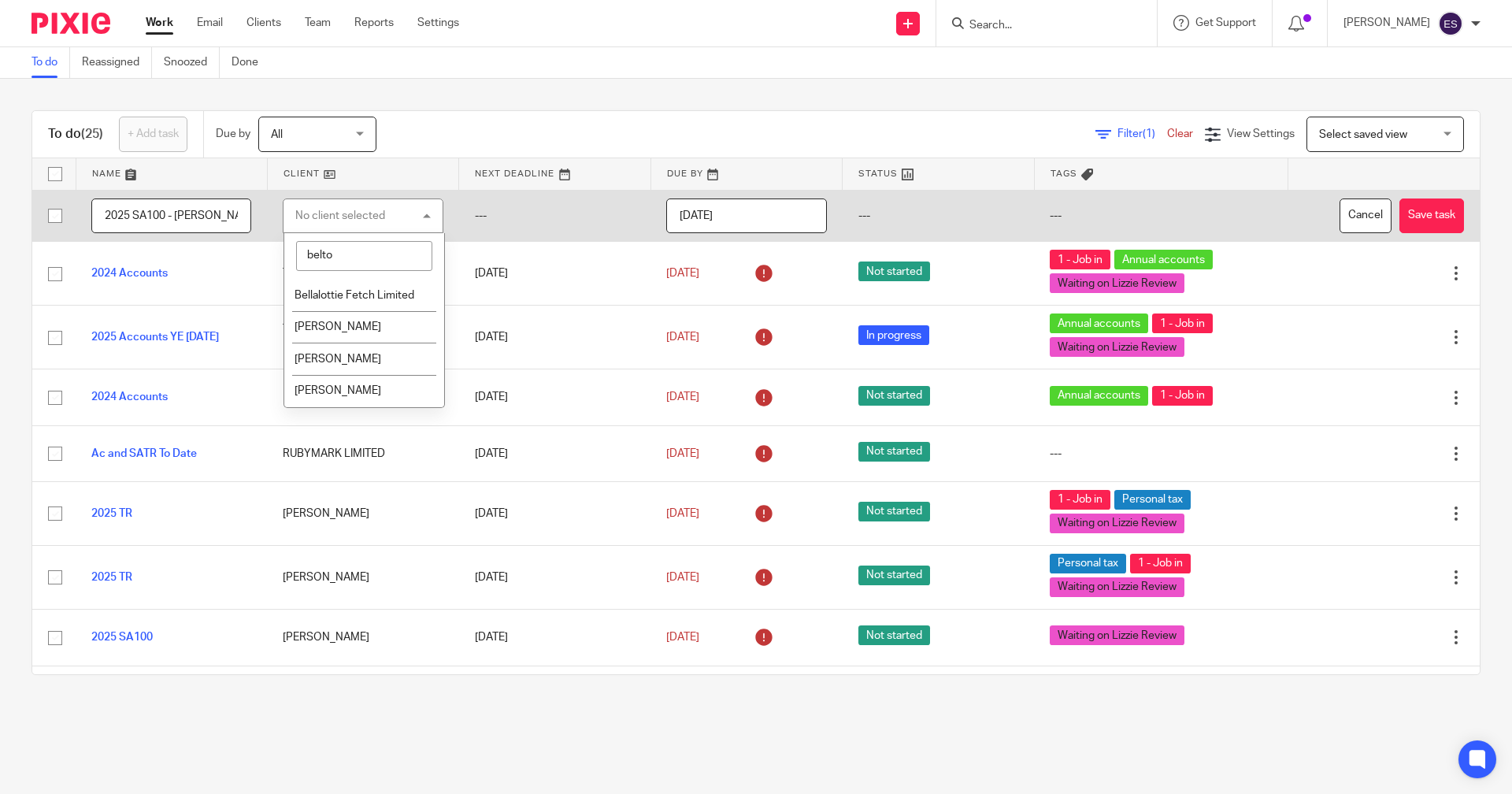
type input "belton"
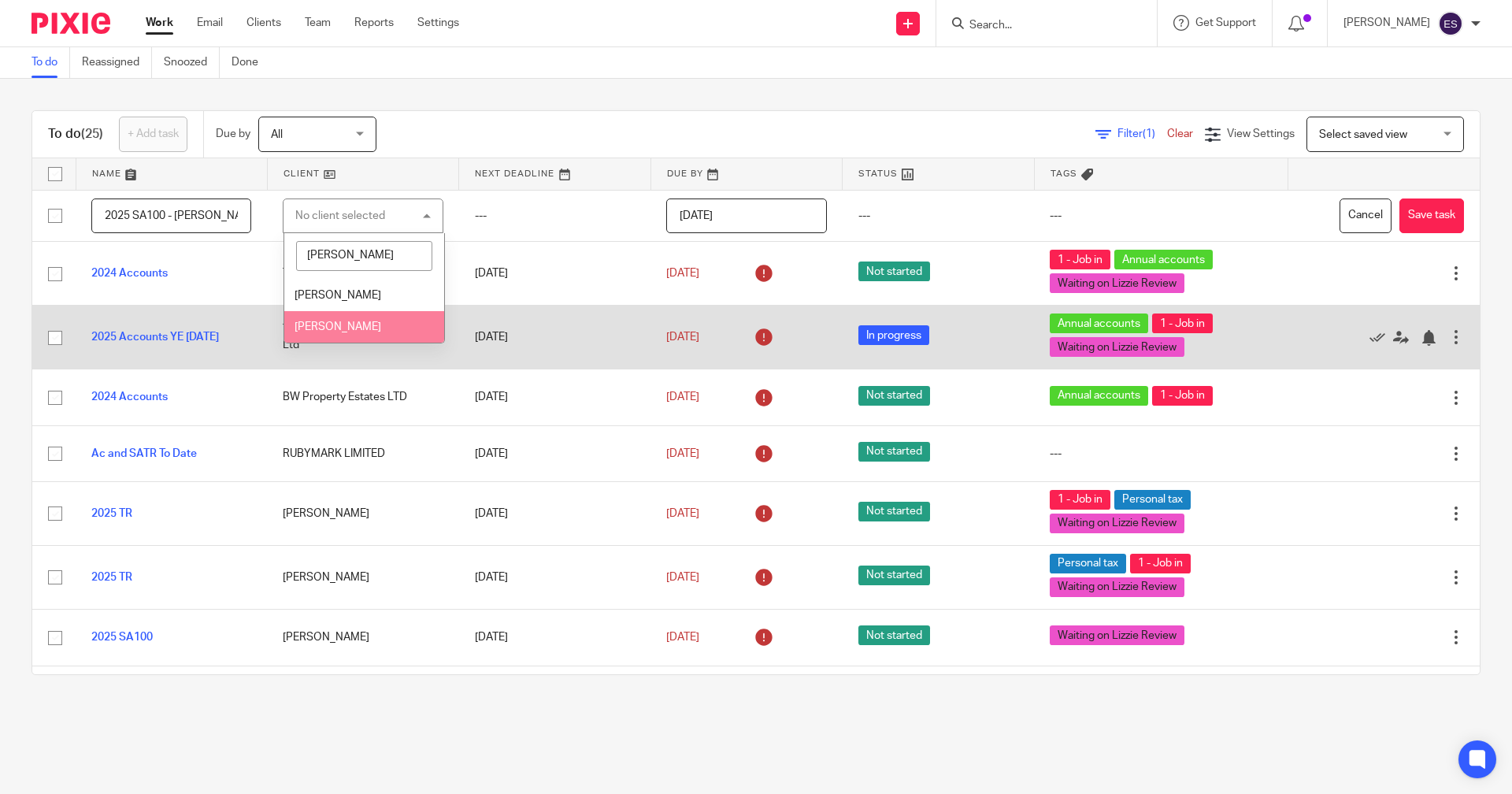
click at [360, 323] on span "[PERSON_NAME]" at bounding box center [338, 326] width 86 height 11
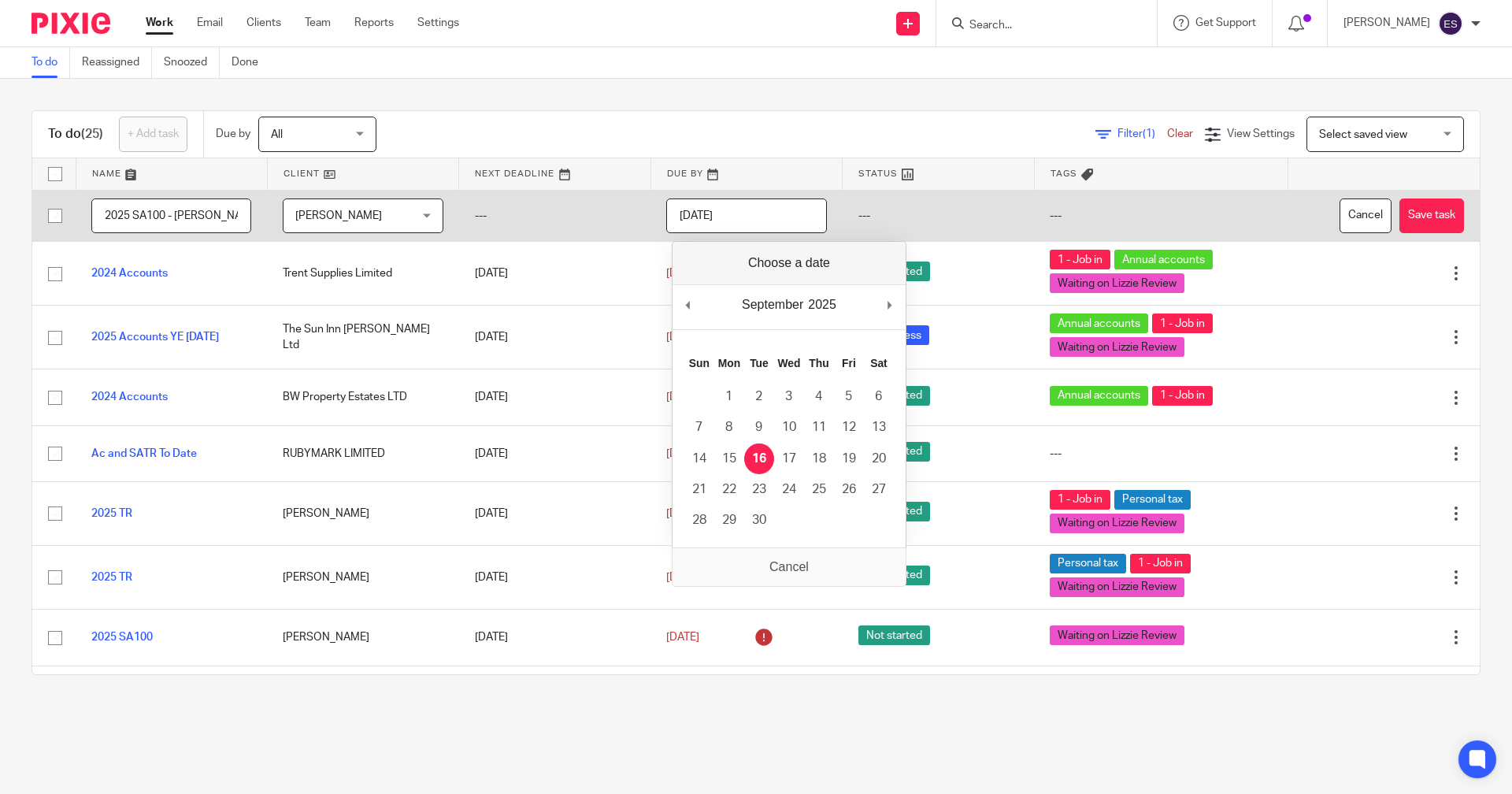
click at [746, 225] on input "2025-09-16" at bounding box center [746, 216] width 160 height 35
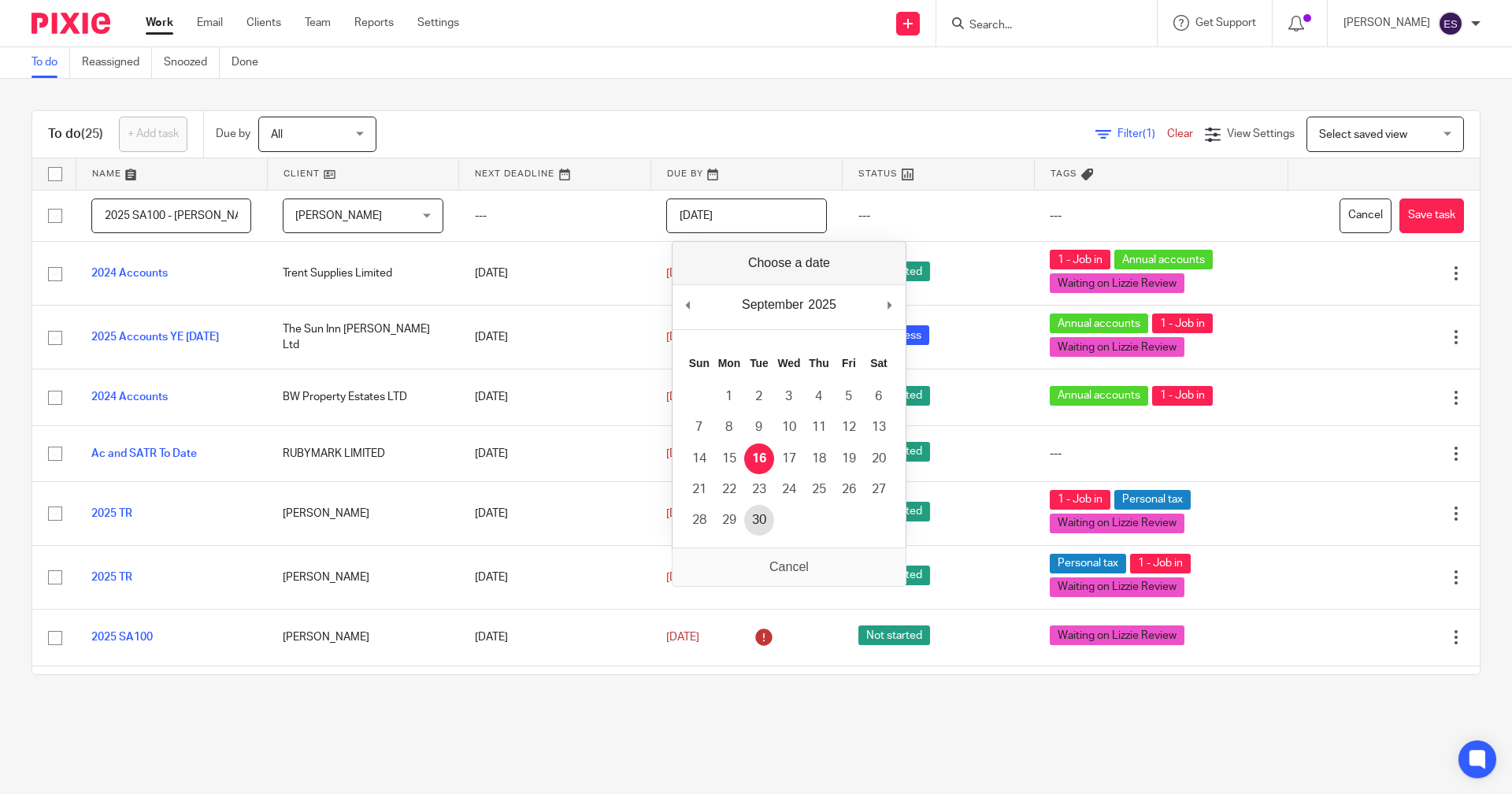
type input "2025-09-30"
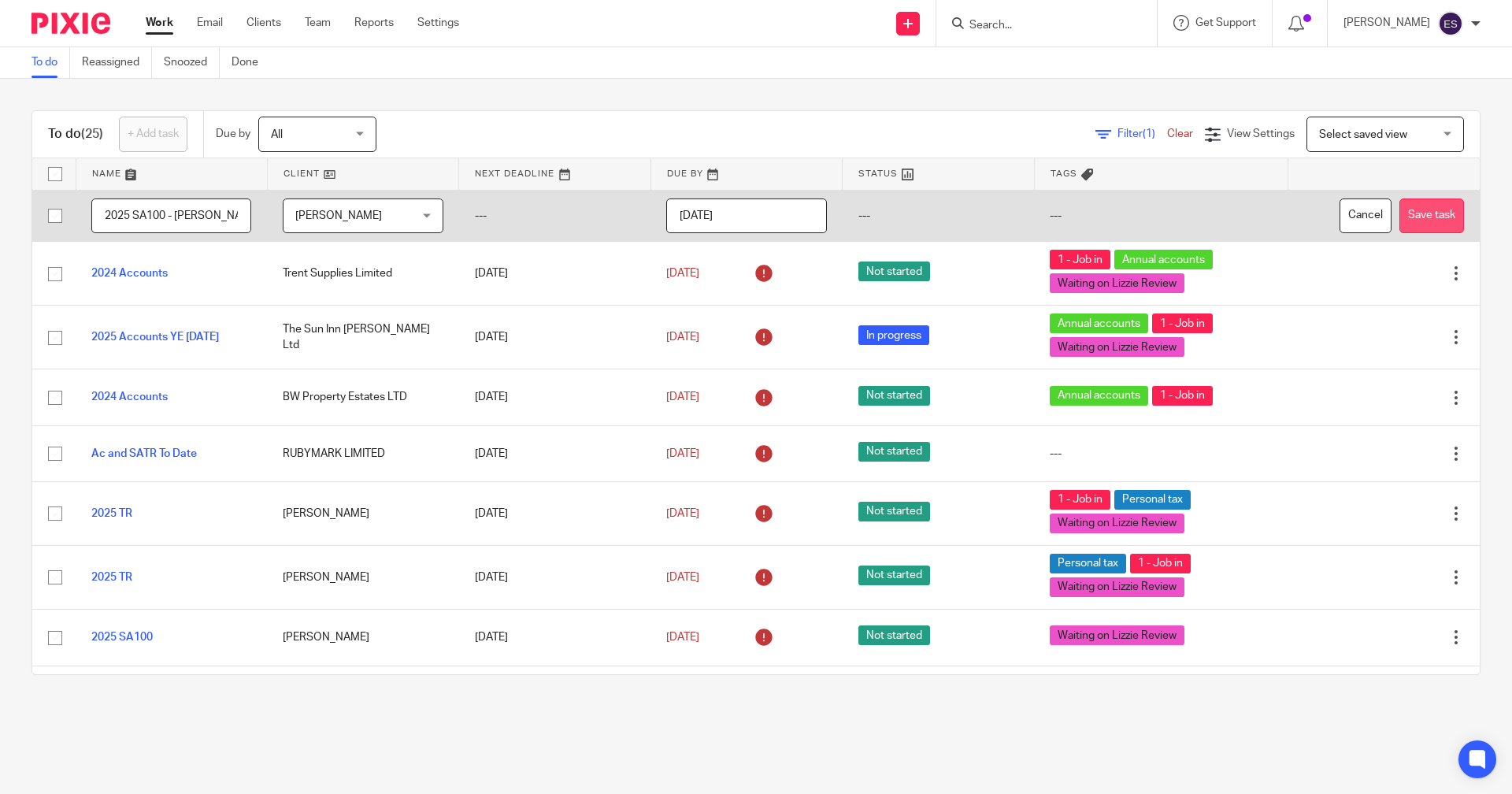
click at [1400, 210] on button "Save task" at bounding box center [1432, 216] width 65 height 35
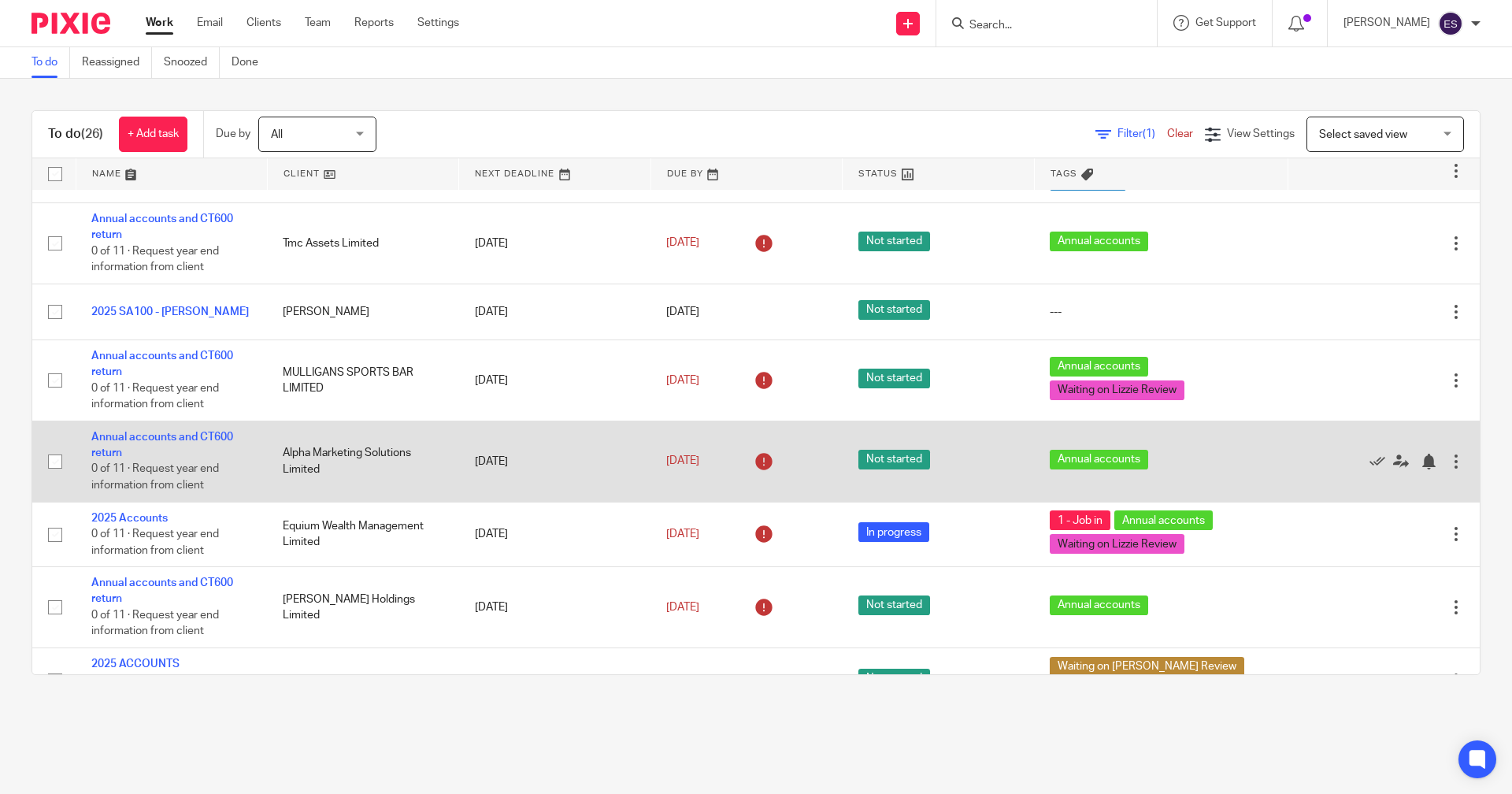
scroll to position [1114, 0]
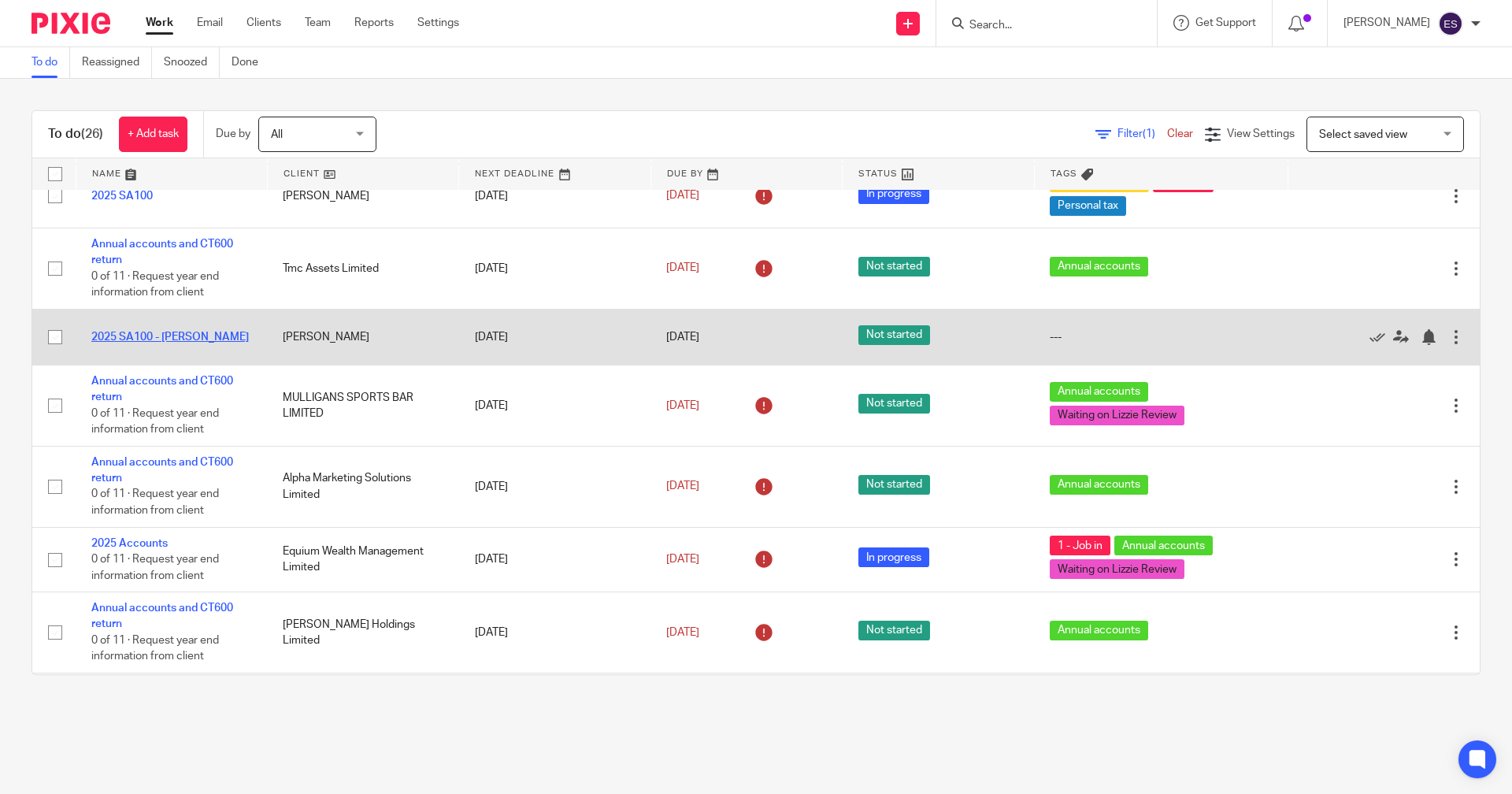
click at [198, 343] on link "2025 SA100 - [PERSON_NAME]" at bounding box center [170, 337] width 157 height 11
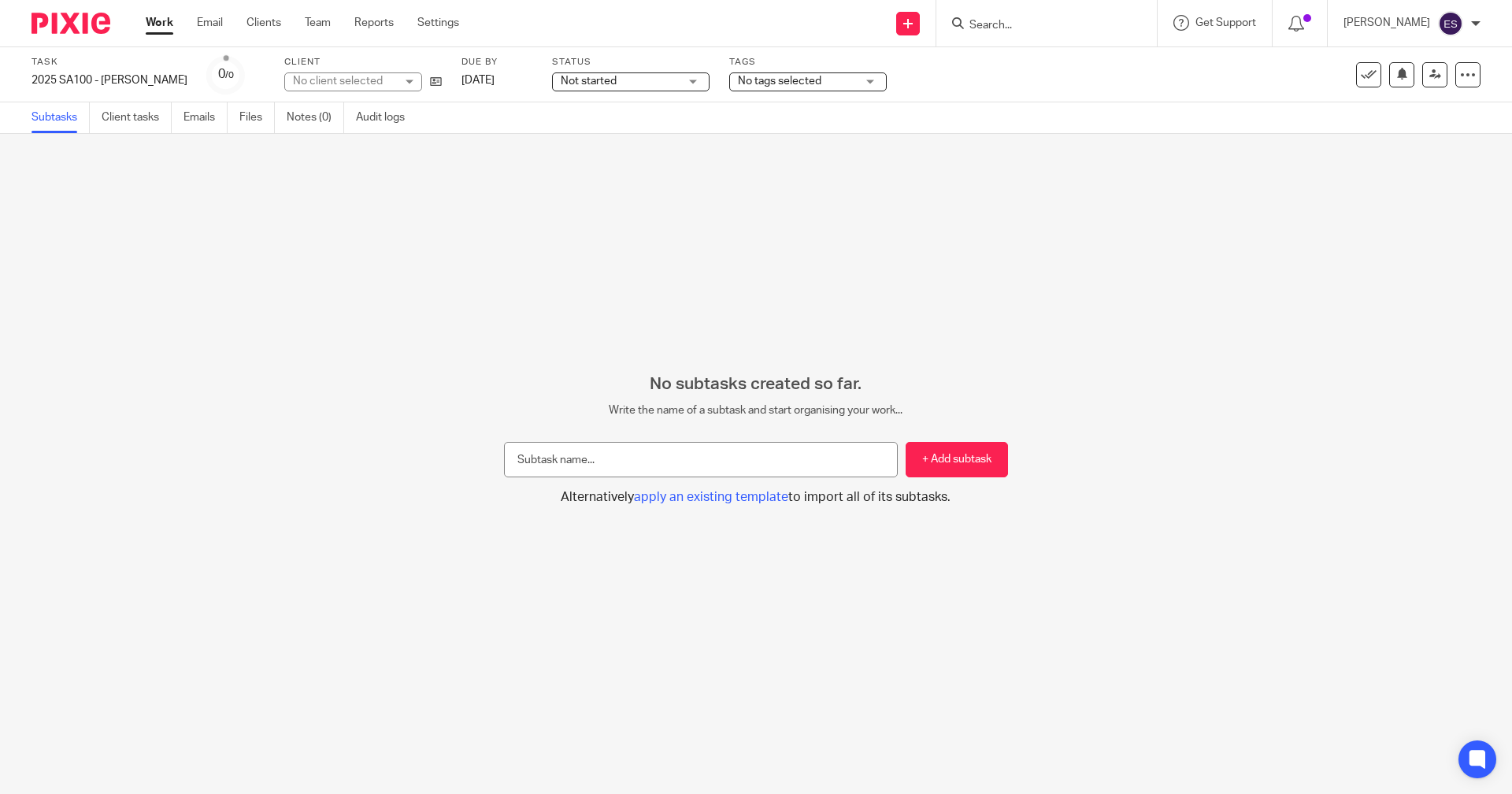
click at [574, 85] on span "Not started" at bounding box center [589, 81] width 56 height 11
click at [745, 77] on span "No tags selected" at bounding box center [779, 81] width 84 height 11
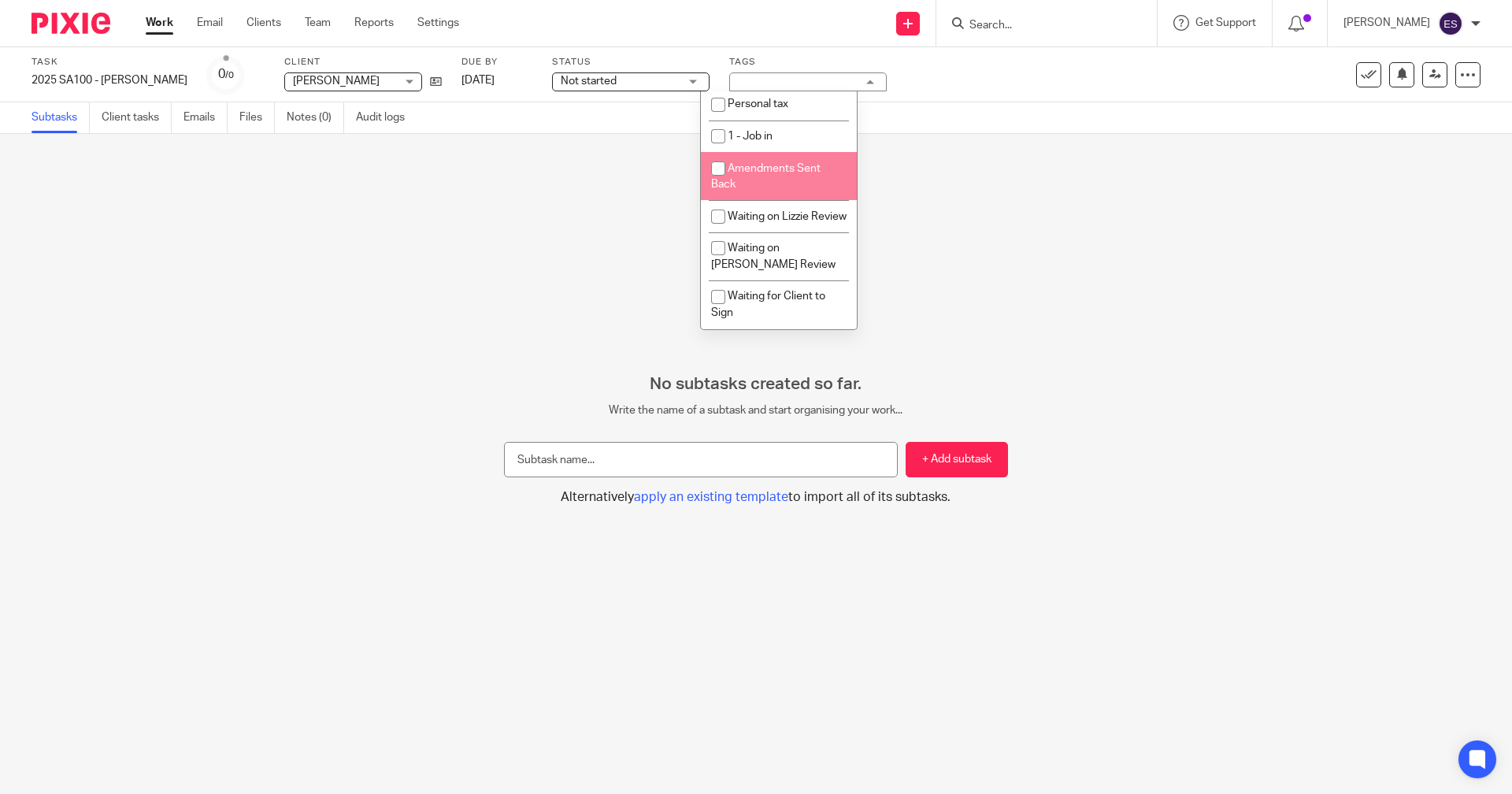
click at [797, 120] on li "1 - Job in" at bounding box center [778, 137] width 156 height 32
checkbox input "true"
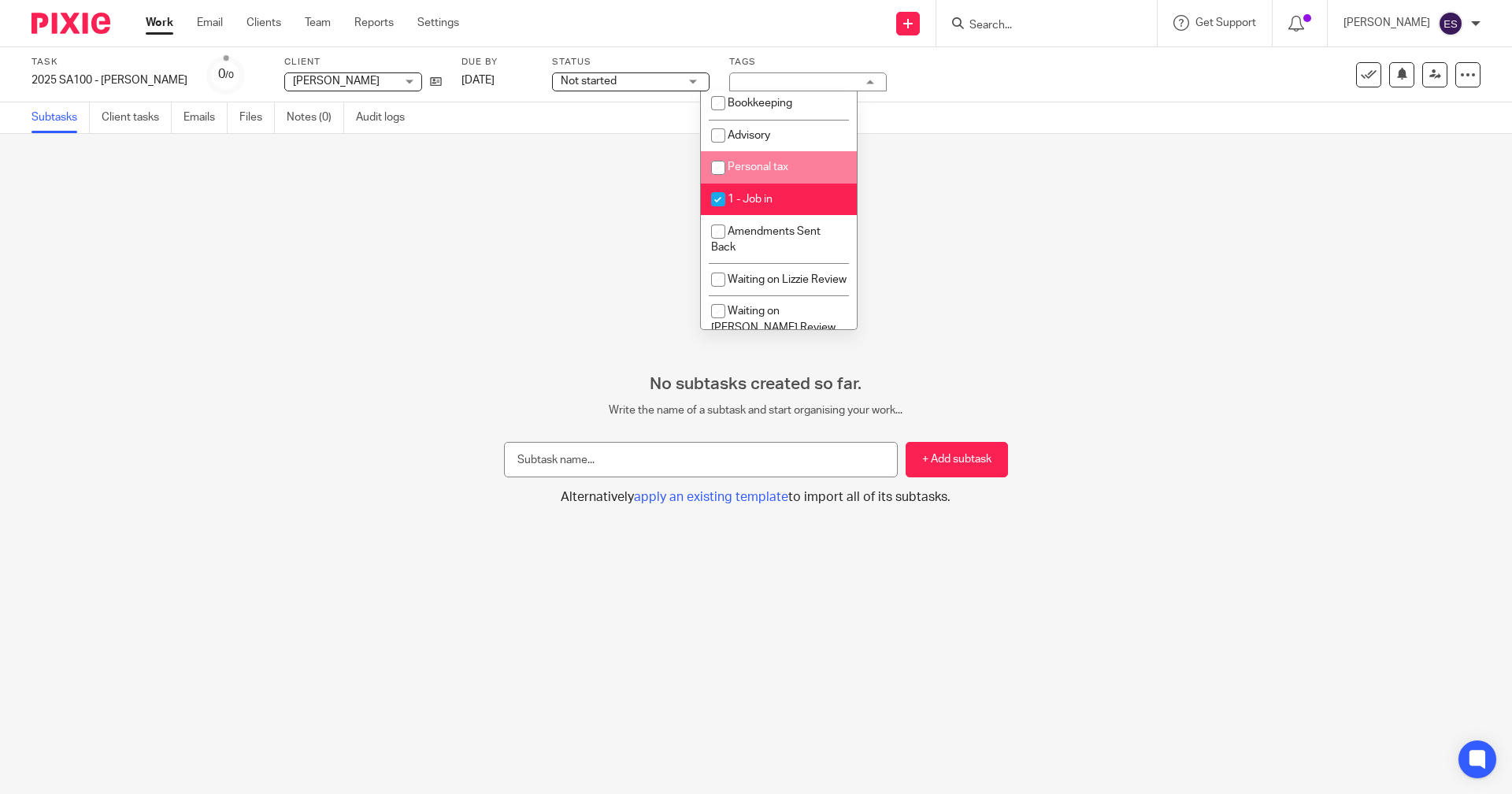
click at [788, 161] on li "Personal tax" at bounding box center [778, 167] width 156 height 32
checkbox input "true"
click at [306, 112] on link "Notes (0)" at bounding box center [316, 118] width 58 height 31
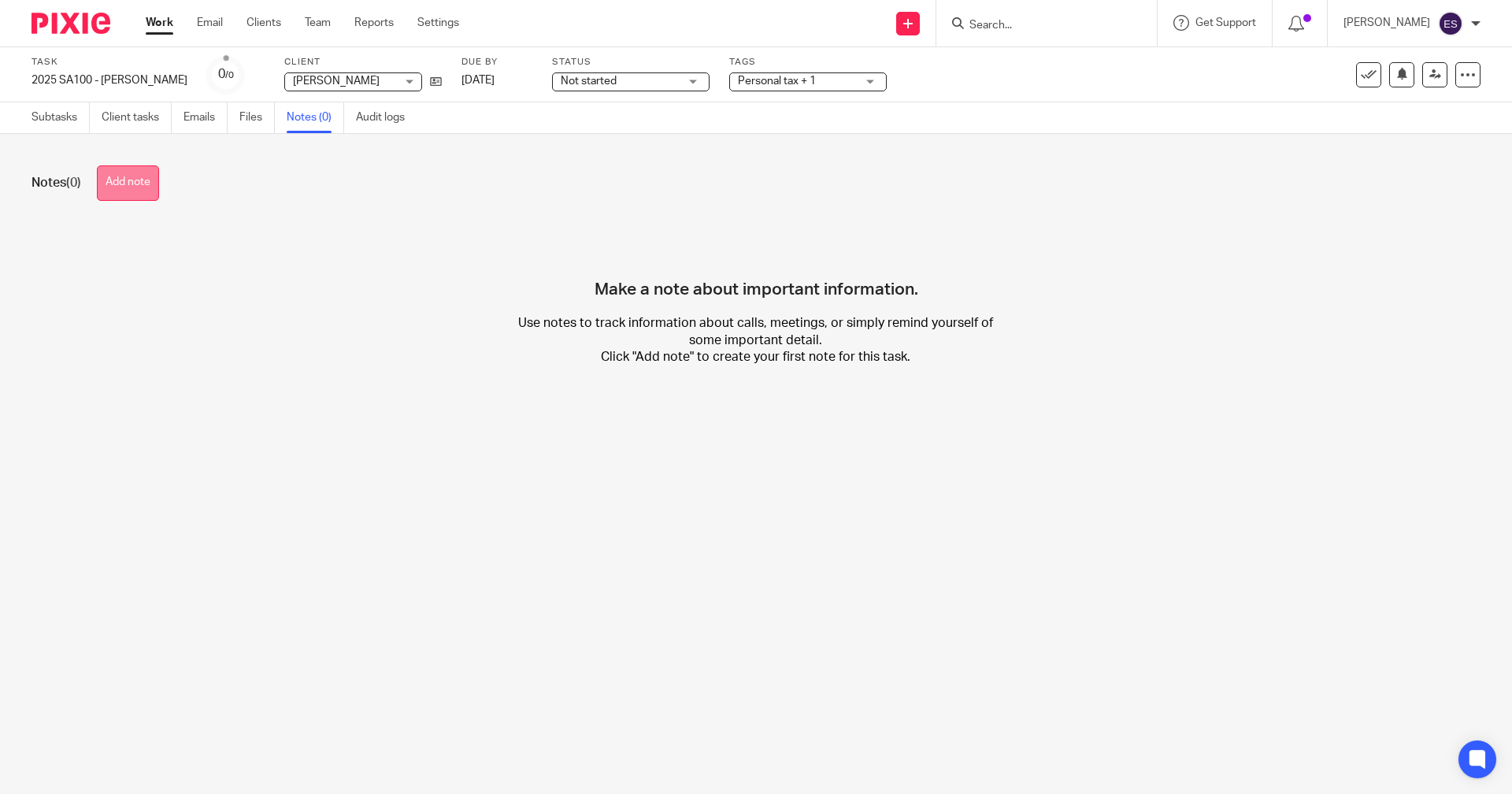
click at [150, 183] on button "Add note" at bounding box center [128, 183] width 62 height 35
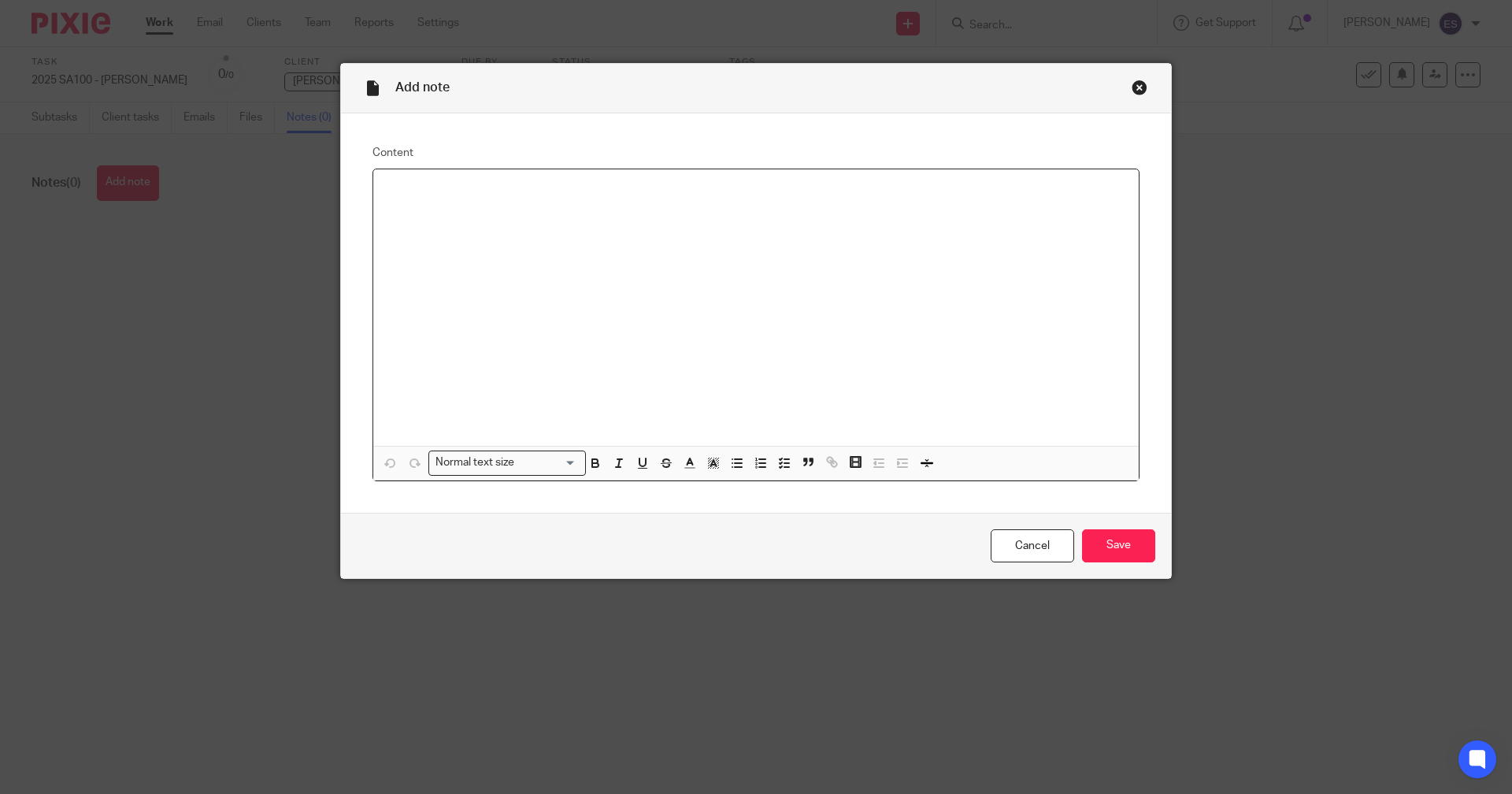
click at [492, 211] on div at bounding box center [756, 308] width 766 height 277
click at [1093, 542] on input "Save" at bounding box center [1118, 547] width 73 height 34
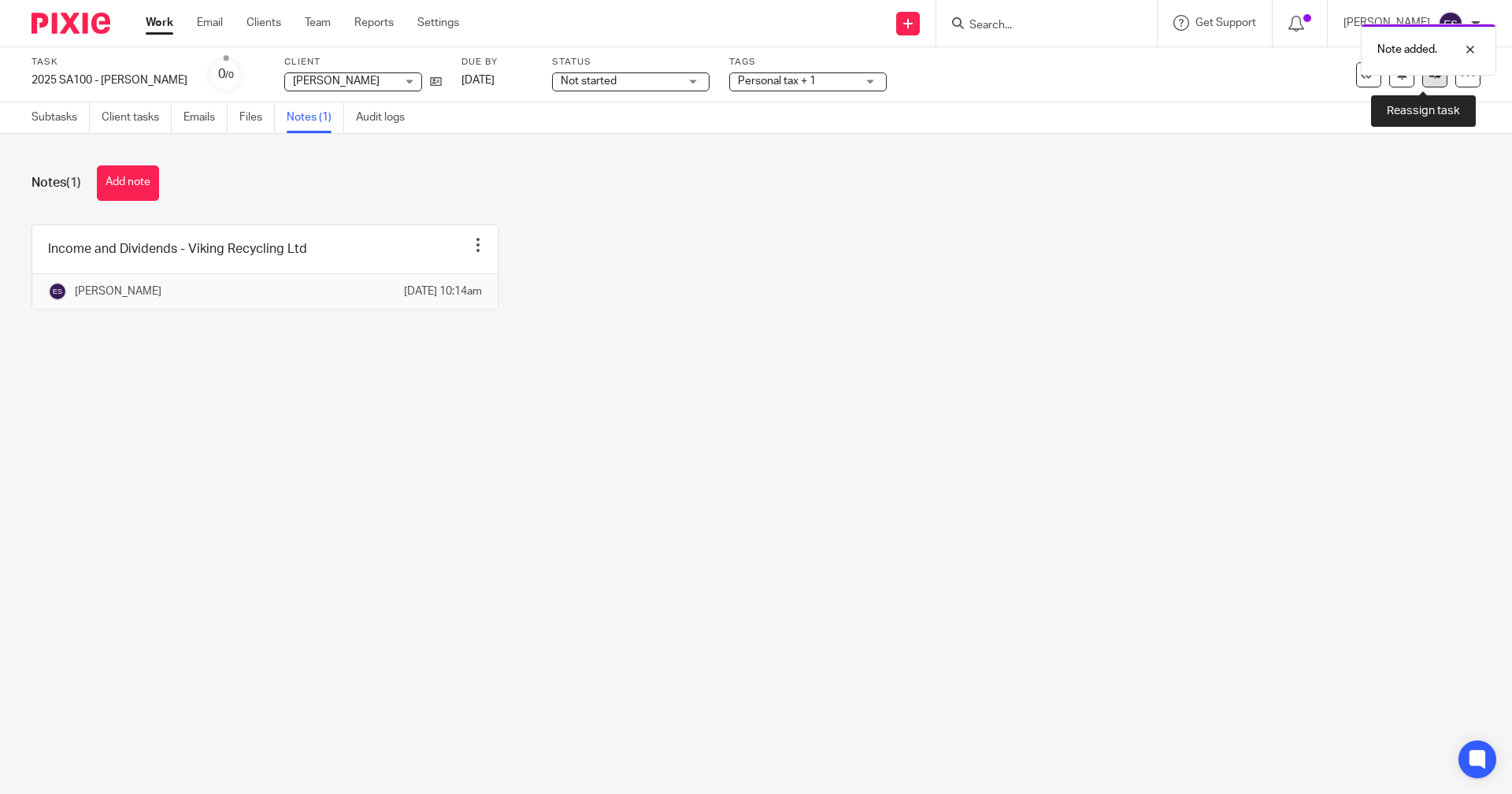
click at [1424, 84] on link at bounding box center [1435, 75] width 25 height 25
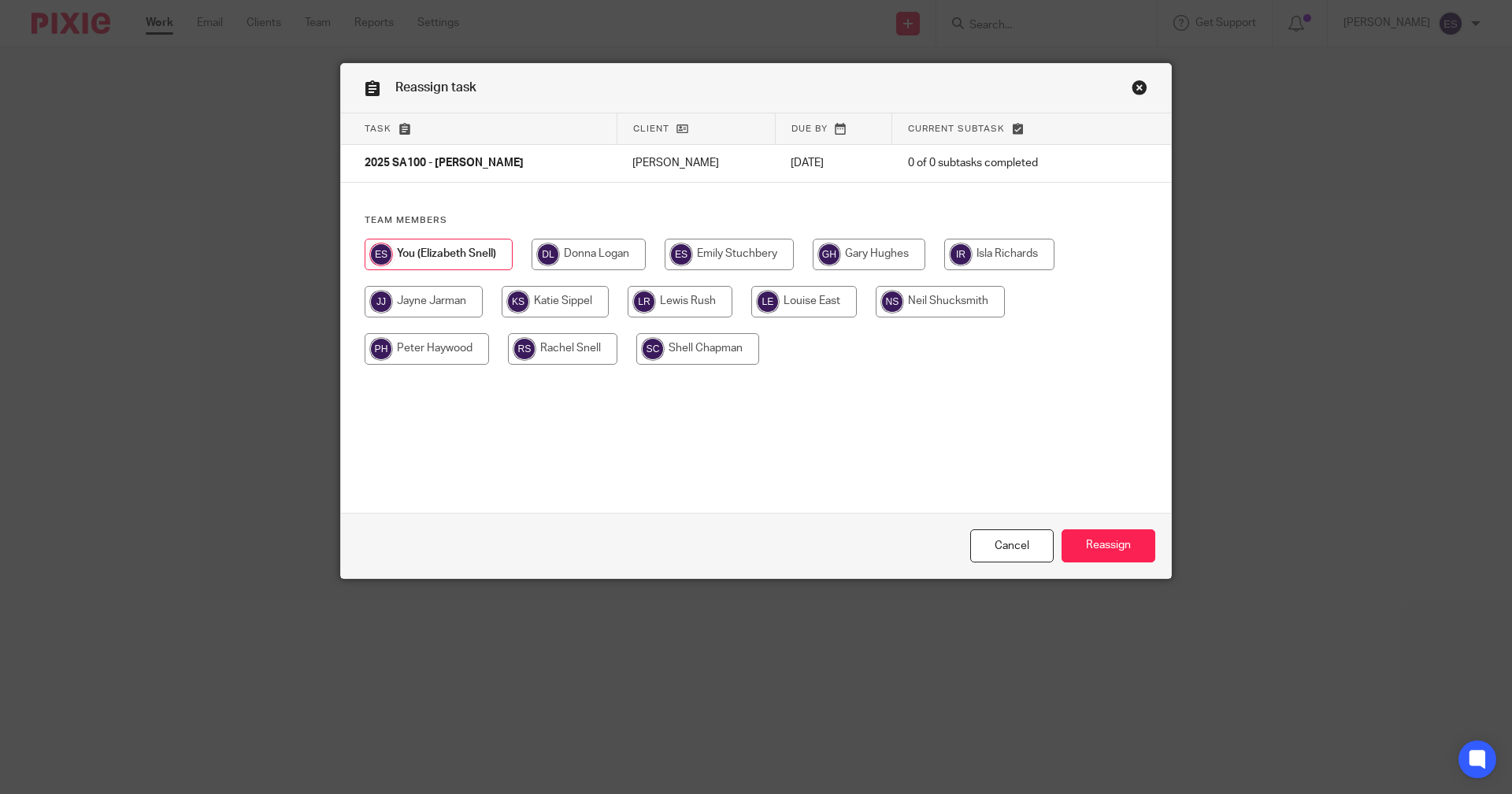
click at [689, 299] on input "radio" at bounding box center [680, 301] width 105 height 31
radio input "true"
click at [1078, 542] on input "Reassign" at bounding box center [1108, 547] width 93 height 34
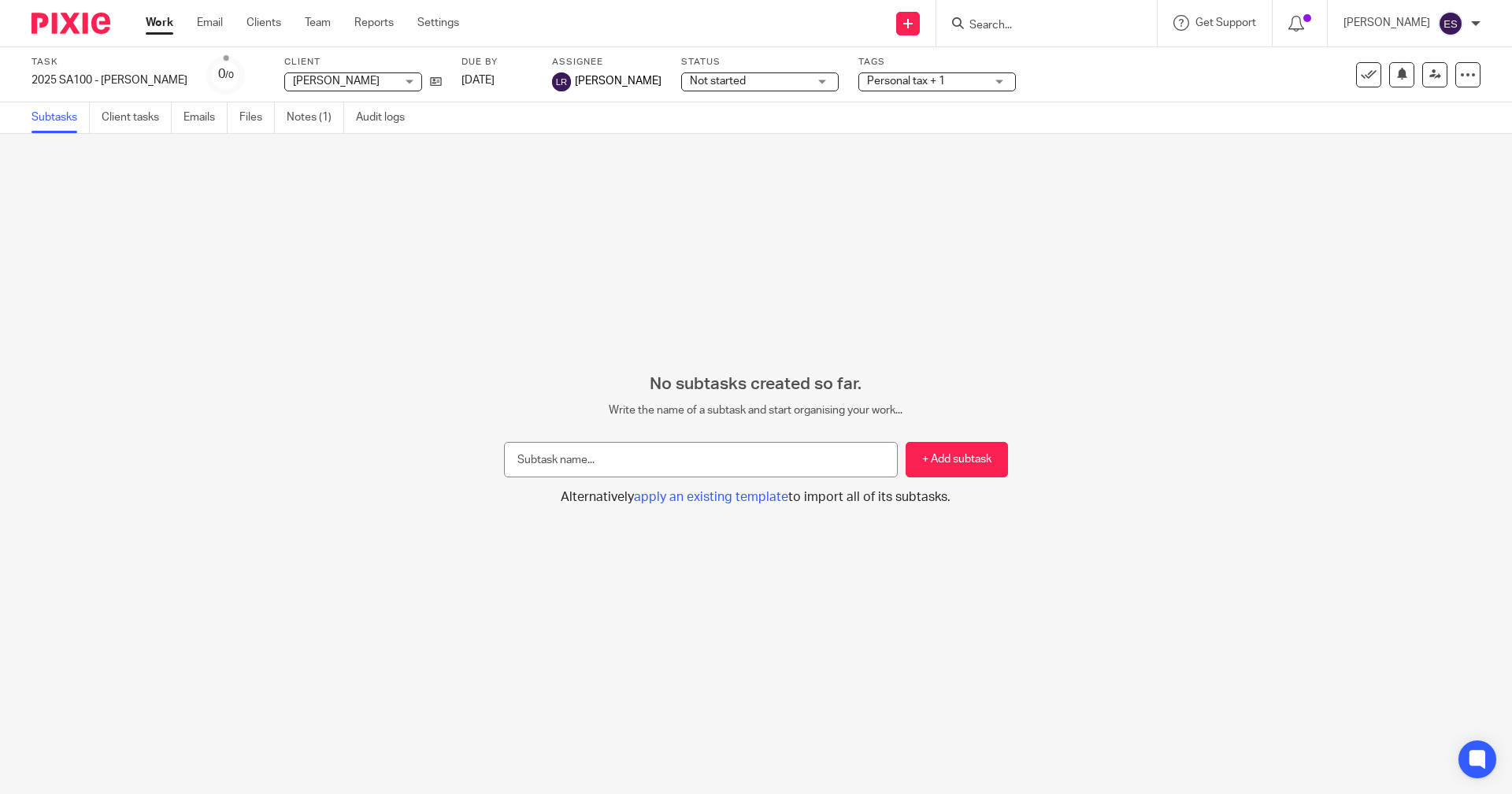
drag, startPoint x: 150, startPoint y: 22, endPoint x: 160, endPoint y: 26, distance: 10.8
click at [150, 22] on link "Work" at bounding box center [159, 23] width 28 height 16
